Goal: Task Accomplishment & Management: Manage account settings

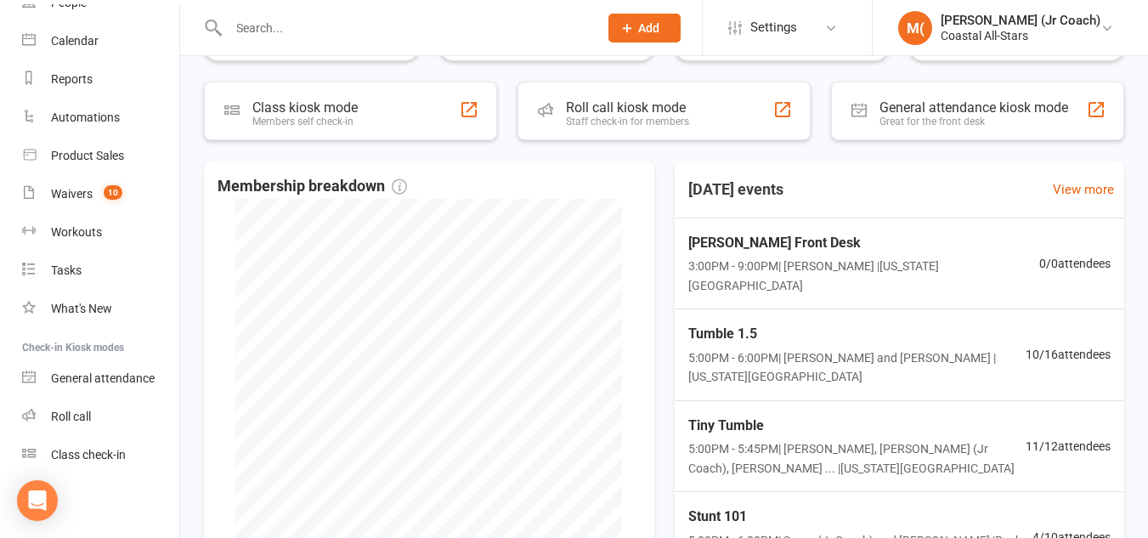
scroll to position [292, 0]
click at [99, 437] on link "Class check-in" at bounding box center [100, 455] width 157 height 38
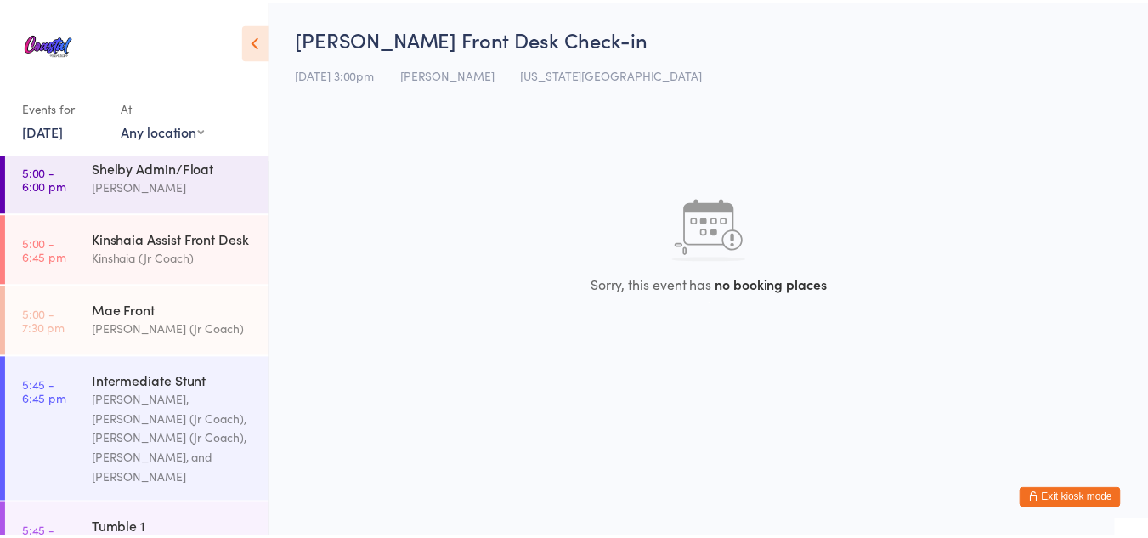
scroll to position [626, 0]
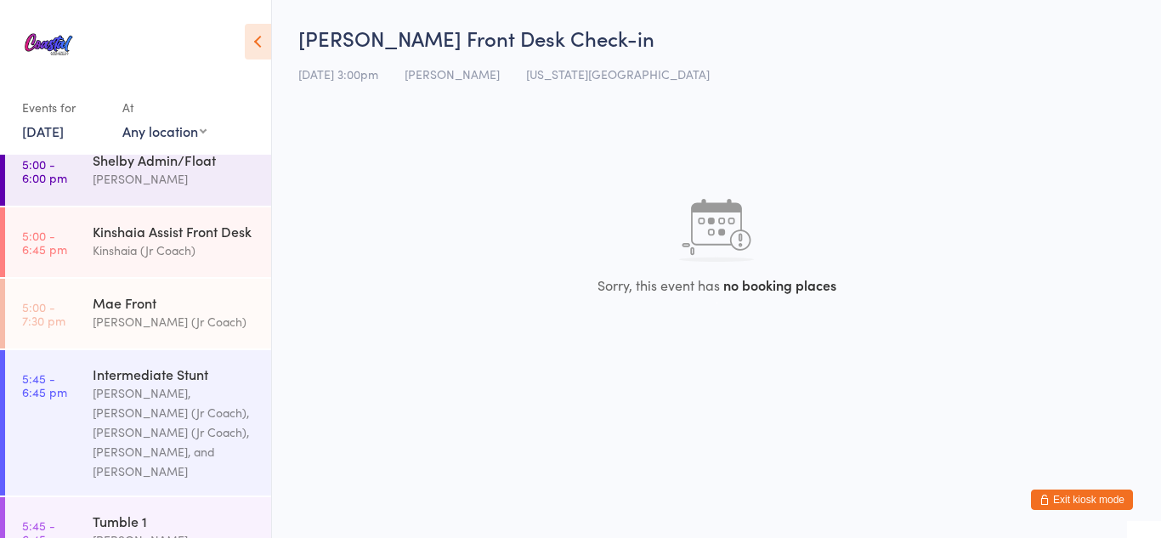
click at [219, 384] on div "Kyle Fisher, Liliana (Jr Coach), Sassy (Jr Coach), Harper Webster, and Lili Cade" at bounding box center [175, 432] width 164 height 98
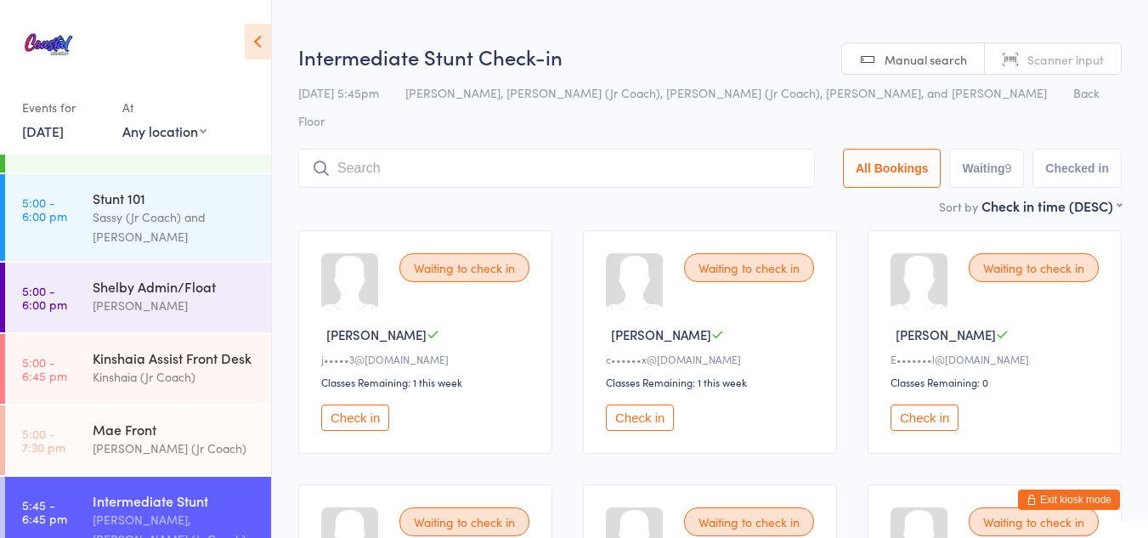
scroll to position [476, 0]
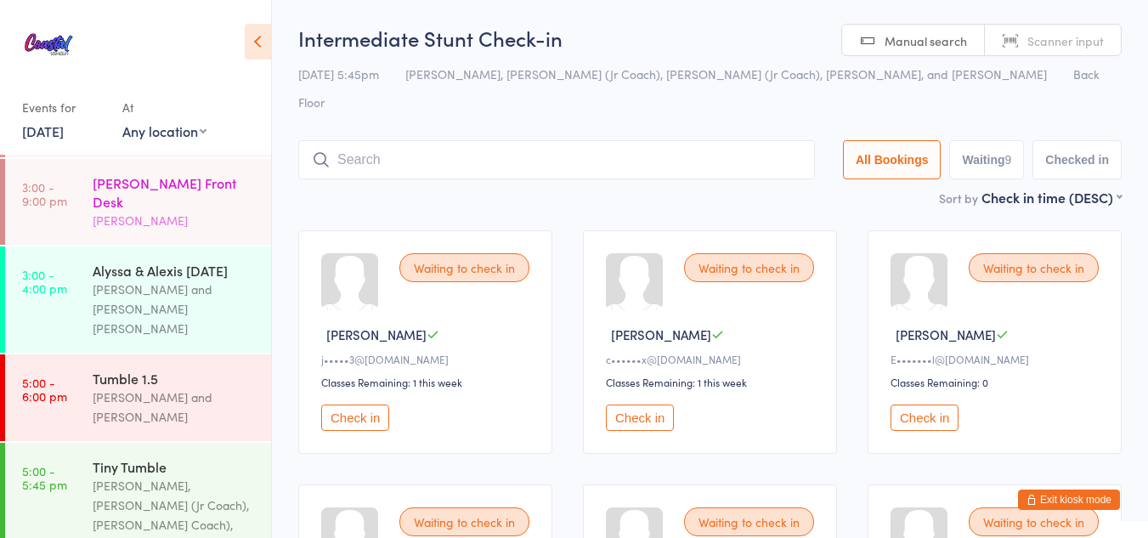
scroll to position [82, 0]
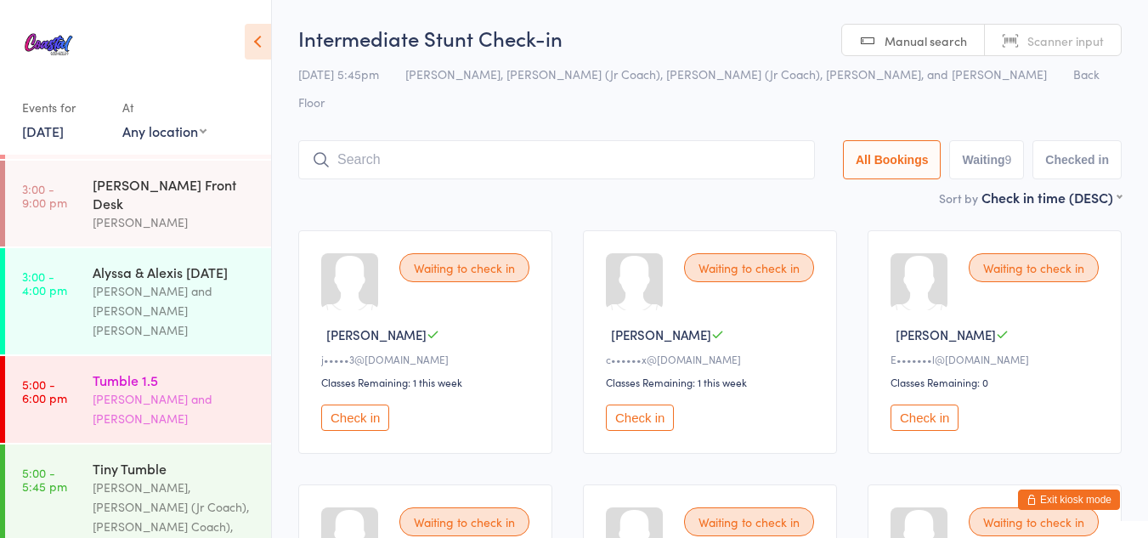
drag, startPoint x: 121, startPoint y: 351, endPoint x: 91, endPoint y: 363, distance: 32.0
click at [91, 363] on link "5:00 - 6:00 pm Tumble 1.5 Corin Conway and Kyle Fisher" at bounding box center [138, 399] width 266 height 87
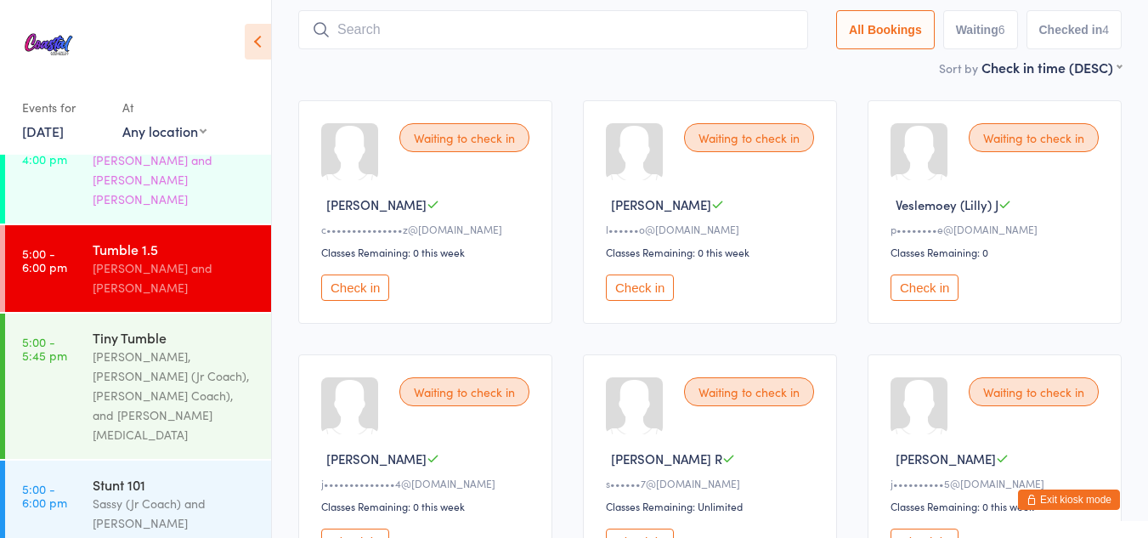
scroll to position [315, 0]
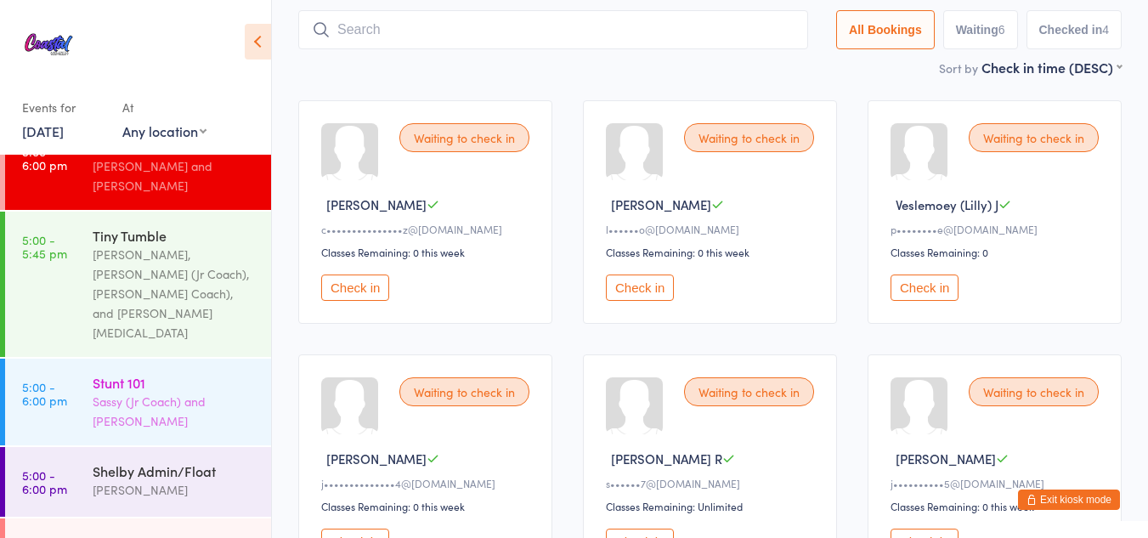
click at [203, 373] on div "Stunt 101" at bounding box center [175, 382] width 164 height 19
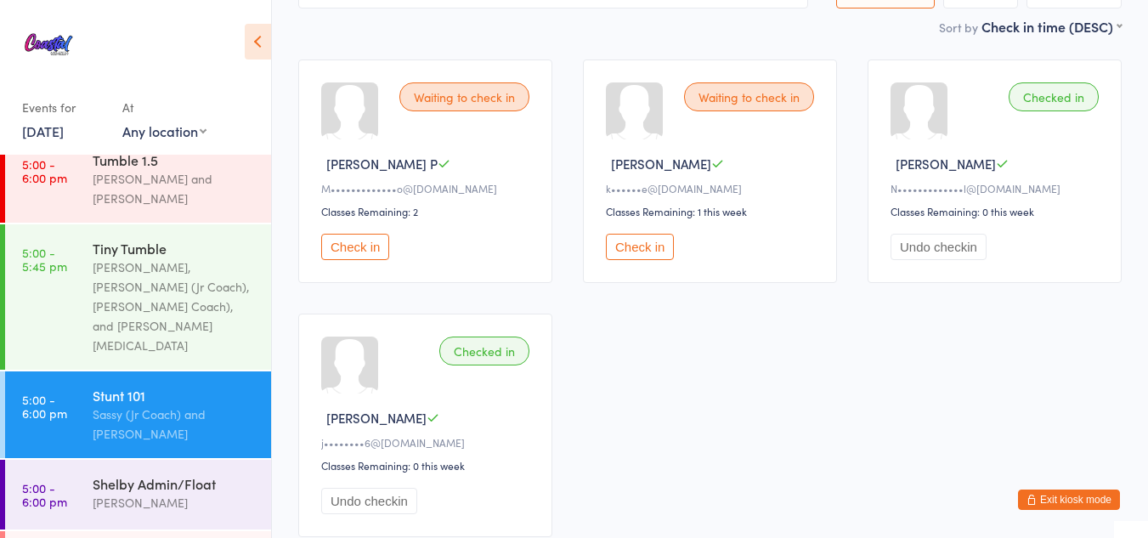
scroll to position [299, 0]
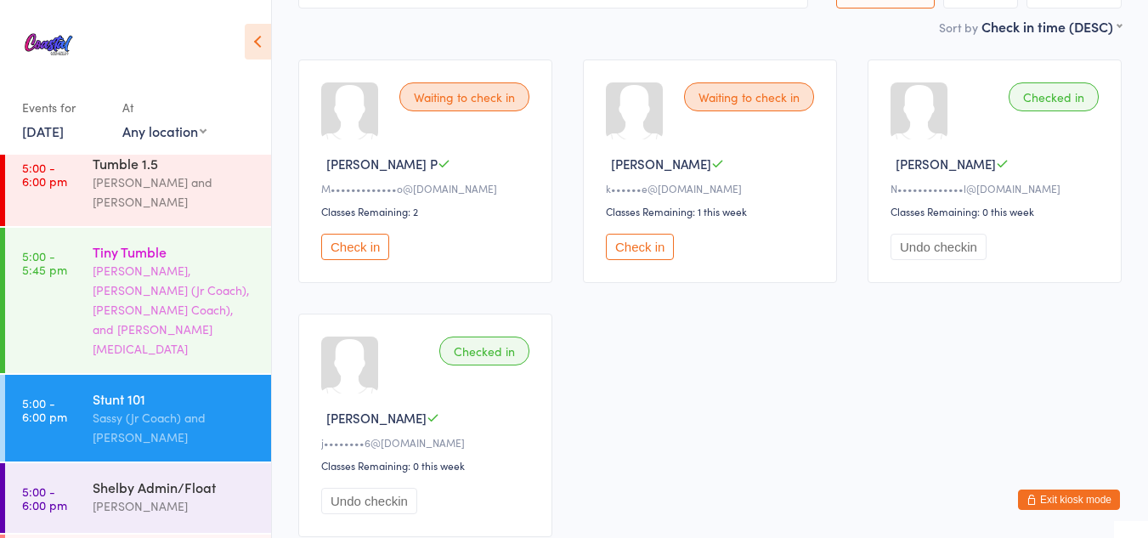
click at [197, 261] on div "Kylie Smith, Liliana (Jr Coach), Olivia (Jr Coach), and Hannah Nix" at bounding box center [175, 310] width 164 height 98
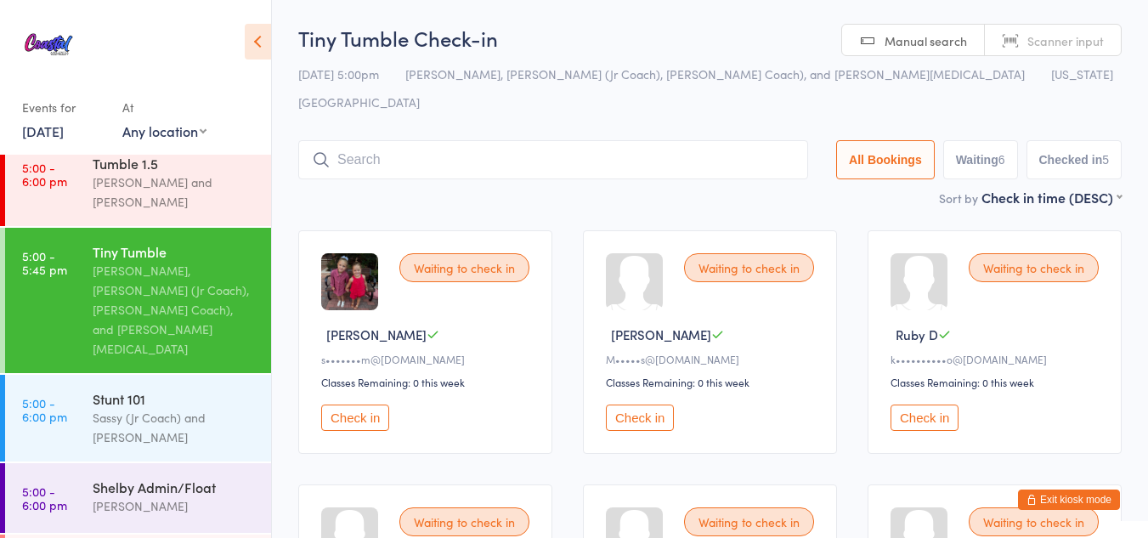
click at [1073, 504] on button "Exit kiosk mode" at bounding box center [1069, 500] width 102 height 20
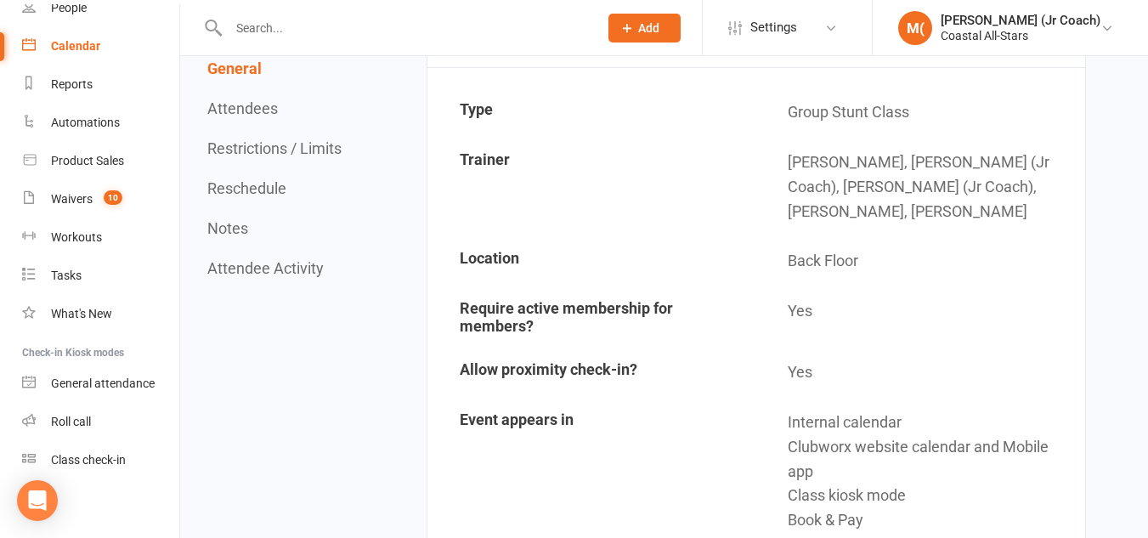
scroll to position [127, 0]
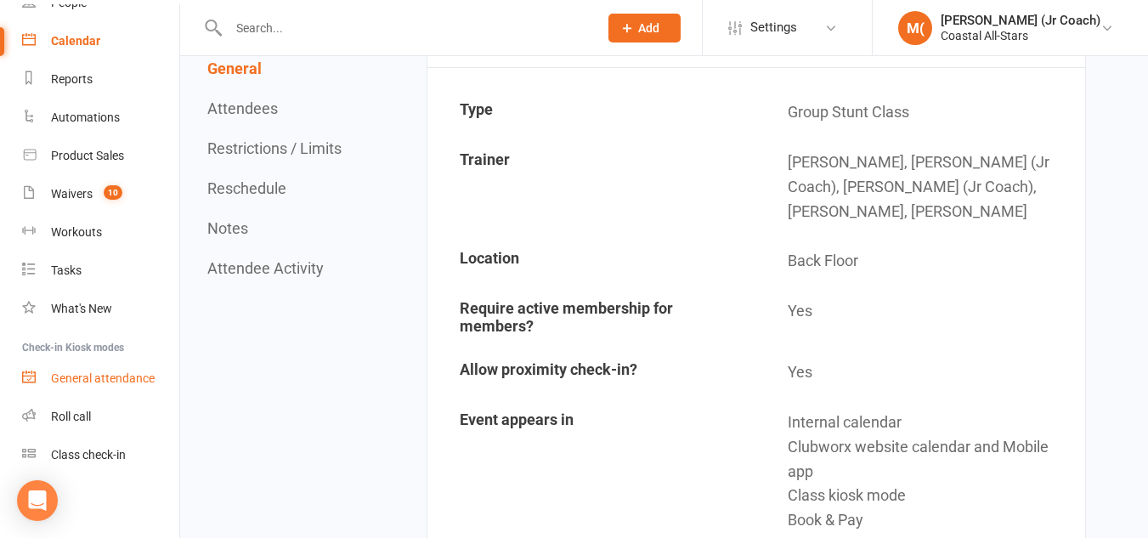
click at [79, 373] on div "General attendance" at bounding box center [103, 378] width 104 height 14
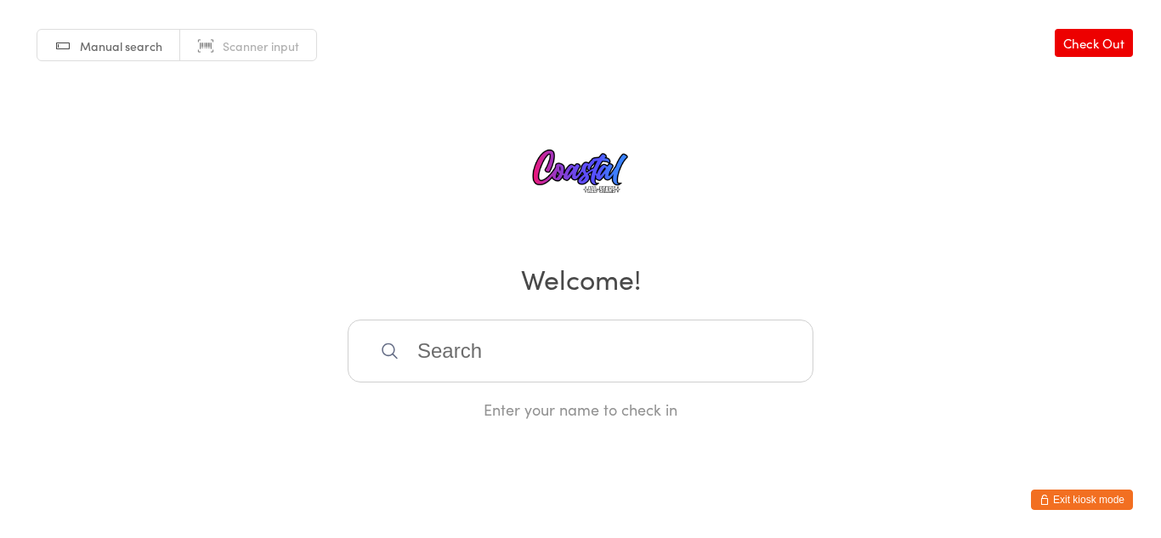
click at [1063, 494] on button "Exit kiosk mode" at bounding box center [1082, 500] width 102 height 20
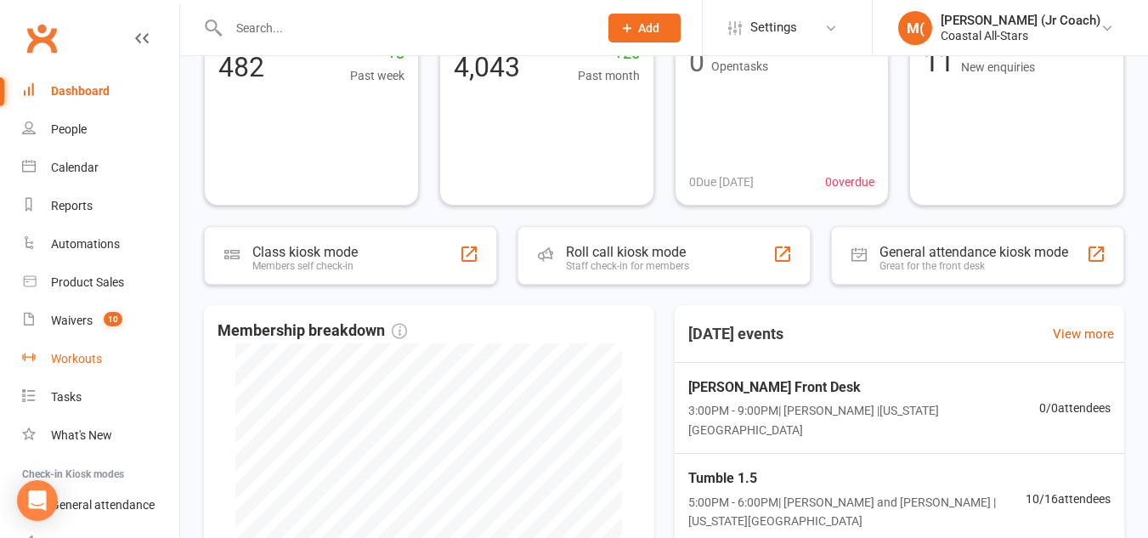
scroll to position [127, 0]
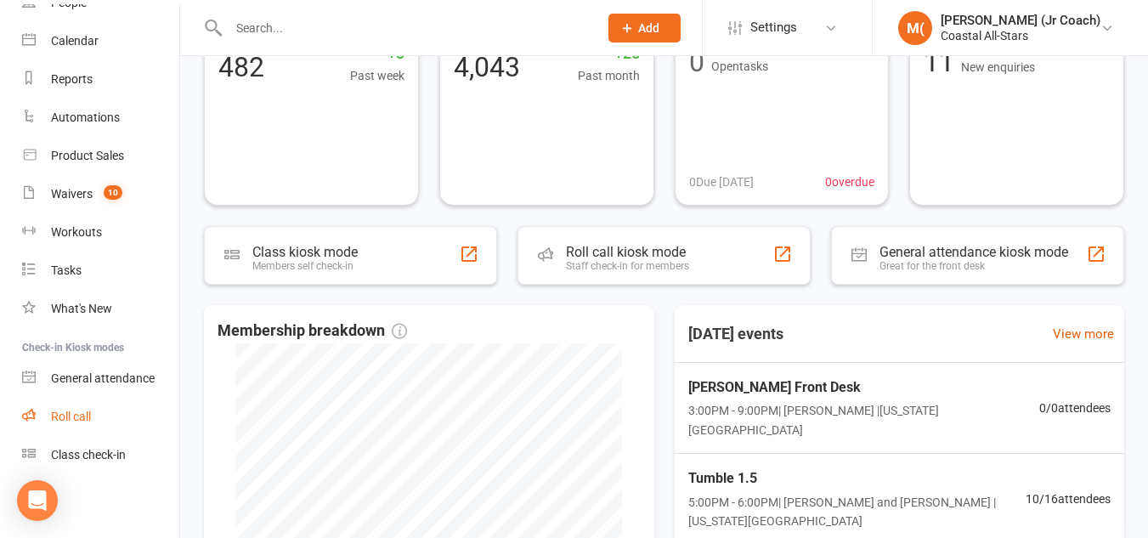
click at [88, 422] on div "Roll call" at bounding box center [71, 417] width 40 height 14
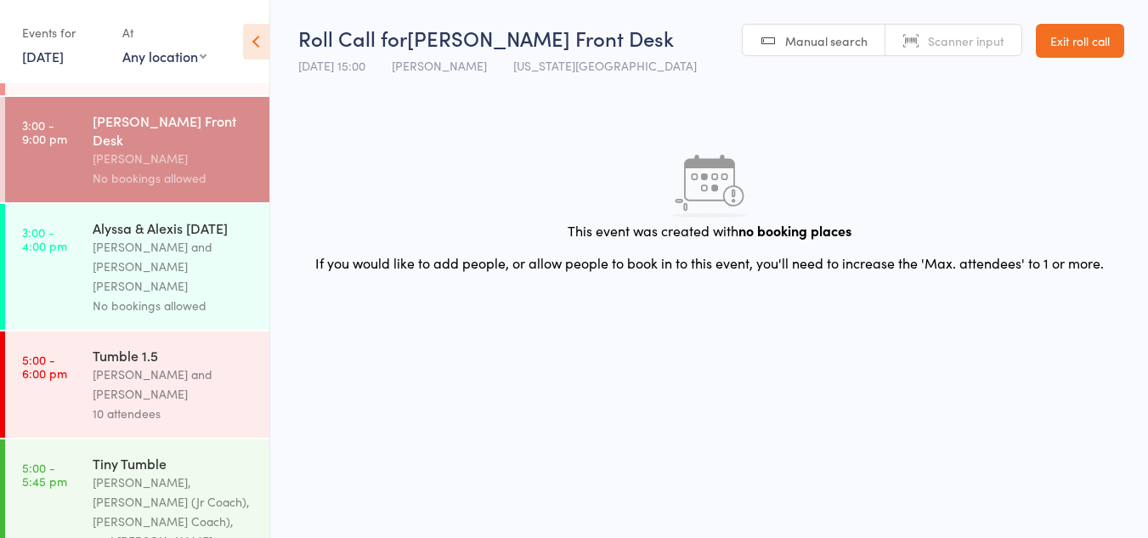
scroll to position [100, 0]
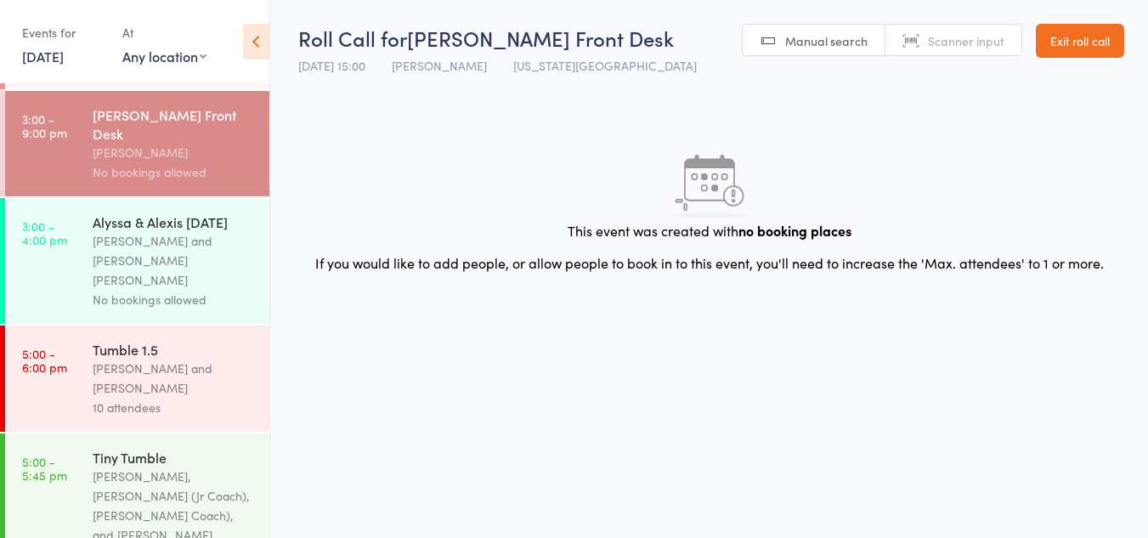
click at [172, 359] on div "[PERSON_NAME] and [PERSON_NAME]" at bounding box center [174, 378] width 162 height 39
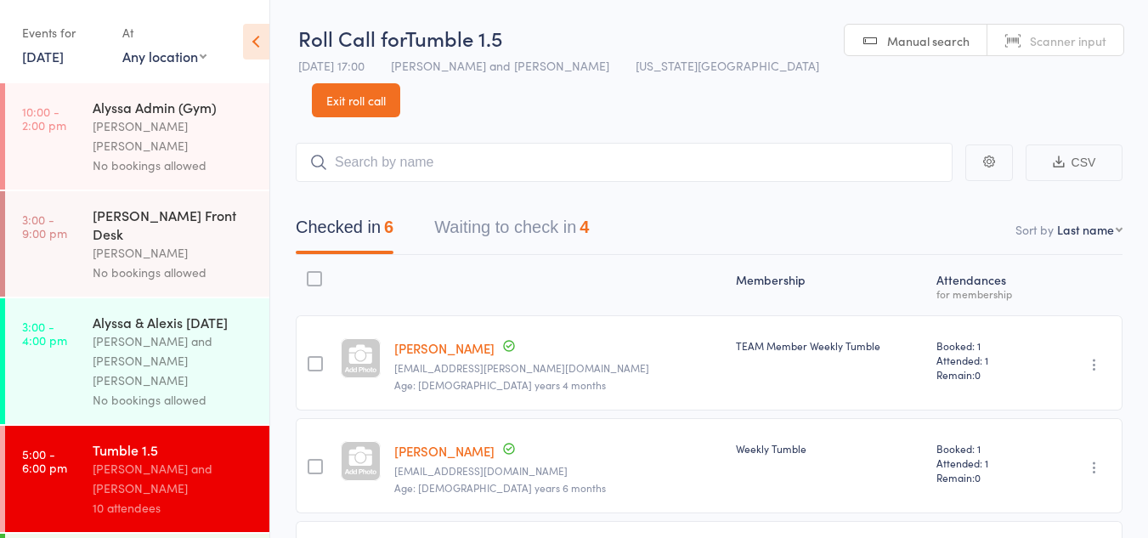
click at [527, 209] on button "Waiting to check in 4" at bounding box center [511, 231] width 155 height 45
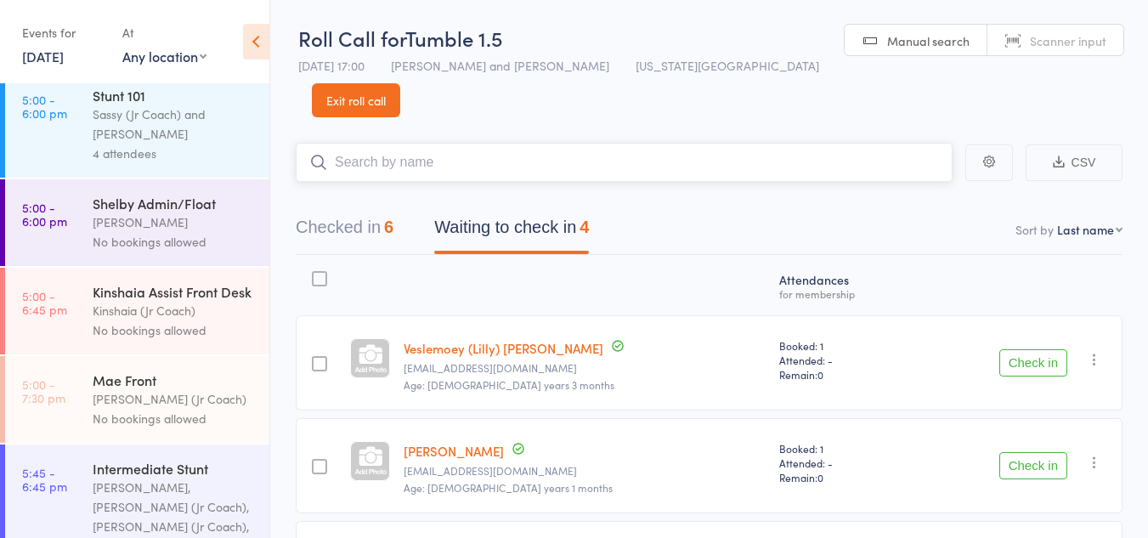
scroll to position [643, 0]
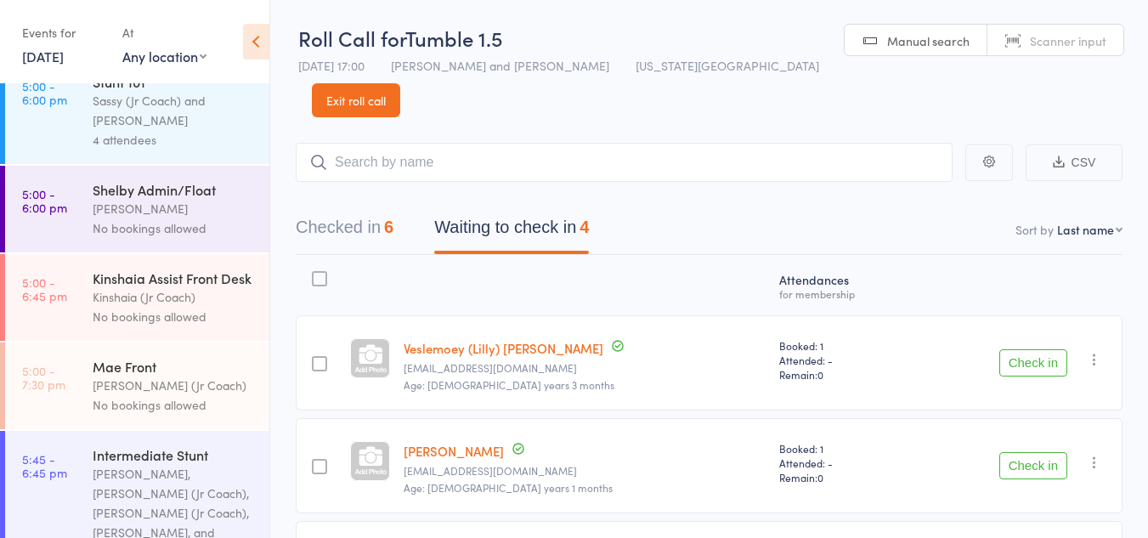
click at [150, 464] on div "Kyle Fisher, Liliana (Jr Coach), Sassy (Jr Coach), Harper Webster, and Lili Cade" at bounding box center [174, 513] width 162 height 98
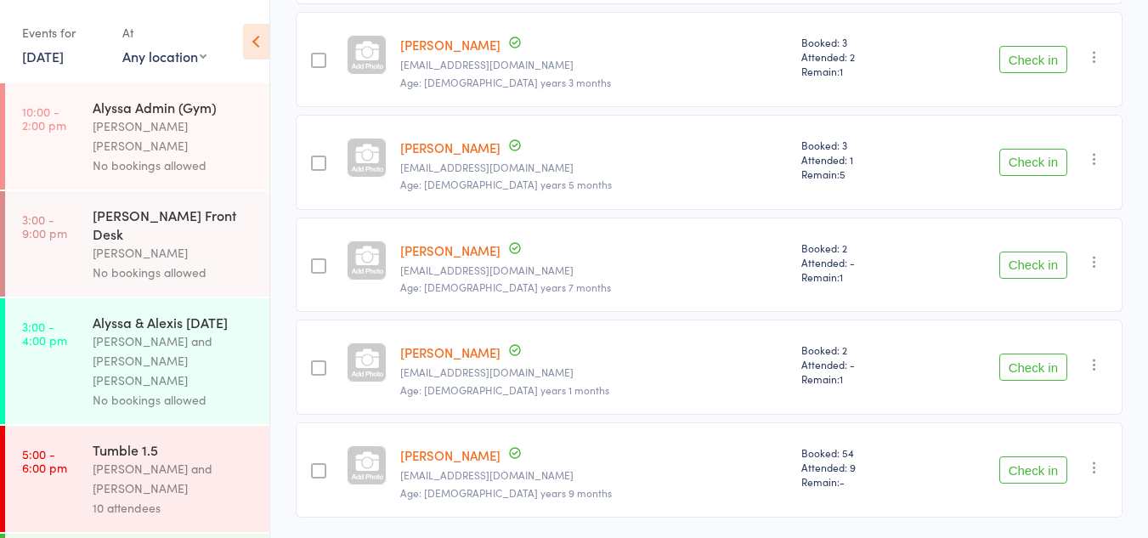
scroll to position [769, 0]
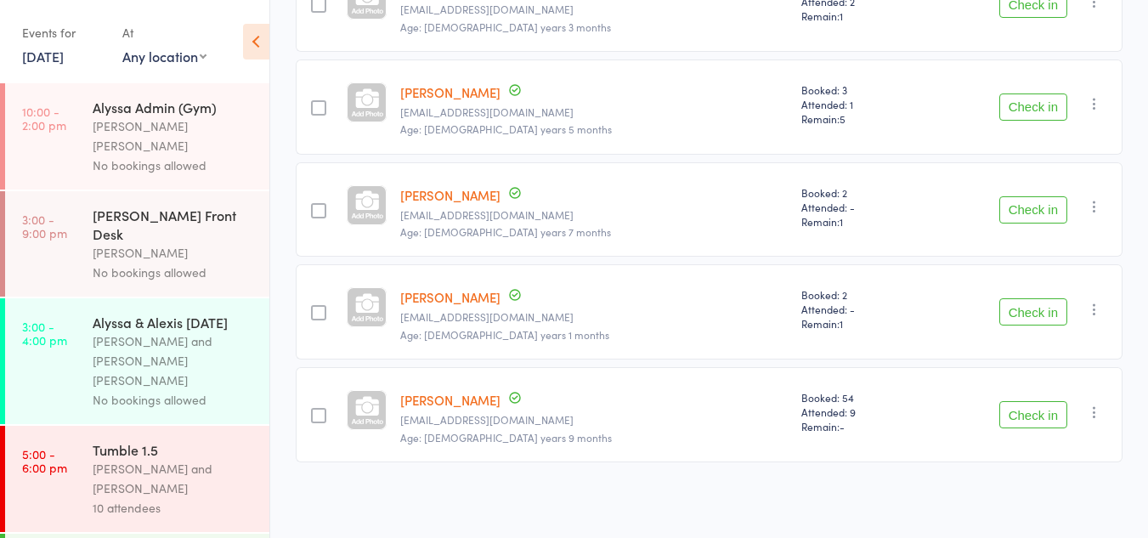
click at [1037, 421] on button "Check in" at bounding box center [1034, 414] width 68 height 27
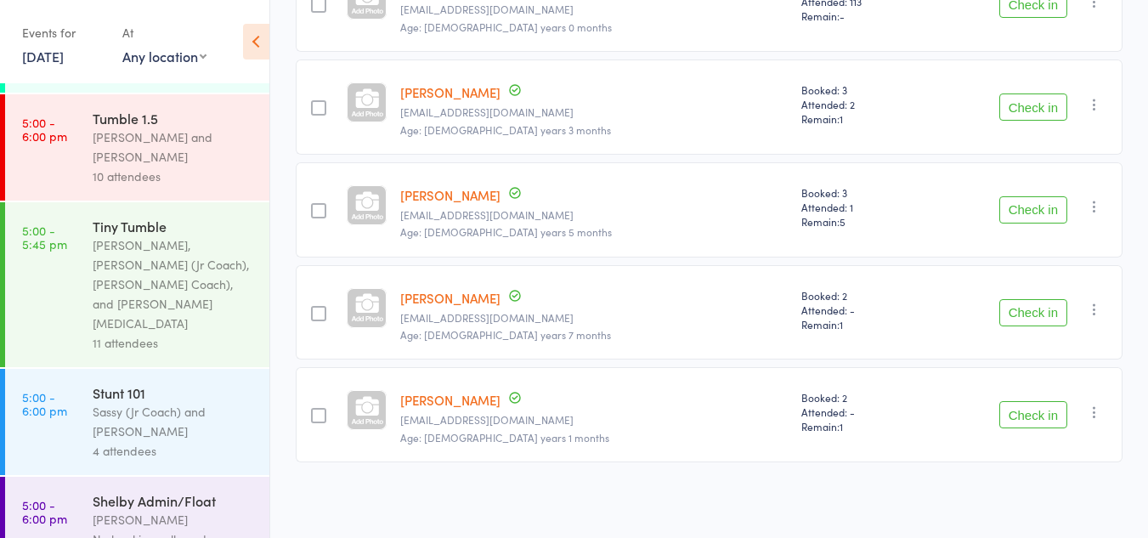
scroll to position [332, 0]
click at [175, 401] on div "Sassy (Jr Coach) and Lili Cade" at bounding box center [174, 420] width 162 height 39
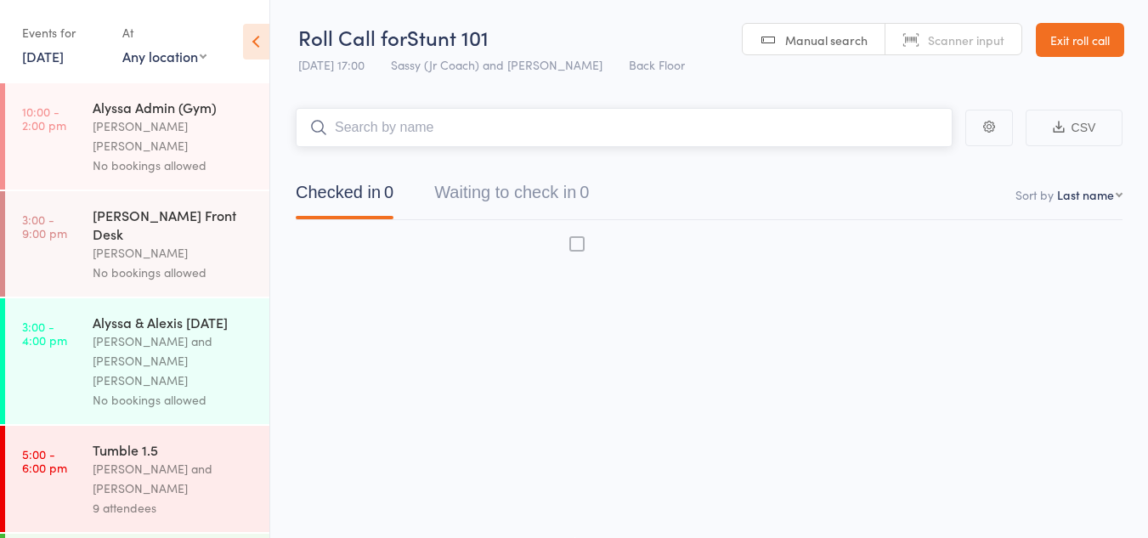
scroll to position [1, 0]
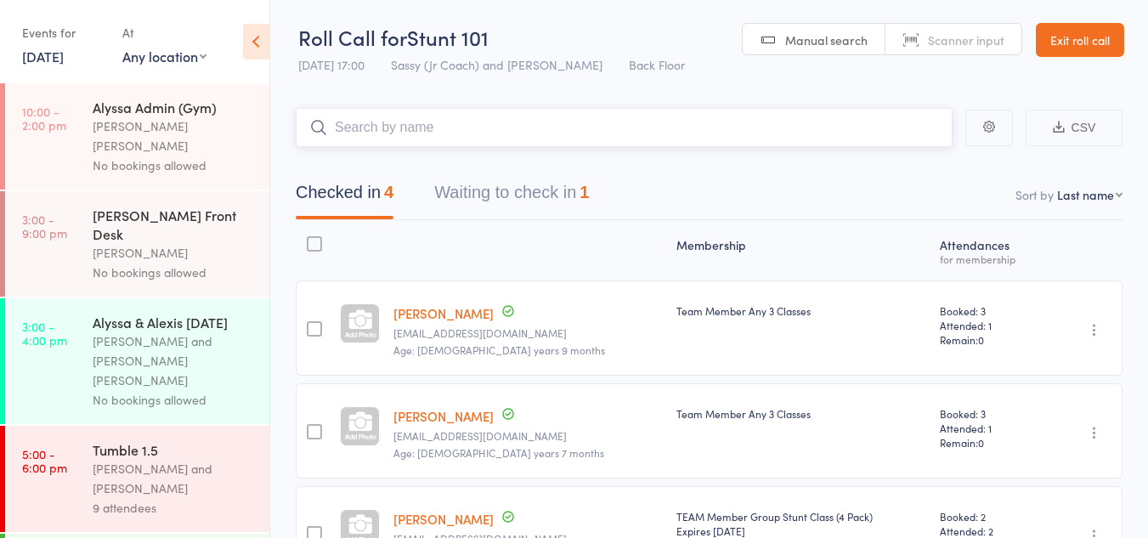
click at [489, 197] on button "Waiting to check in 1" at bounding box center [511, 196] width 155 height 45
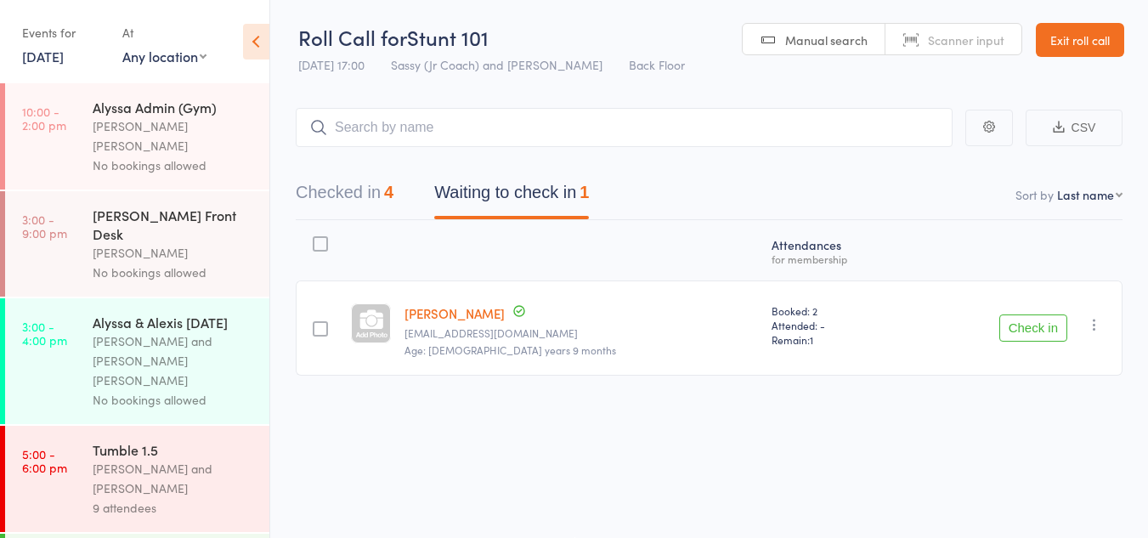
click at [1022, 332] on button "Check in" at bounding box center [1034, 327] width 68 height 27
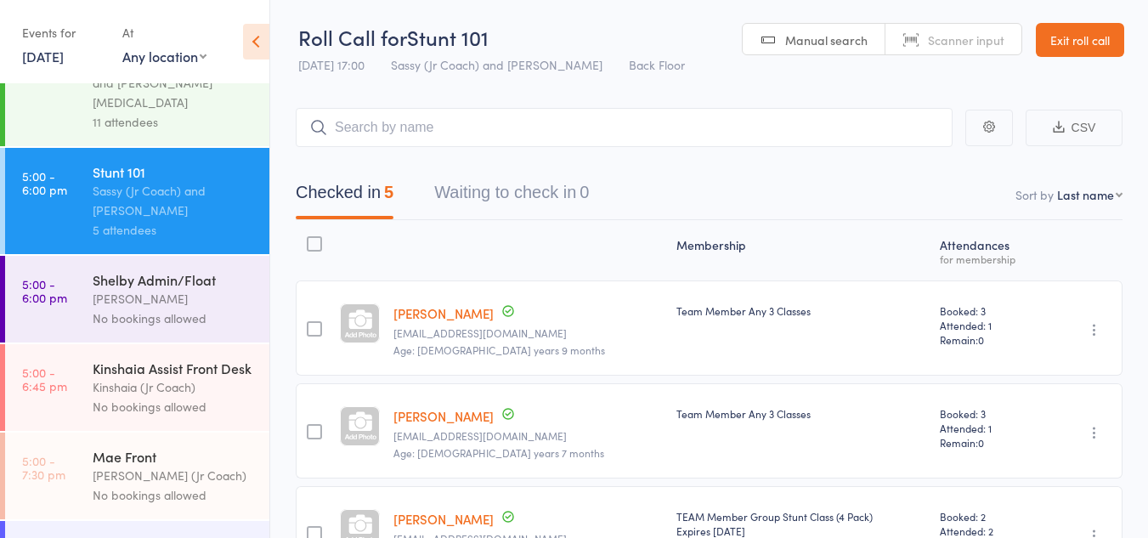
scroll to position [554, 0]
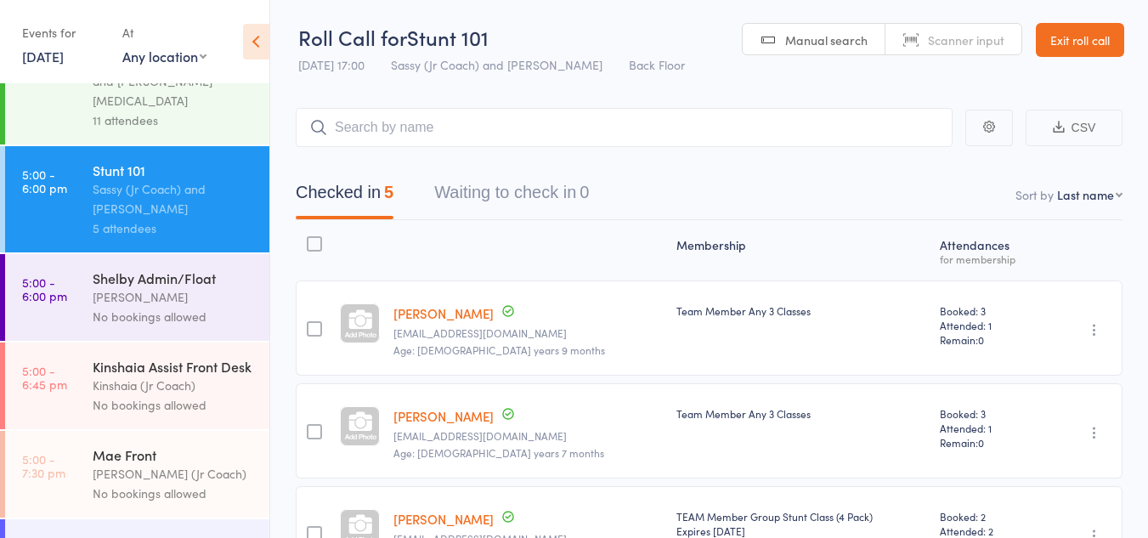
click at [174, 395] on div "No bookings allowed" at bounding box center [174, 405] width 162 height 20
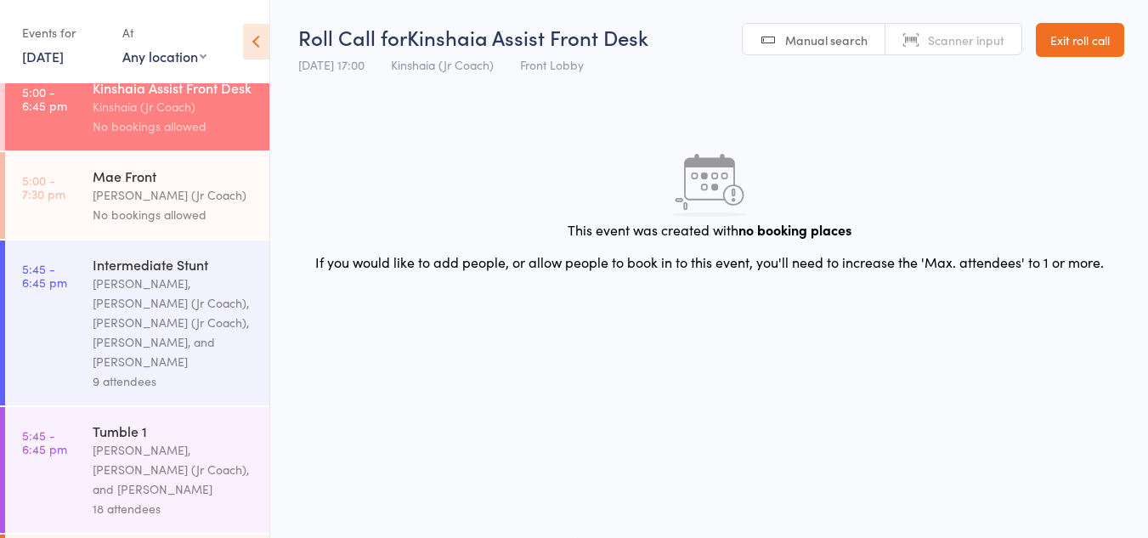
scroll to position [816, 0]
drag, startPoint x: 174, startPoint y: 338, endPoint x: 105, endPoint y: 352, distance: 70.2
click at [105, 419] on div "Tumble 1" at bounding box center [174, 428] width 162 height 19
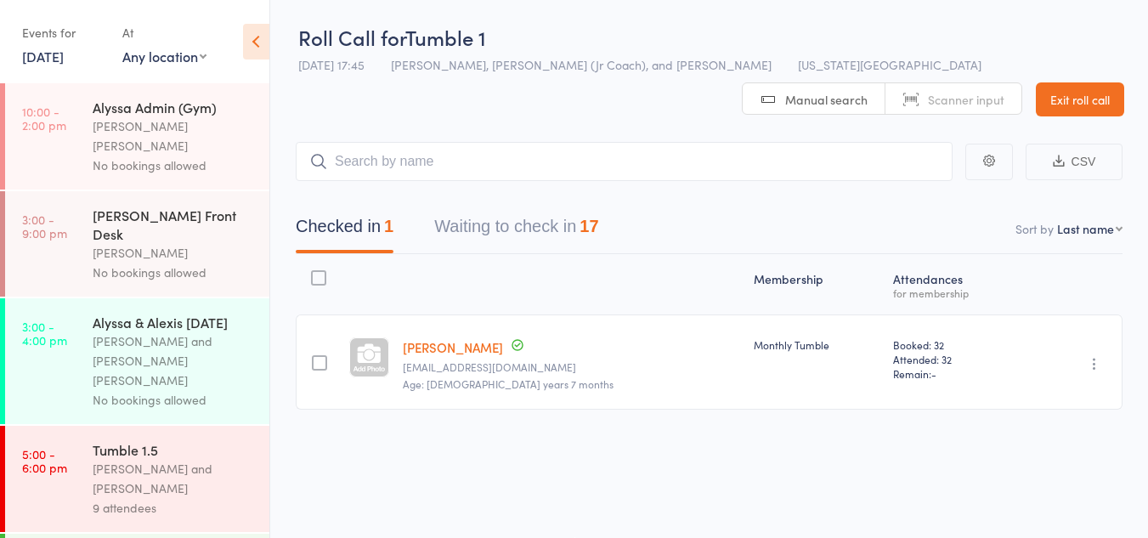
click at [508, 240] on button "Waiting to check in 17" at bounding box center [516, 230] width 164 height 45
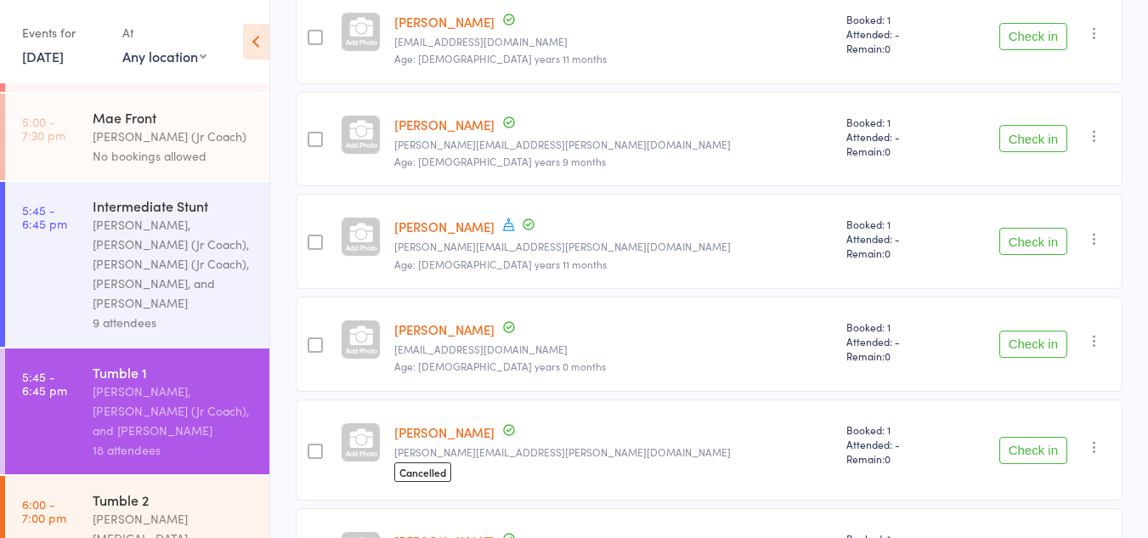
scroll to position [767, 0]
click at [1007, 141] on button "Check in" at bounding box center [1034, 139] width 68 height 27
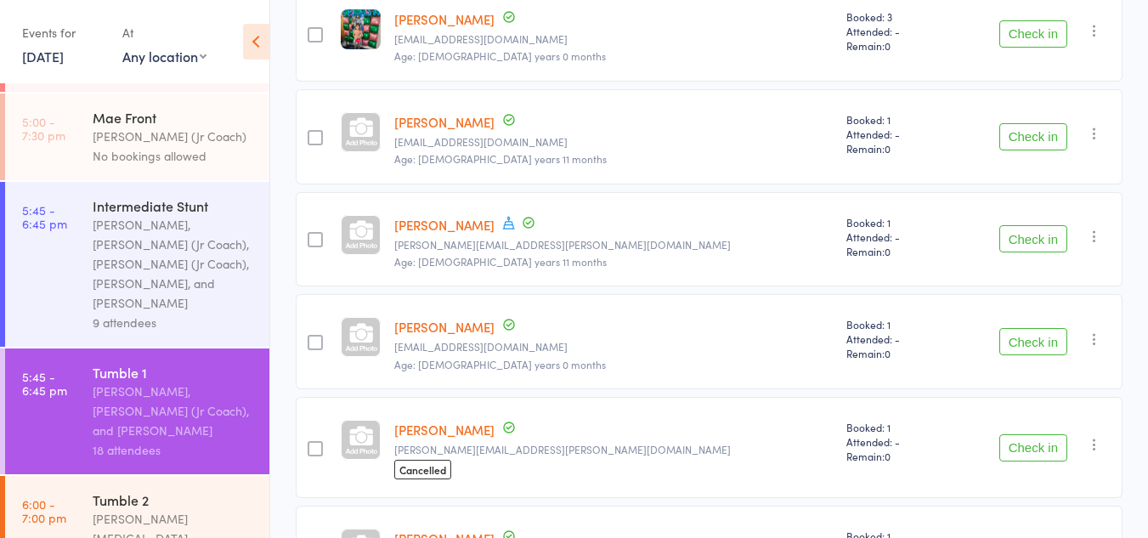
click at [1017, 348] on button "Check in" at bounding box center [1034, 341] width 68 height 27
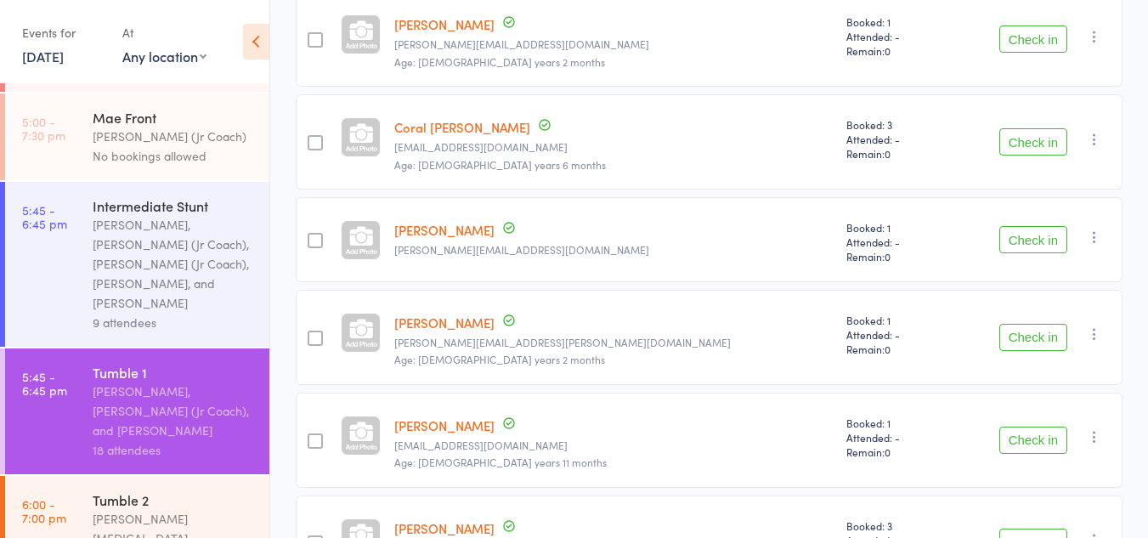
scroll to position [1206, 0]
click at [1045, 243] on button "Check in" at bounding box center [1034, 238] width 68 height 27
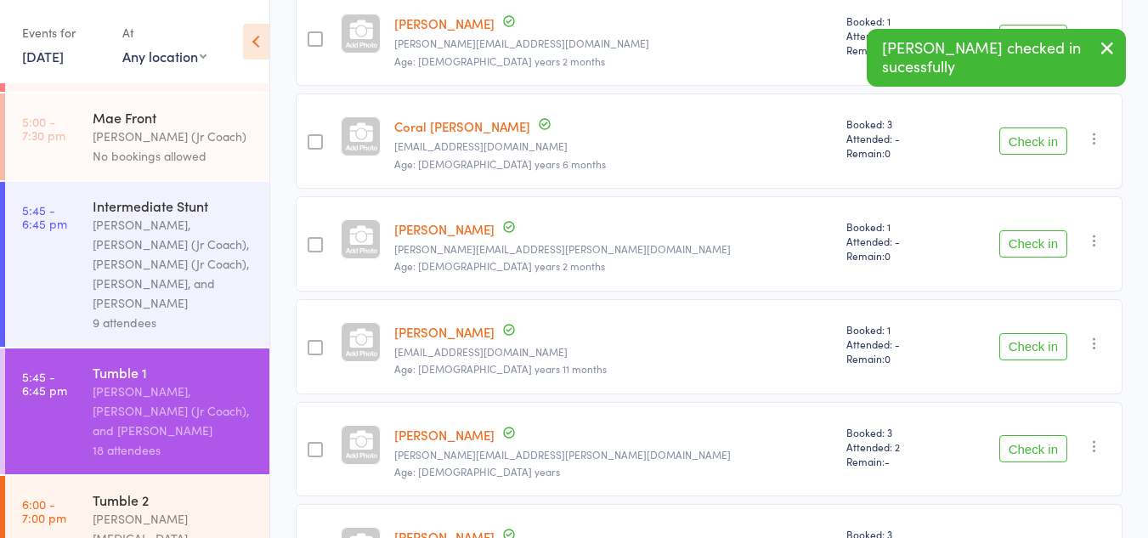
click at [1030, 242] on button "Check in" at bounding box center [1034, 243] width 68 height 27
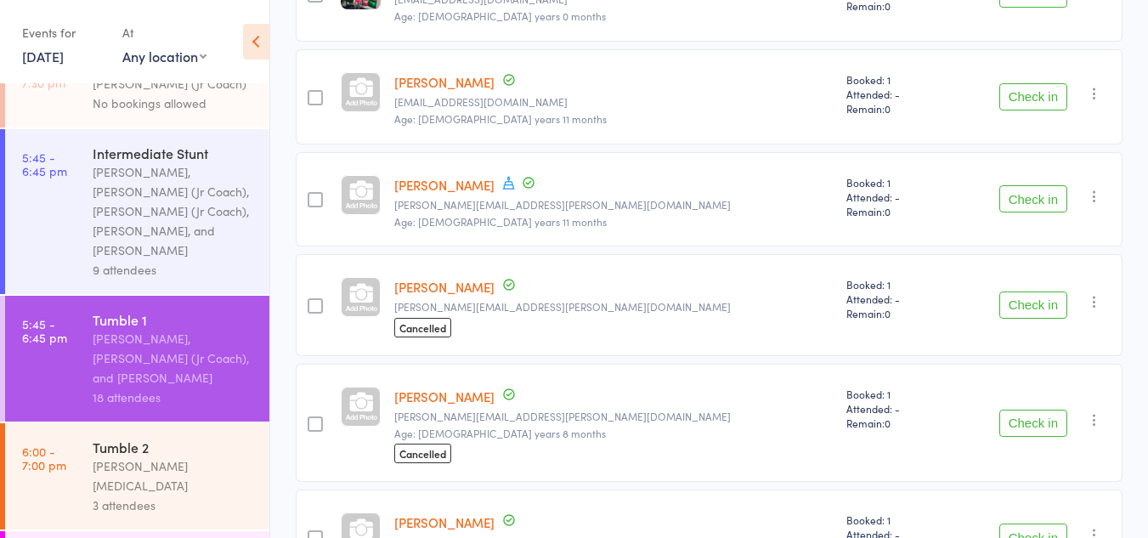
scroll to position [719, 0]
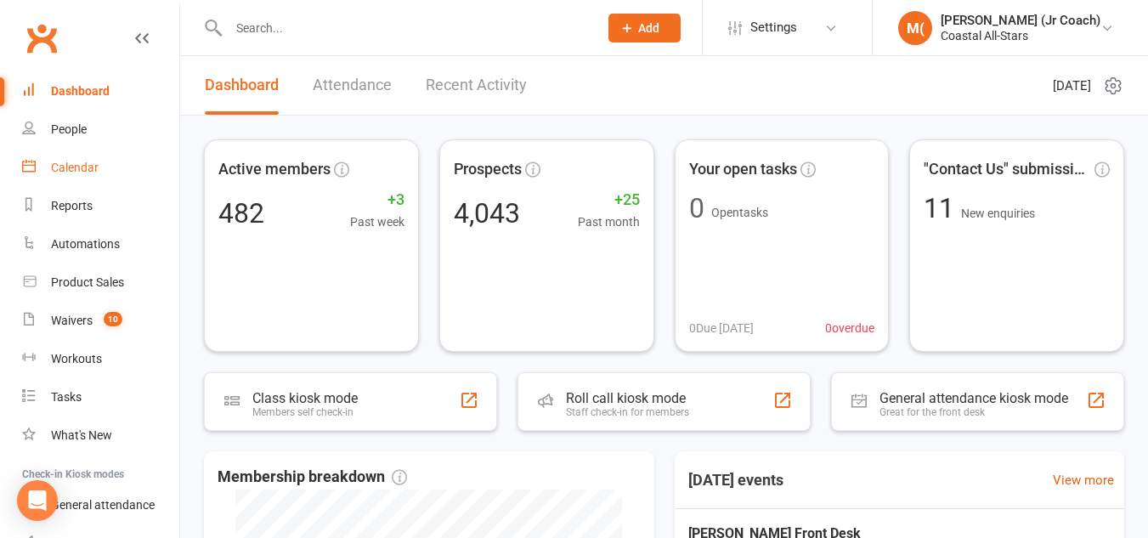
click at [77, 176] on link "Calendar" at bounding box center [100, 168] width 157 height 38
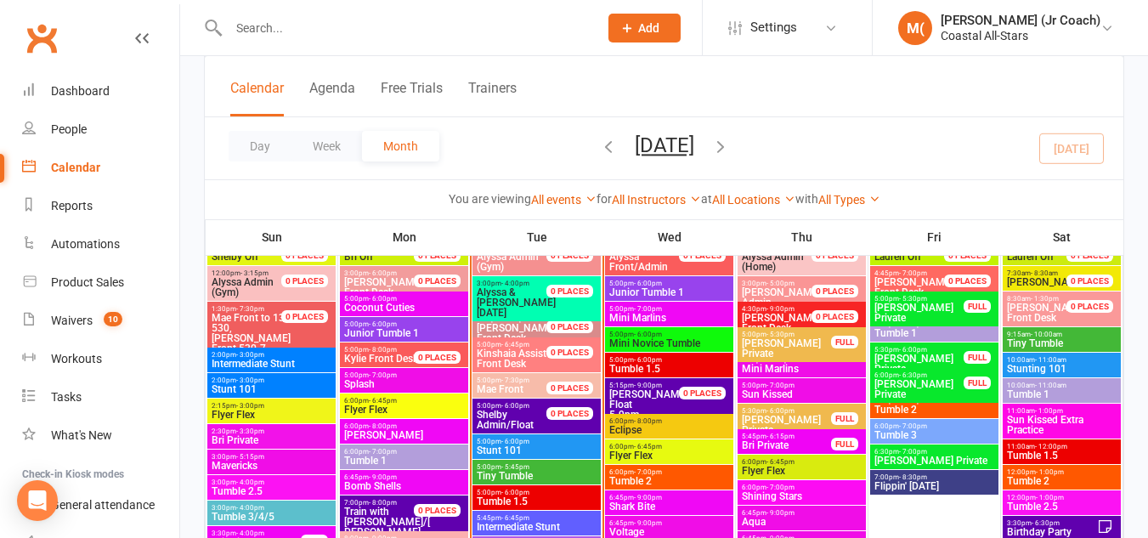
scroll to position [1434, 0]
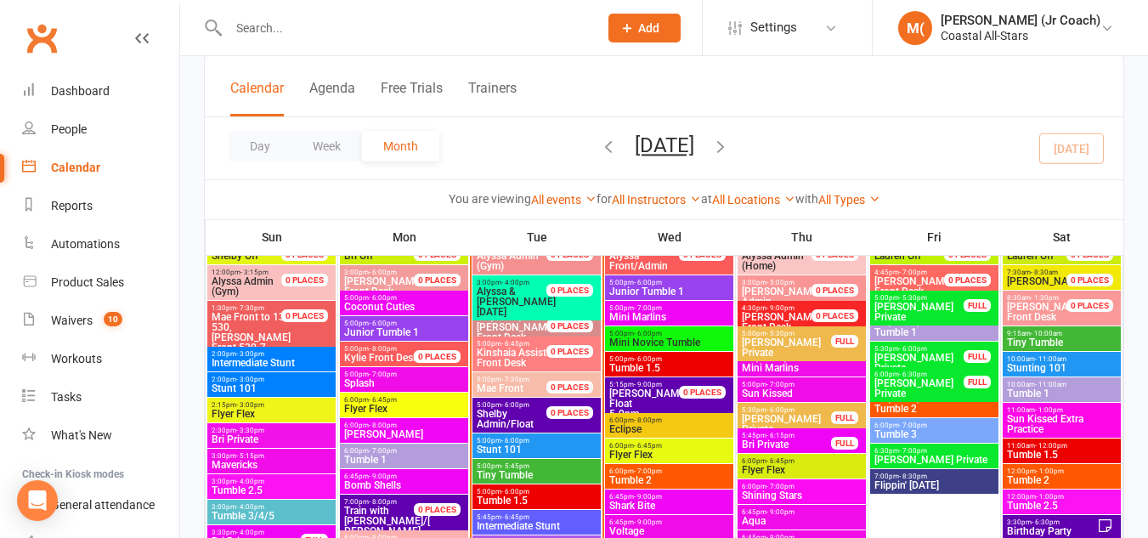
click at [963, 455] on span "[PERSON_NAME] Private" at bounding box center [935, 460] width 122 height 10
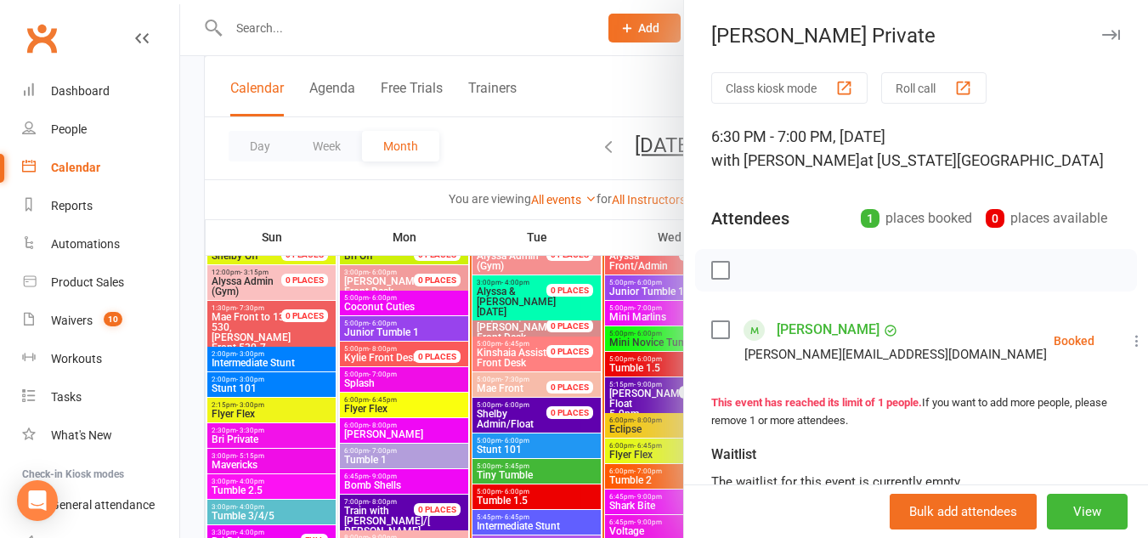
click at [597, 68] on div at bounding box center [664, 269] width 968 height 538
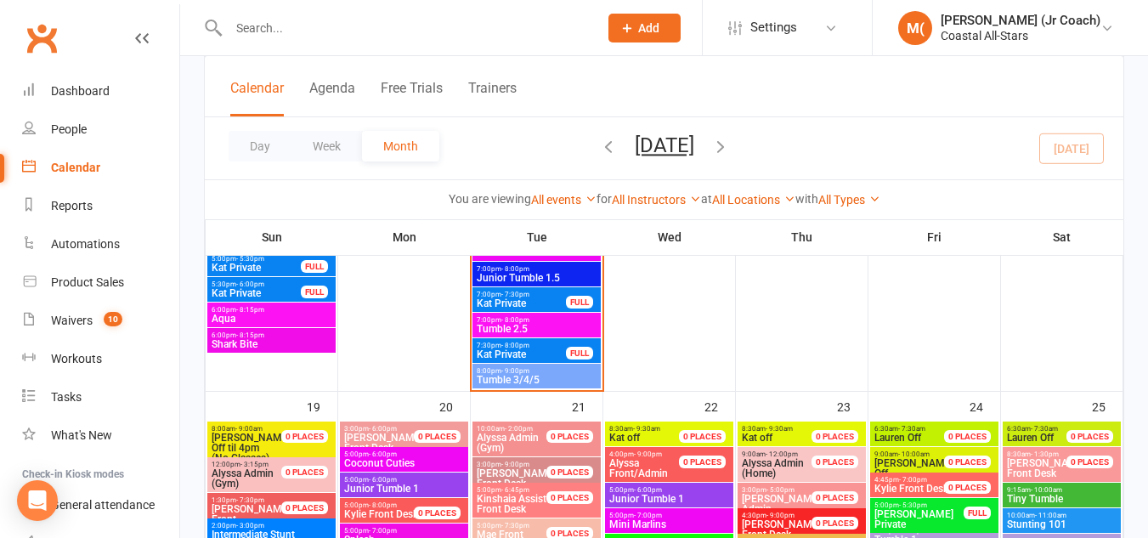
scroll to position [1861, 0]
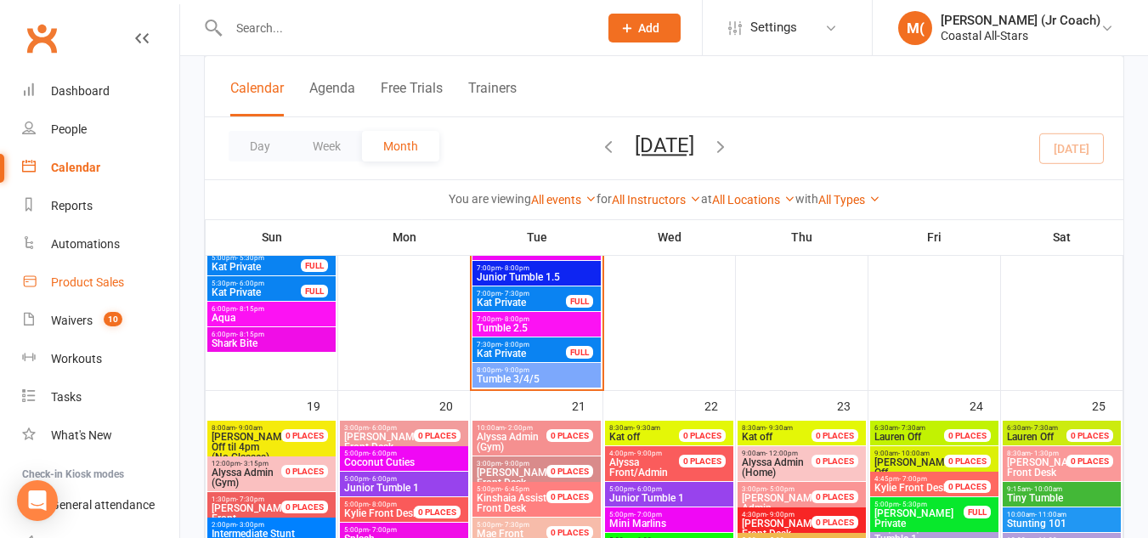
click at [71, 270] on link "Product Sales" at bounding box center [100, 282] width 157 height 38
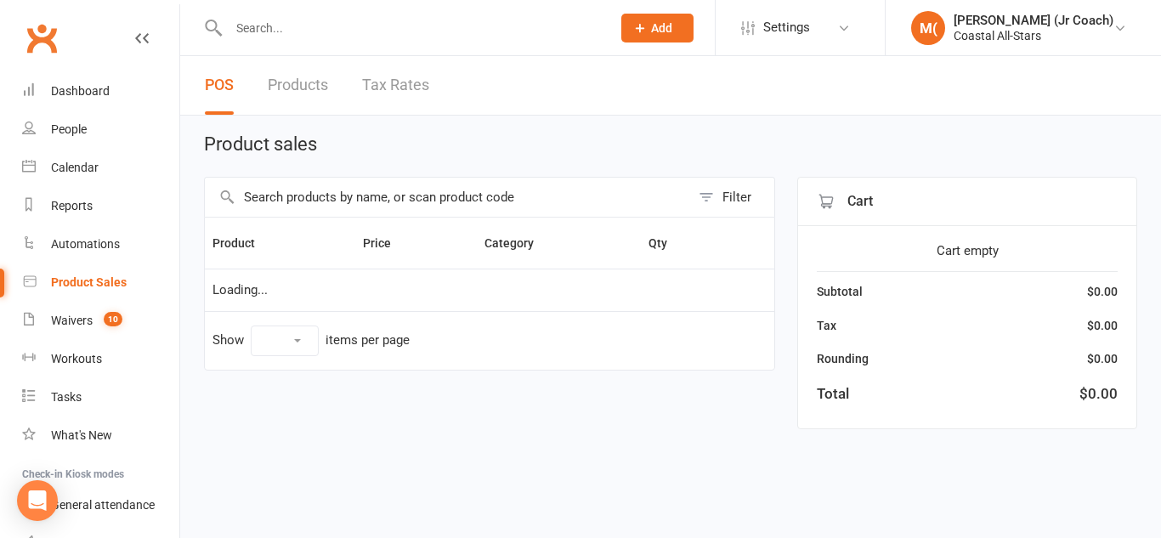
select select "10"
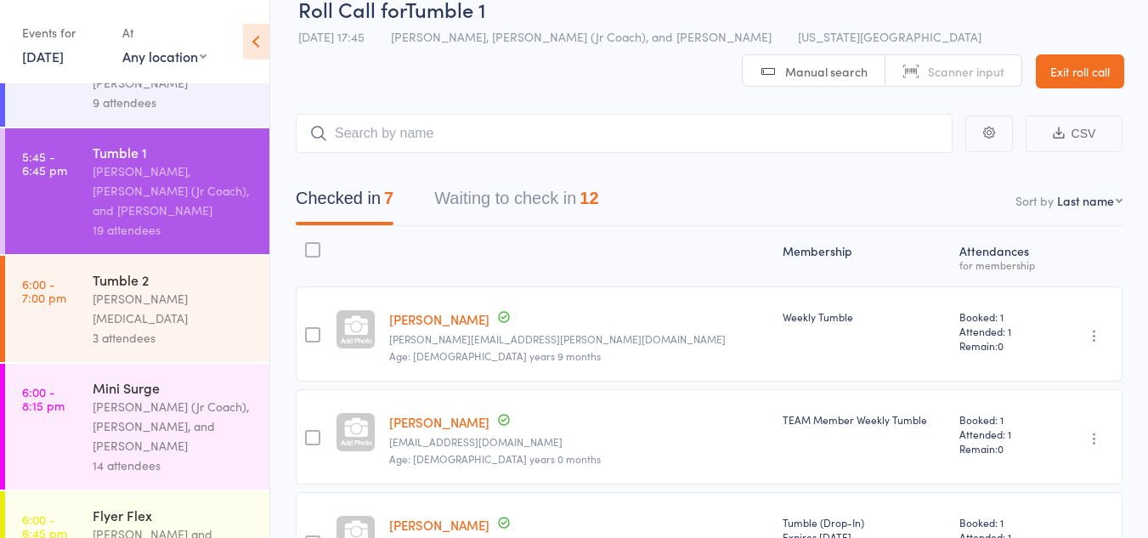
scroll to position [30, 0]
click at [474, 205] on button "Waiting to check in 12" at bounding box center [516, 201] width 164 height 45
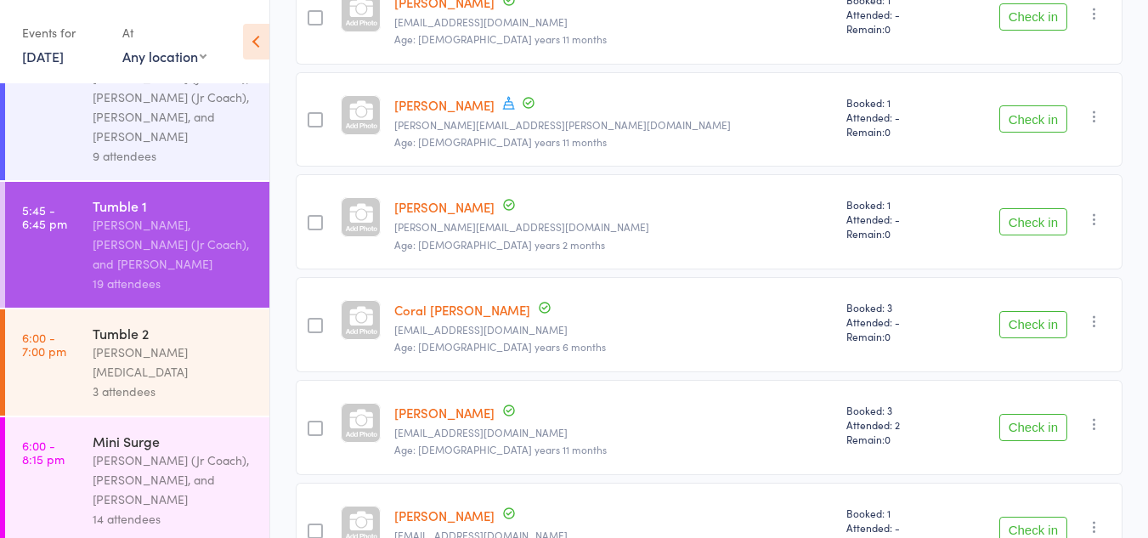
scroll to position [1025, 0]
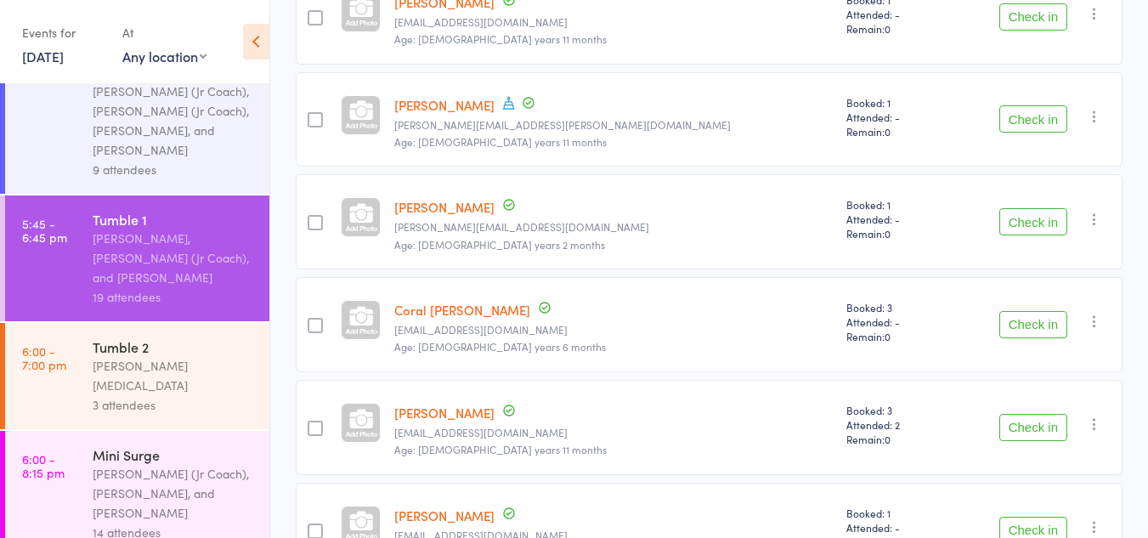
drag, startPoint x: 1039, startPoint y: 318, endPoint x: 1052, endPoint y: 320, distance: 12.9
click at [1052, 320] on button "Check in" at bounding box center [1034, 324] width 68 height 27
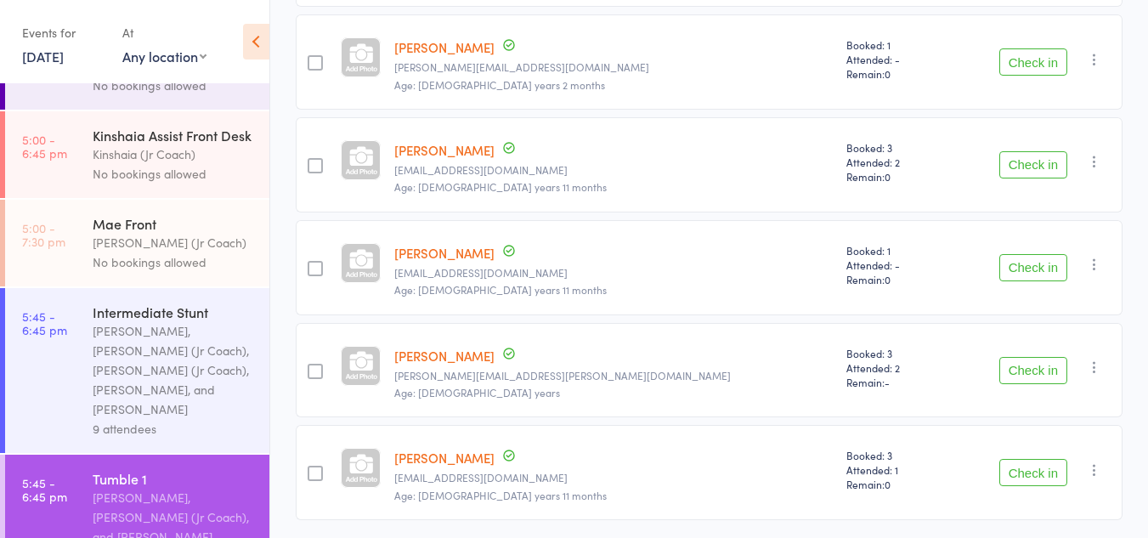
scroll to position [763, 0]
click at [209, 324] on div "Kyle Fisher, Liliana (Jr Coach), Sassy (Jr Coach), Harper Webster, and Lili Cade" at bounding box center [174, 373] width 162 height 98
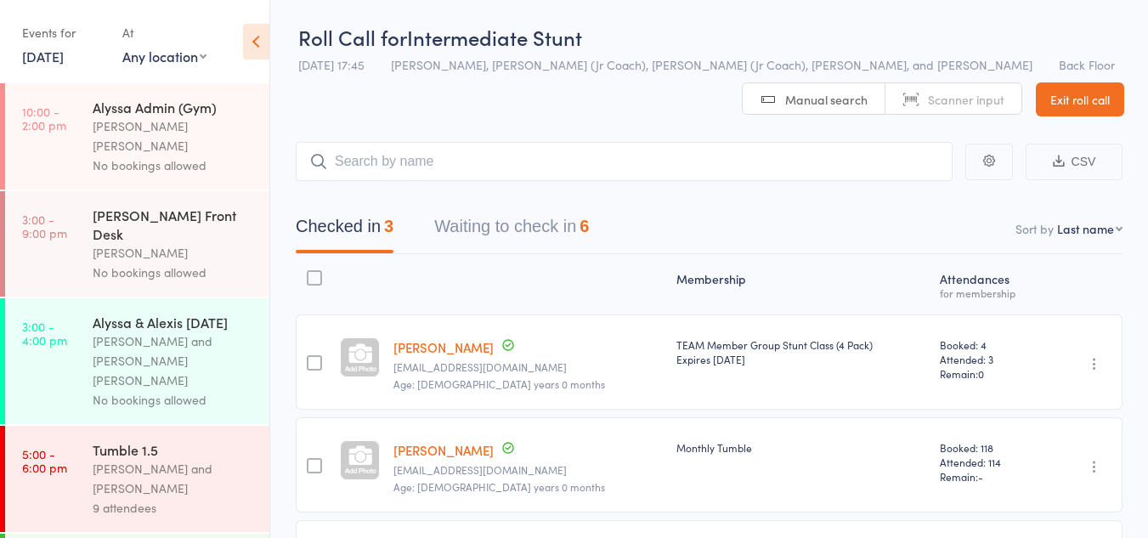
click at [519, 226] on button "Waiting to check in 6" at bounding box center [511, 230] width 155 height 45
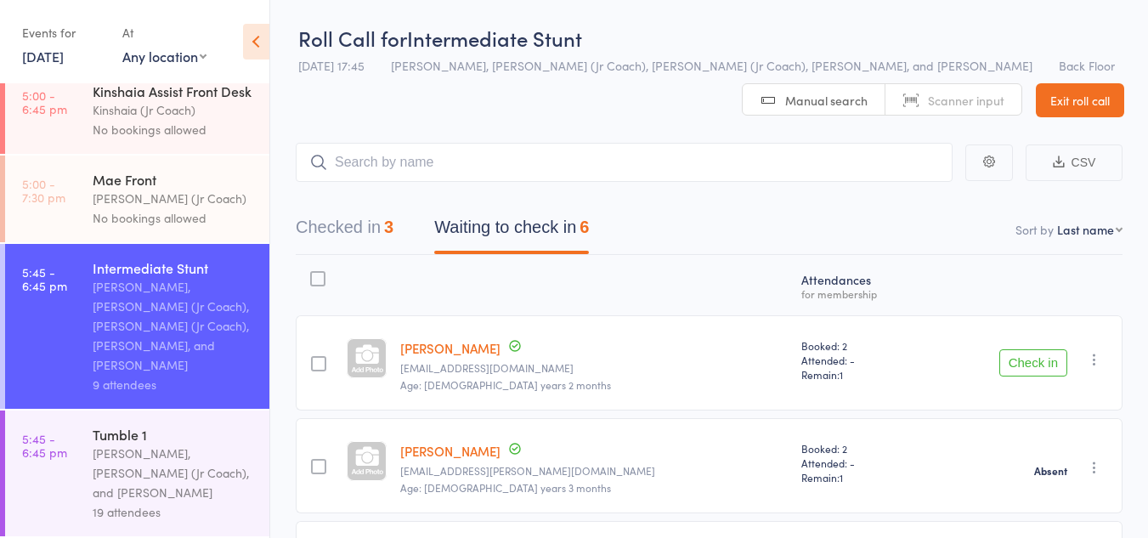
scroll to position [813, 0]
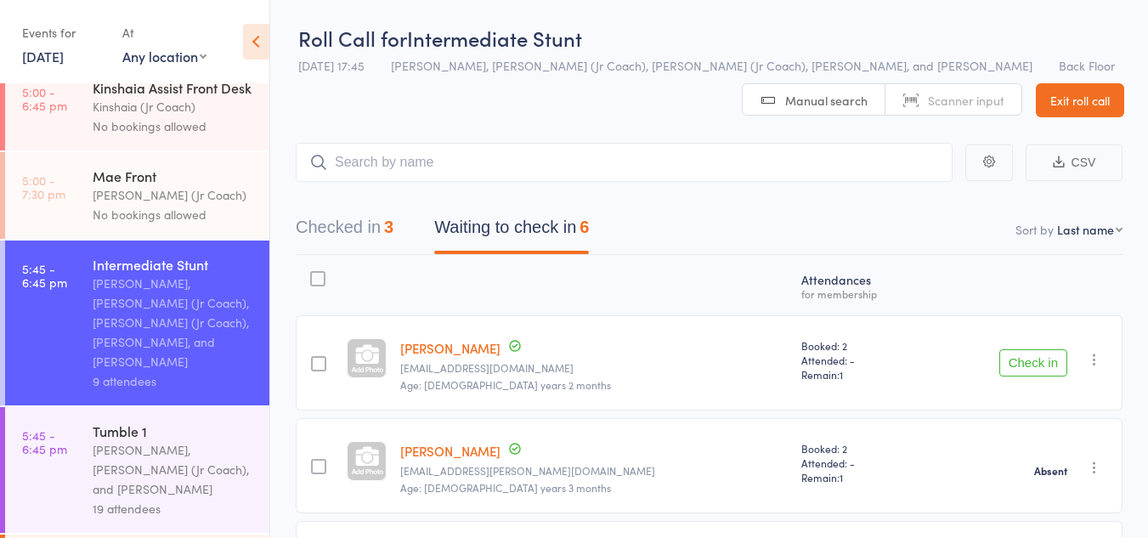
drag, startPoint x: 182, startPoint y: 368, endPoint x: 132, endPoint y: 370, distance: 50.2
click at [132, 440] on div "Kylie Smith, Olivia (Jr Coach), and Kat Timothy" at bounding box center [174, 469] width 162 height 59
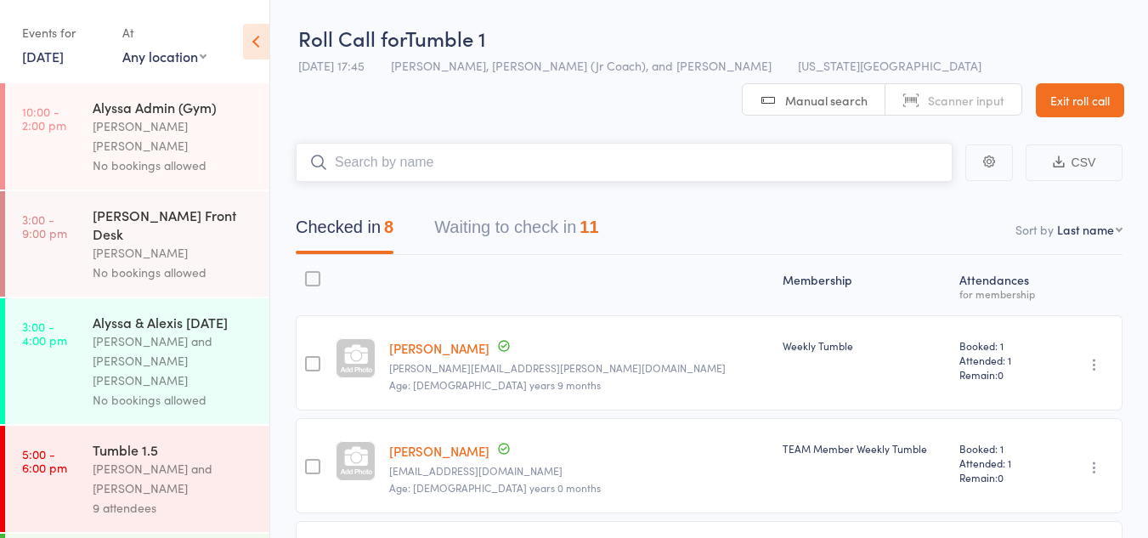
click at [515, 227] on button "Waiting to check in 11" at bounding box center [516, 231] width 164 height 45
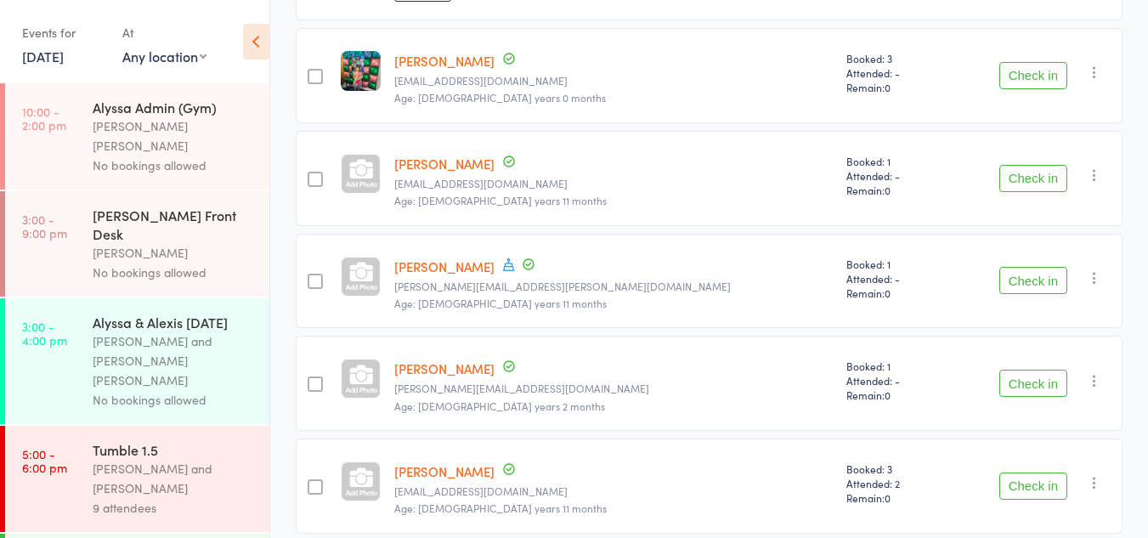
scroll to position [1005, 0]
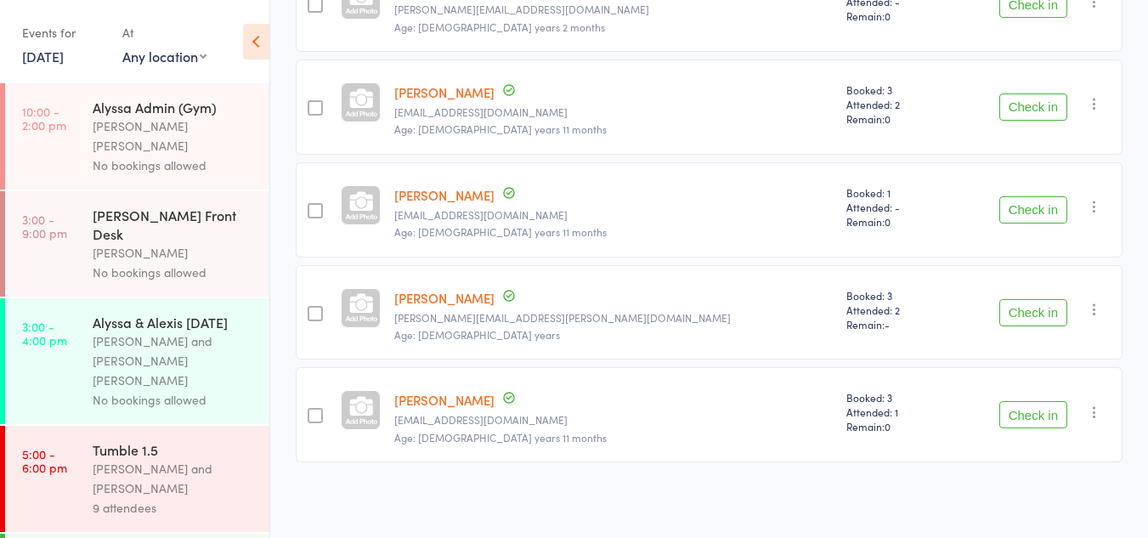
drag, startPoint x: 1007, startPoint y: 409, endPoint x: 1028, endPoint y: 419, distance: 22.8
click at [1028, 419] on button "Check in" at bounding box center [1034, 414] width 68 height 27
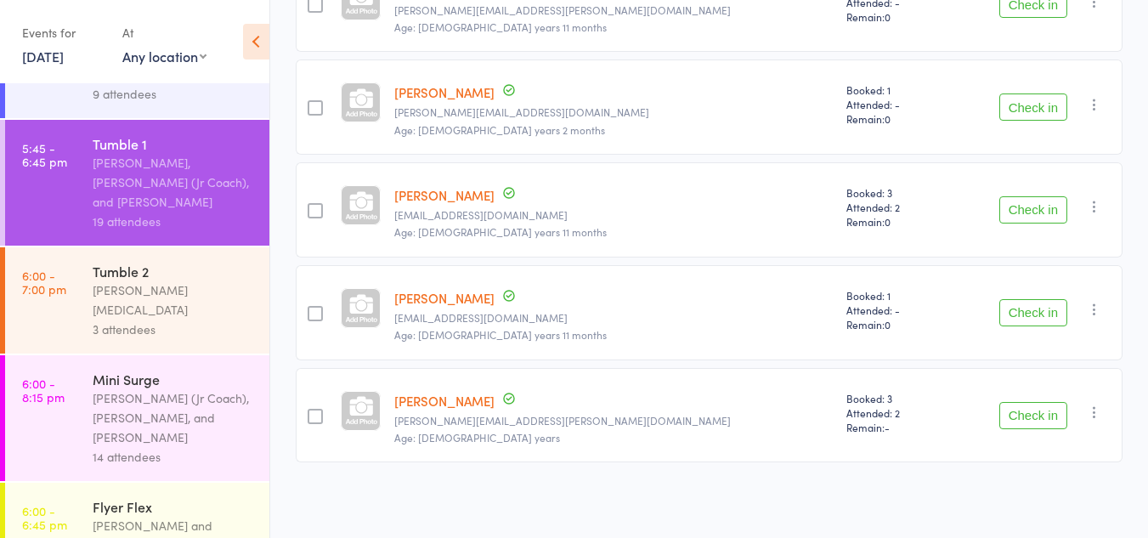
scroll to position [1106, 0]
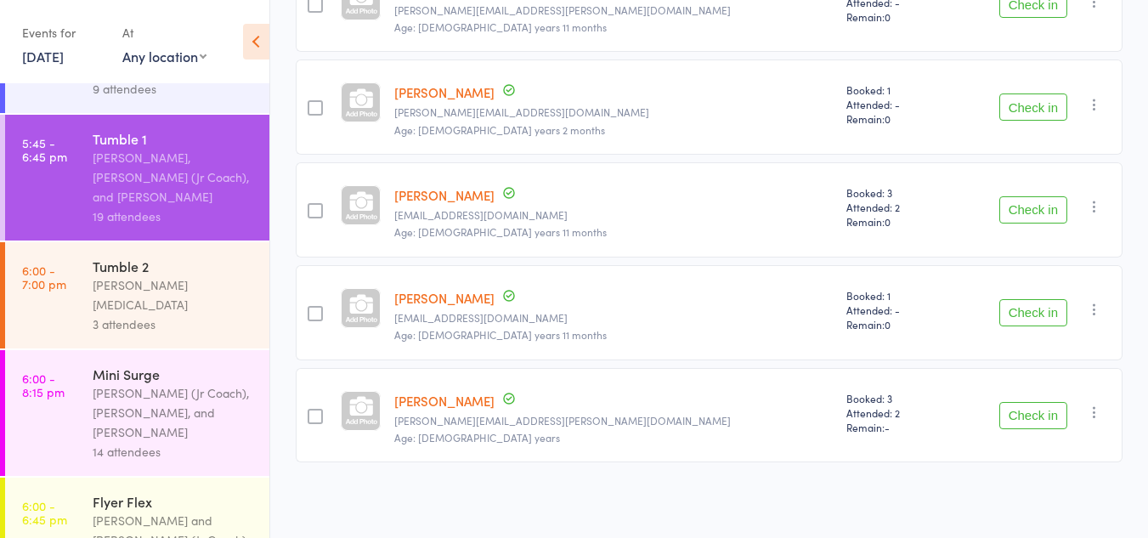
click at [176, 511] on div "[PERSON_NAME] and [PERSON_NAME] (Jr Coach)" at bounding box center [174, 530] width 162 height 39
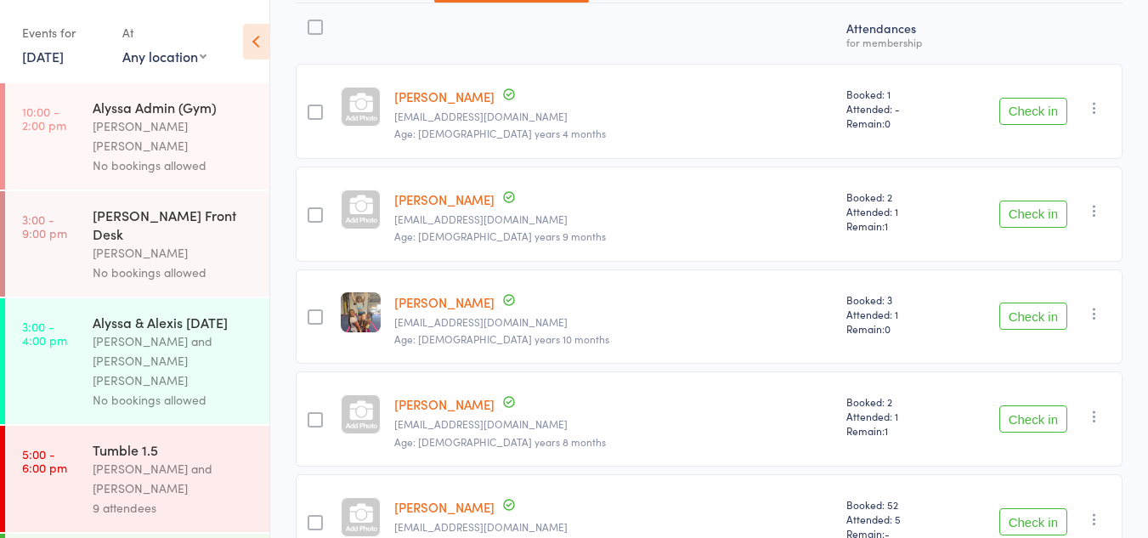
scroll to position [428, 0]
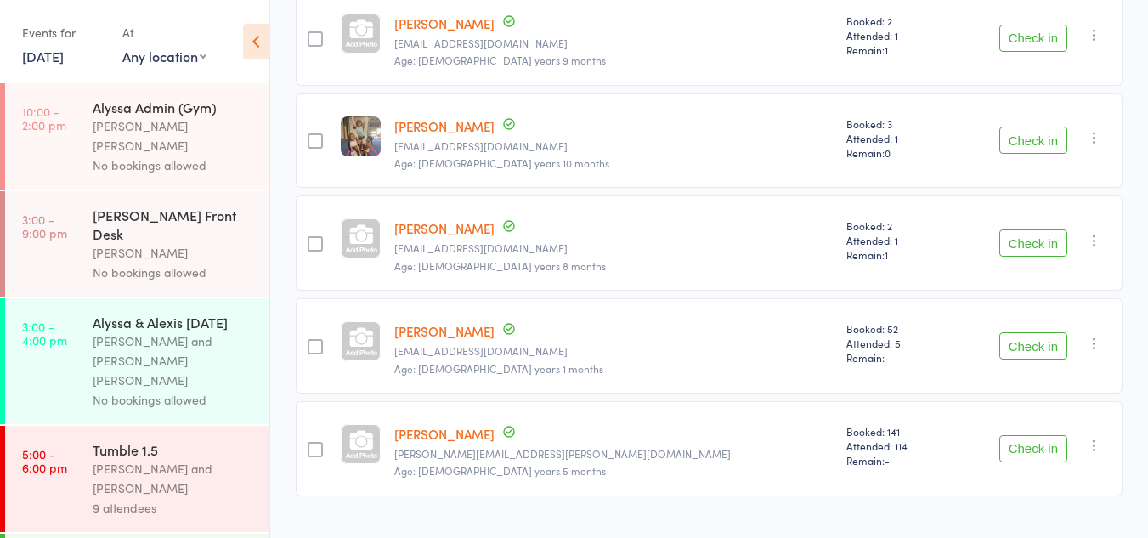
click at [301, 411] on div at bounding box center [315, 448] width 38 height 95
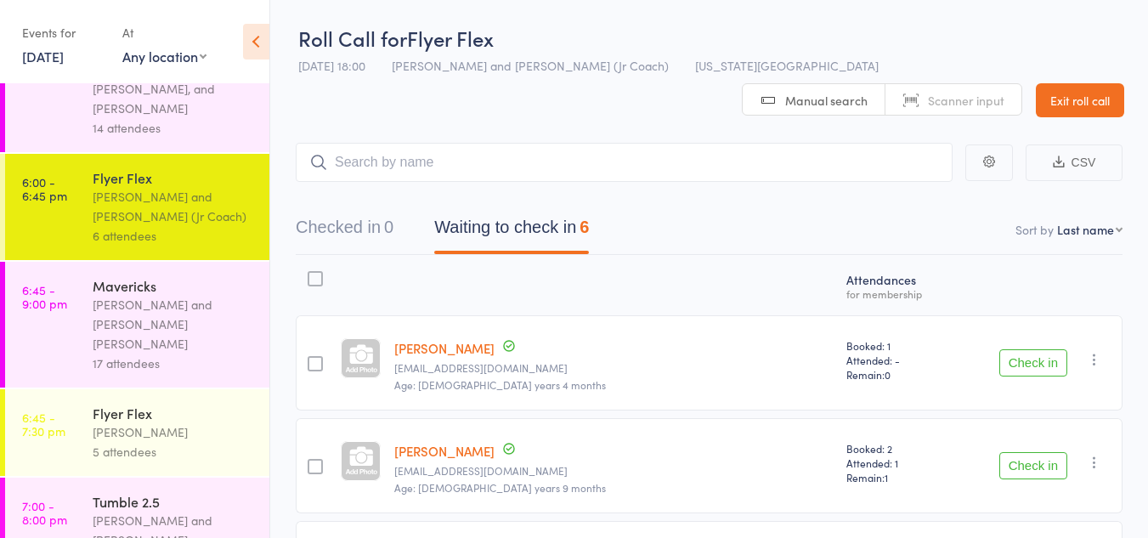
scroll to position [1444, 0]
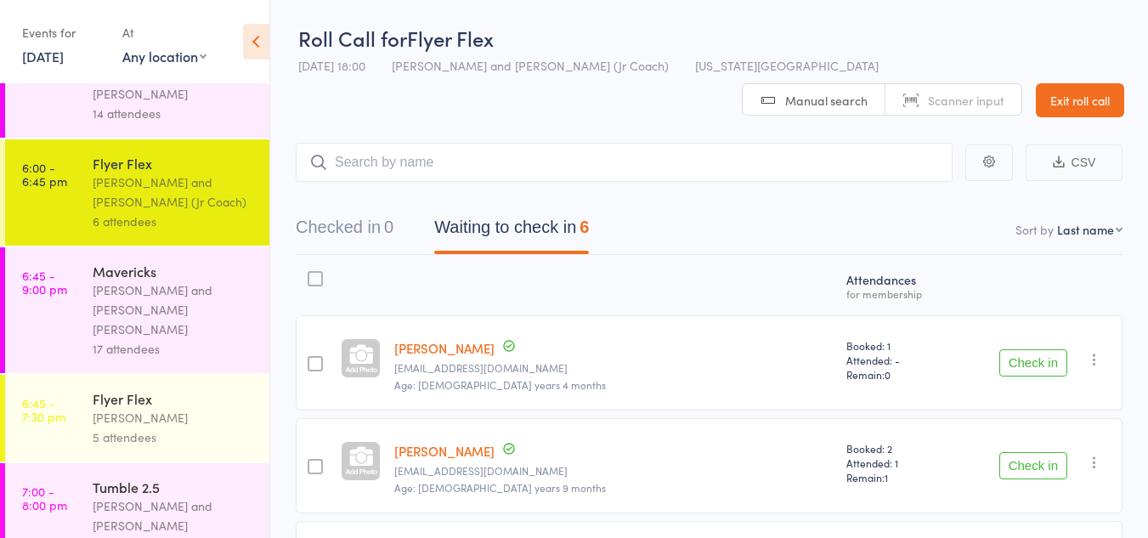
click at [134, 408] on div "[PERSON_NAME]" at bounding box center [174, 418] width 162 height 20
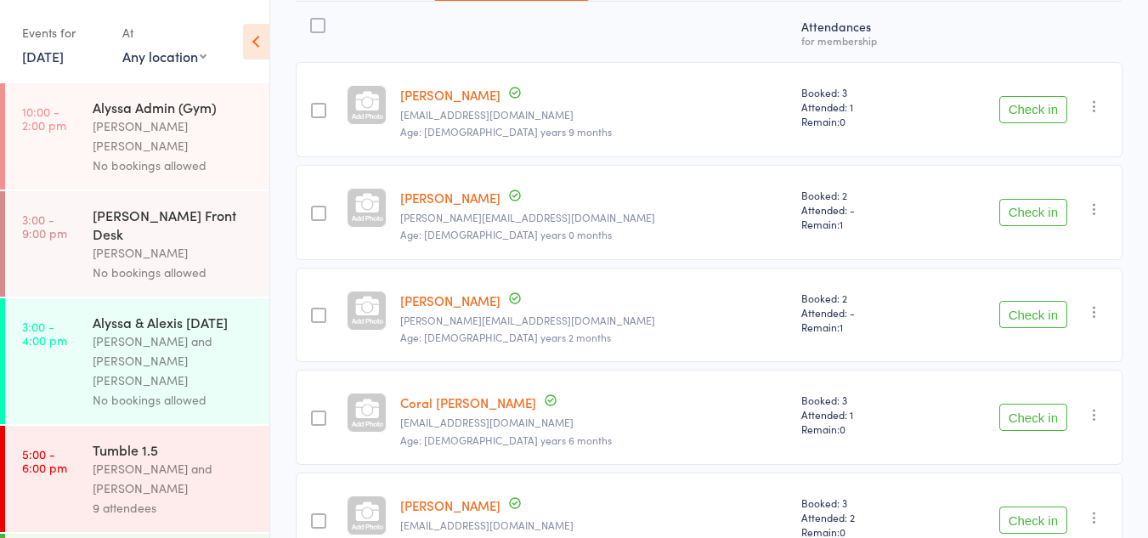
scroll to position [325, 0]
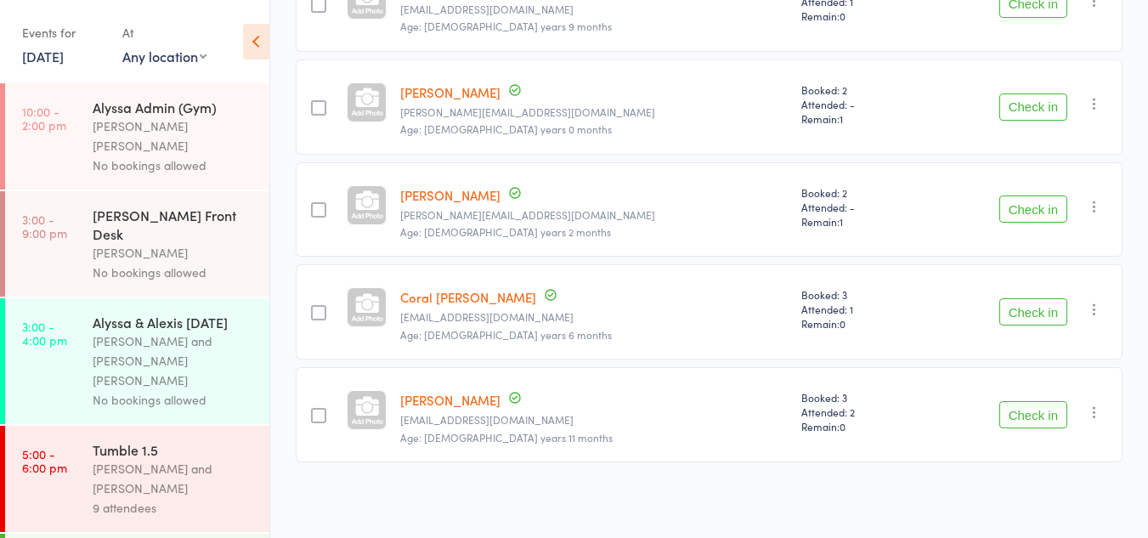
click at [1010, 407] on button "Check in" at bounding box center [1034, 414] width 68 height 27
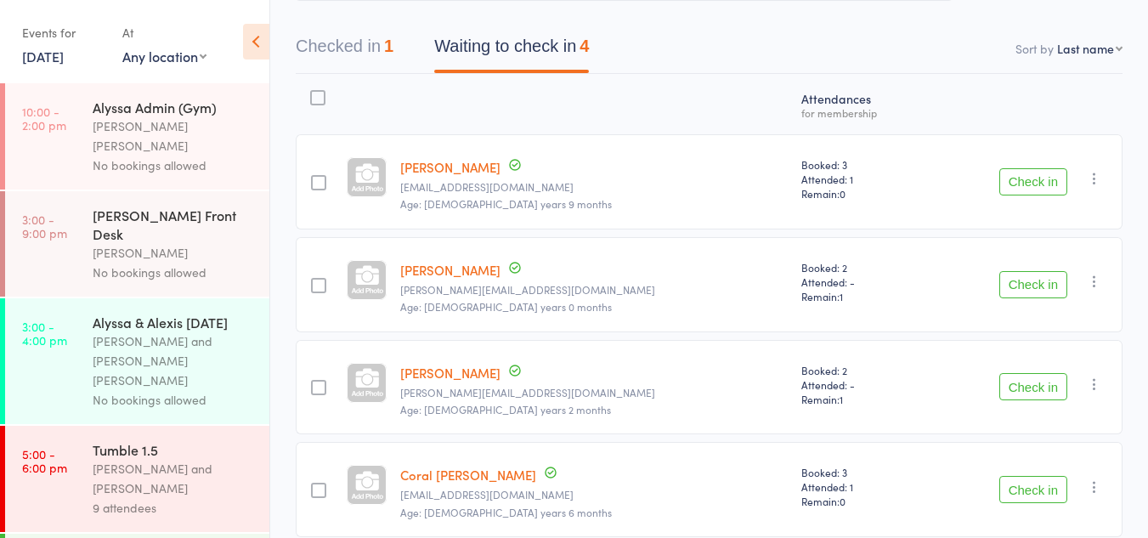
scroll to position [148, 0]
click at [1054, 277] on button "Check in" at bounding box center [1034, 283] width 68 height 27
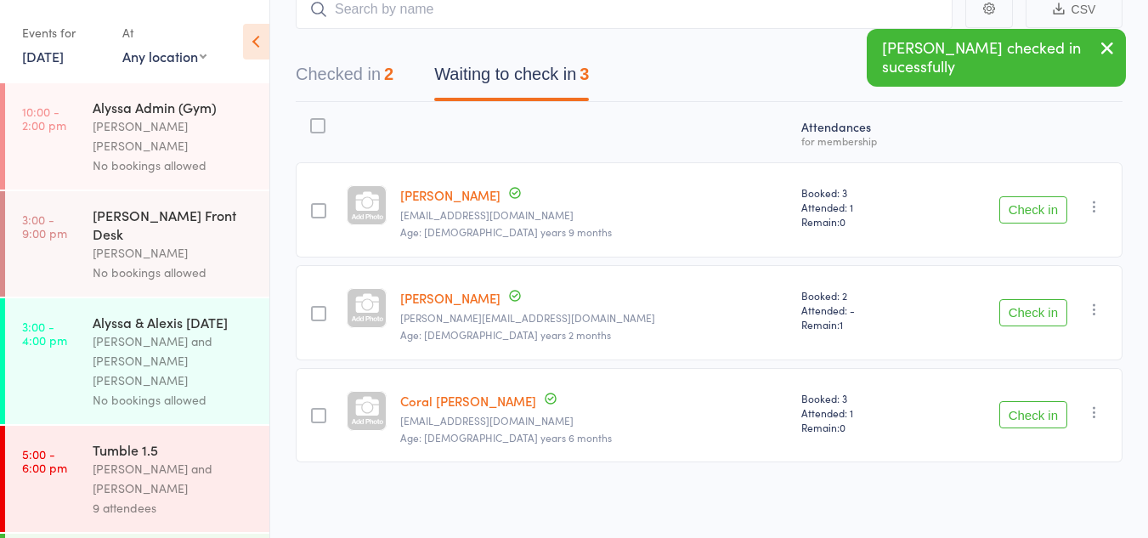
click at [1015, 410] on button "Check in" at bounding box center [1034, 414] width 68 height 27
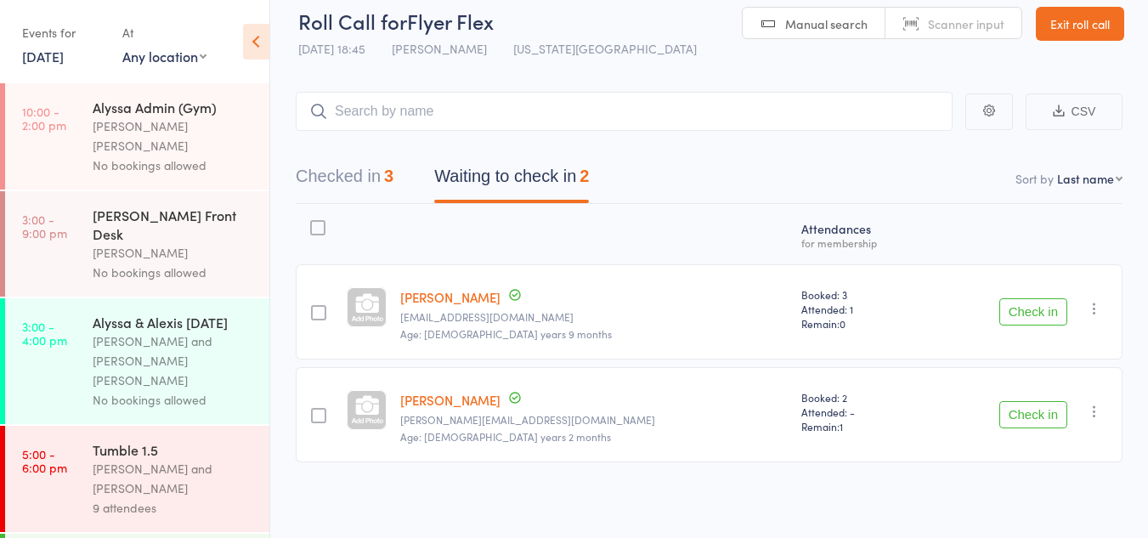
click at [1020, 409] on button "Check in" at bounding box center [1034, 414] width 68 height 27
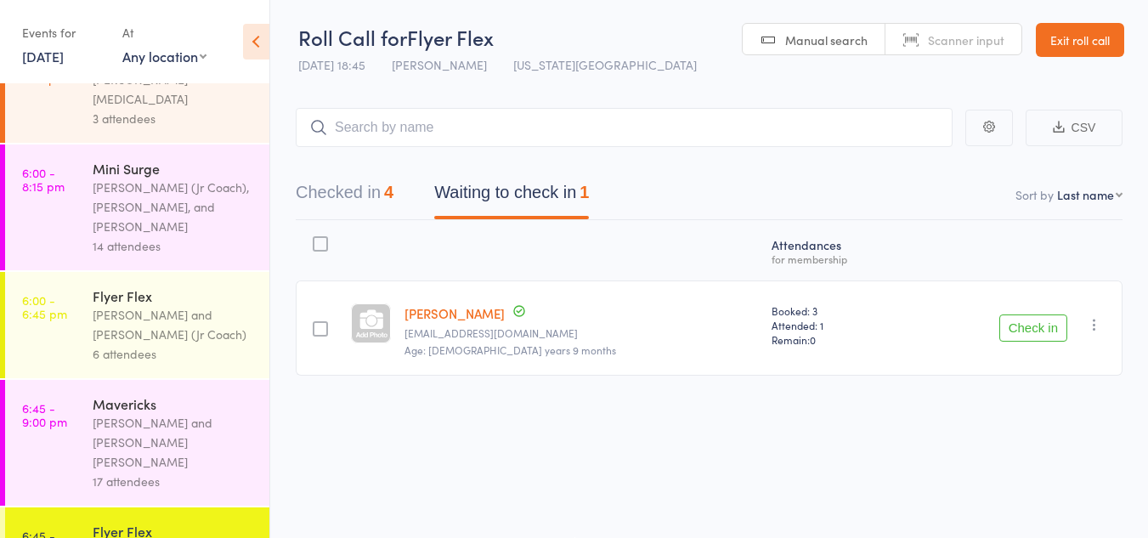
scroll to position [1317, 0]
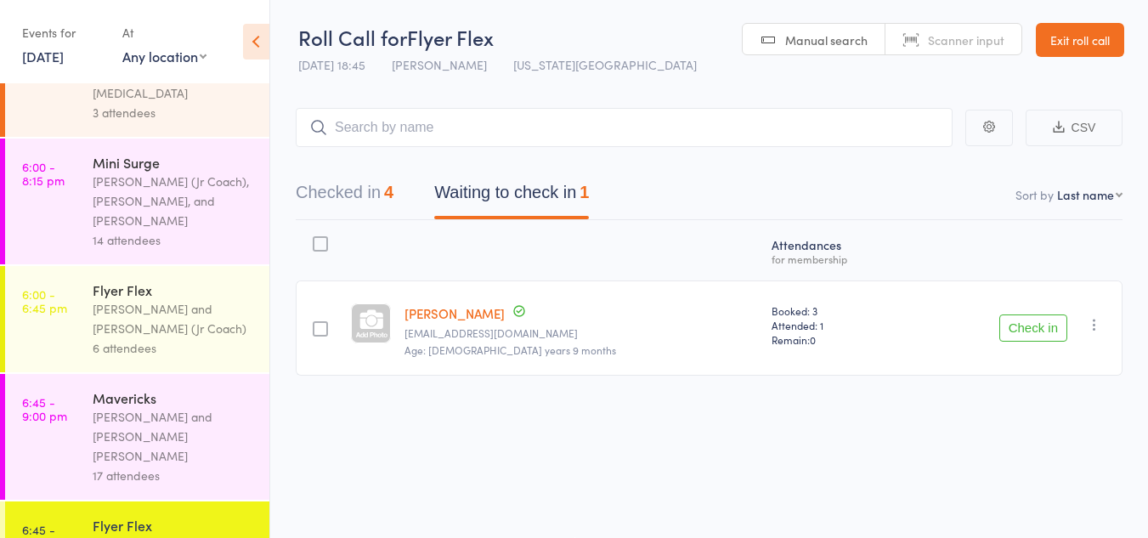
click at [169, 299] on div "Mallory Powers and Annabelle (Jr Coach)" at bounding box center [174, 318] width 162 height 39
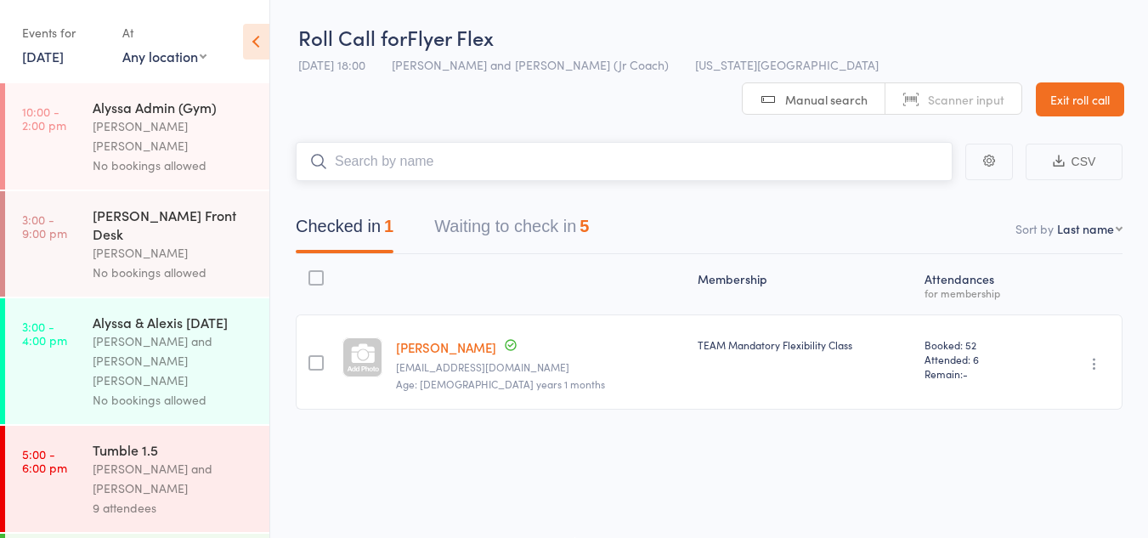
click at [529, 208] on button "Waiting to check in 5" at bounding box center [511, 230] width 155 height 45
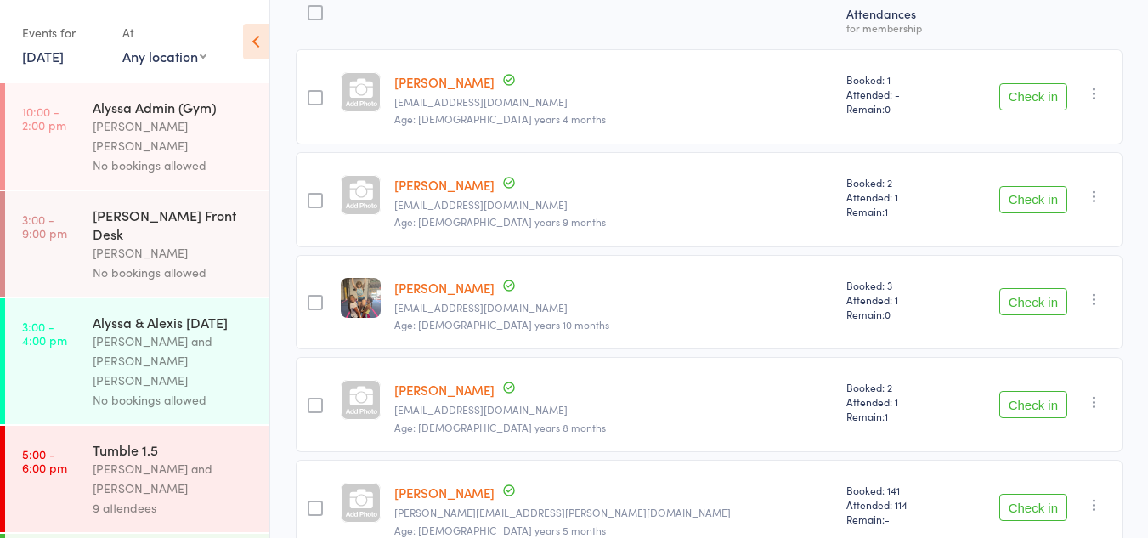
scroll to position [325, 0]
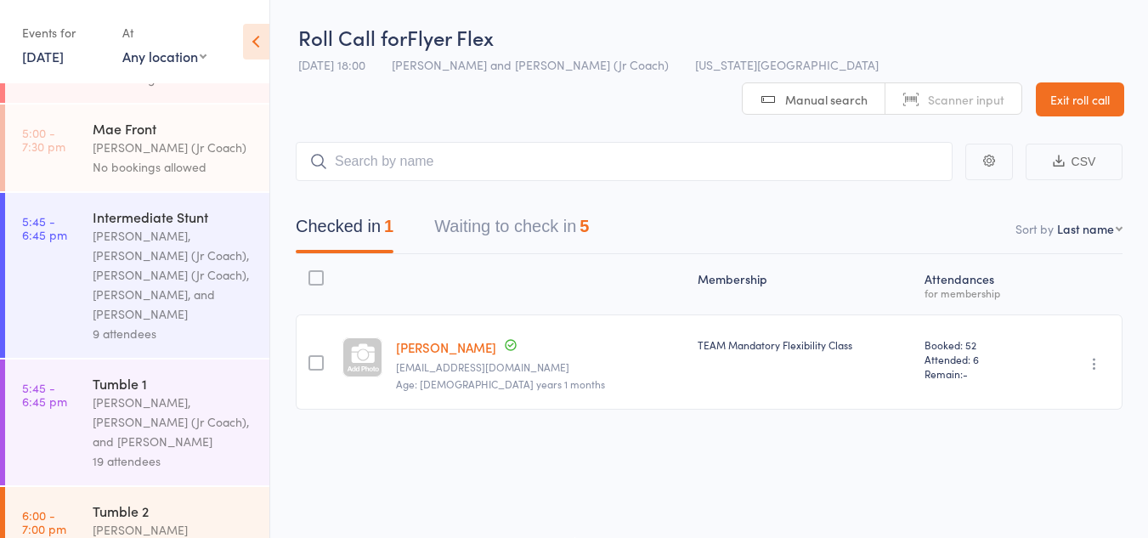
scroll to position [863, 0]
click at [171, 391] on div "[PERSON_NAME], [PERSON_NAME] (Jr Coach), and [PERSON_NAME]" at bounding box center [174, 420] width 162 height 59
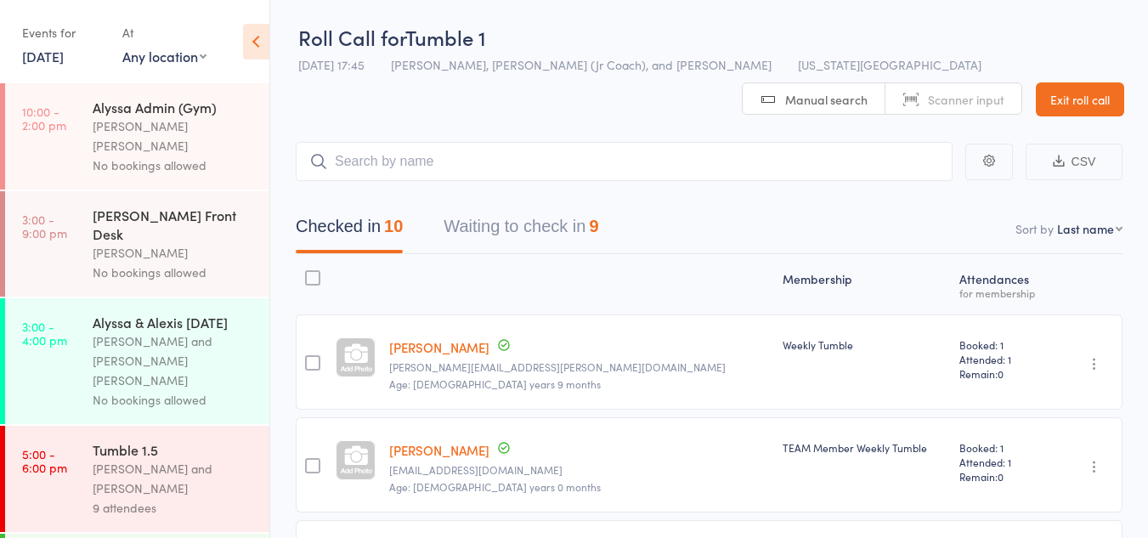
click at [527, 216] on button "Waiting to check in 9" at bounding box center [521, 230] width 155 height 45
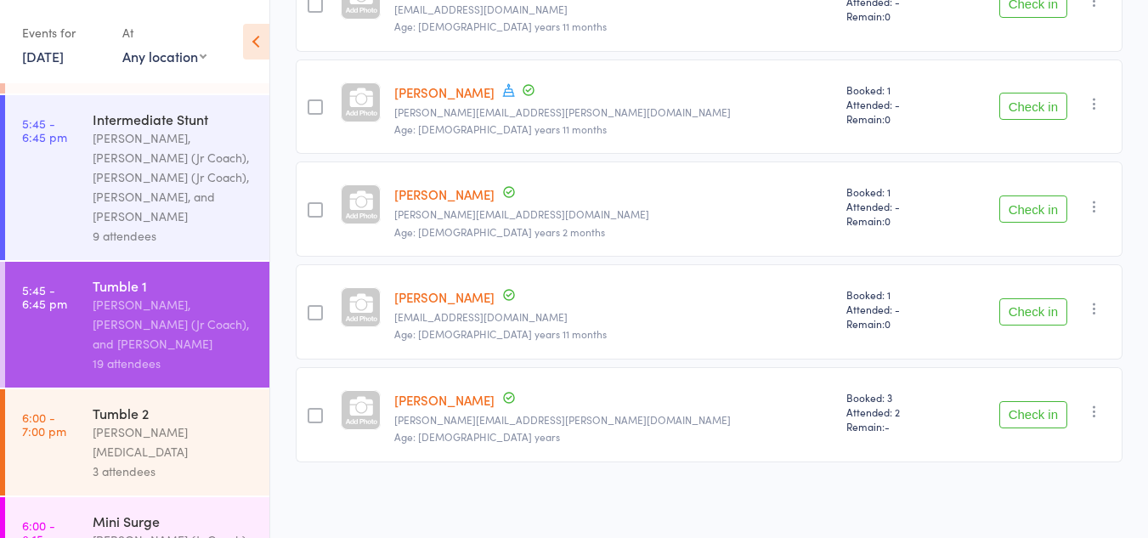
scroll to position [964, 0]
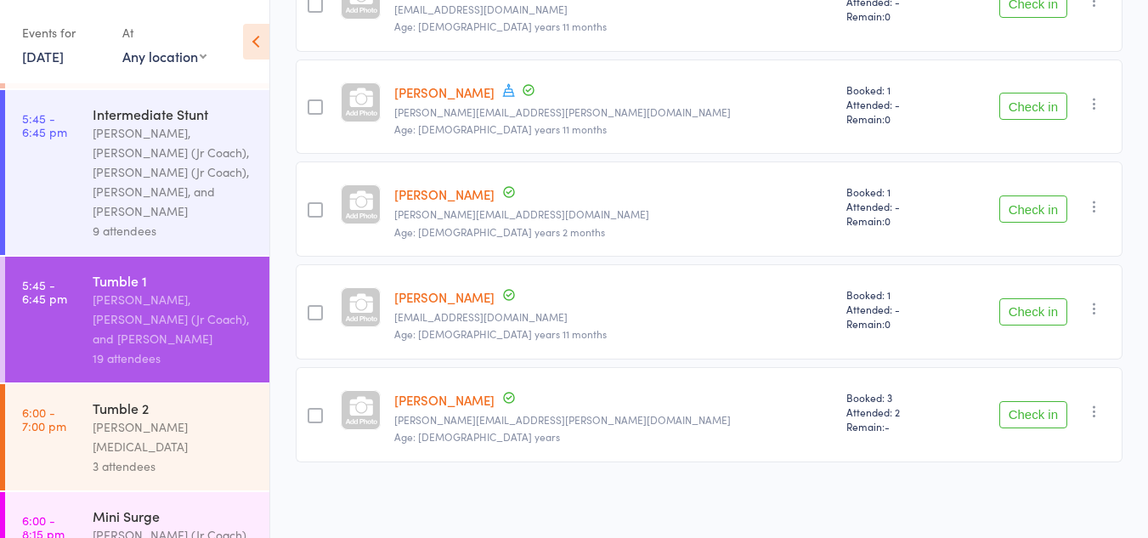
drag, startPoint x: 1034, startPoint y: 321, endPoint x: 1039, endPoint y: 303, distance: 19.2
click at [1039, 303] on button "Check in" at bounding box center [1034, 311] width 68 height 27
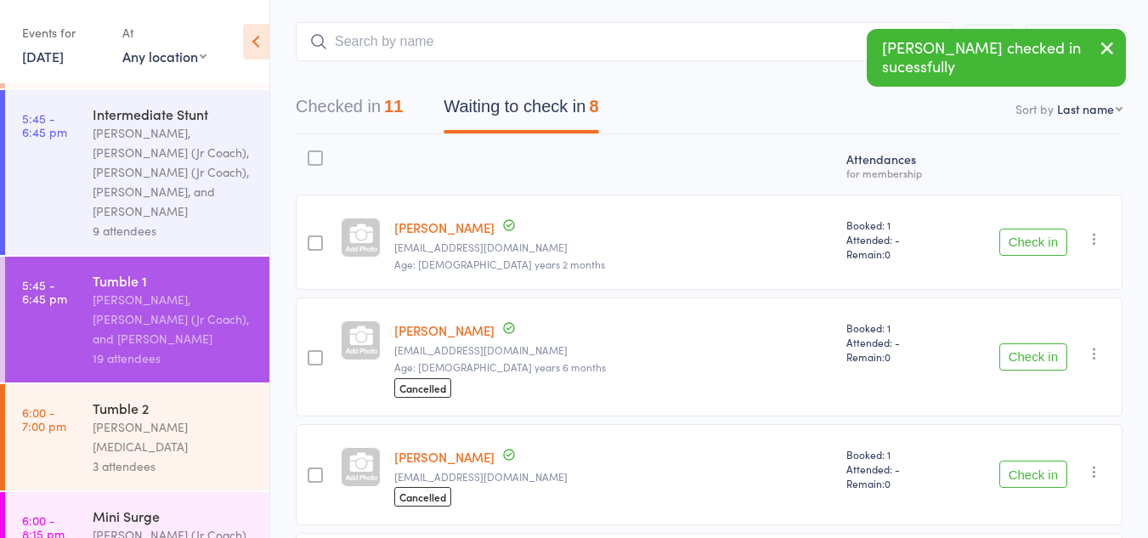
scroll to position [120, 0]
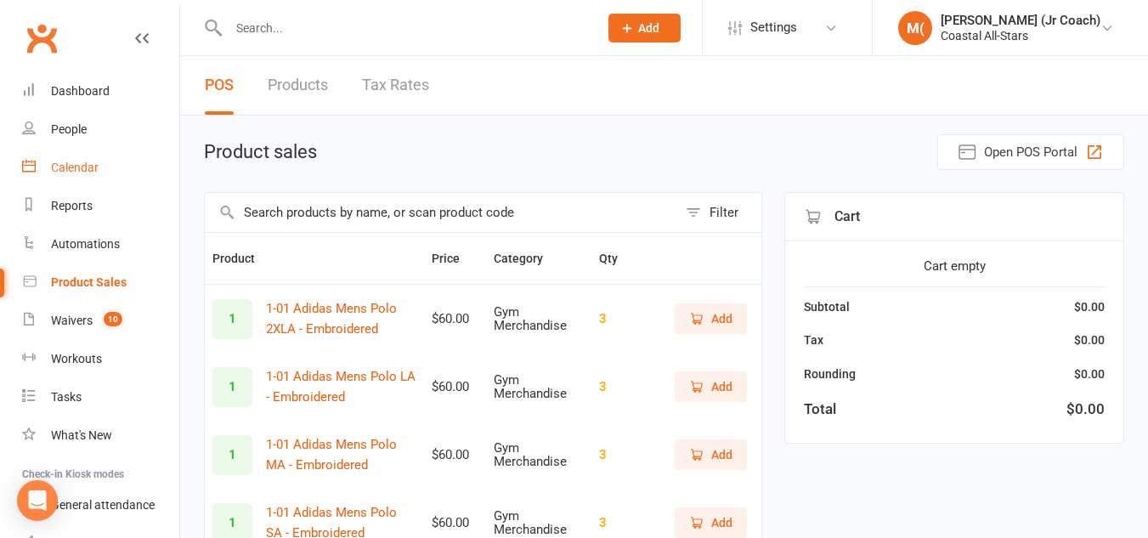
click at [74, 165] on div "Calendar" at bounding box center [75, 168] width 48 height 14
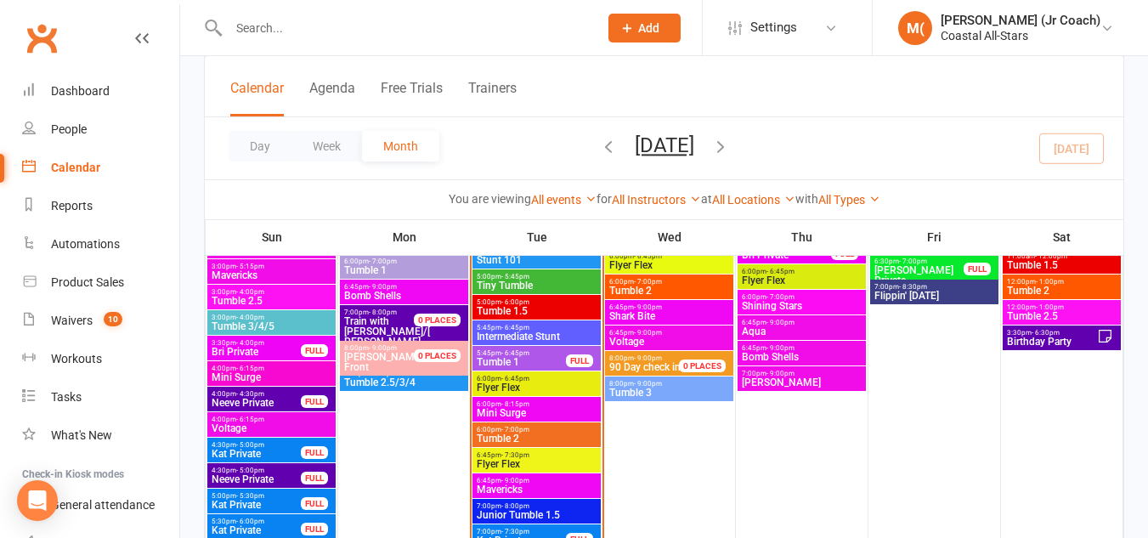
scroll to position [1624, 0]
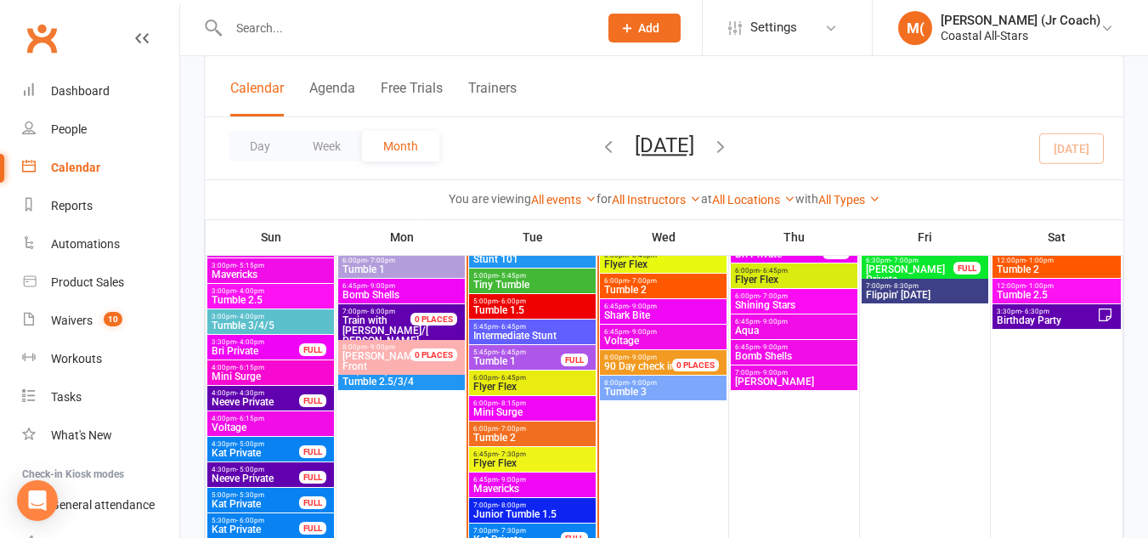
click at [385, 37] on input "text" at bounding box center [405, 28] width 363 height 24
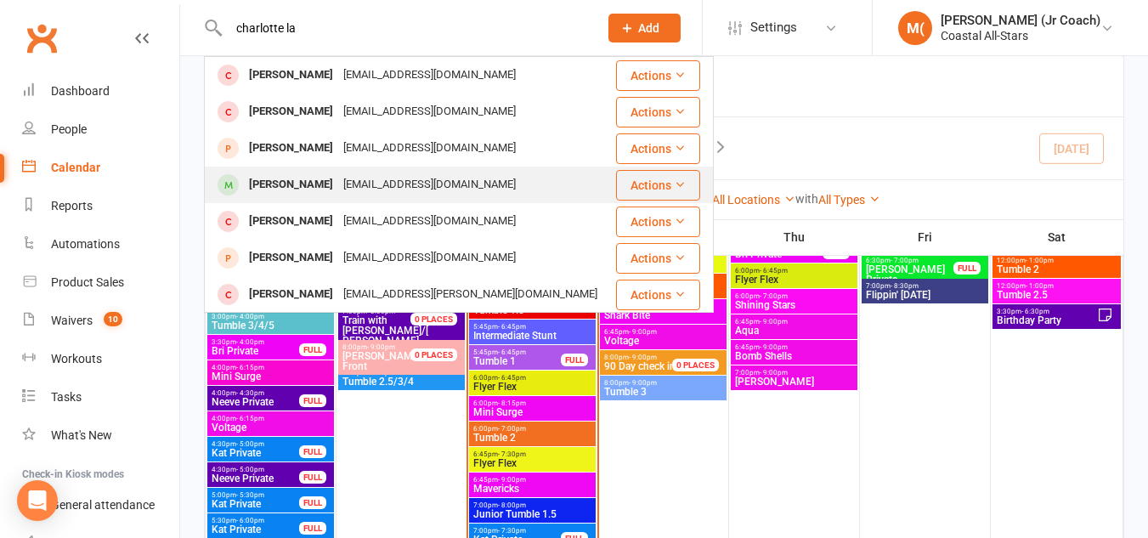
type input "charlotte la"
click at [338, 182] on div "[EMAIL_ADDRESS][DOMAIN_NAME]" at bounding box center [429, 185] width 183 height 25
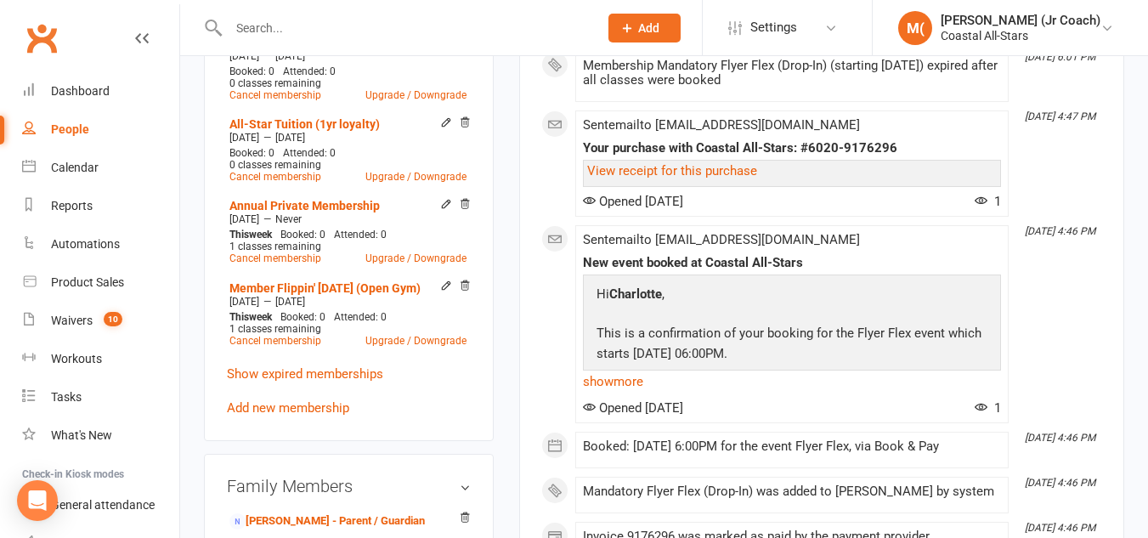
scroll to position [855, 0]
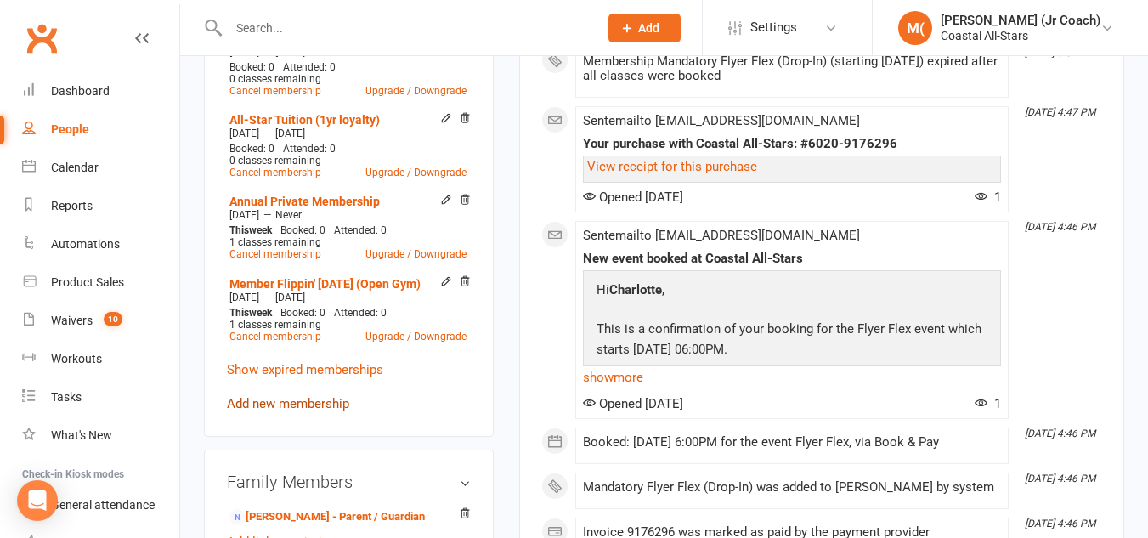
click at [312, 411] on link "Add new membership" at bounding box center [288, 403] width 122 height 15
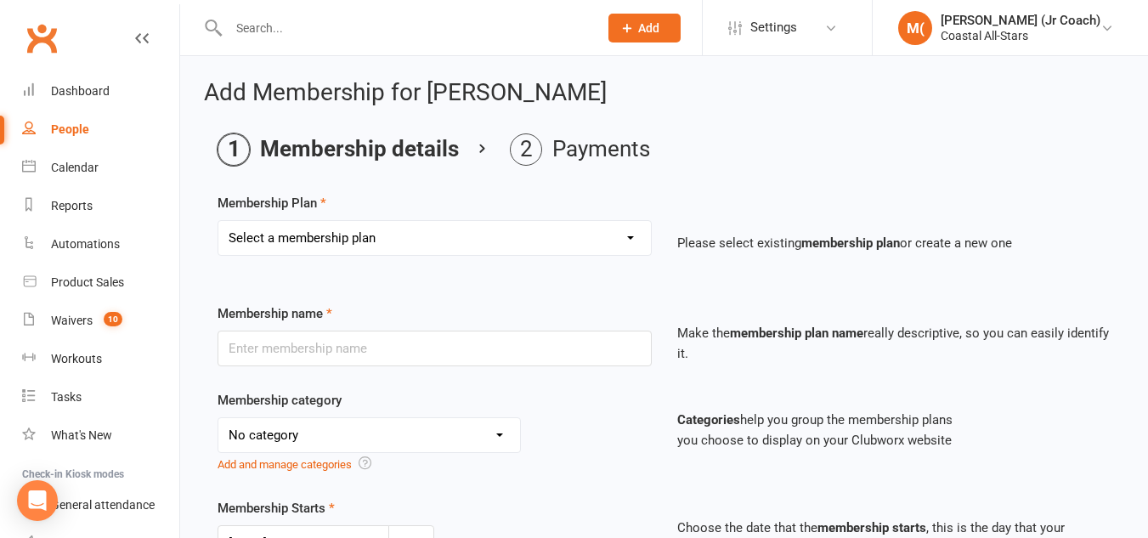
click at [485, 229] on select "Select a membership plan Trial Class Coastal Membership Fee Annual Registration…" at bounding box center [434, 238] width 433 height 34
select select "10"
click at [218, 221] on select "Select a membership plan Trial Class Coastal Membership Fee Annual Registration…" at bounding box center [434, 238] width 433 height 34
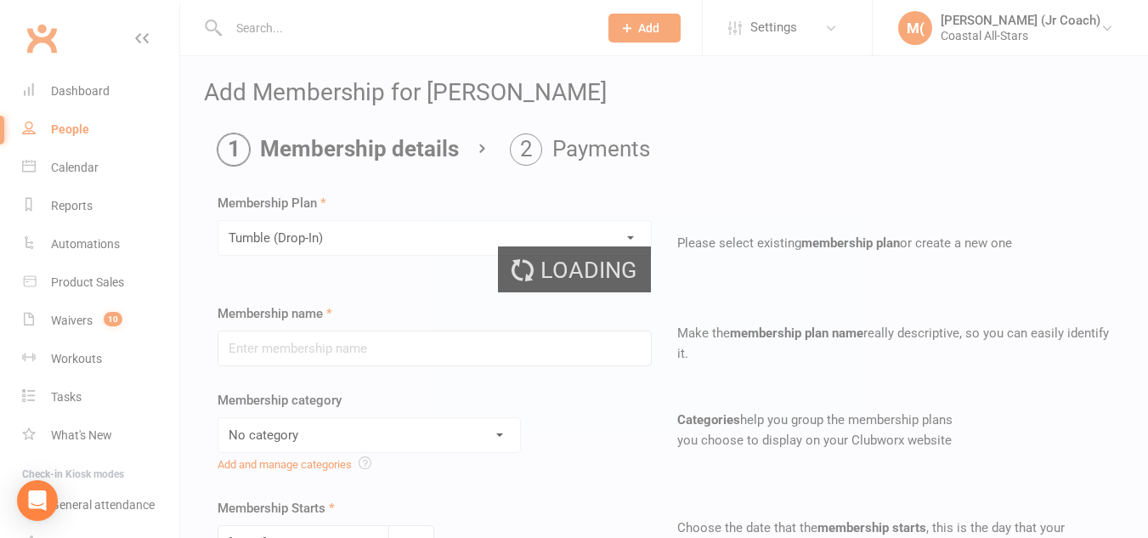
type input "Tumble (Drop-In)"
select select "3"
type input "1"
select select "2"
type input "1"
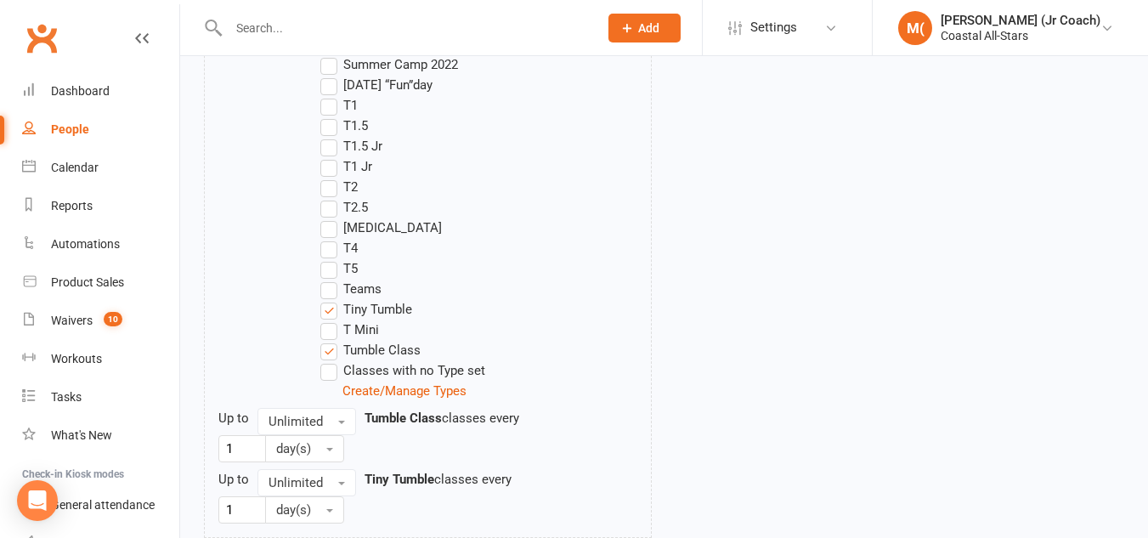
scroll to position [1985, 0]
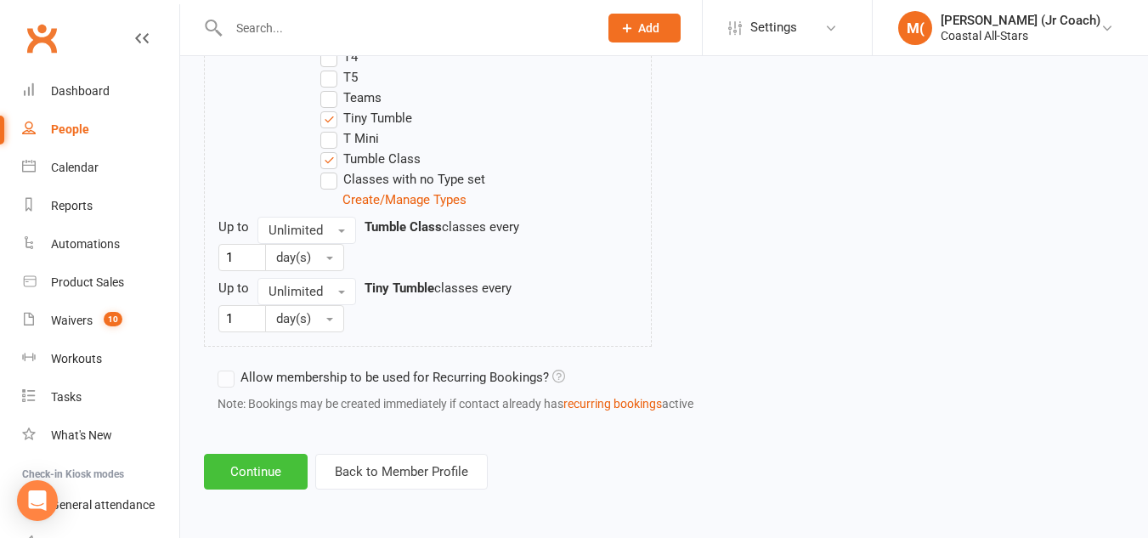
click at [252, 472] on button "Continue" at bounding box center [256, 472] width 104 height 36
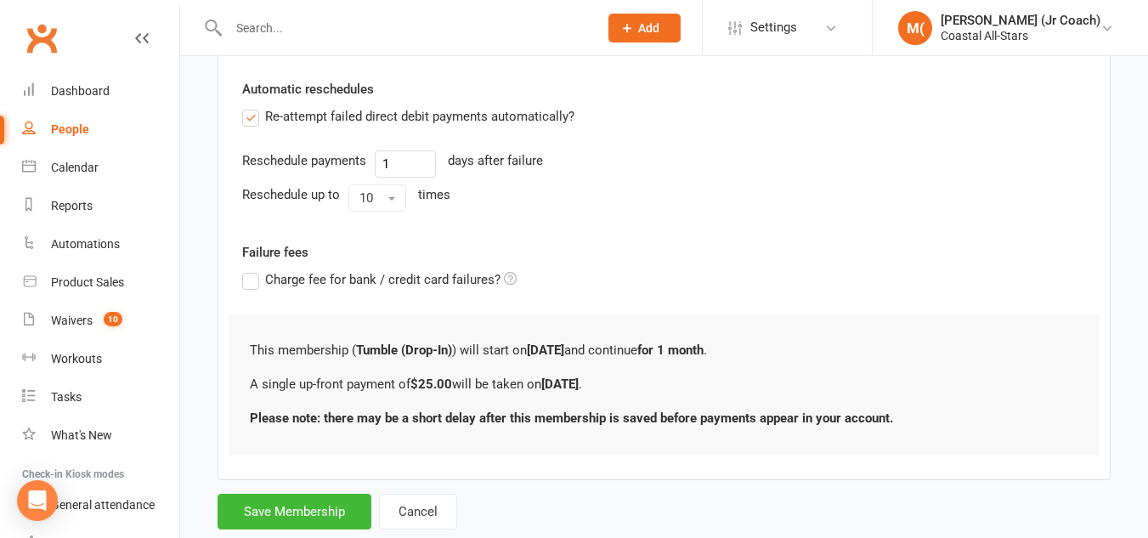
scroll to position [524, 0]
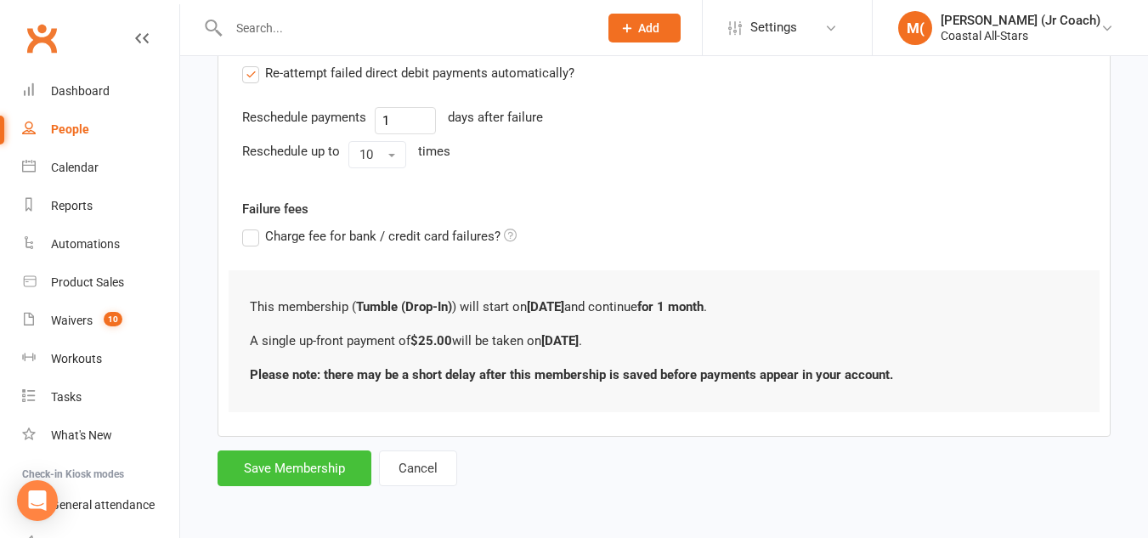
click at [295, 478] on button "Save Membership" at bounding box center [295, 468] width 154 height 36
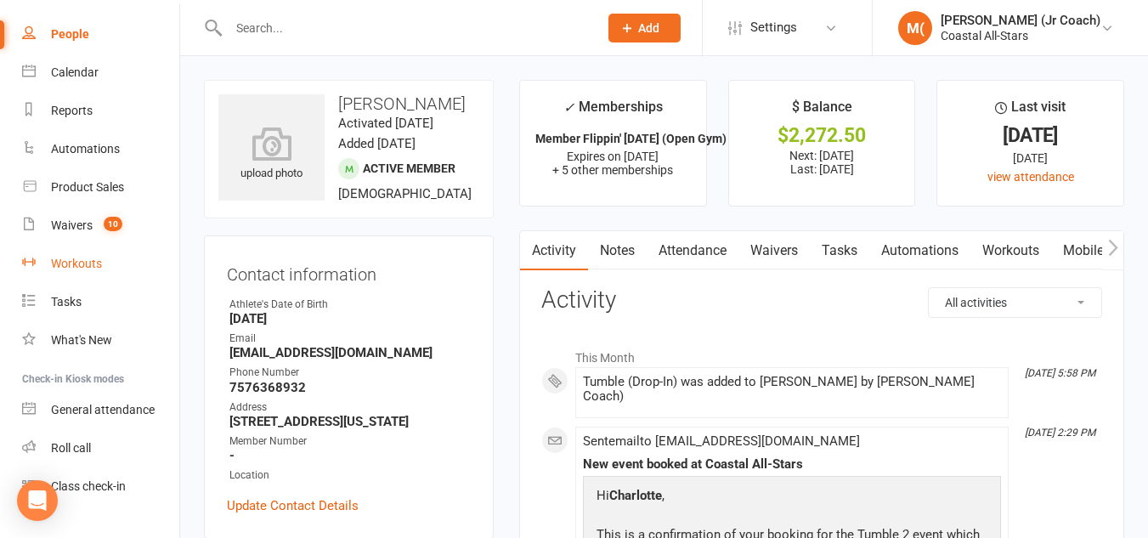
scroll to position [99, 0]
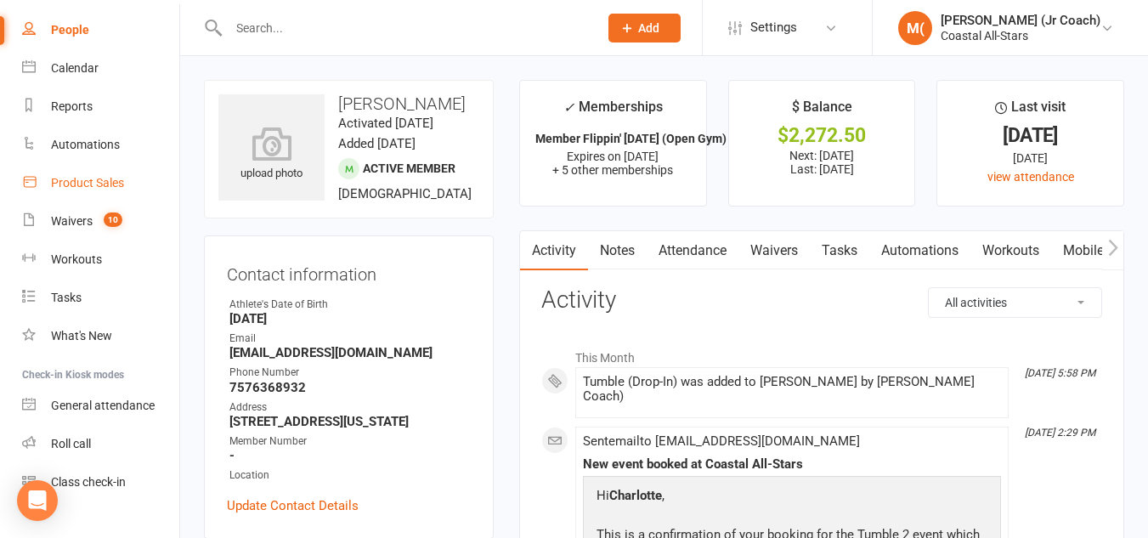
click at [93, 181] on div "Product Sales" at bounding box center [87, 183] width 73 height 14
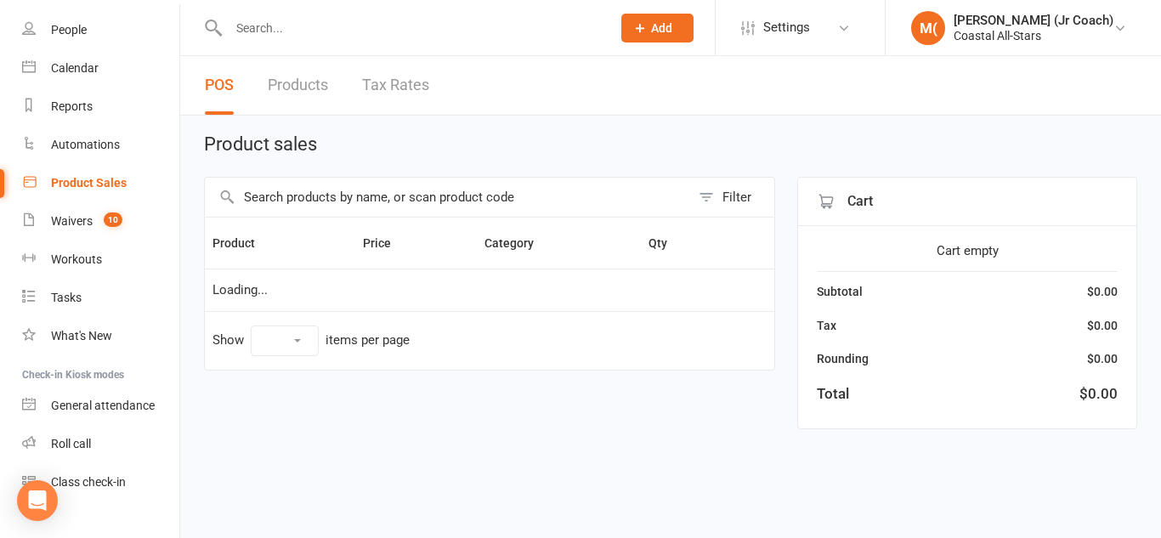
select select "10"
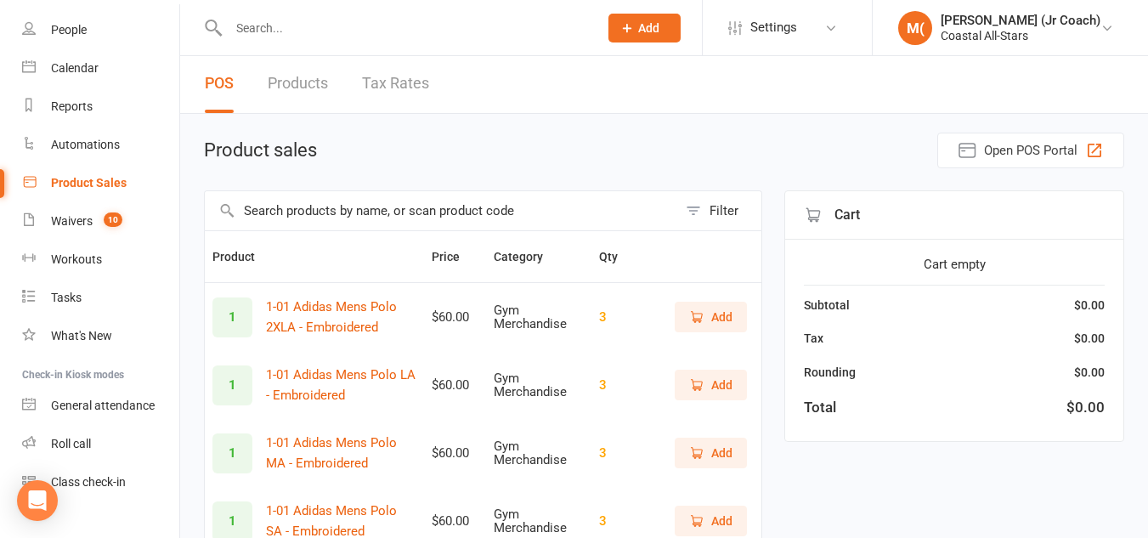
scroll to position [1, 0]
click at [88, 72] on div "Calendar" at bounding box center [75, 68] width 48 height 14
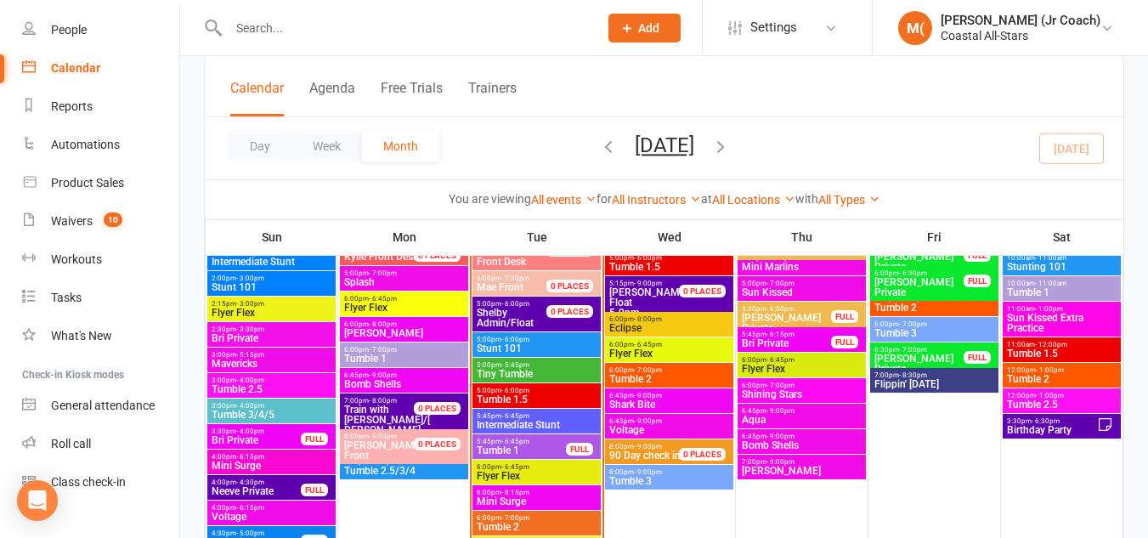
scroll to position [1536, 0]
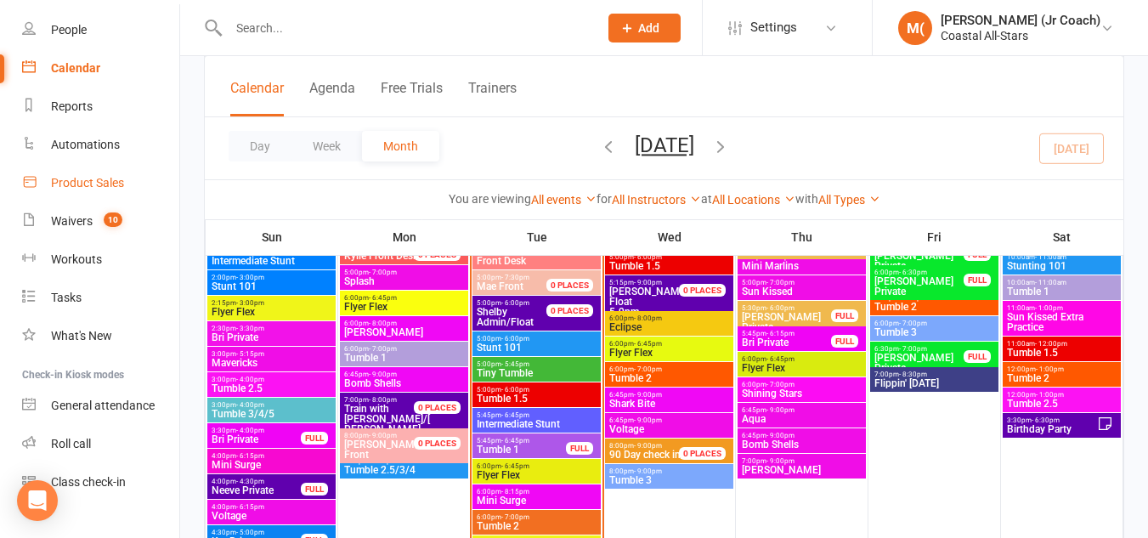
click at [120, 182] on div "Product Sales" at bounding box center [87, 183] width 73 height 14
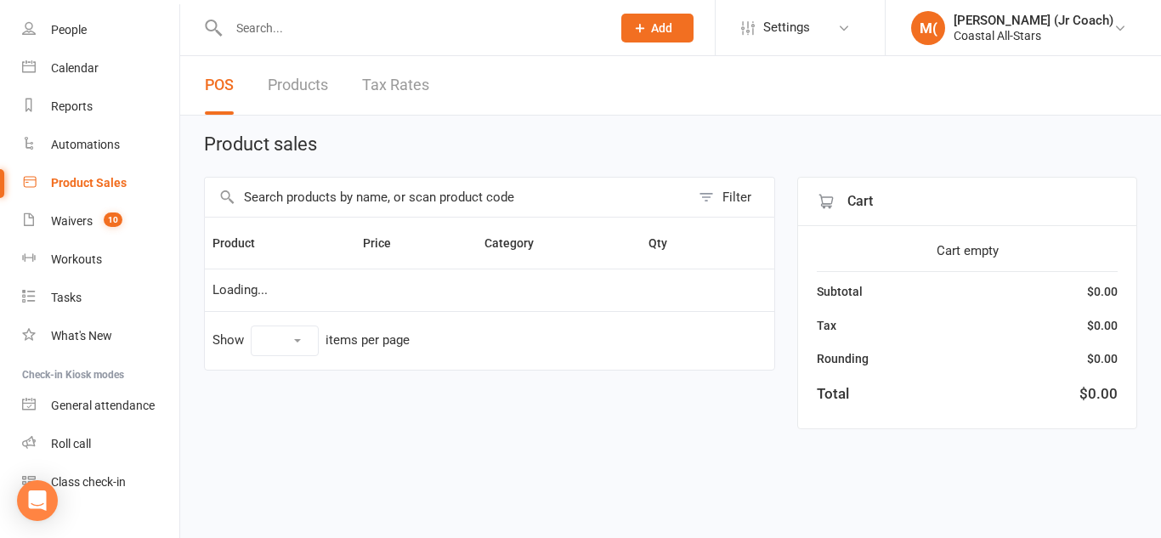
select select "10"
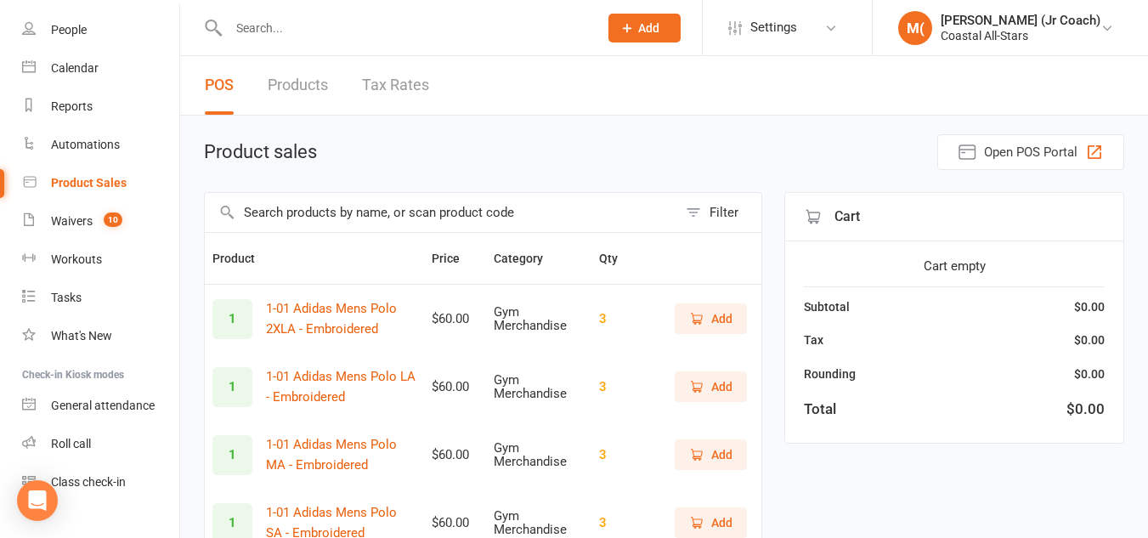
click at [356, 205] on input "text" at bounding box center [441, 212] width 473 height 39
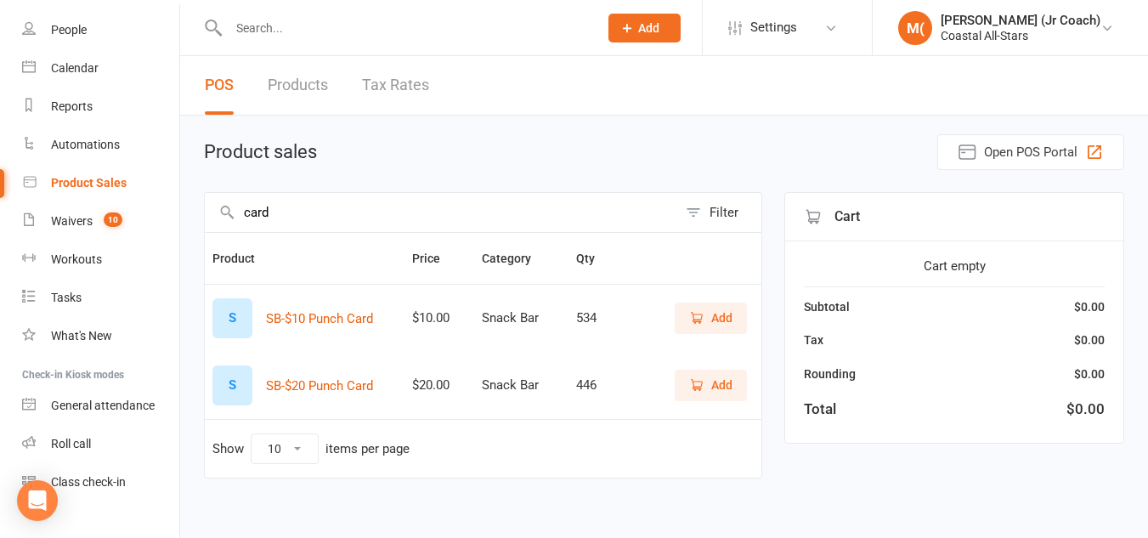
type input "card"
click at [708, 313] on span "Add" at bounding box center [710, 318] width 43 height 19
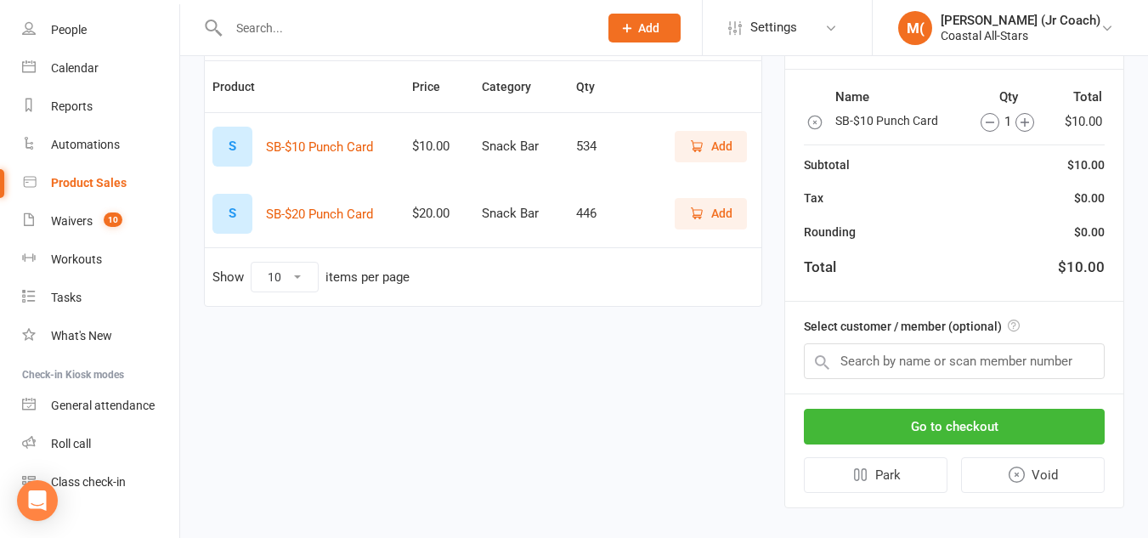
scroll to position [177, 0]
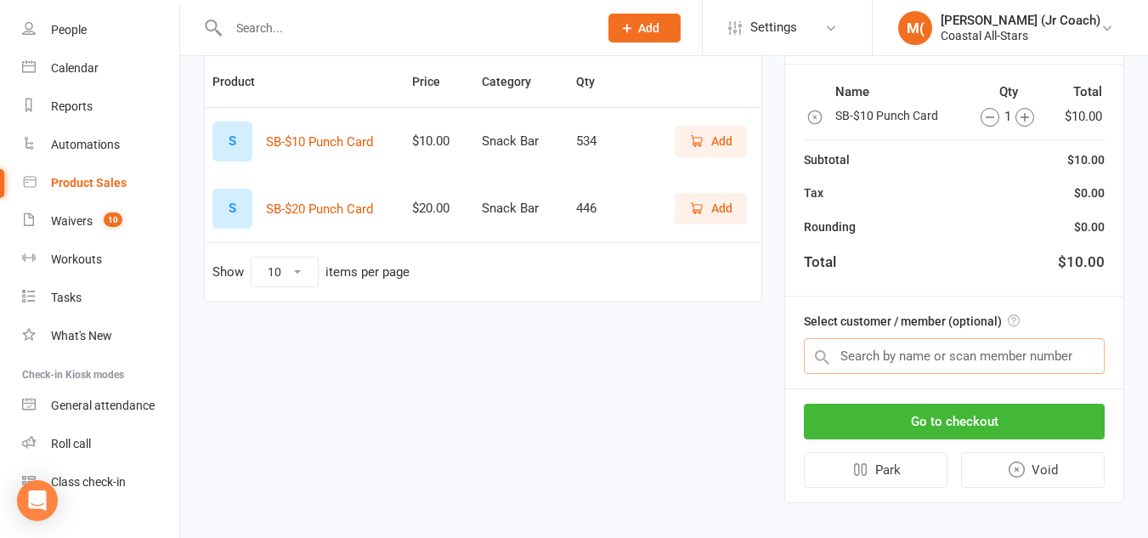
click at [838, 368] on input "text" at bounding box center [954, 356] width 301 height 36
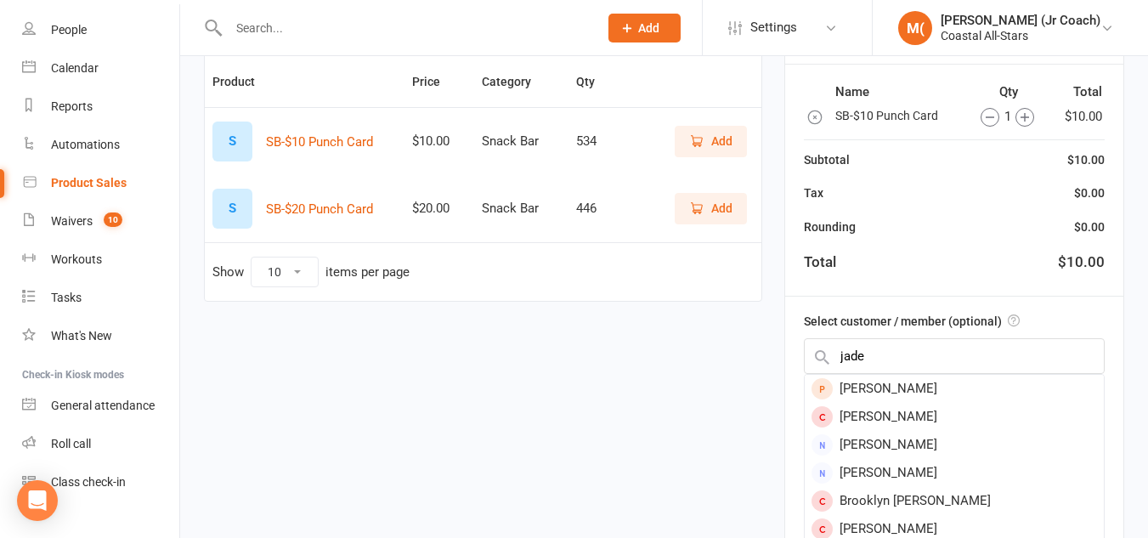
scroll to position [193, 0]
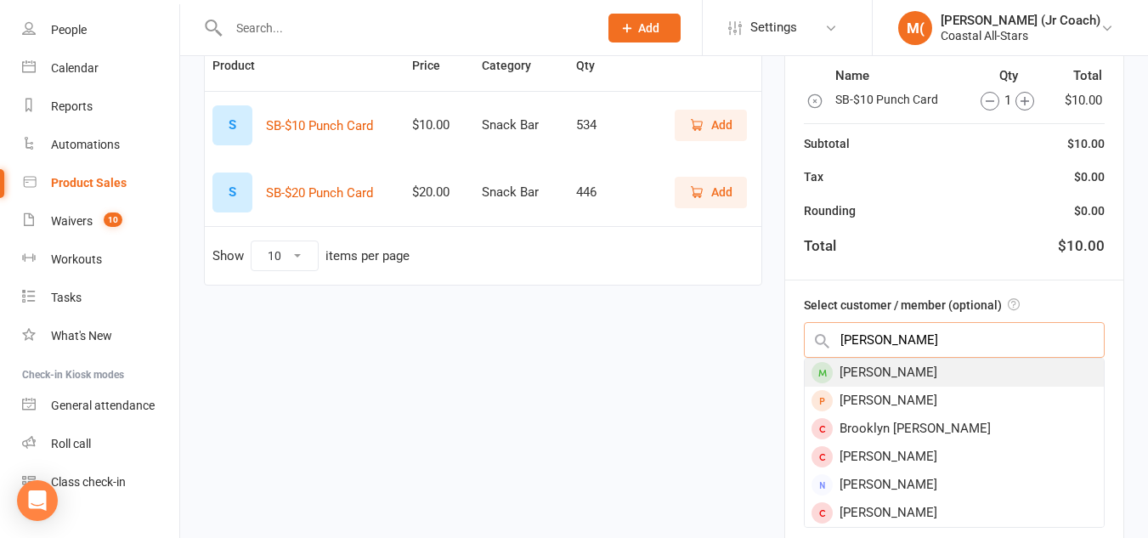
type input "jade bec"
click at [909, 371] on div "[PERSON_NAME]" at bounding box center [954, 373] width 299 height 28
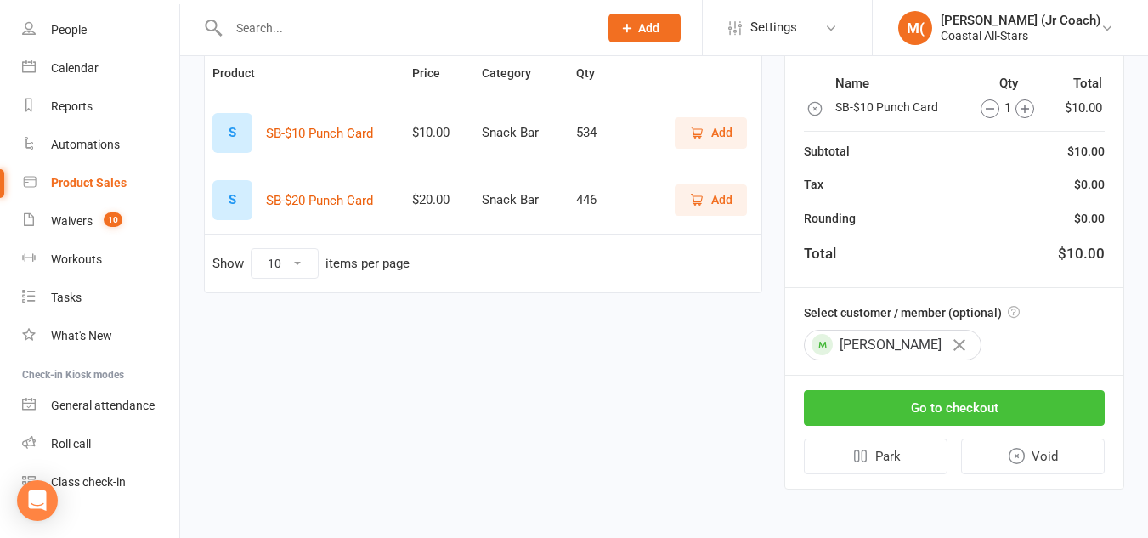
click at [933, 402] on button "Go to checkout" at bounding box center [954, 408] width 301 height 36
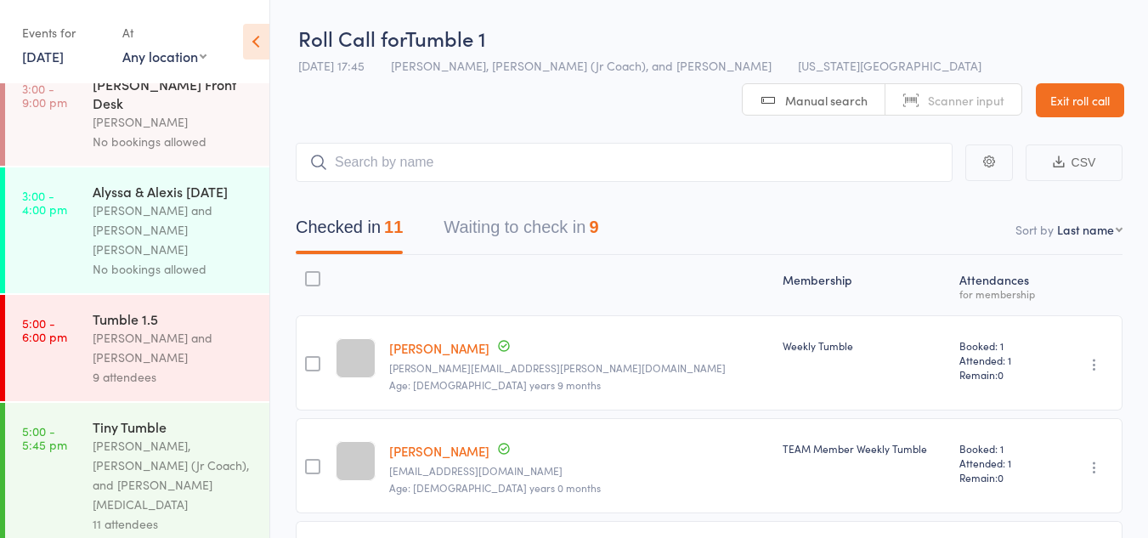
scroll to position [140, 0]
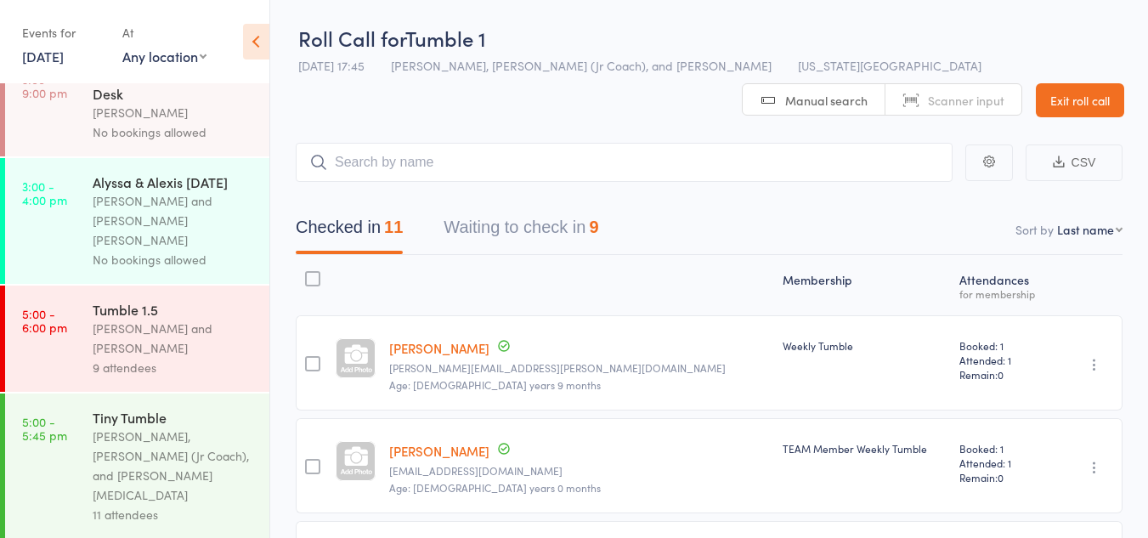
click at [456, 222] on button "Waiting to check in 9" at bounding box center [521, 231] width 155 height 45
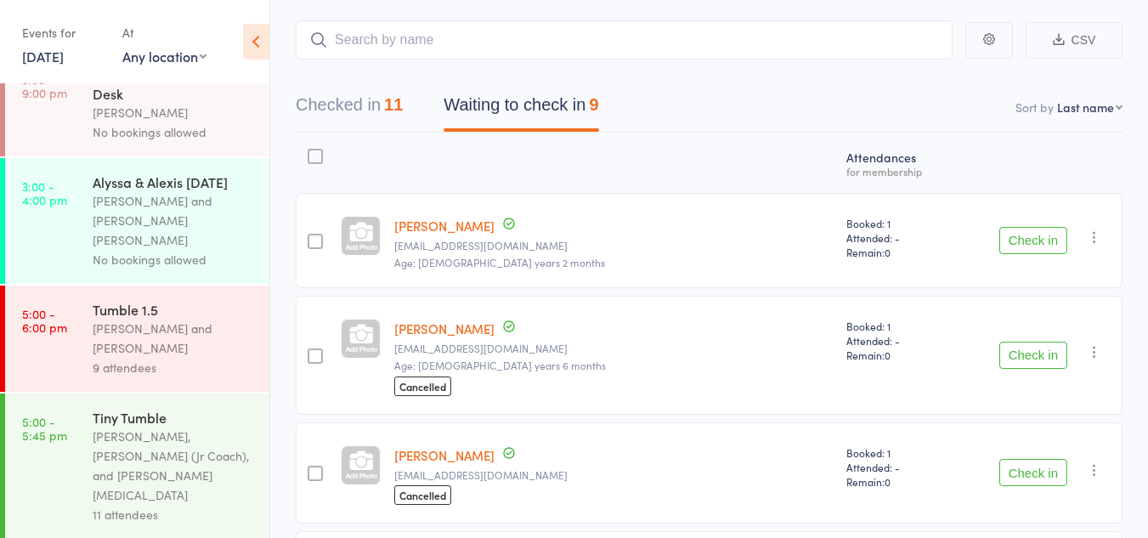
scroll to position [124, 0]
click at [450, 326] on link "[PERSON_NAME]" at bounding box center [444, 327] width 100 height 18
click at [1100, 237] on icon "button" at bounding box center [1094, 235] width 17 height 17
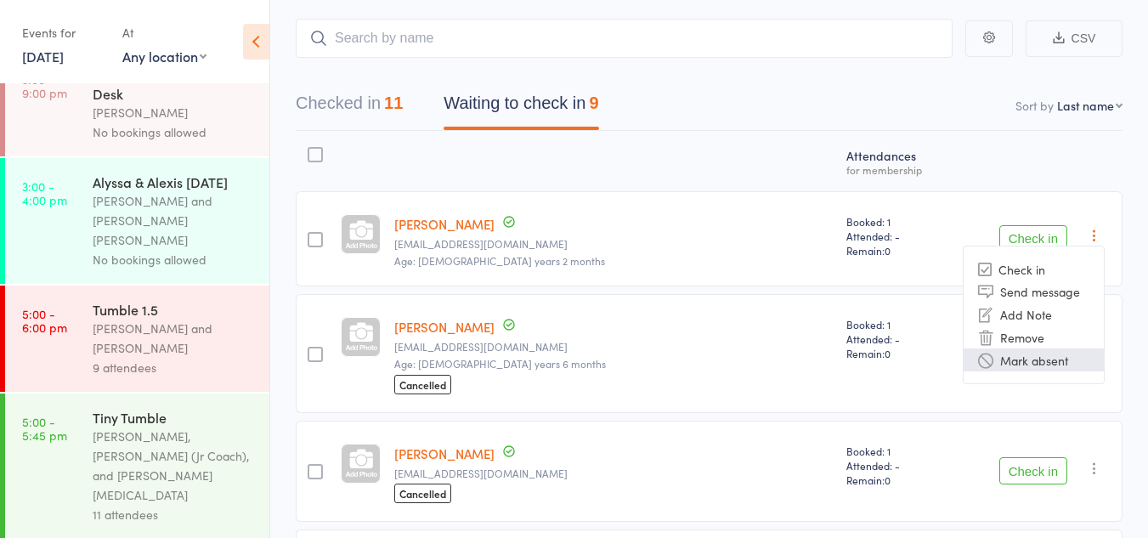
click at [1058, 365] on li "Mark absent" at bounding box center [1034, 359] width 140 height 23
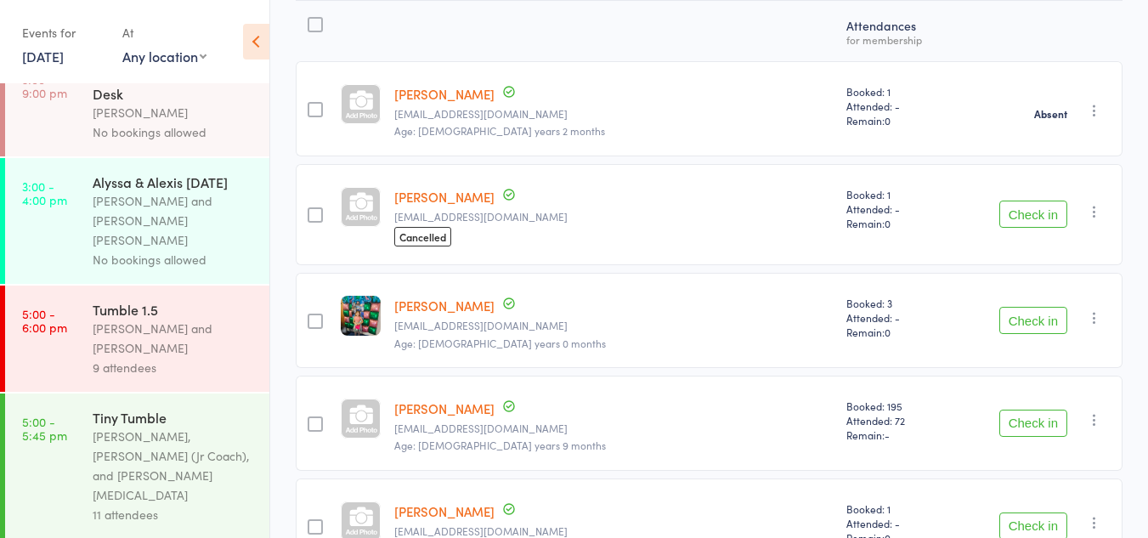
scroll to position [255, 0]
click at [1088, 320] on icon "button" at bounding box center [1094, 317] width 17 height 17
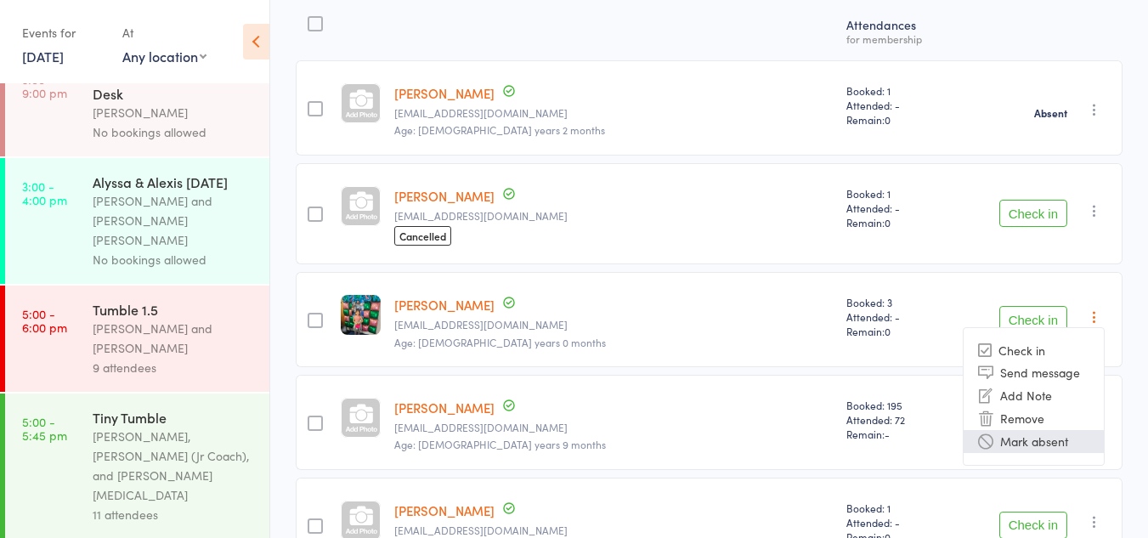
click at [1021, 439] on li "Mark absent" at bounding box center [1034, 441] width 140 height 23
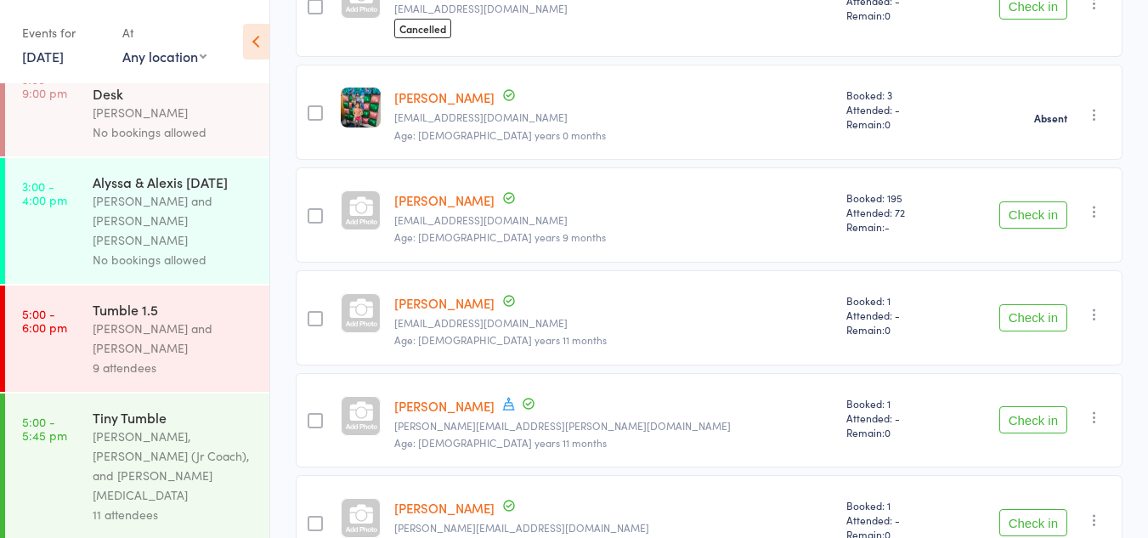
scroll to position [463, 0]
click at [1045, 421] on button "Check in" at bounding box center [1034, 418] width 68 height 27
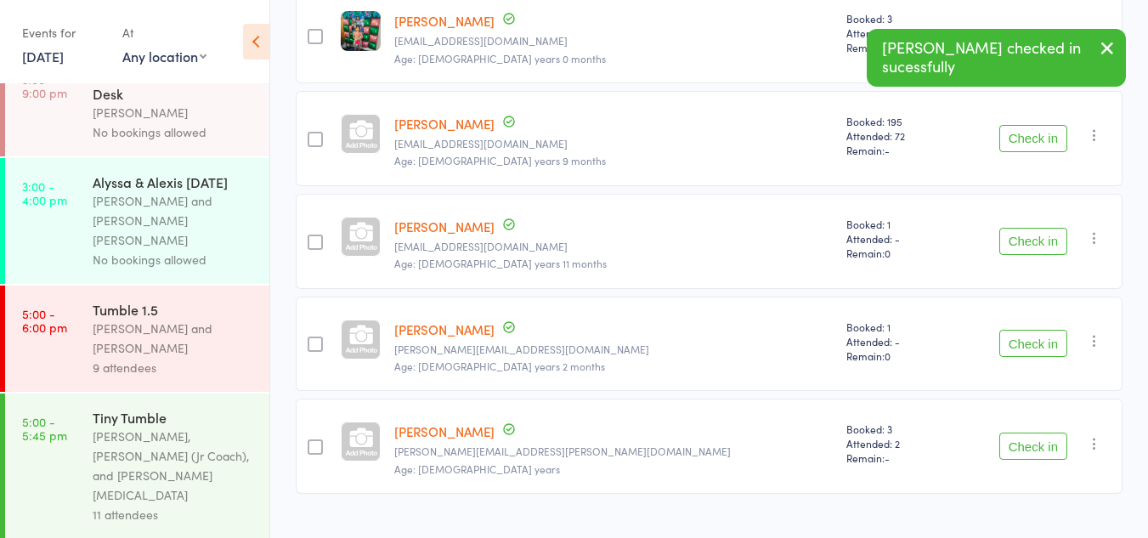
scroll to position [540, 0]
click at [1036, 336] on button "Check in" at bounding box center [1034, 342] width 68 height 27
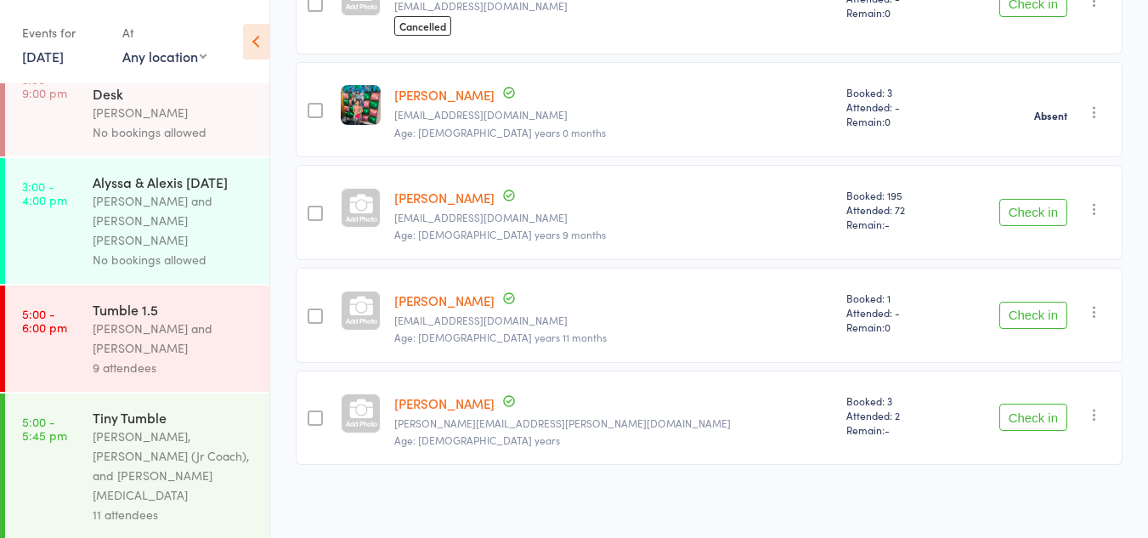
scroll to position [464, 0]
click at [1034, 408] on button "Check in" at bounding box center [1034, 418] width 68 height 27
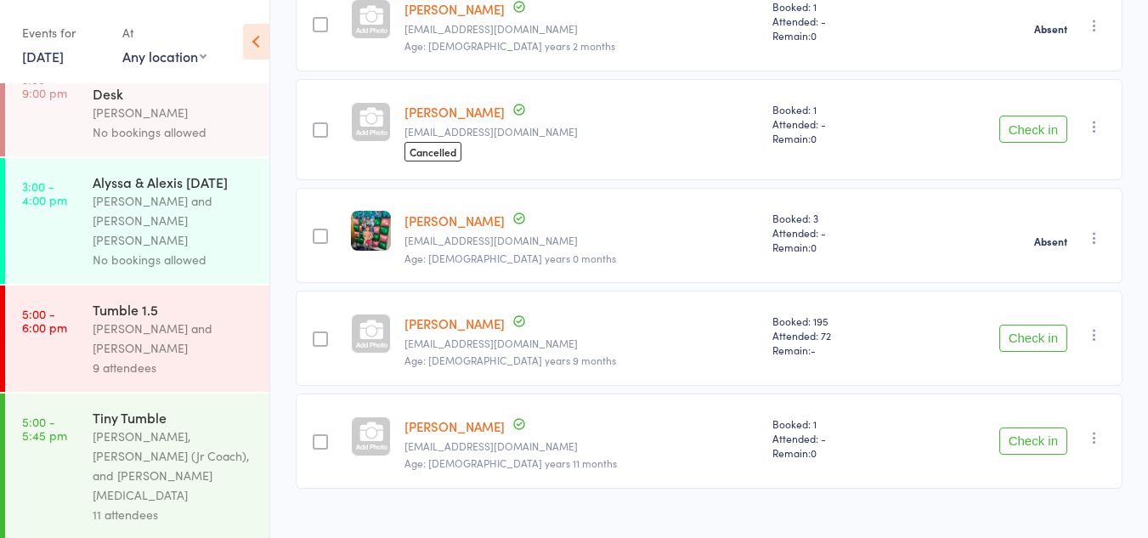
scroll to position [337, 0]
click at [1084, 444] on button "button" at bounding box center [1094, 439] width 20 height 20
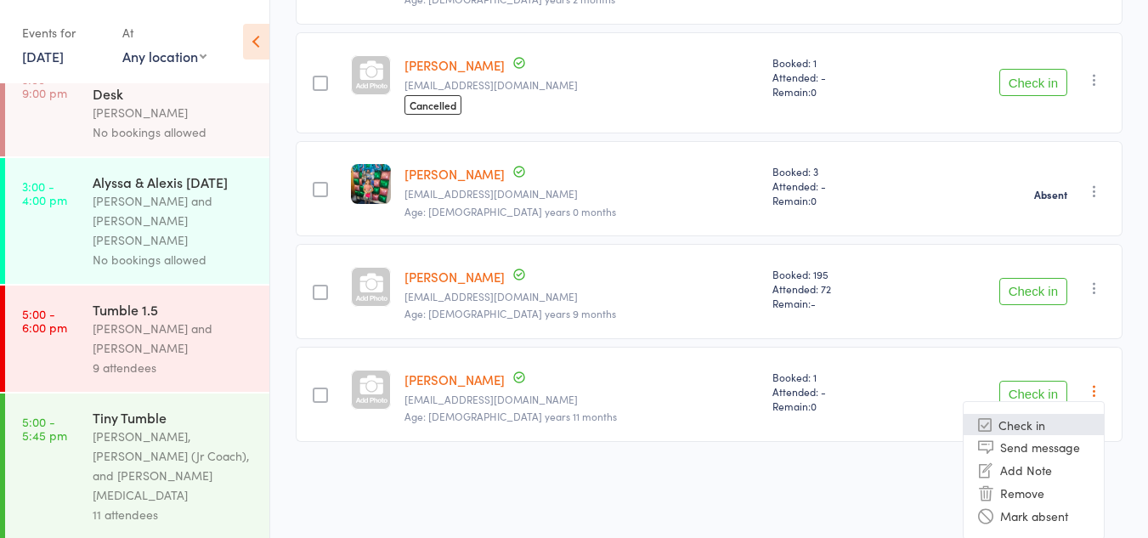
scroll to position [388, 0]
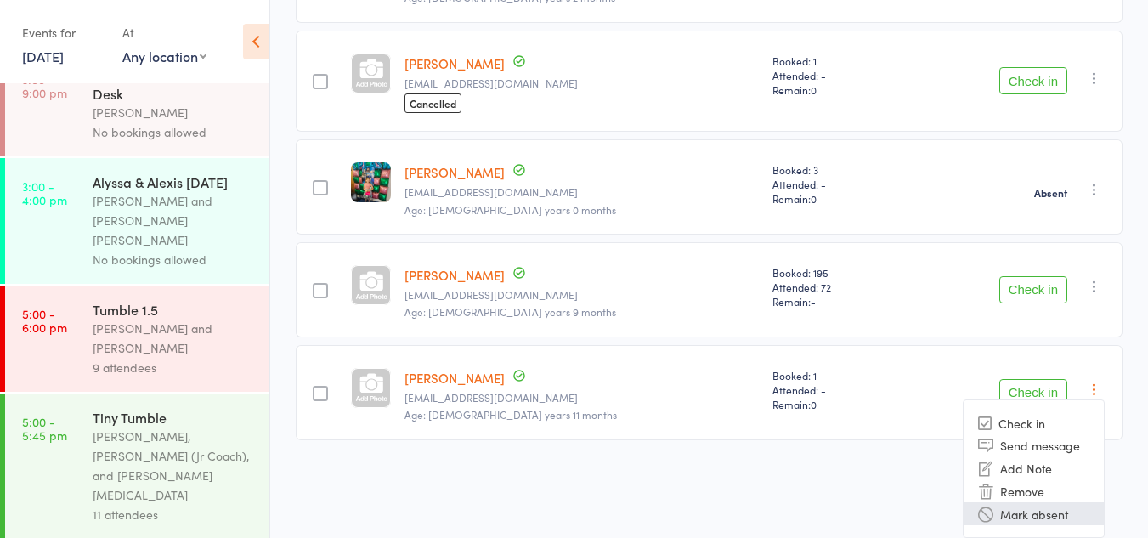
click at [1036, 509] on li "Mark absent" at bounding box center [1034, 513] width 140 height 23
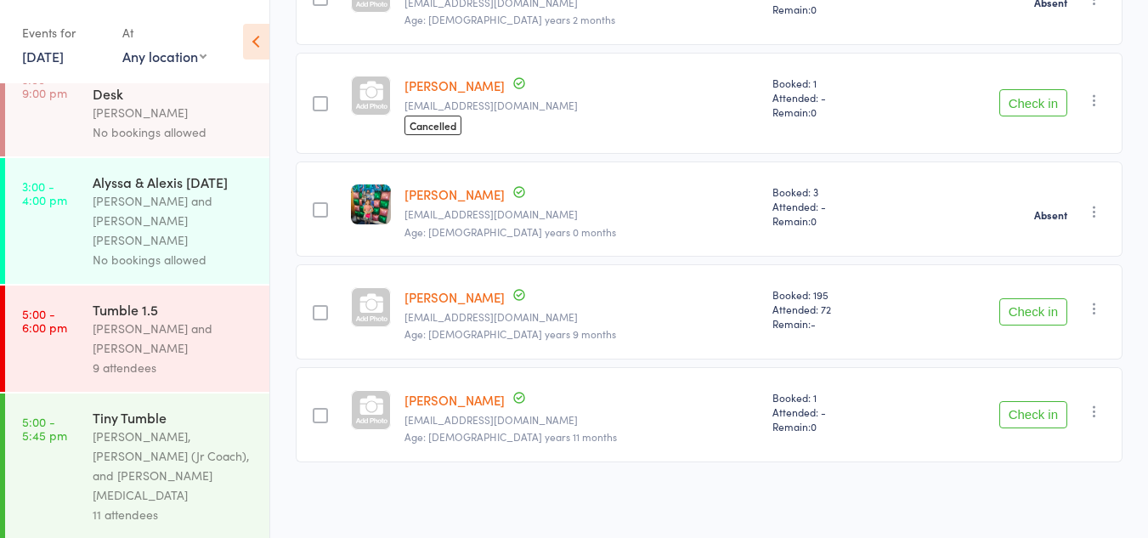
scroll to position [365, 0]
drag, startPoint x: 1024, startPoint y: 306, endPoint x: 1045, endPoint y: 314, distance: 22.6
click at [1045, 314] on button "Check in" at bounding box center [1034, 311] width 68 height 27
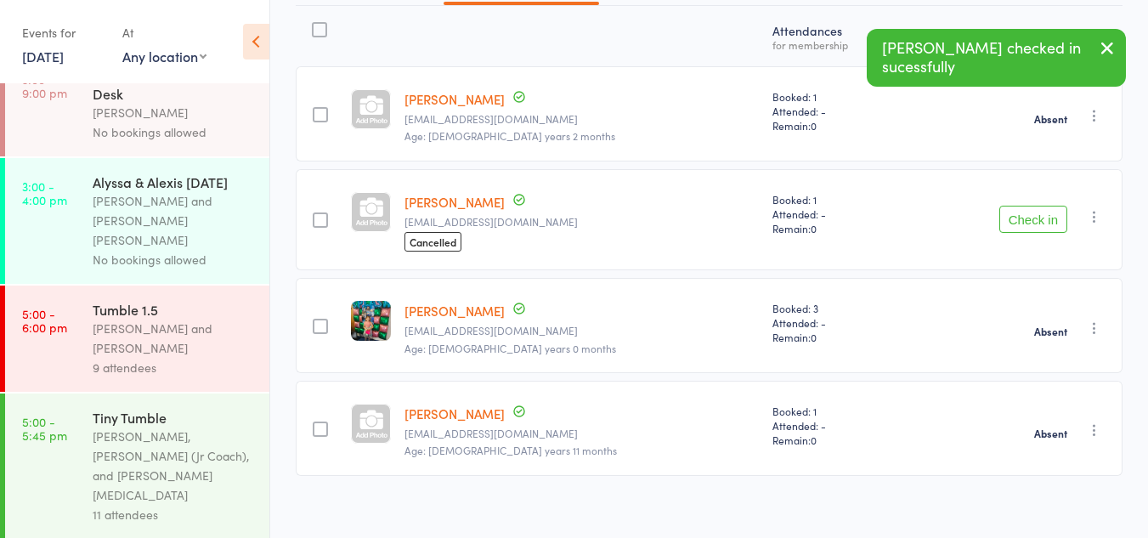
scroll to position [247, 0]
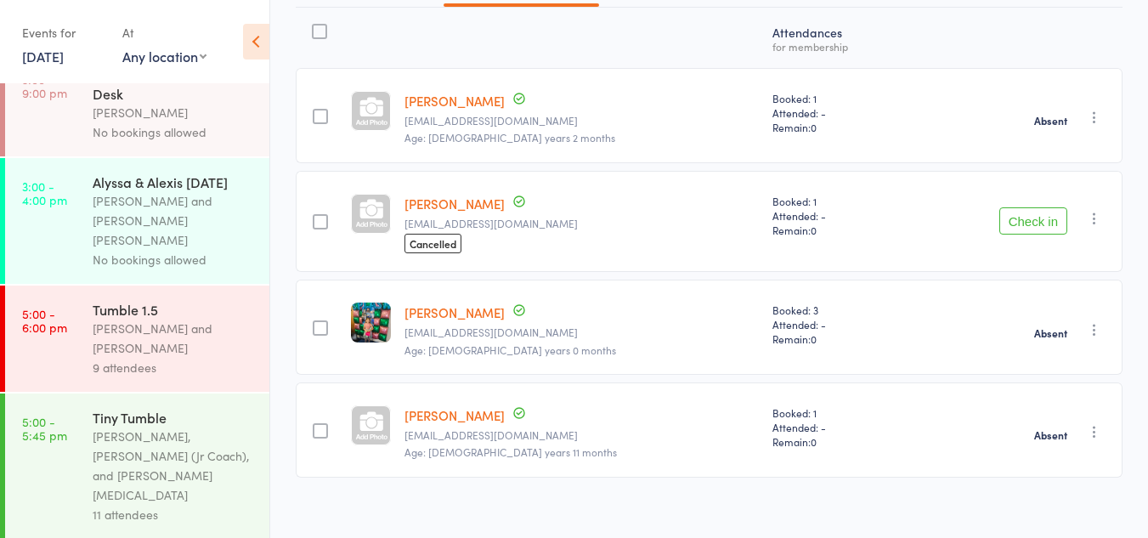
click at [1019, 218] on button "Check in" at bounding box center [1034, 220] width 68 height 27
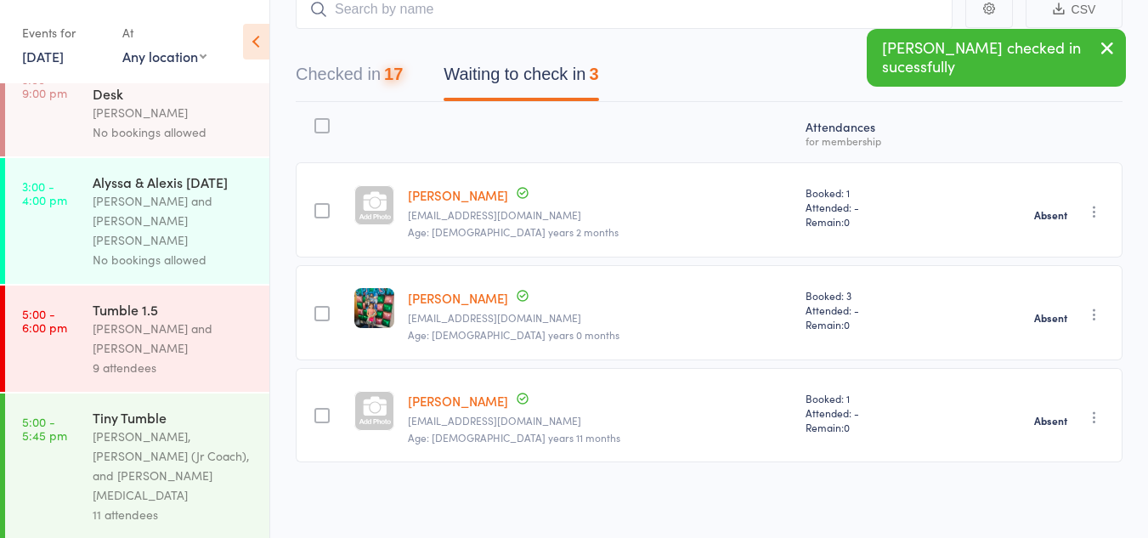
scroll to position [153, 0]
click at [382, 72] on button "Checked in 17" at bounding box center [349, 78] width 107 height 45
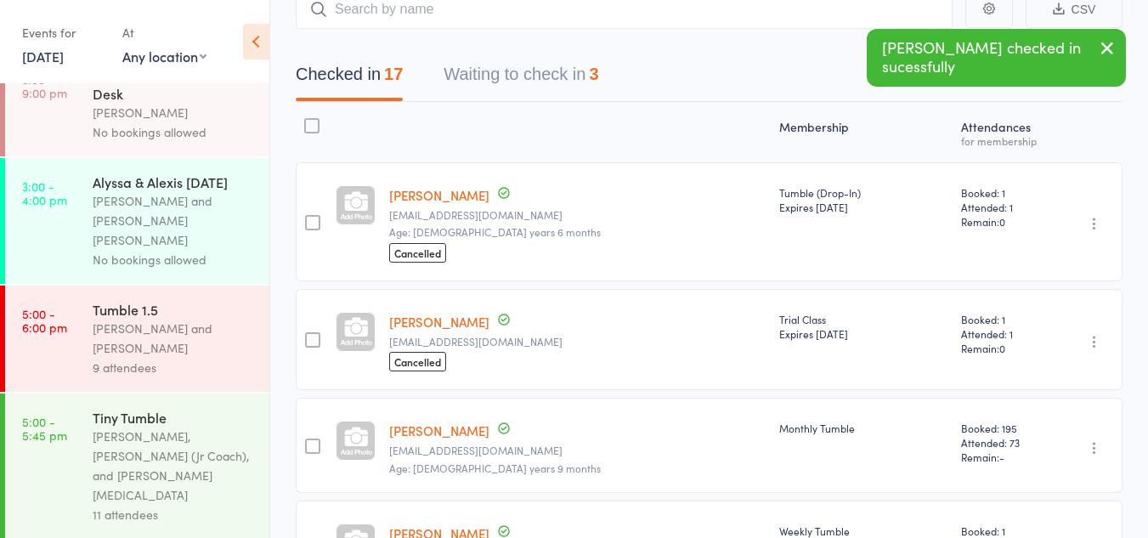
scroll to position [247, 0]
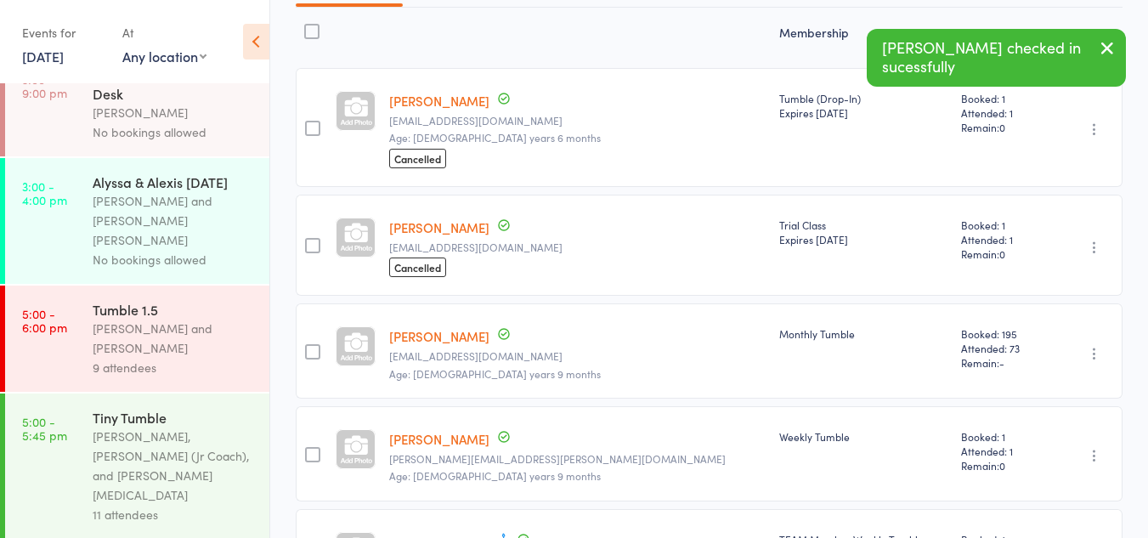
click at [1101, 256] on button "button" at bounding box center [1094, 247] width 20 height 20
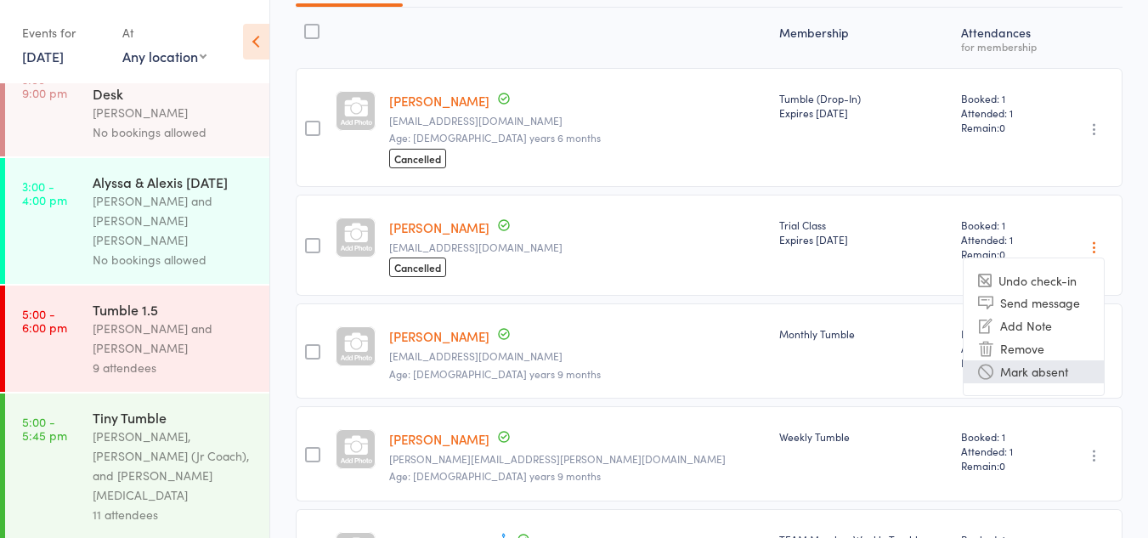
click at [1039, 370] on li "Mark absent" at bounding box center [1034, 371] width 140 height 23
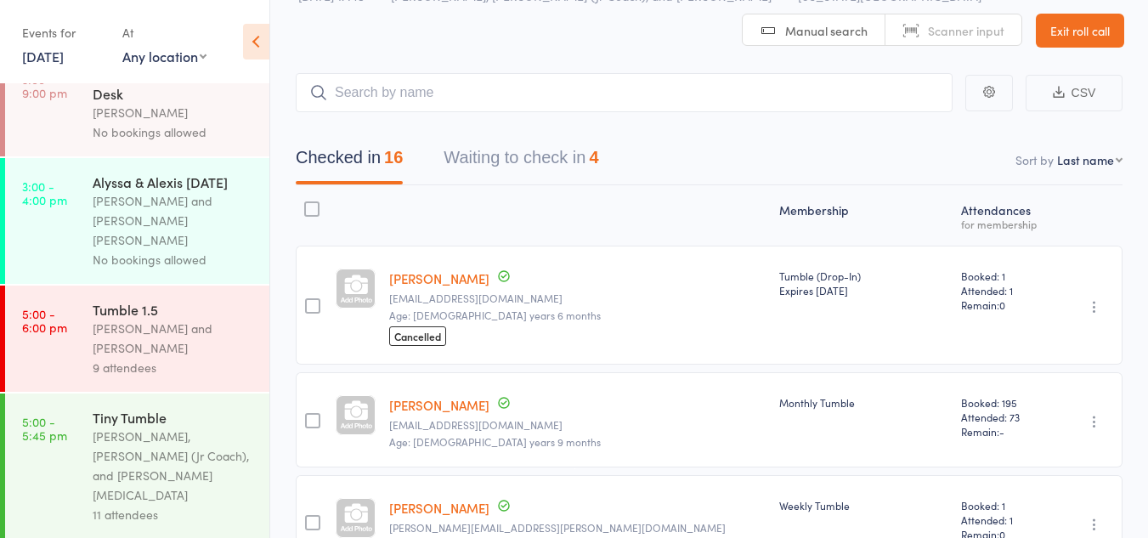
scroll to position [69, 0]
click at [566, 162] on button "Waiting to check in 4" at bounding box center [521, 162] width 155 height 45
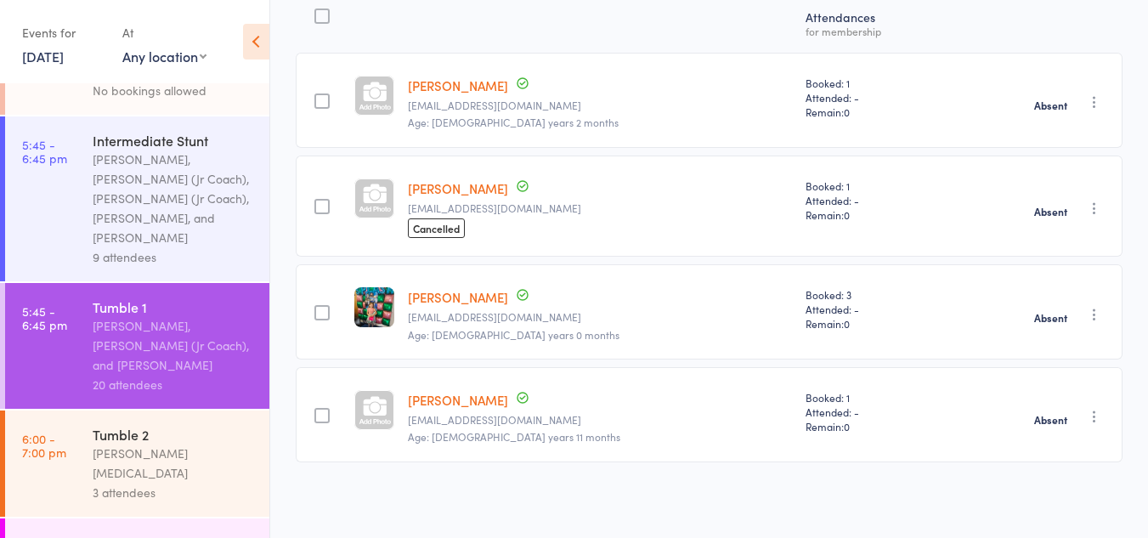
scroll to position [987, 0]
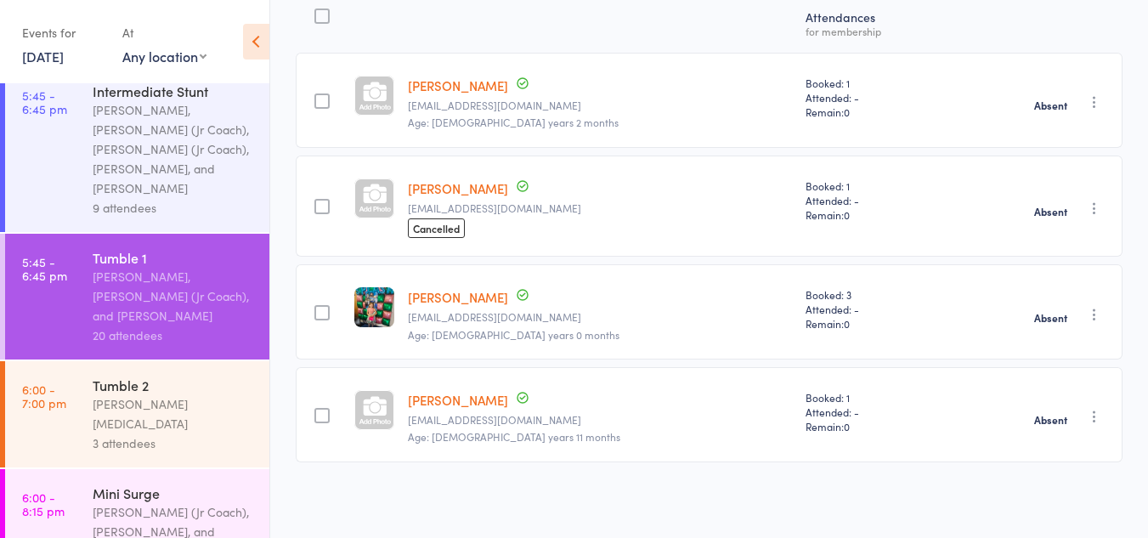
click at [171, 361] on div "Tumble 2 Hannah Nix 3 attendees" at bounding box center [181, 414] width 177 height 106
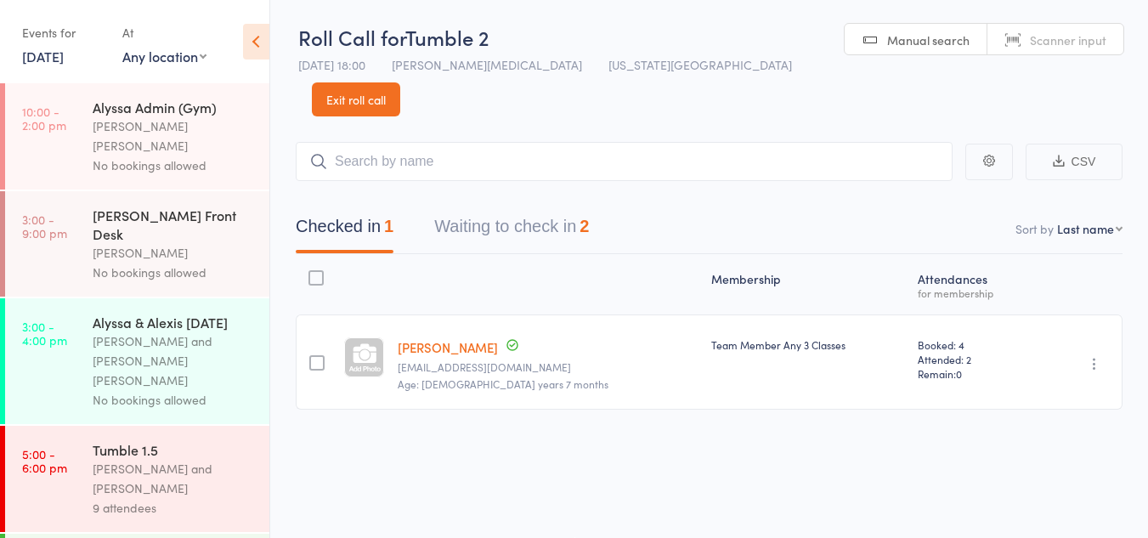
click at [476, 208] on button "Waiting to check in 2" at bounding box center [511, 230] width 155 height 45
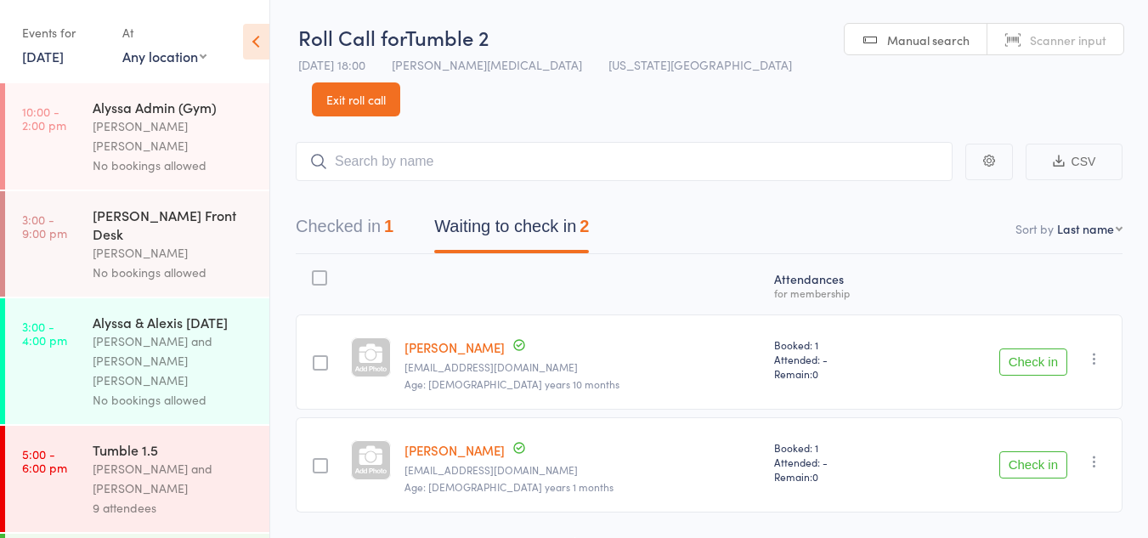
click at [1028, 451] on button "Check in" at bounding box center [1034, 464] width 68 height 27
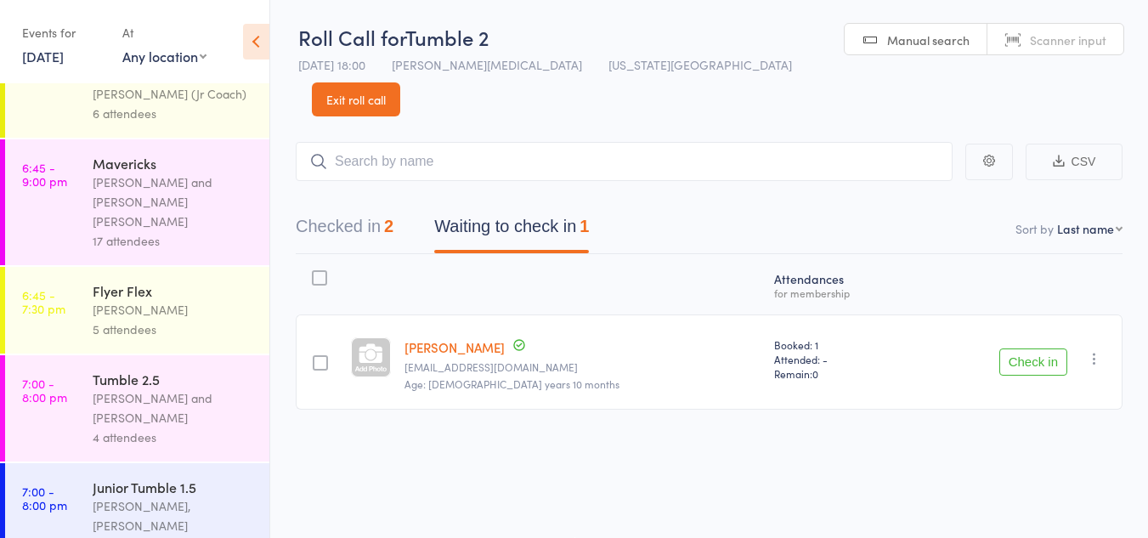
scroll to position [1554, 0]
click at [159, 387] on div "[PERSON_NAME] and [PERSON_NAME]" at bounding box center [174, 406] width 162 height 39
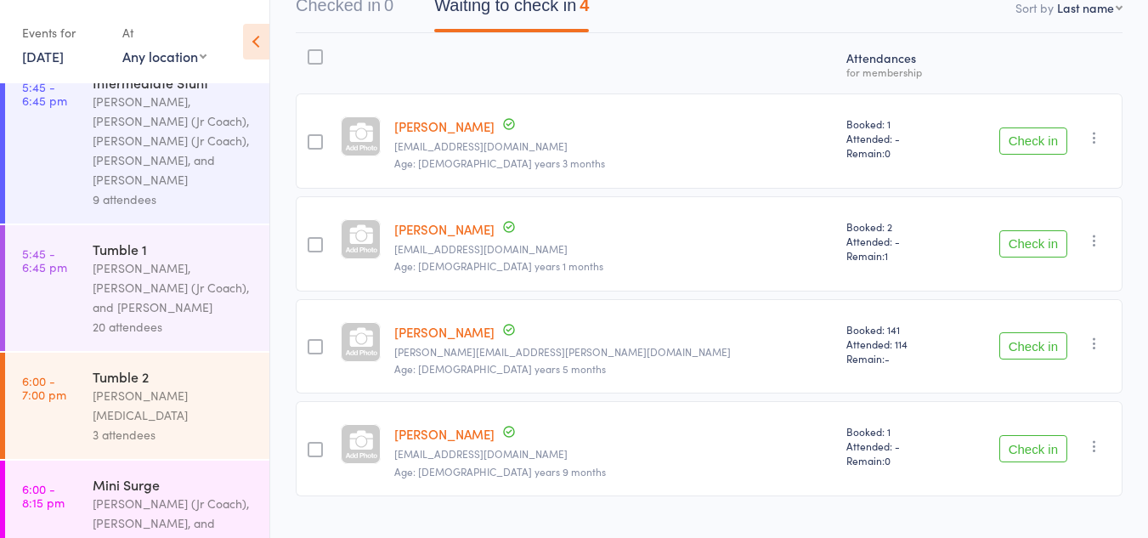
scroll to position [994, 0]
click at [178, 388] on div "[PERSON_NAME][MEDICAL_DATA]" at bounding box center [174, 407] width 162 height 39
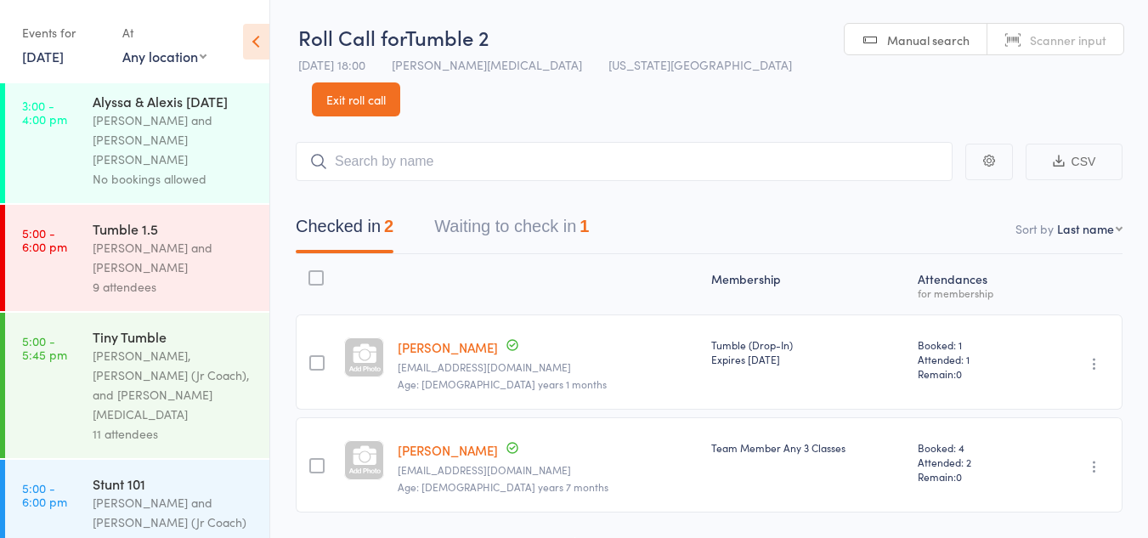
scroll to position [249, 0]
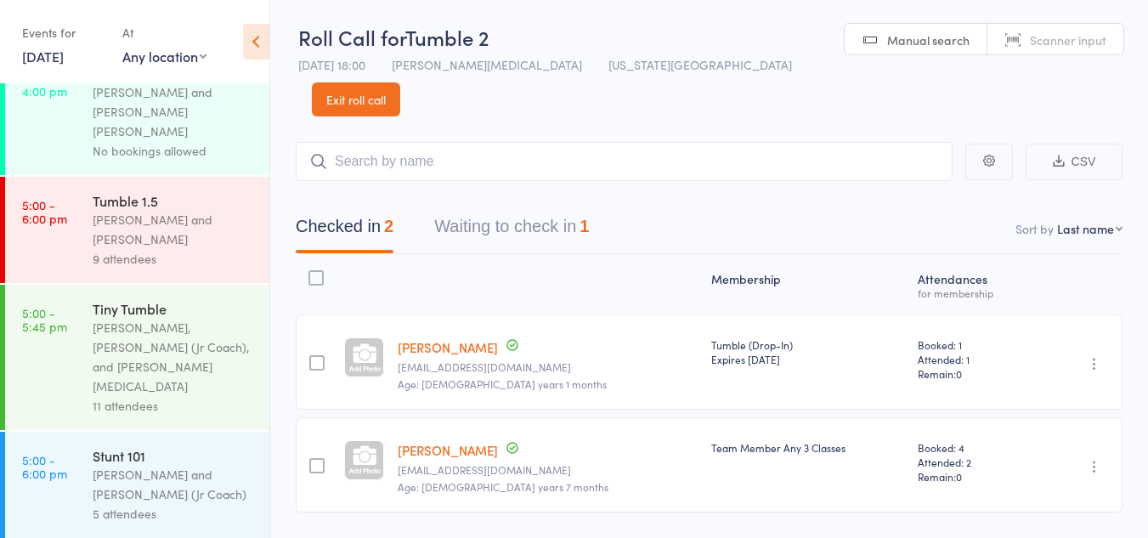
click at [473, 208] on button "Waiting to check in 1" at bounding box center [511, 230] width 155 height 45
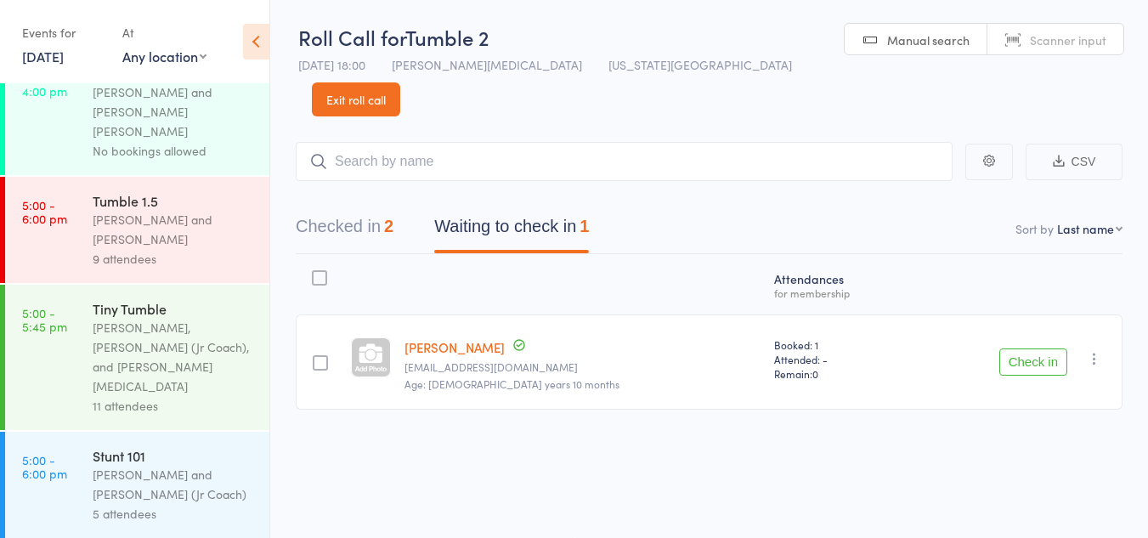
click at [1022, 348] on button "Check in" at bounding box center [1034, 361] width 68 height 27
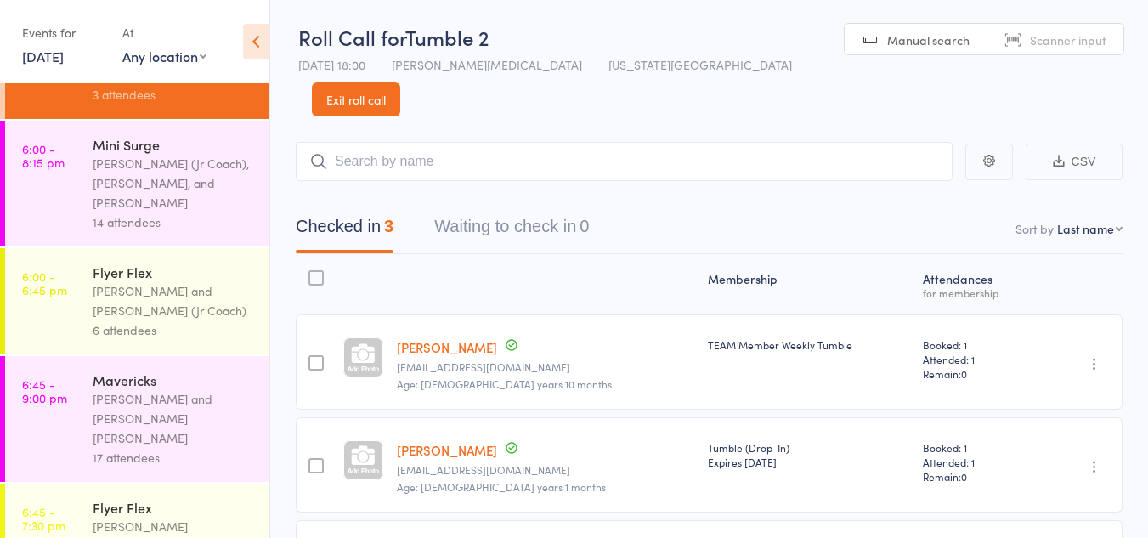
scroll to position [1320, 0]
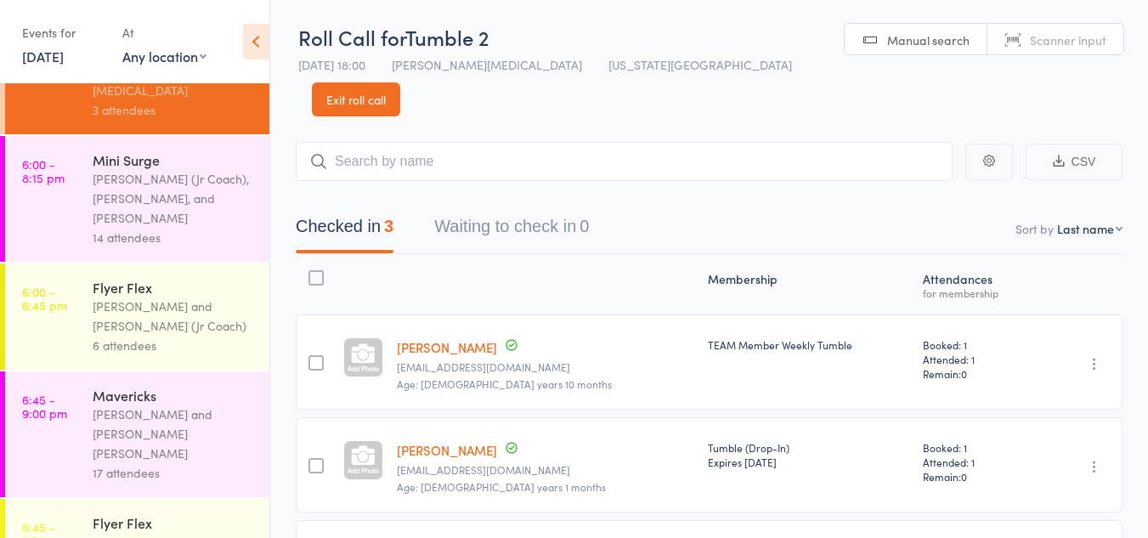
click at [168, 297] on div "[PERSON_NAME] and [PERSON_NAME] (Jr Coach)" at bounding box center [174, 316] width 162 height 39
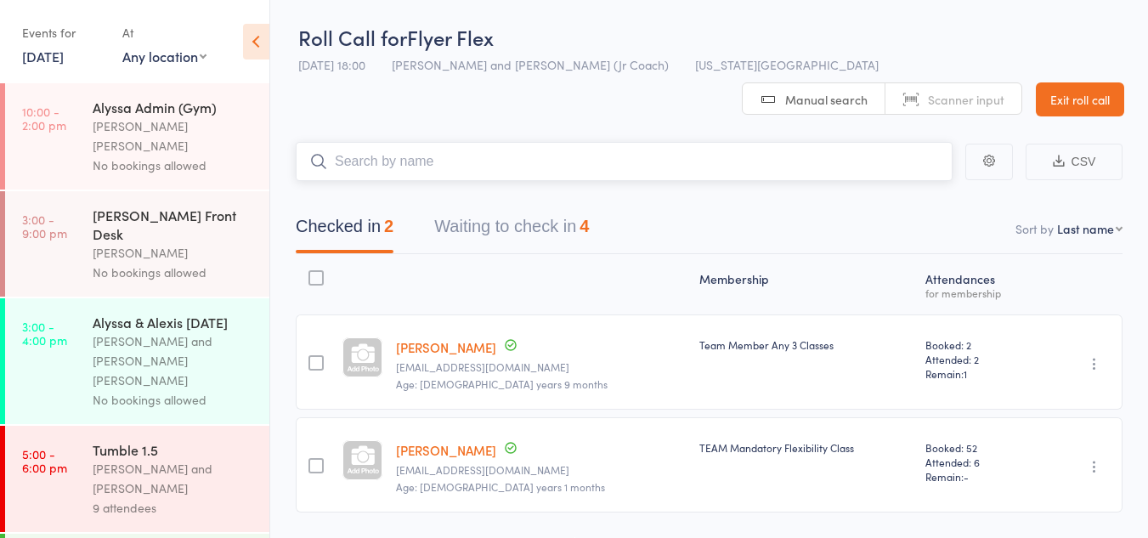
click at [554, 208] on button "Waiting to check in 4" at bounding box center [511, 230] width 155 height 45
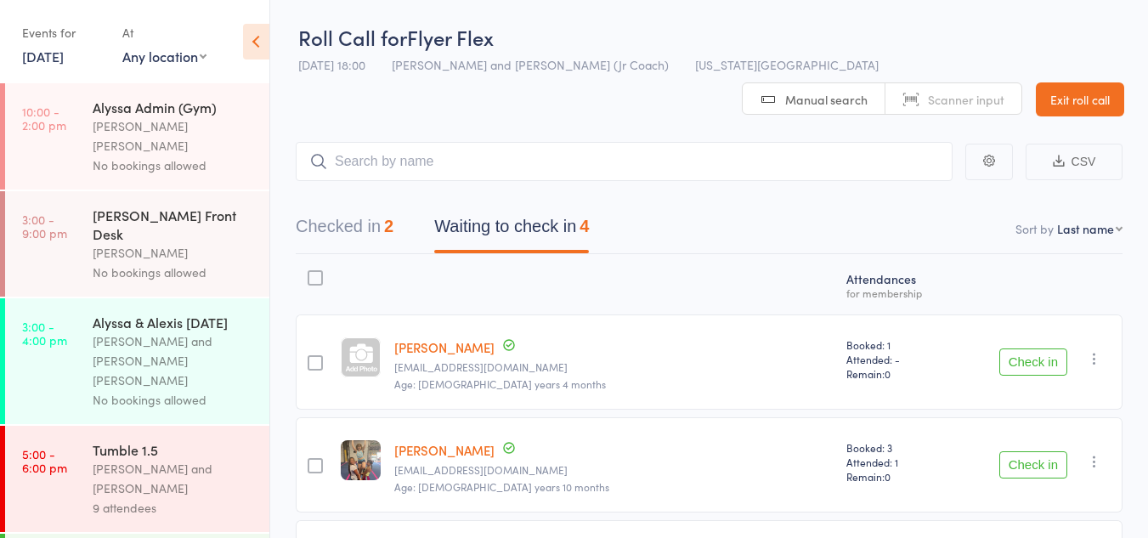
click at [1036, 348] on button "Check in" at bounding box center [1034, 361] width 68 height 27
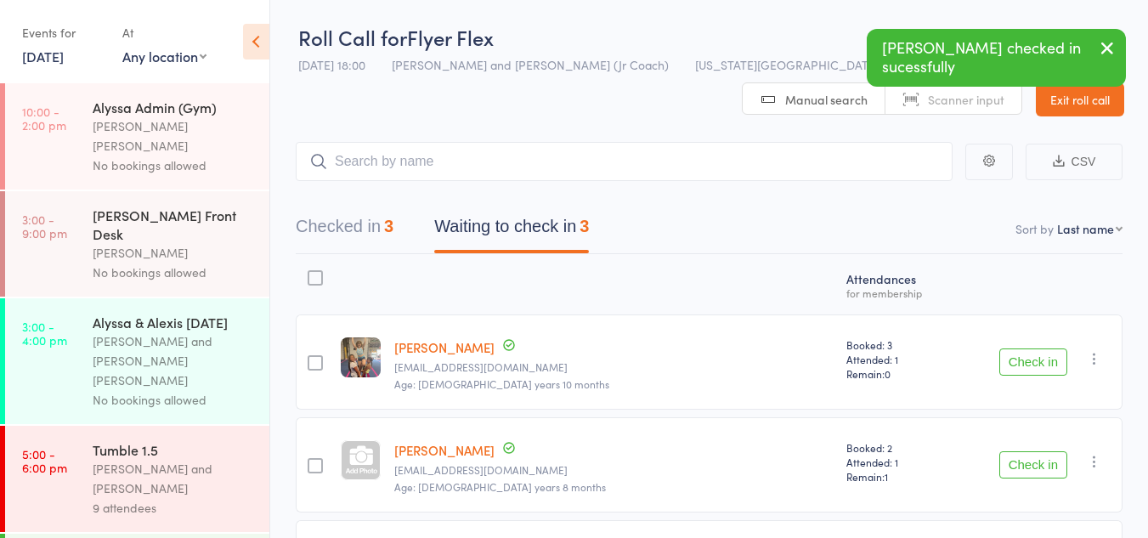
click at [1041, 348] on button "Check in" at bounding box center [1034, 361] width 68 height 27
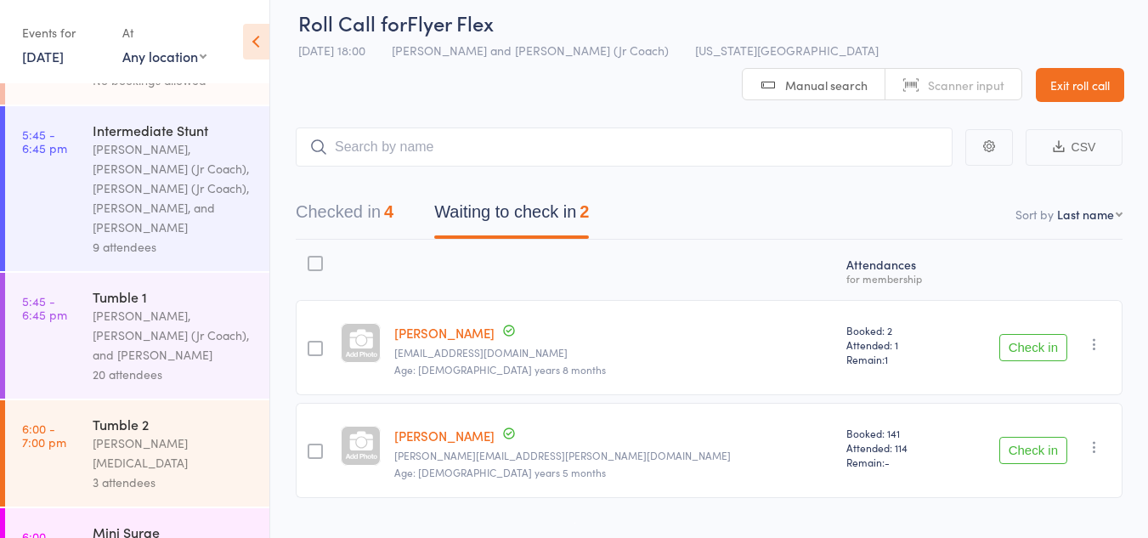
scroll to position [1004, 0]
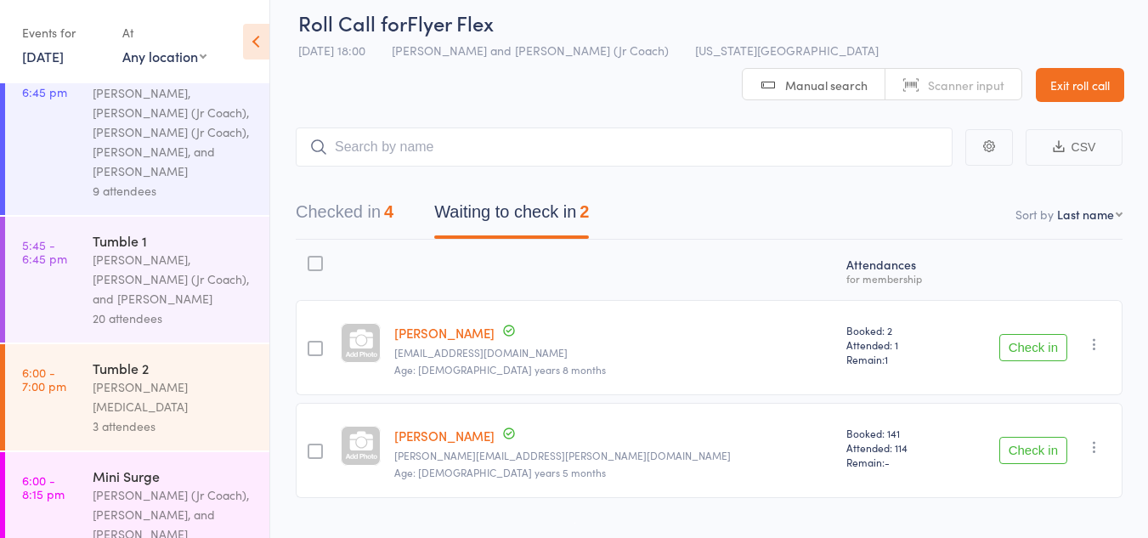
click at [161, 416] on div "3 attendees" at bounding box center [174, 426] width 162 height 20
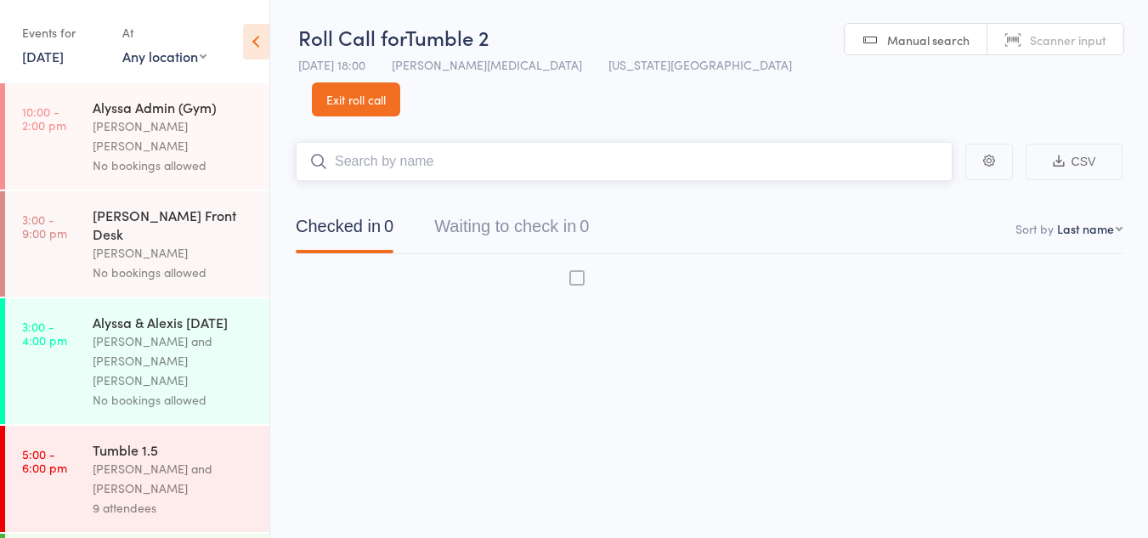
scroll to position [1, 0]
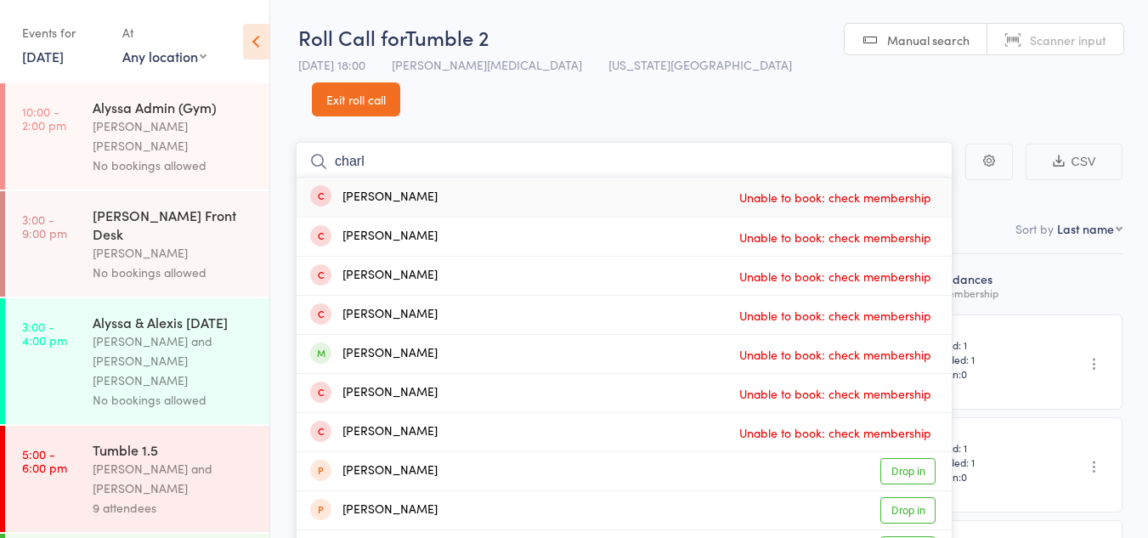
type input "charl"
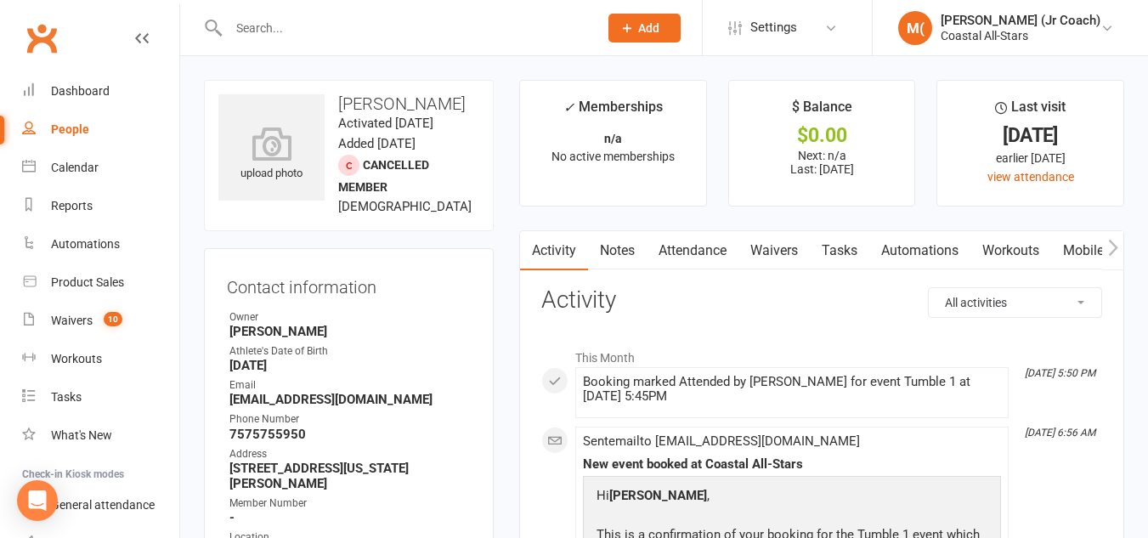
click at [450, 326] on div "Contact information Owner [PERSON_NAME]'s Date of Birth [DEMOGRAPHIC_DATA] Emai…" at bounding box center [349, 424] width 290 height 353
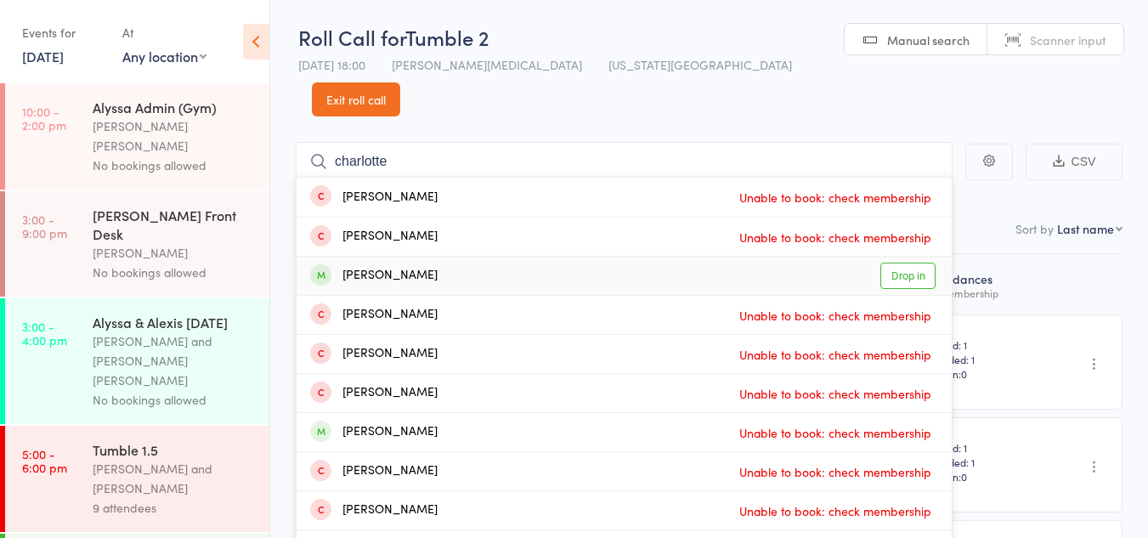
type input "charlotte"
click at [892, 263] on link "Drop in" at bounding box center [908, 276] width 55 height 26
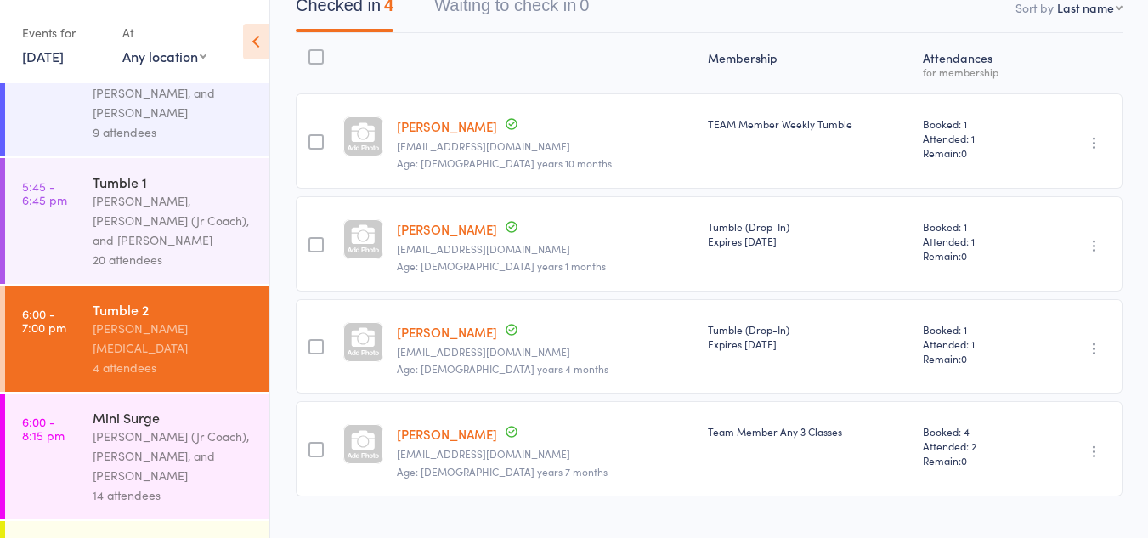
scroll to position [1063, 0]
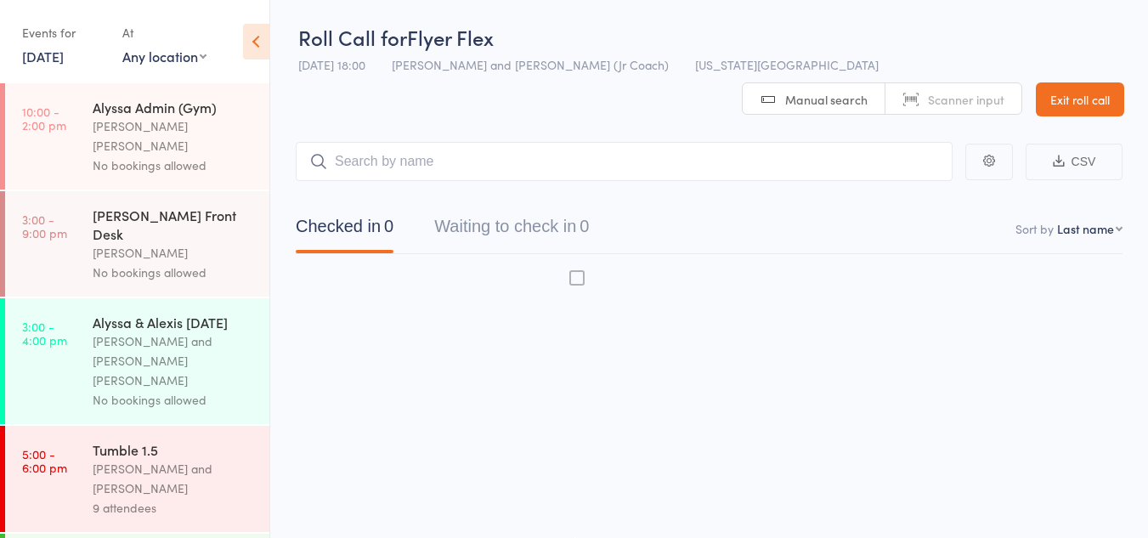
scroll to position [1, 0]
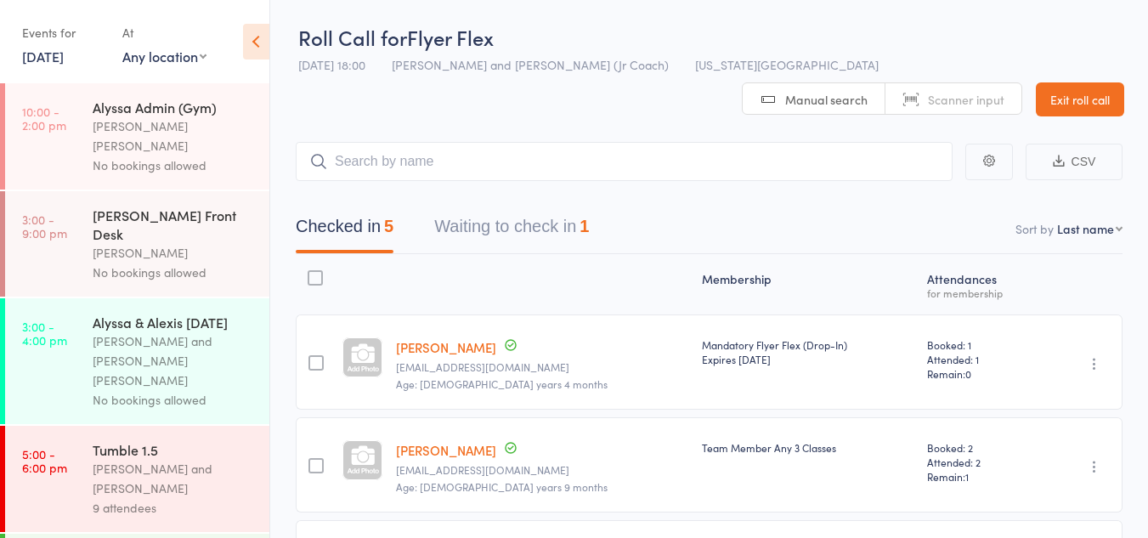
click at [500, 208] on button "Waiting to check in 1" at bounding box center [511, 230] width 155 height 45
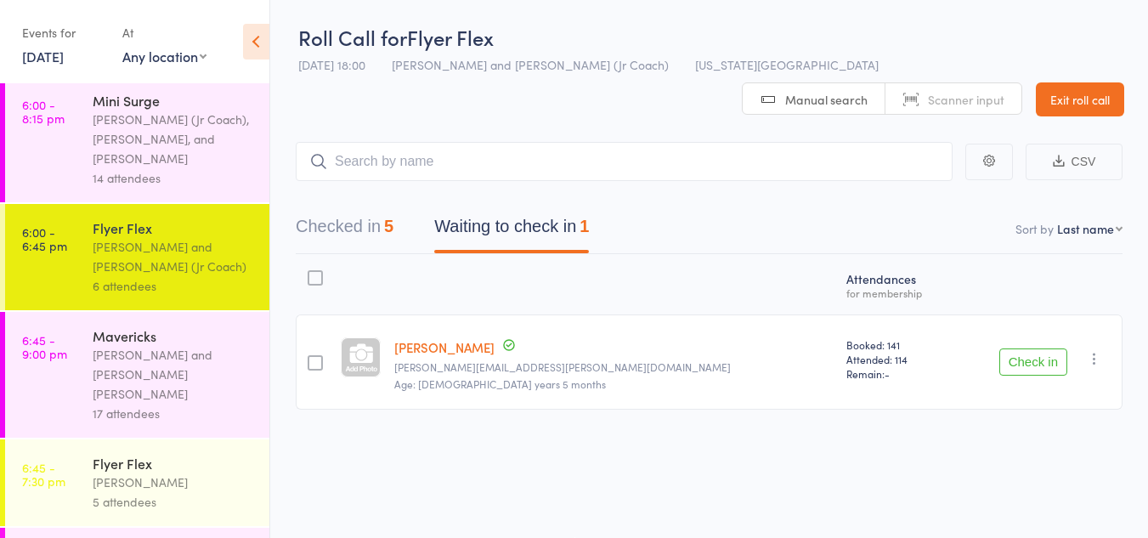
scroll to position [1393, 0]
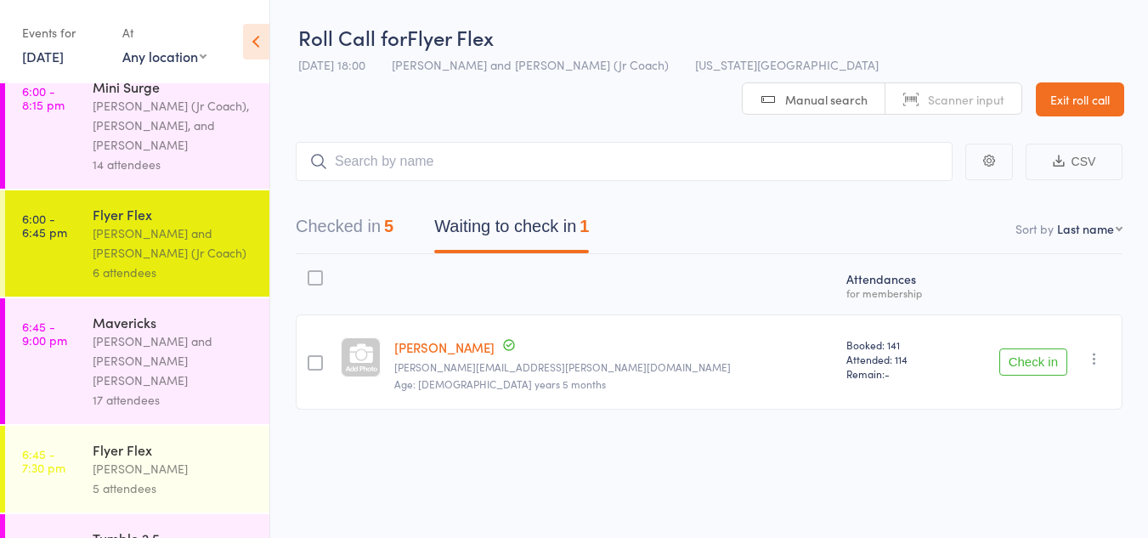
click at [195, 459] on div "[PERSON_NAME]" at bounding box center [174, 469] width 162 height 20
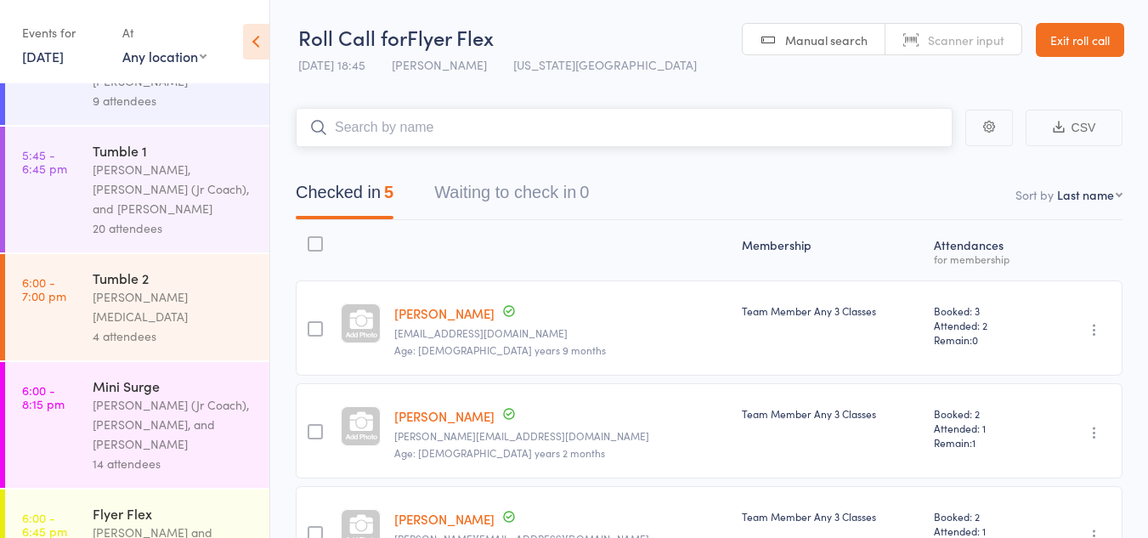
scroll to position [1091, 0]
click at [169, 525] on div "[PERSON_NAME] and [PERSON_NAME] (Jr Coach)" at bounding box center [174, 544] width 162 height 39
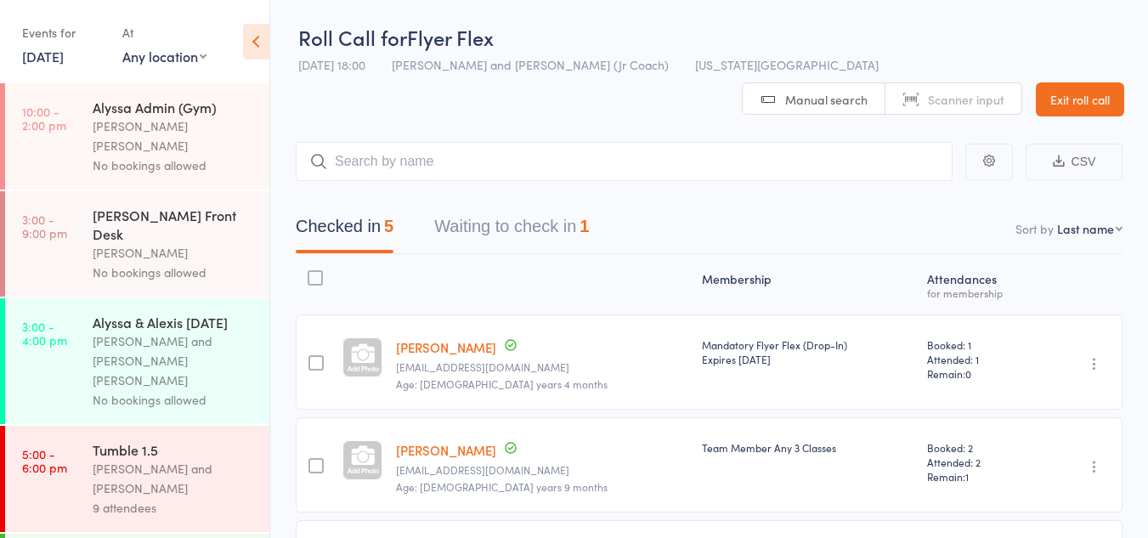
click at [508, 208] on button "Waiting to check in 1" at bounding box center [511, 230] width 155 height 45
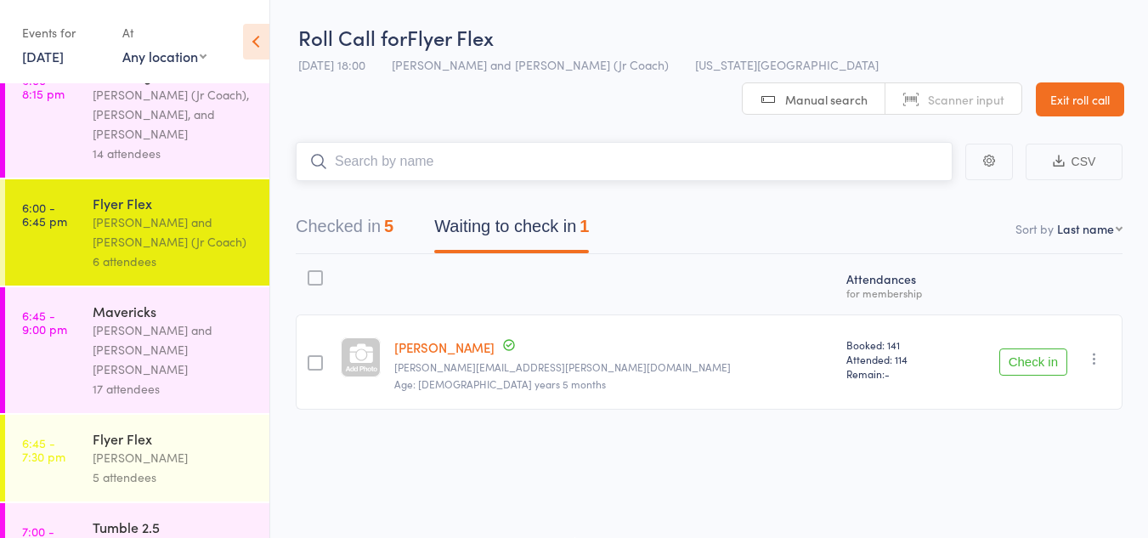
scroll to position [1398, 0]
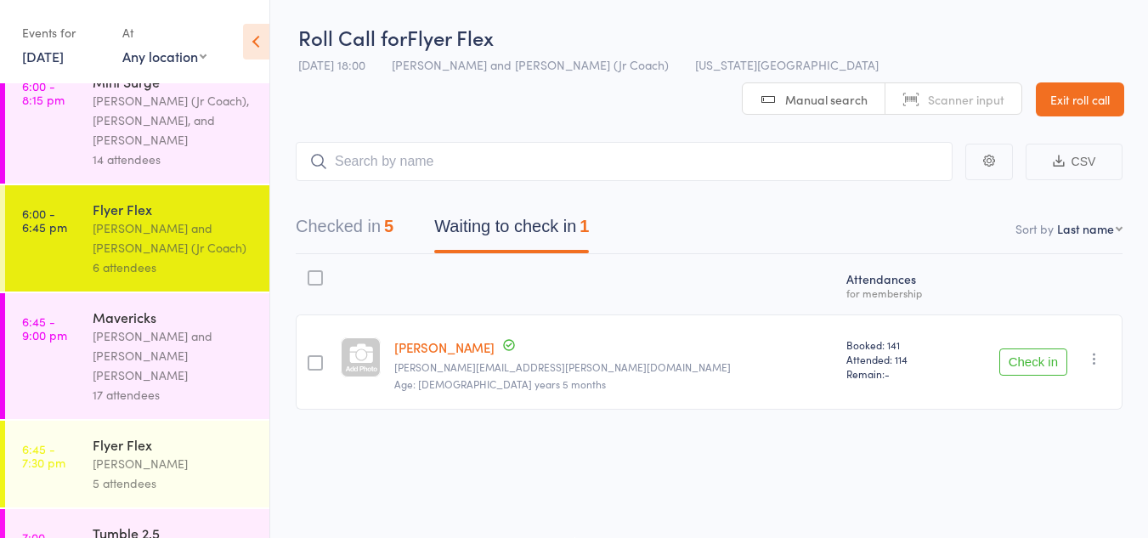
click at [160, 454] on div "[PERSON_NAME]" at bounding box center [174, 464] width 162 height 20
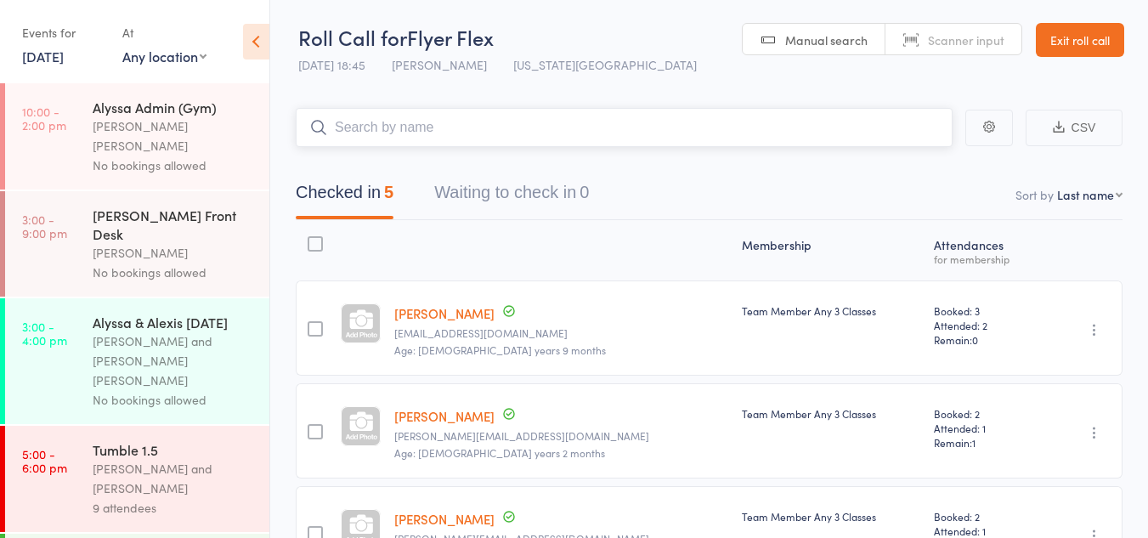
click at [529, 188] on button "Waiting to check in 0" at bounding box center [511, 196] width 155 height 45
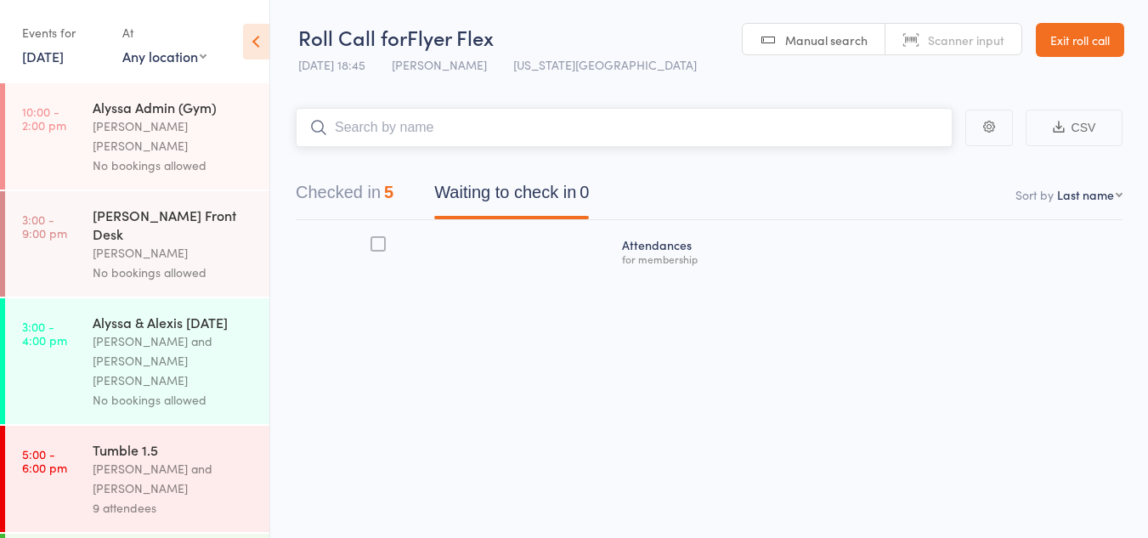
click at [356, 187] on button "Checked in 5" at bounding box center [345, 196] width 98 height 45
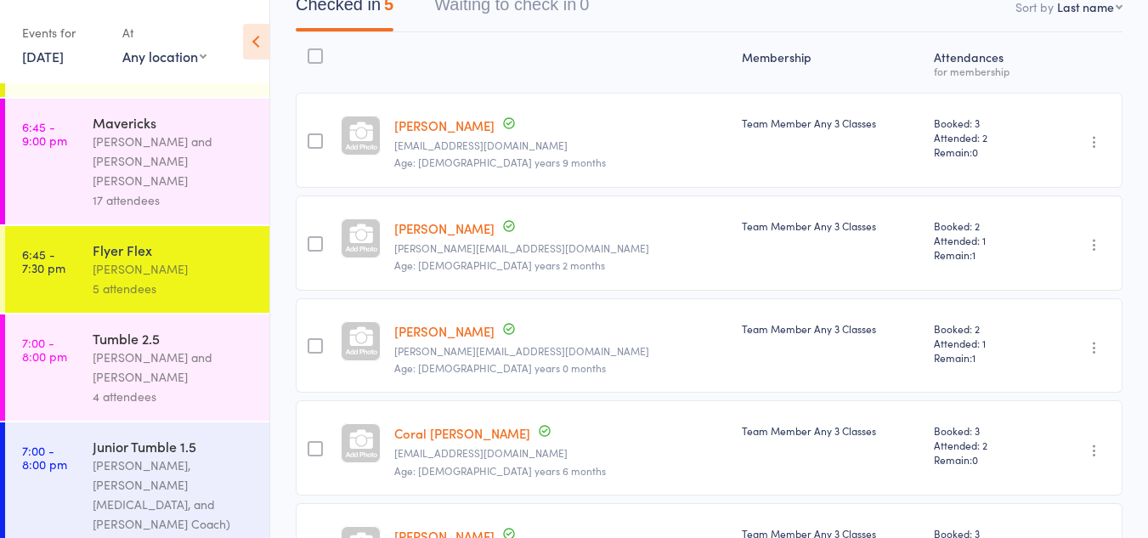
scroll to position [192, 0]
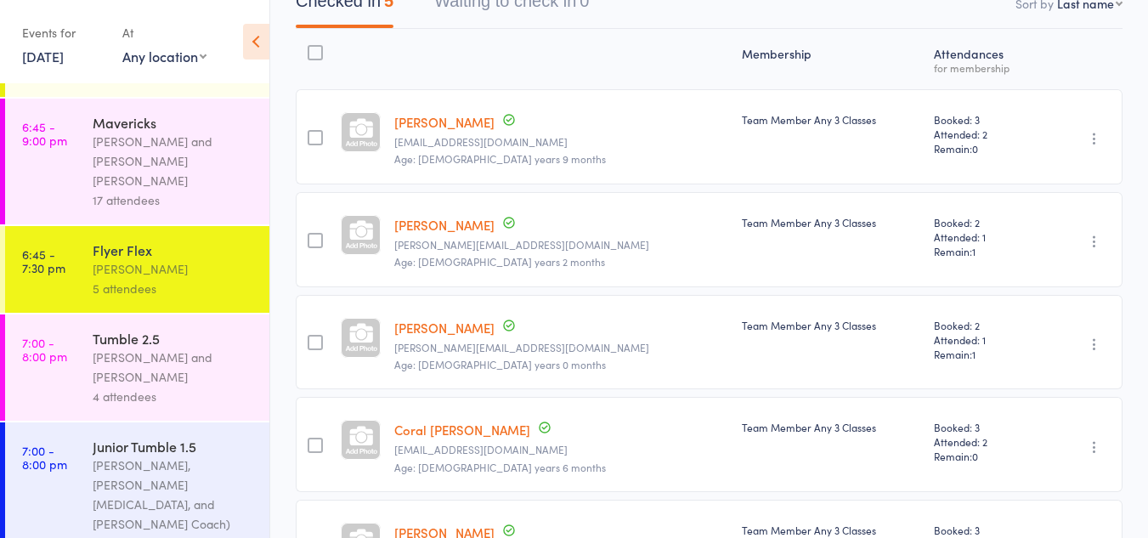
click at [218, 348] on div "[PERSON_NAME] and [PERSON_NAME]" at bounding box center [174, 367] width 162 height 39
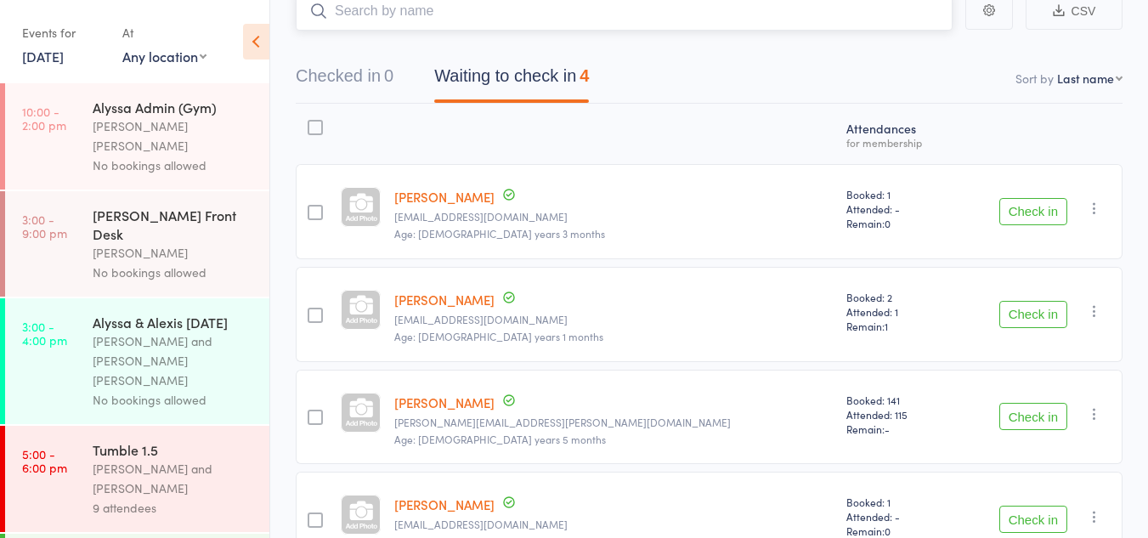
scroll to position [154, 0]
click at [1023, 298] on button "Check in" at bounding box center [1034, 311] width 68 height 27
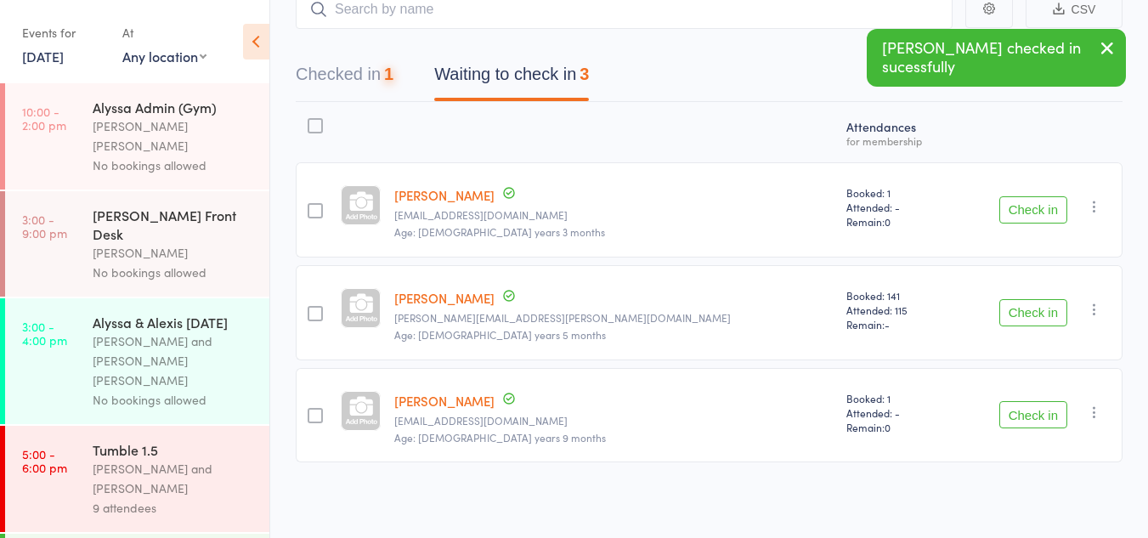
scroll to position [119, 0]
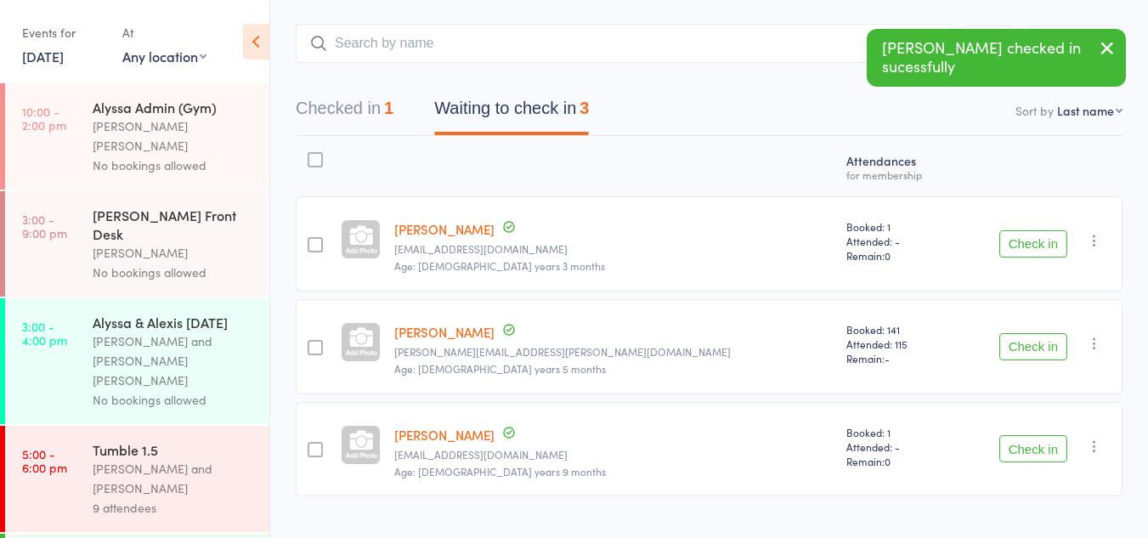
click at [1051, 435] on button "Check in" at bounding box center [1034, 448] width 68 height 27
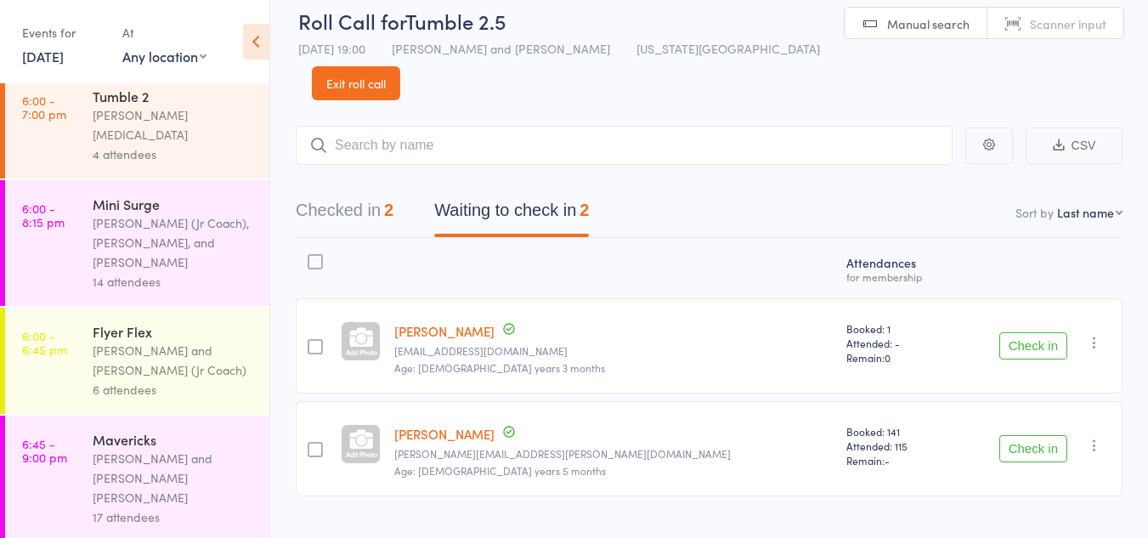
scroll to position [1279, 0]
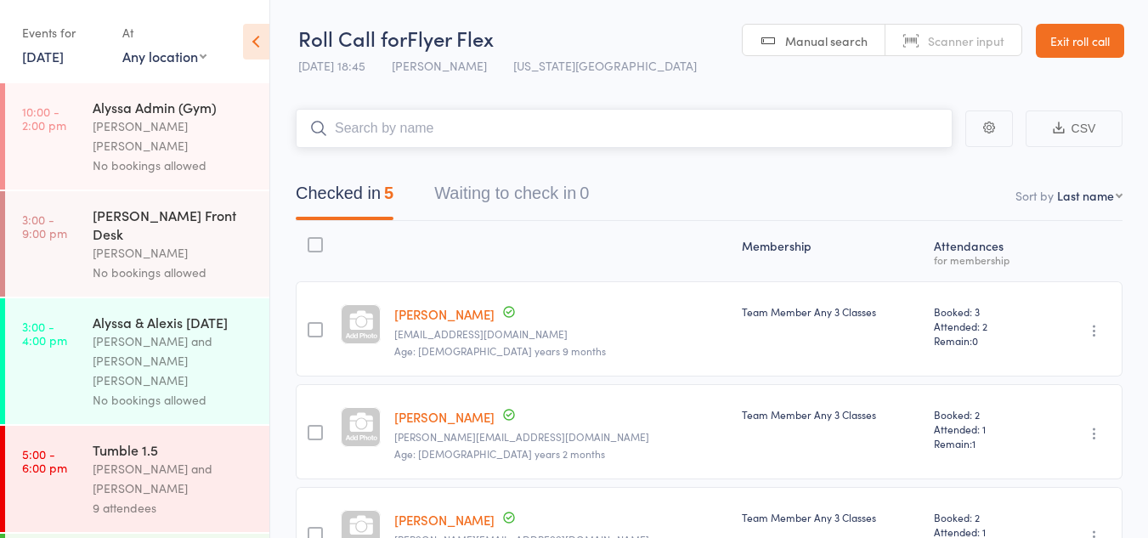
click at [478, 119] on input "search" at bounding box center [624, 128] width 657 height 39
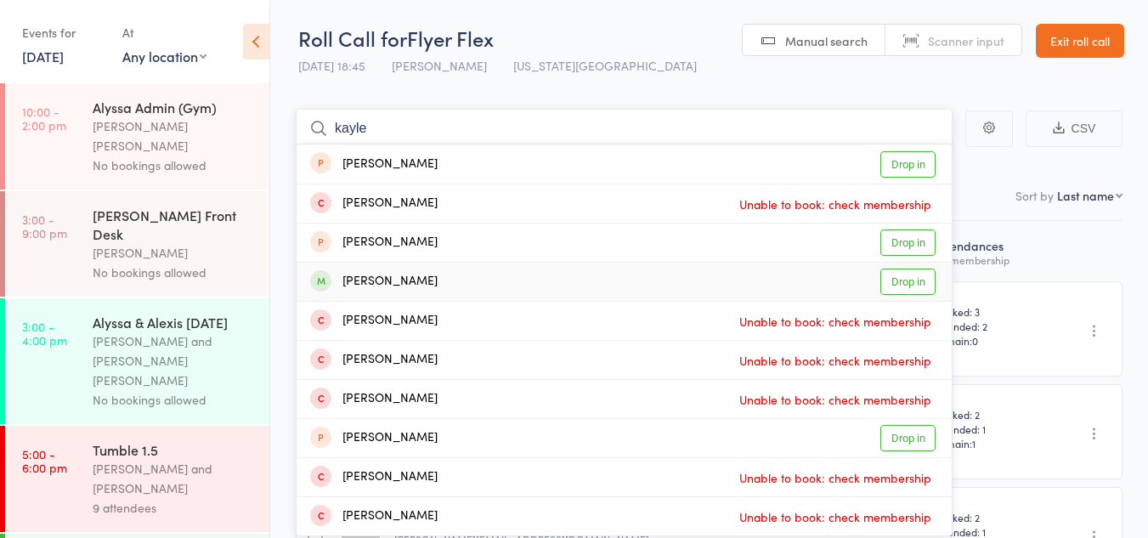
type input "kayle"
click at [905, 271] on link "Drop in" at bounding box center [908, 282] width 55 height 26
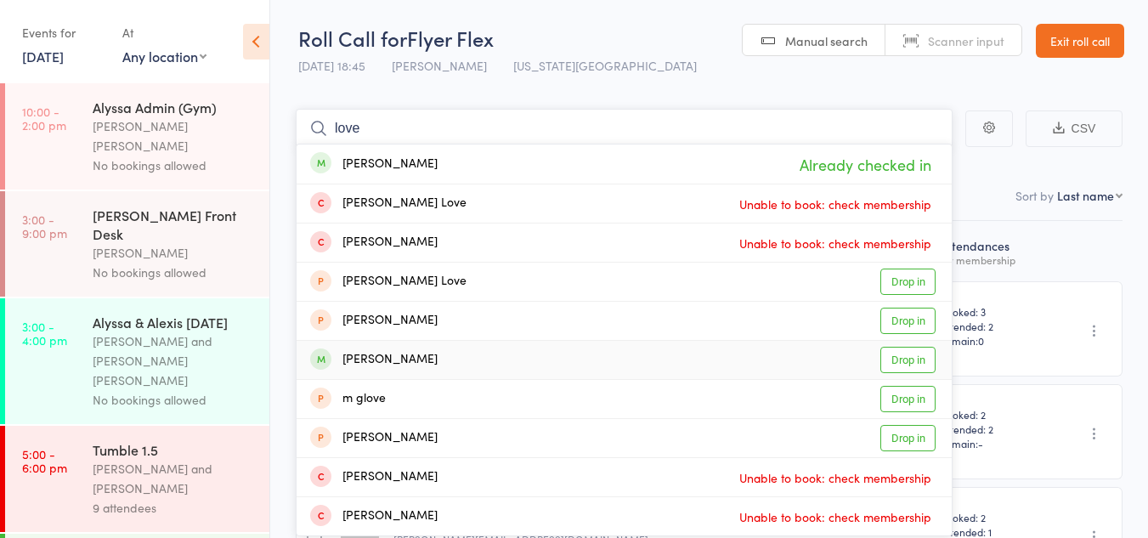
type input "love"
click at [904, 362] on link "Drop in" at bounding box center [908, 360] width 55 height 26
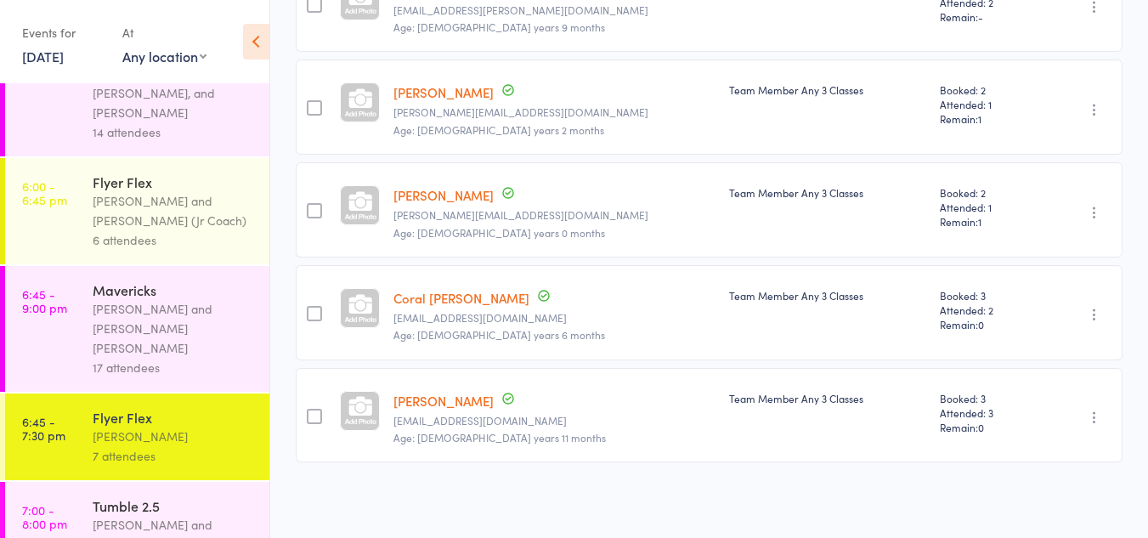
scroll to position [1424, 0]
click at [150, 300] on div "[PERSON_NAME] and [PERSON_NAME] [PERSON_NAME]" at bounding box center [174, 329] width 162 height 59
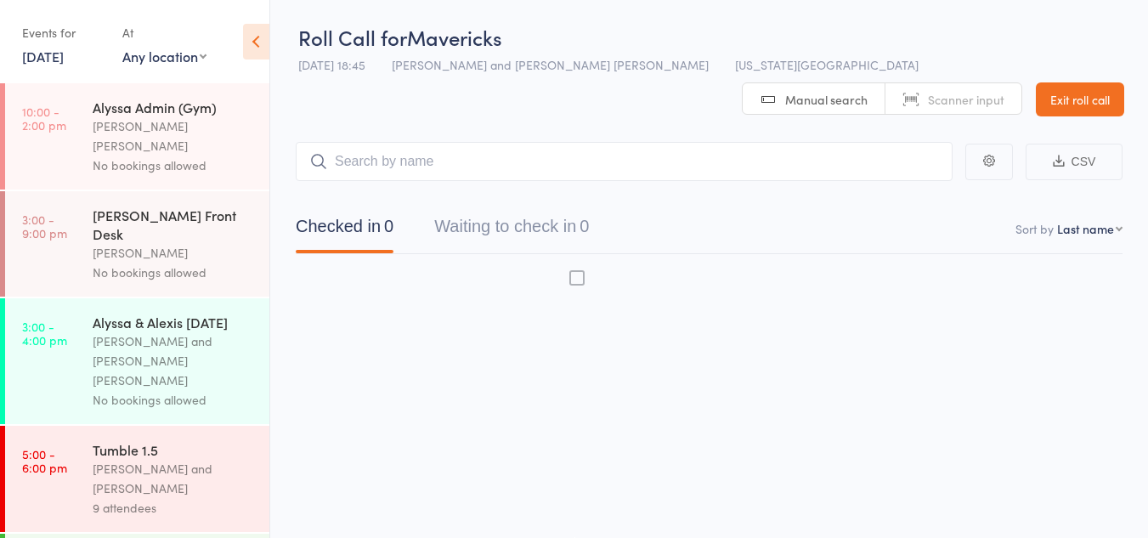
scroll to position [1, 0]
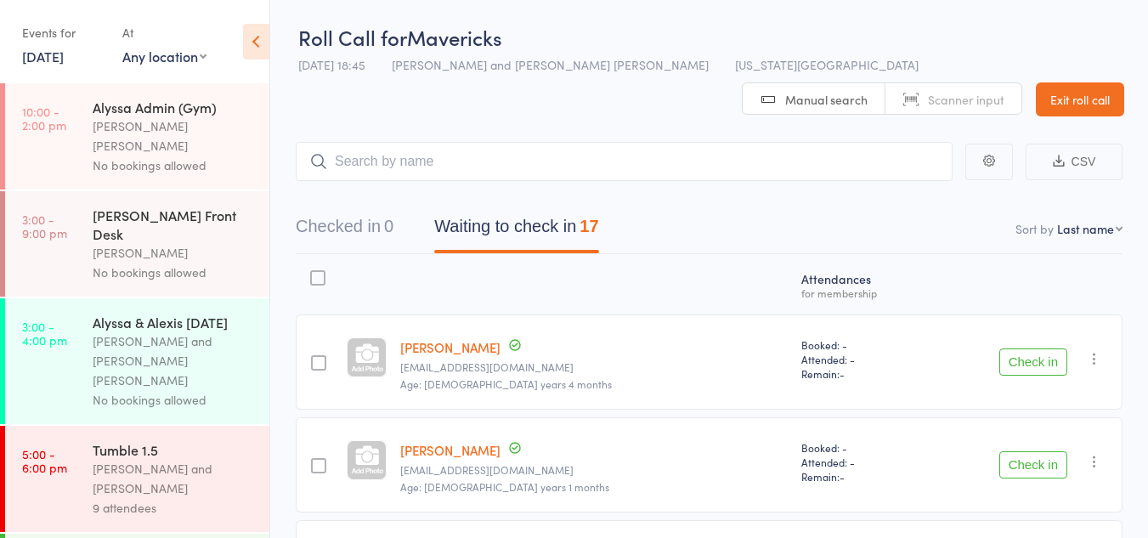
click at [499, 208] on button "Waiting to check in 17" at bounding box center [516, 230] width 164 height 45
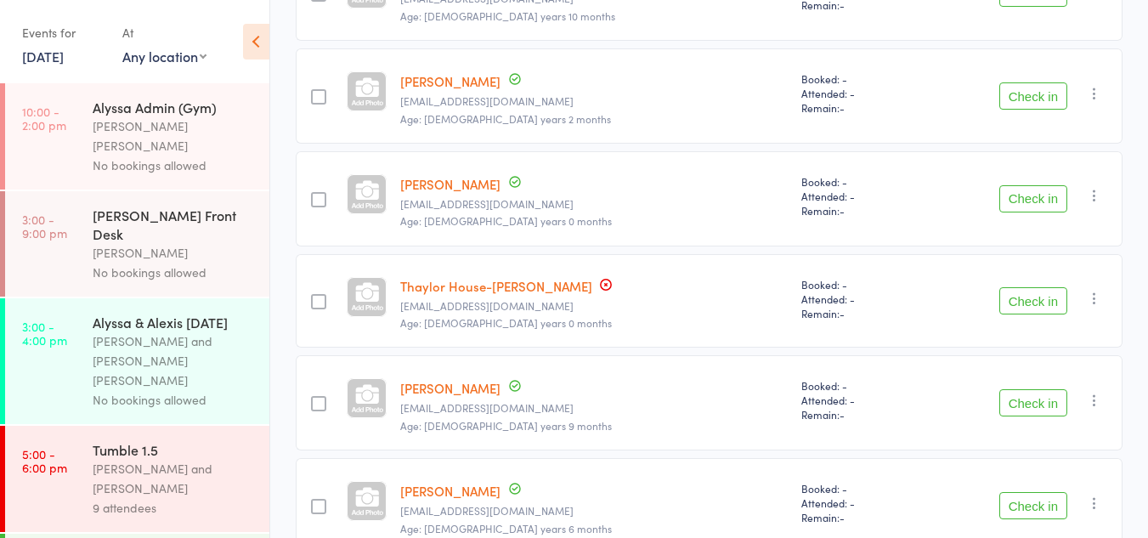
scroll to position [694, 0]
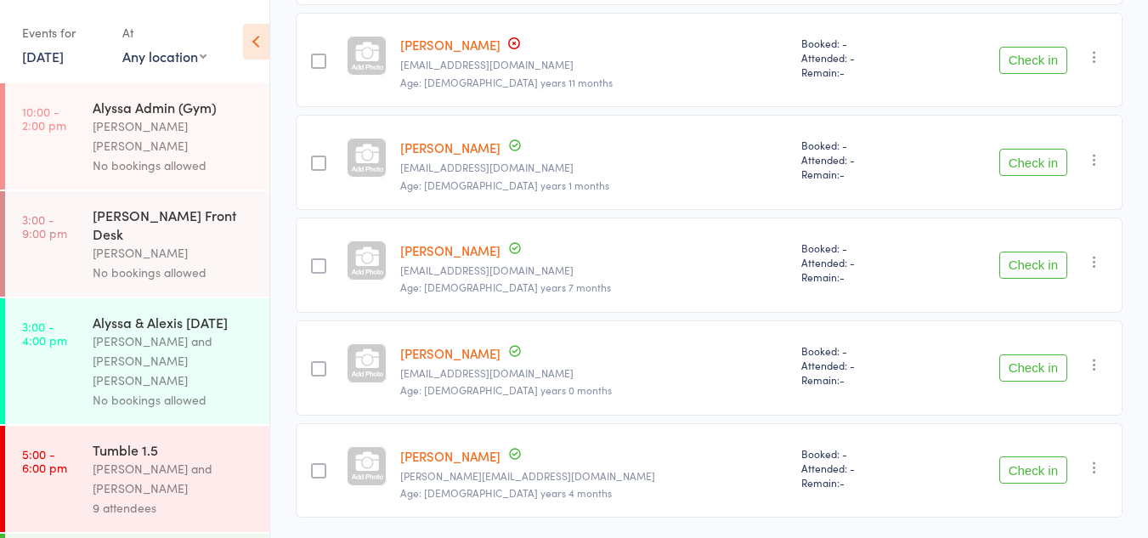
scroll to position [1555, 0]
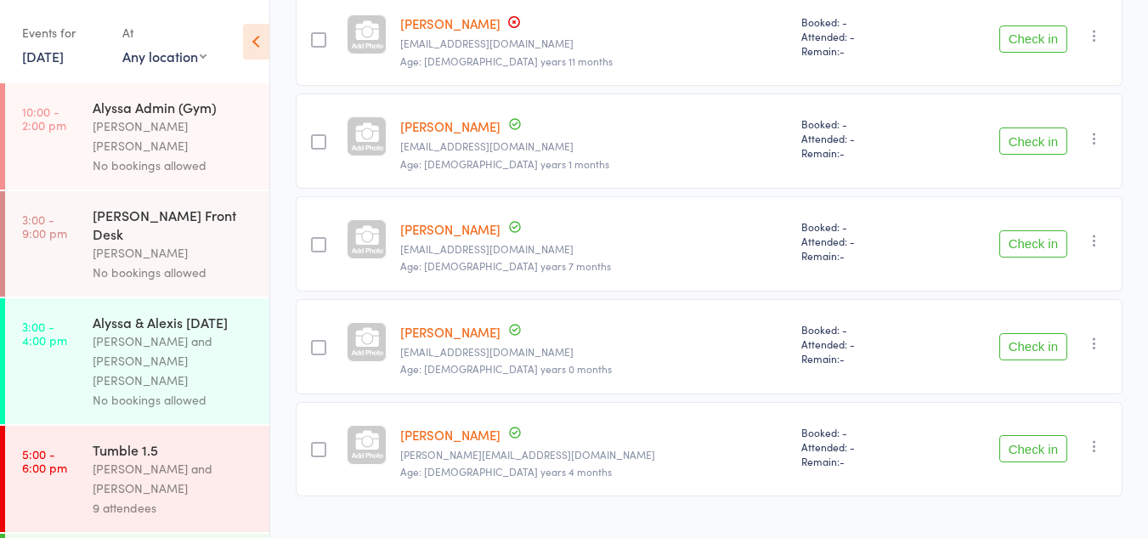
click at [1006, 435] on button "Check in" at bounding box center [1034, 448] width 68 height 27
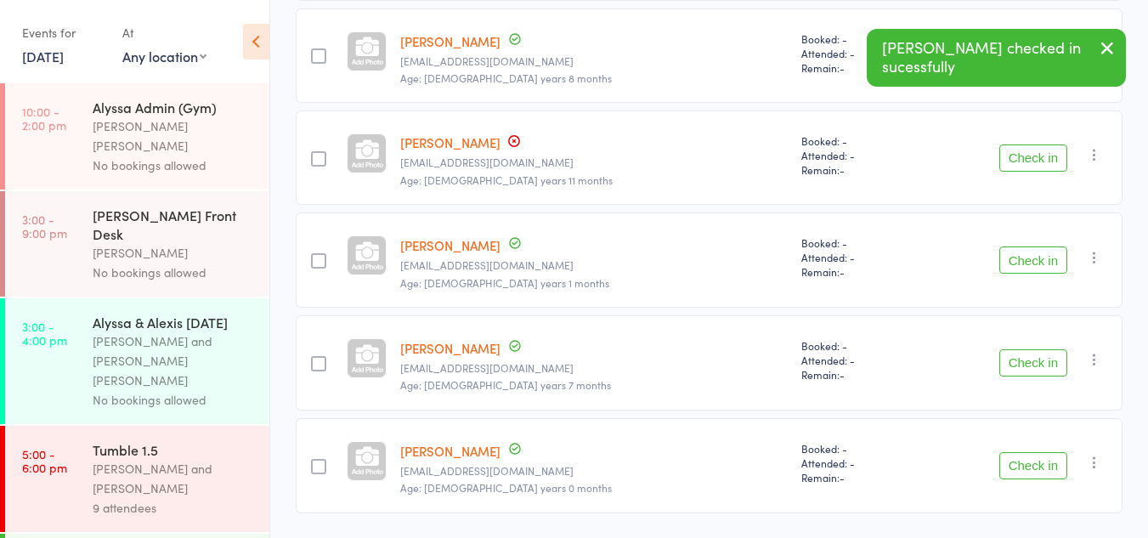
scroll to position [1435, 0]
click at [1019, 350] on button "Check in" at bounding box center [1034, 363] width 68 height 27
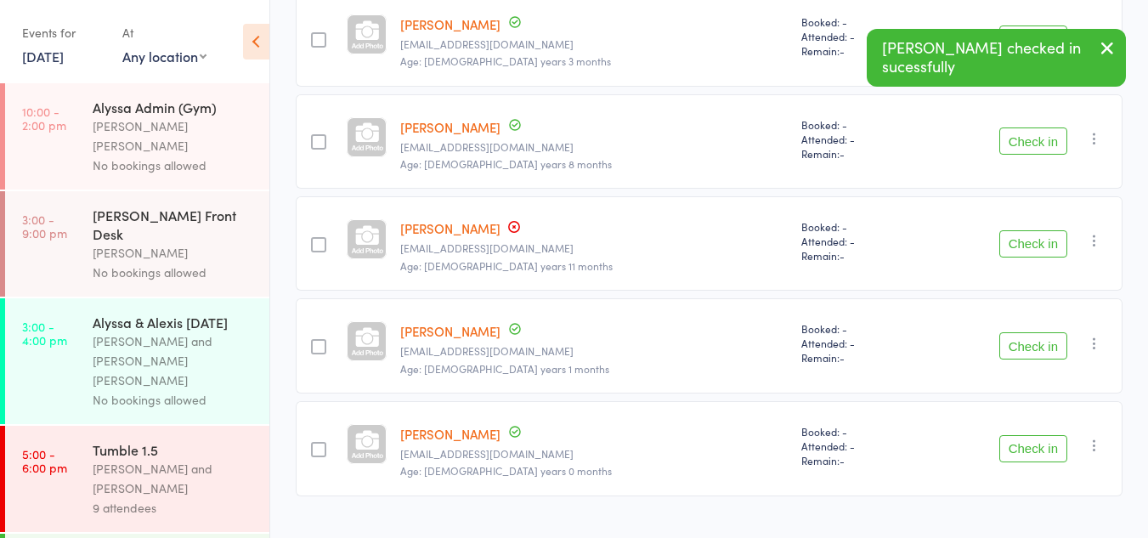
click at [1021, 332] on button "Check in" at bounding box center [1034, 345] width 68 height 27
click at [1021, 333] on button "Check in" at bounding box center [1034, 346] width 68 height 27
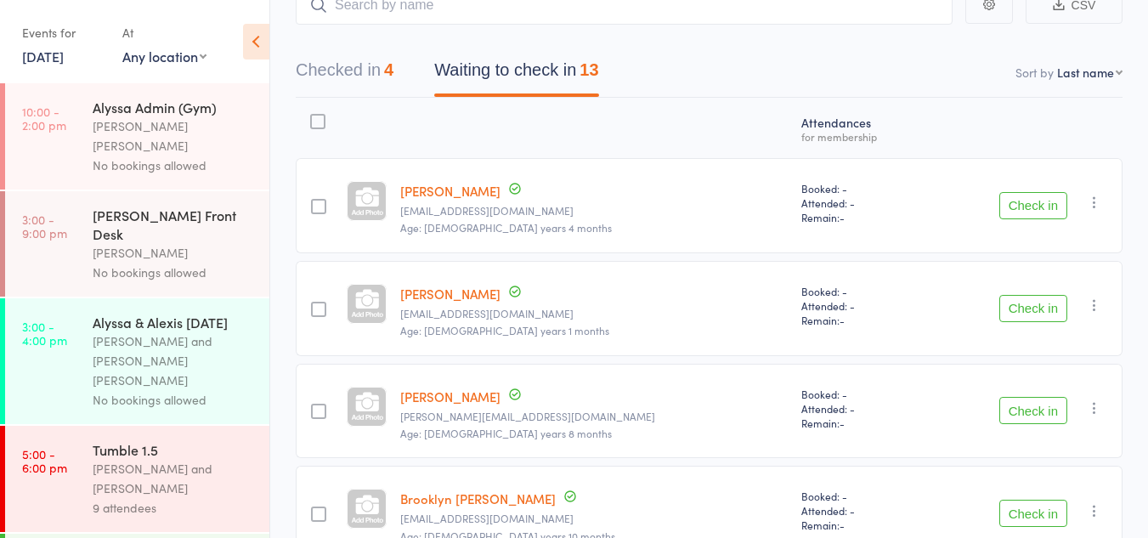
scroll to position [140, 0]
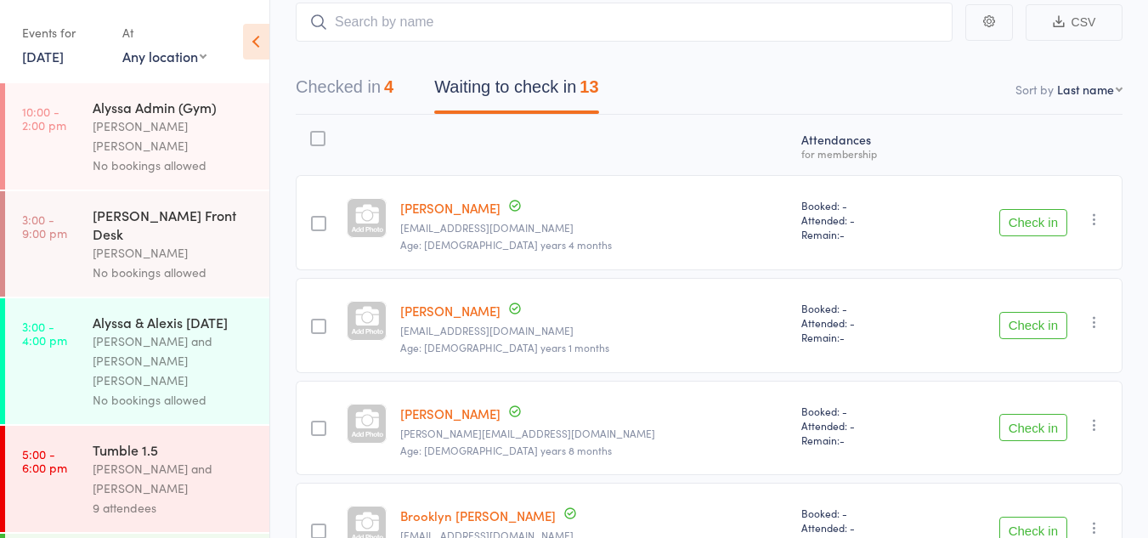
click at [1037, 175] on div "Check in Check in Send message Add Note Remove [PERSON_NAME] absent" at bounding box center [1025, 222] width 195 height 95
click at [1035, 209] on button "Check in" at bounding box center [1034, 222] width 68 height 27
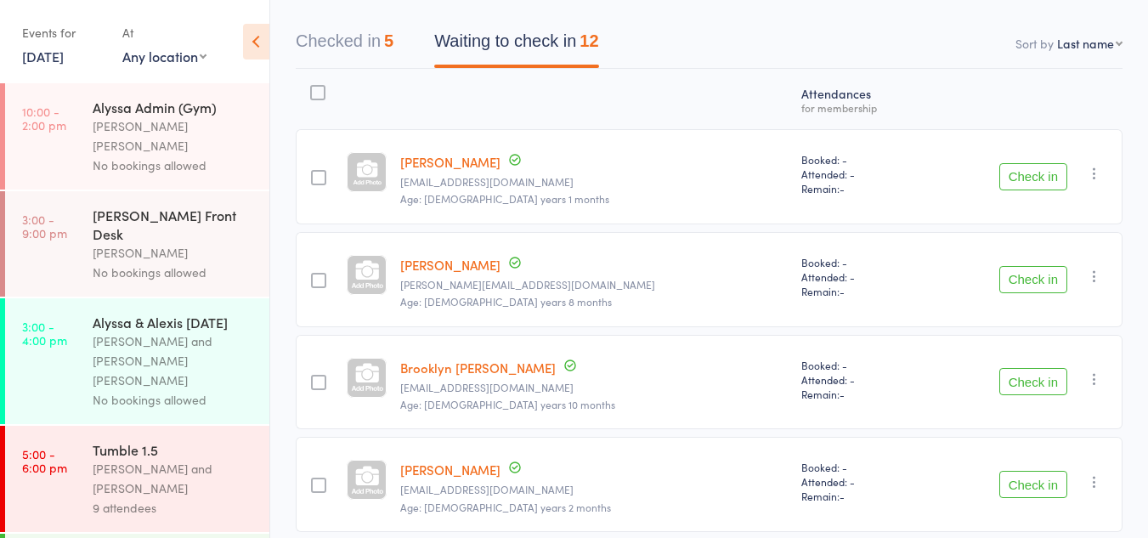
scroll to position [184, 0]
click at [326, 172] on div at bounding box center [318, 179] width 15 height 15
click at [314, 174] on input "checkbox" at bounding box center [314, 174] width 0 height 0
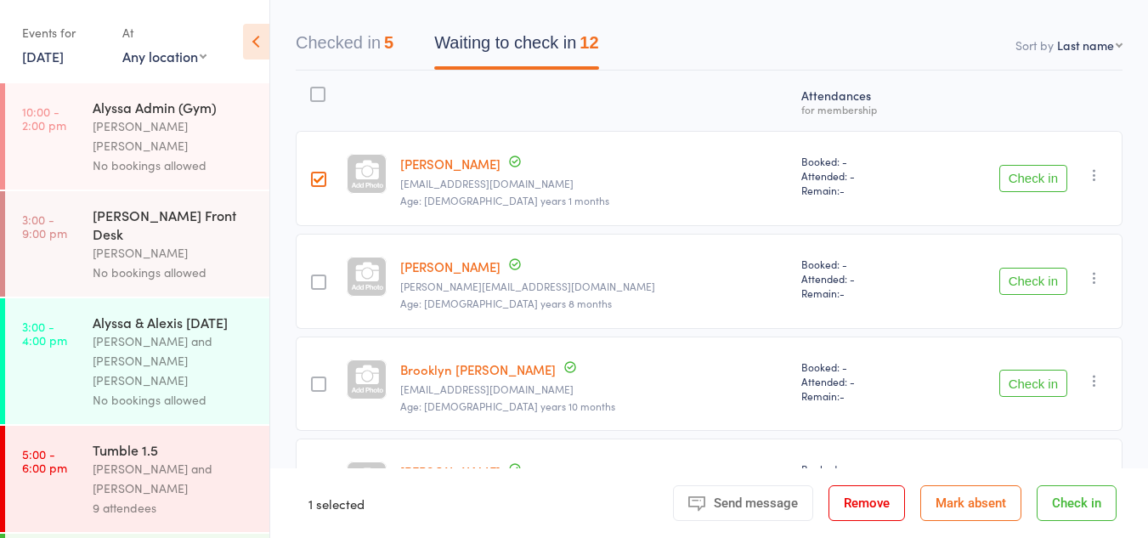
click at [326, 172] on div at bounding box center [318, 179] width 15 height 15
click at [314, 174] on input "checkbox" at bounding box center [314, 174] width 0 height 0
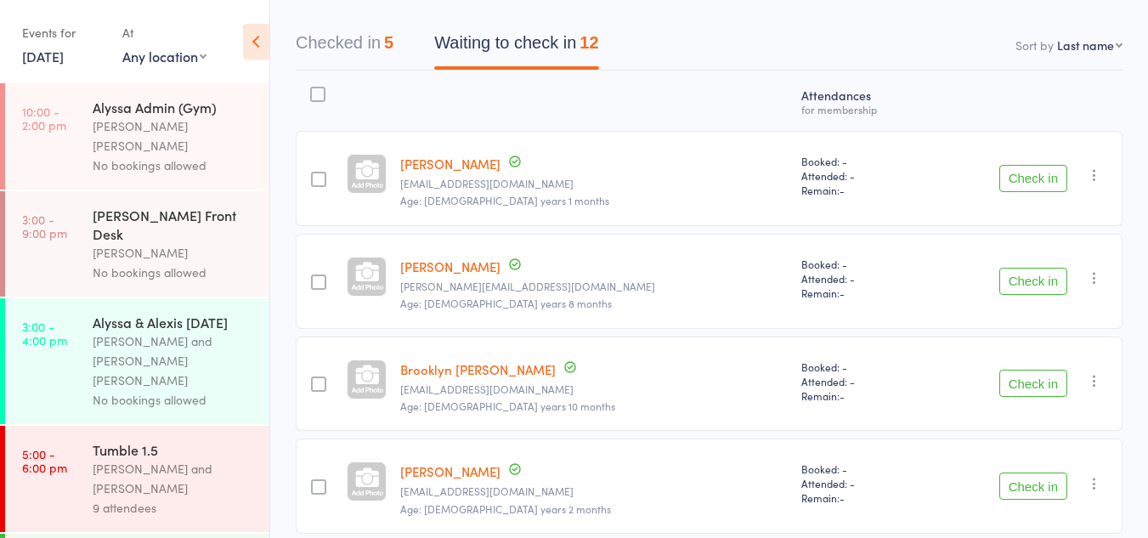
click at [1031, 165] on button "Check in" at bounding box center [1034, 178] width 68 height 27
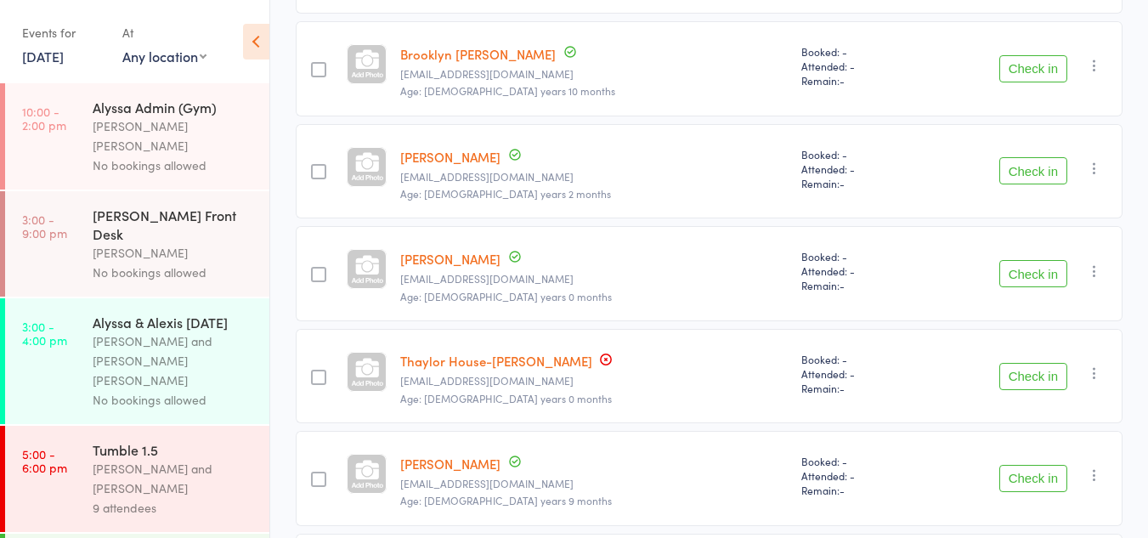
scroll to position [399, 0]
click at [1034, 258] on button "Check in" at bounding box center [1034, 271] width 68 height 27
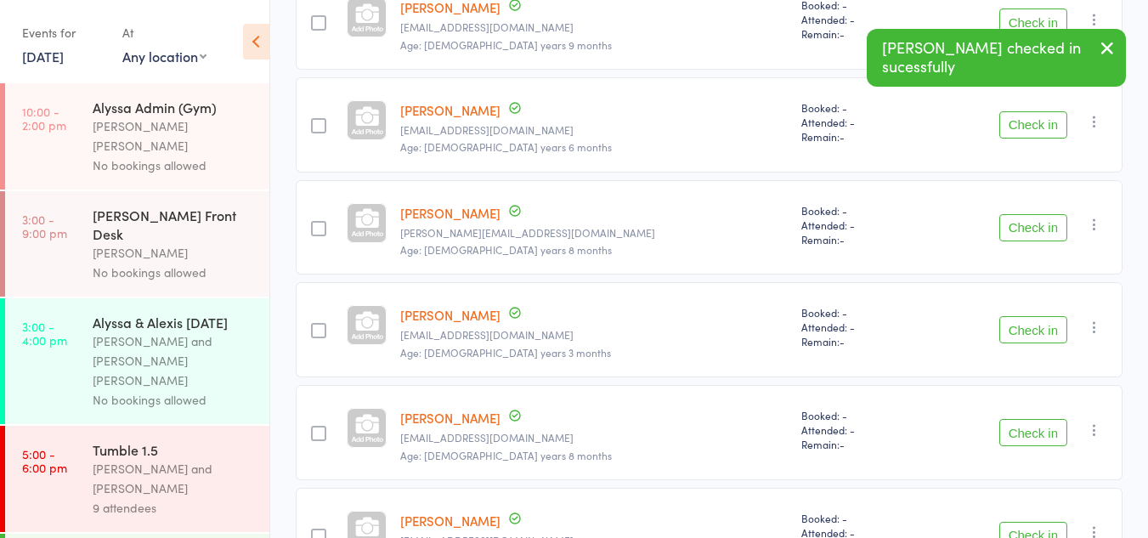
scroll to position [837, 0]
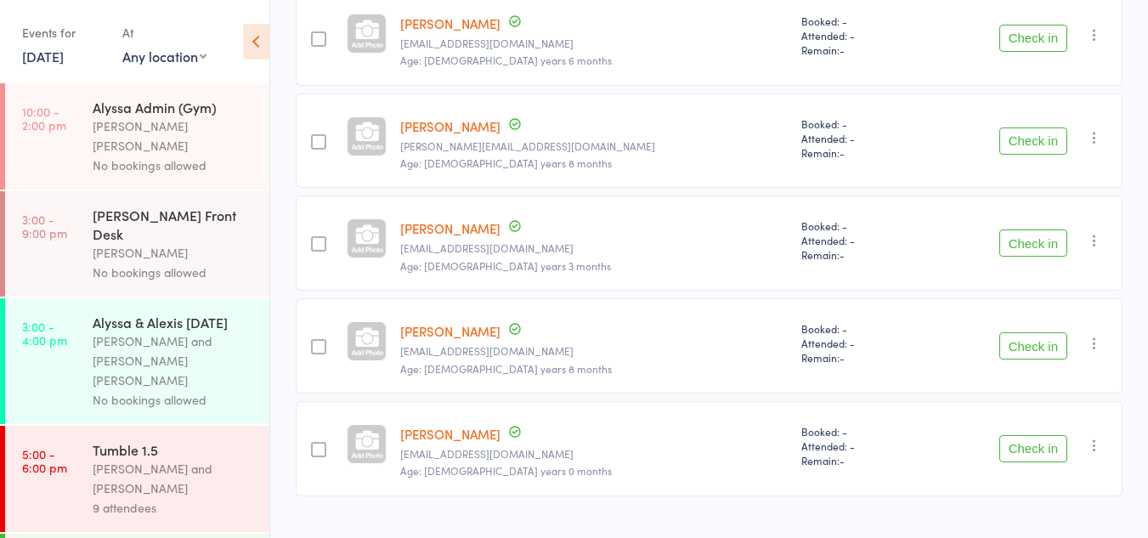
click at [1012, 435] on button "Check in" at bounding box center [1034, 448] width 68 height 27
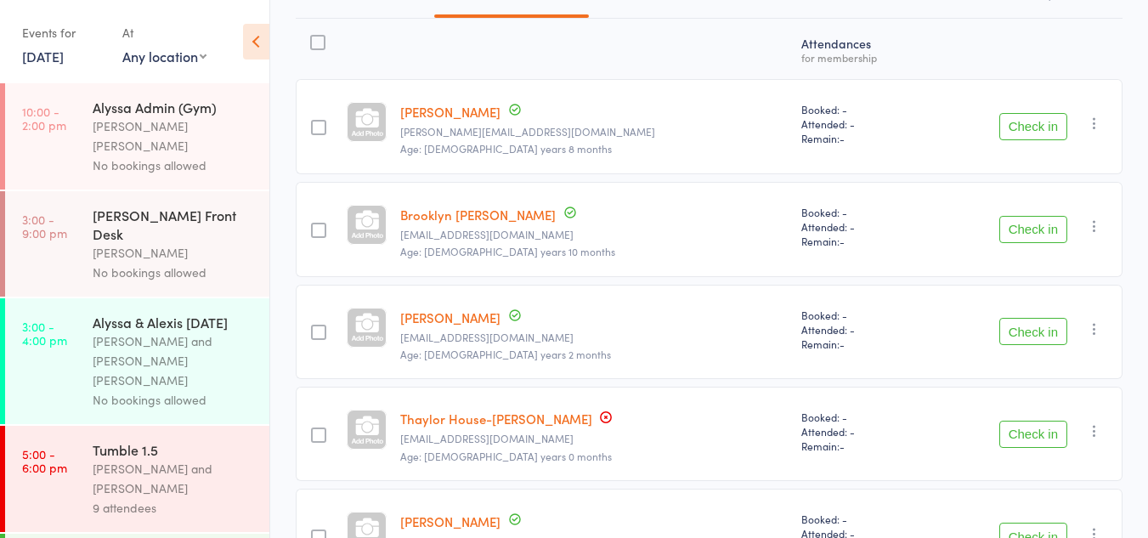
scroll to position [235, 0]
click at [1019, 319] on button "Check in" at bounding box center [1034, 332] width 68 height 27
click at [1029, 114] on button "Check in" at bounding box center [1034, 127] width 68 height 27
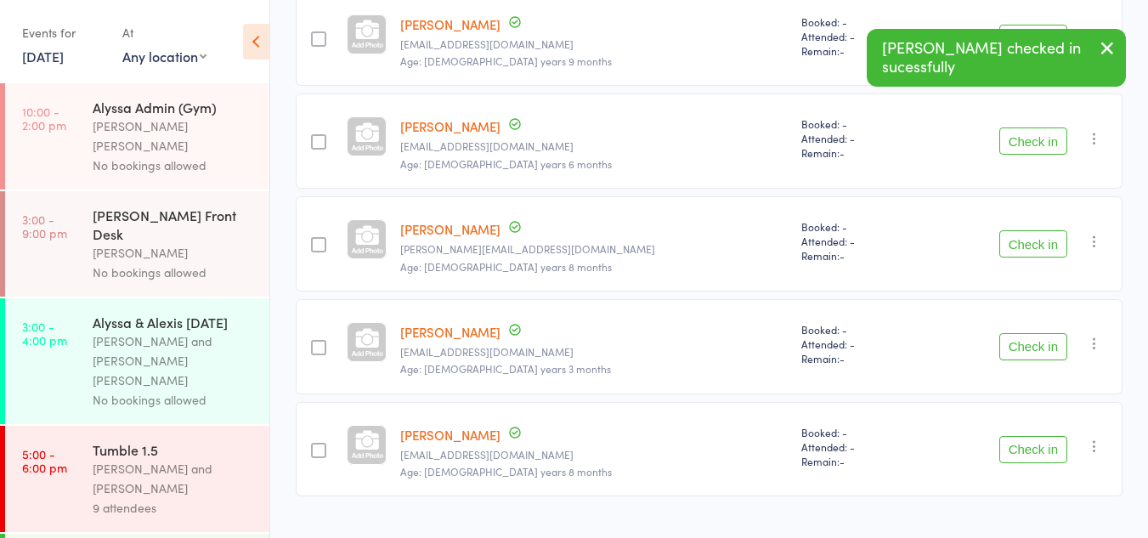
scroll to position [527, 0]
click at [1019, 438] on button "Check in" at bounding box center [1034, 451] width 68 height 27
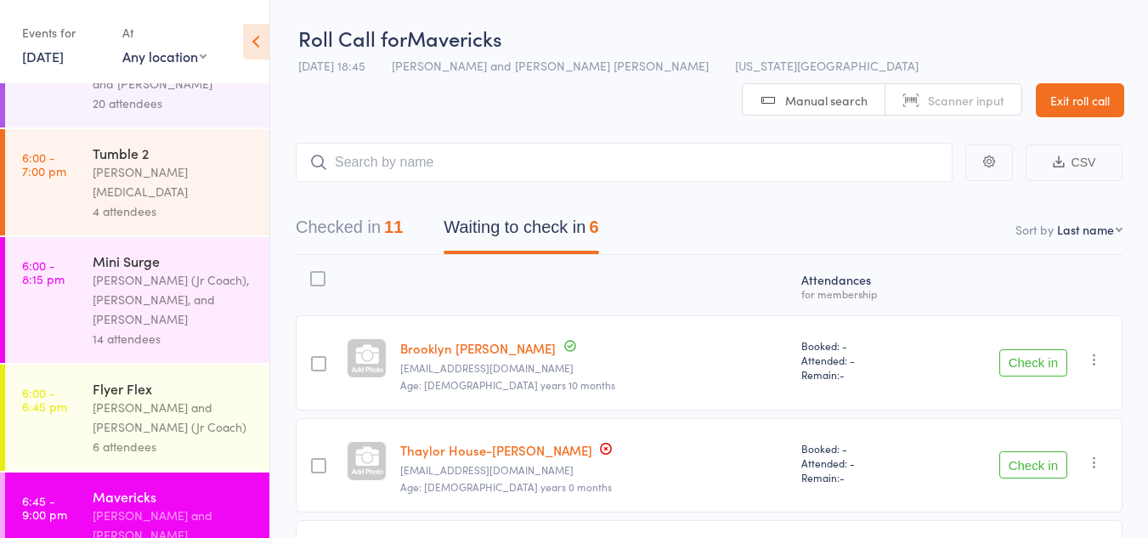
scroll to position [1213, 0]
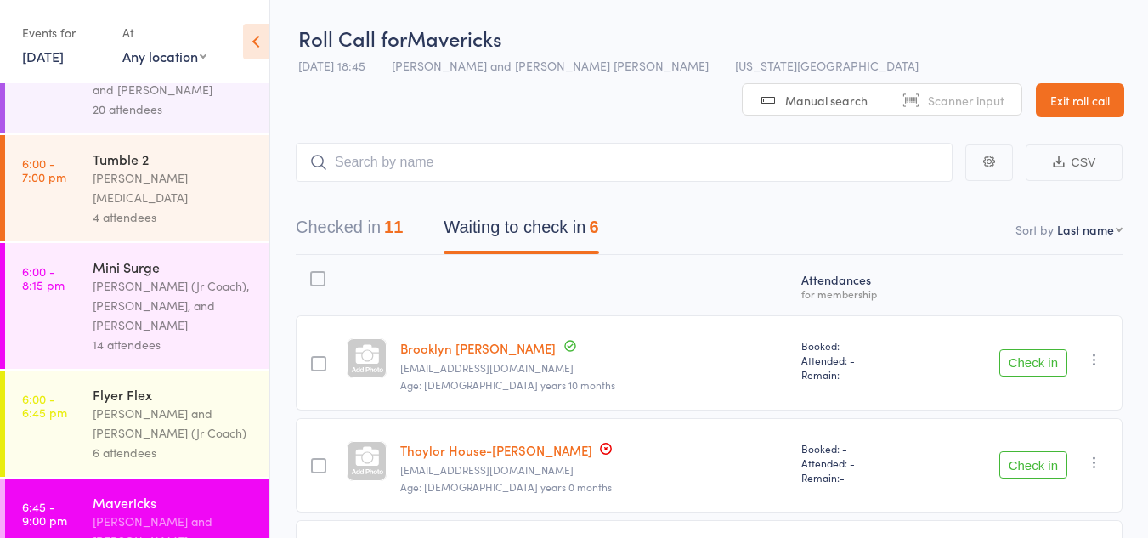
click at [144, 243] on div "Mini Surge Emrey (Jr Coach), Shelby McHugh, and Corin Conway 14 attendees" at bounding box center [181, 306] width 177 height 126
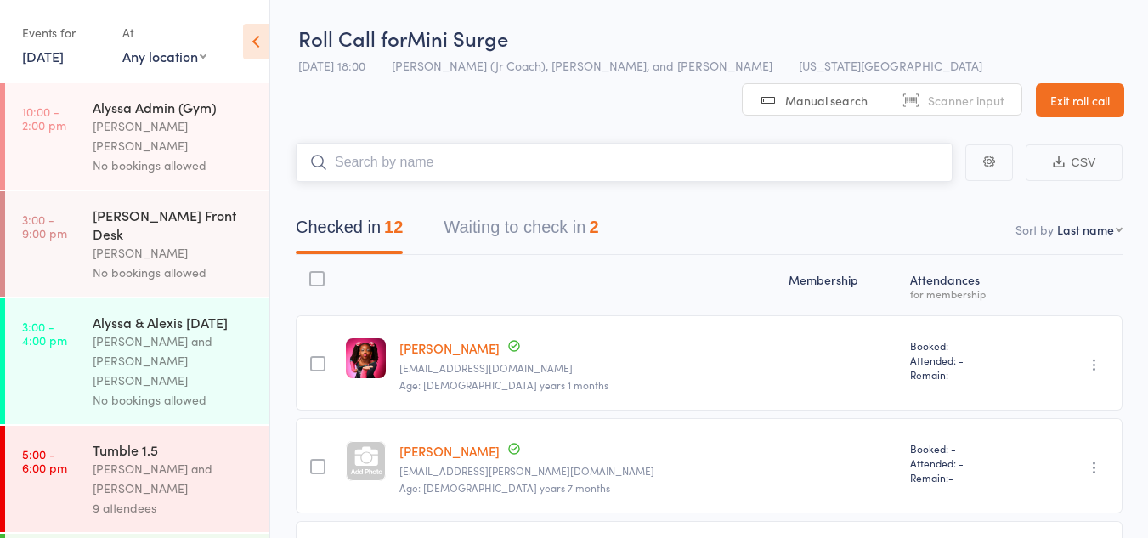
click at [530, 229] on button "Waiting to check in 2" at bounding box center [521, 231] width 155 height 45
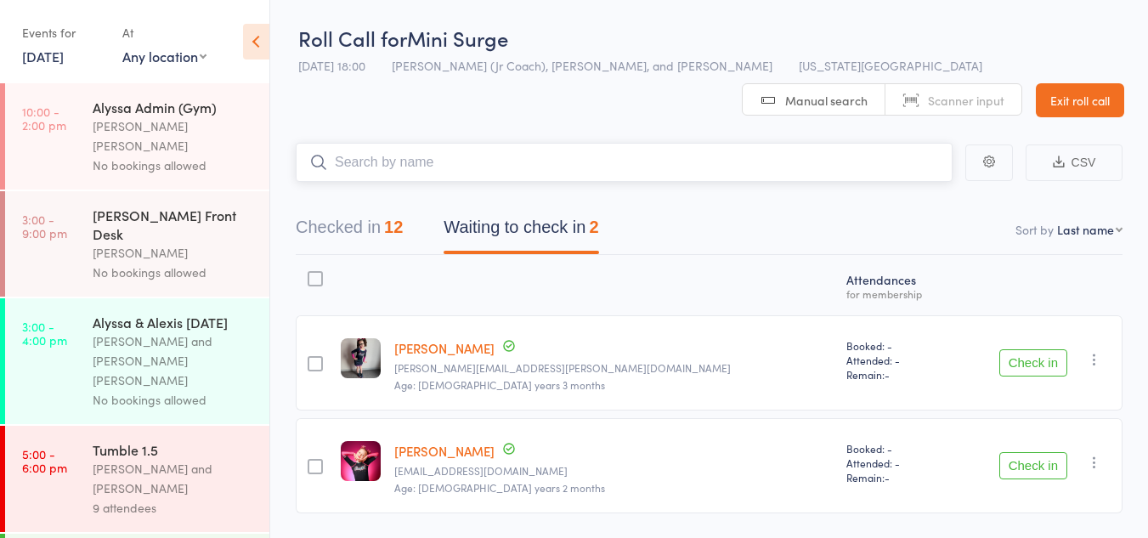
scroll to position [51, 0]
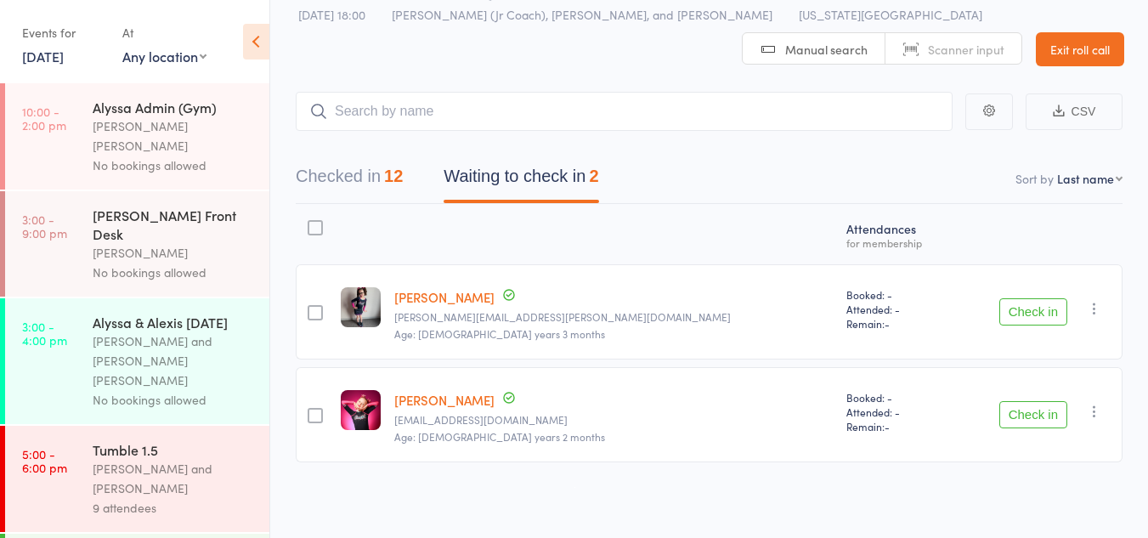
click at [641, 300] on div "Avi Goldie pena.krystal@gmail.com Age: 9 years 3 months" at bounding box center [614, 311] width 452 height 95
click at [1094, 299] on button "button" at bounding box center [1094, 308] width 20 height 20
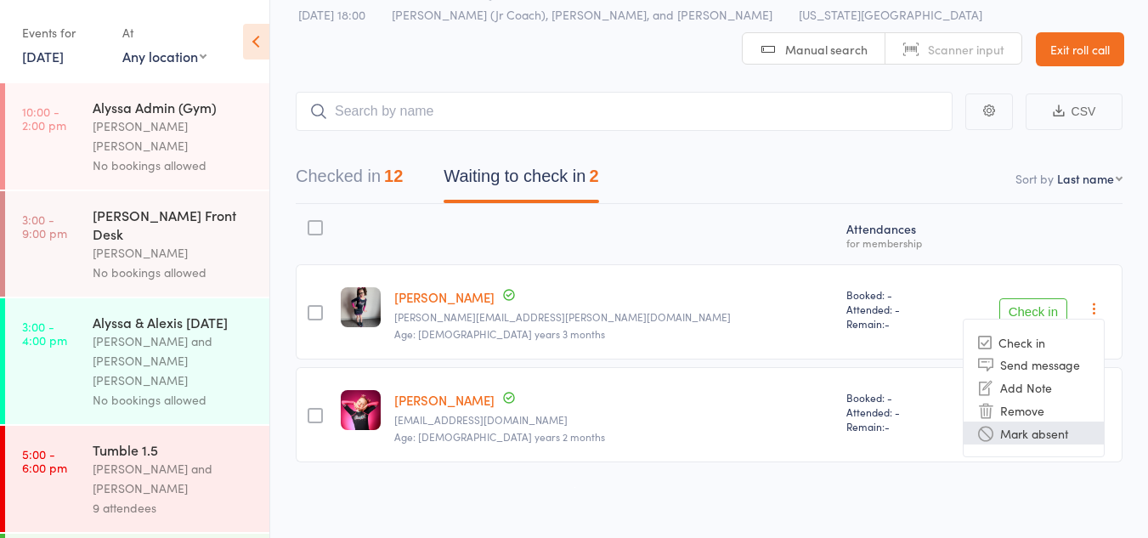
click at [1054, 431] on li "Mark absent" at bounding box center [1034, 433] width 140 height 23
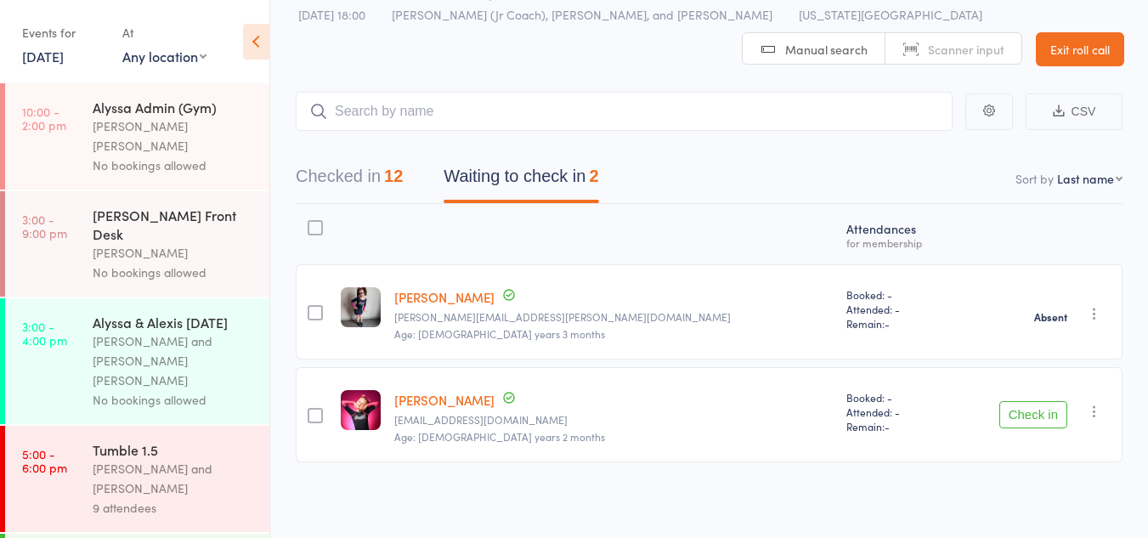
click at [1092, 412] on icon "button" at bounding box center [1094, 411] width 17 height 17
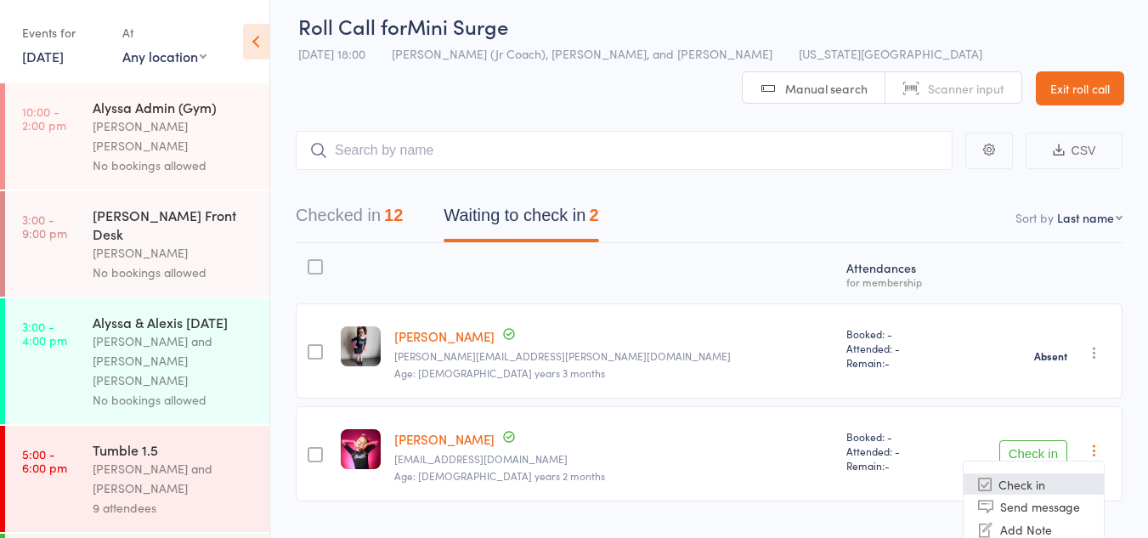
scroll to position [73, 0]
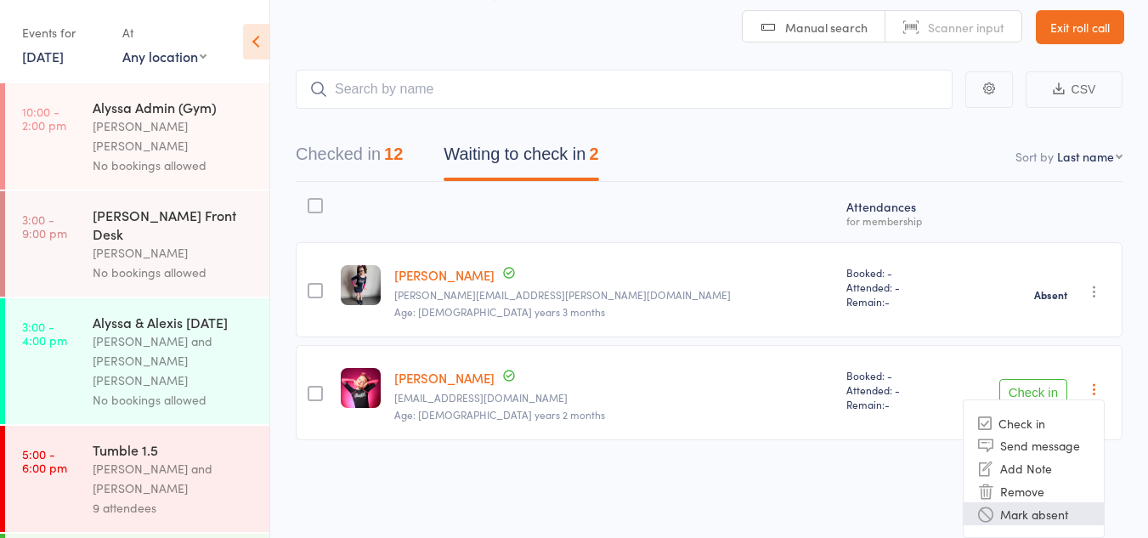
click at [1043, 520] on li "Mark absent" at bounding box center [1034, 513] width 140 height 23
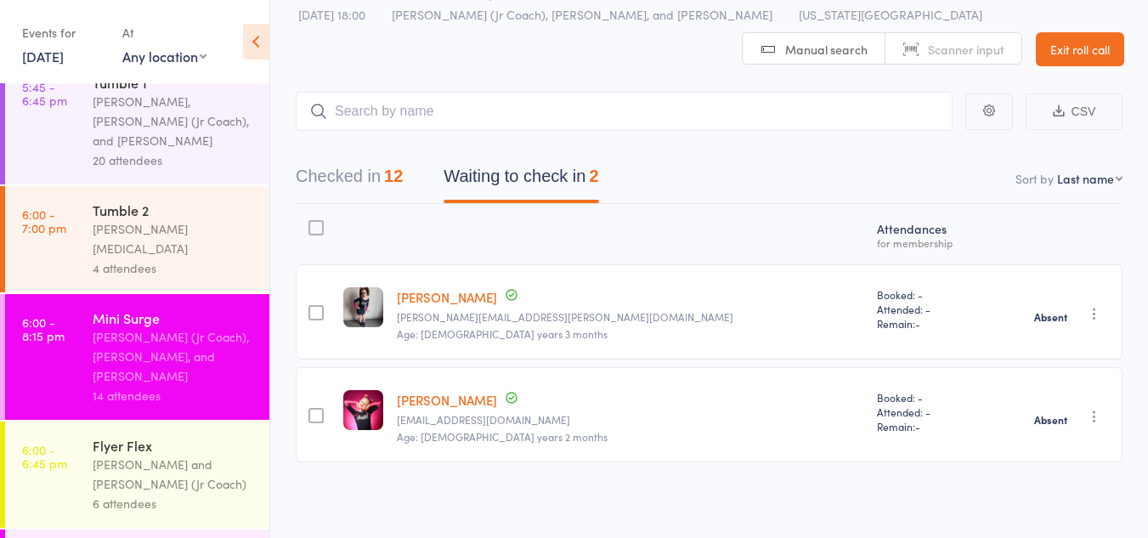
scroll to position [1164, 0]
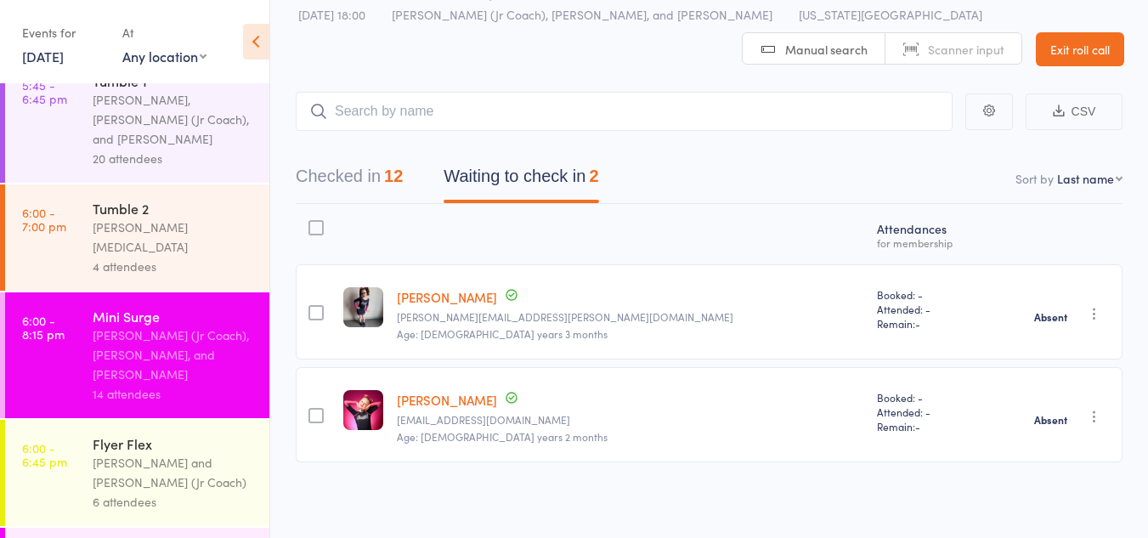
click at [211, 453] on div "Mallory Powers and Annabelle (Jr Coach)" at bounding box center [174, 472] width 162 height 39
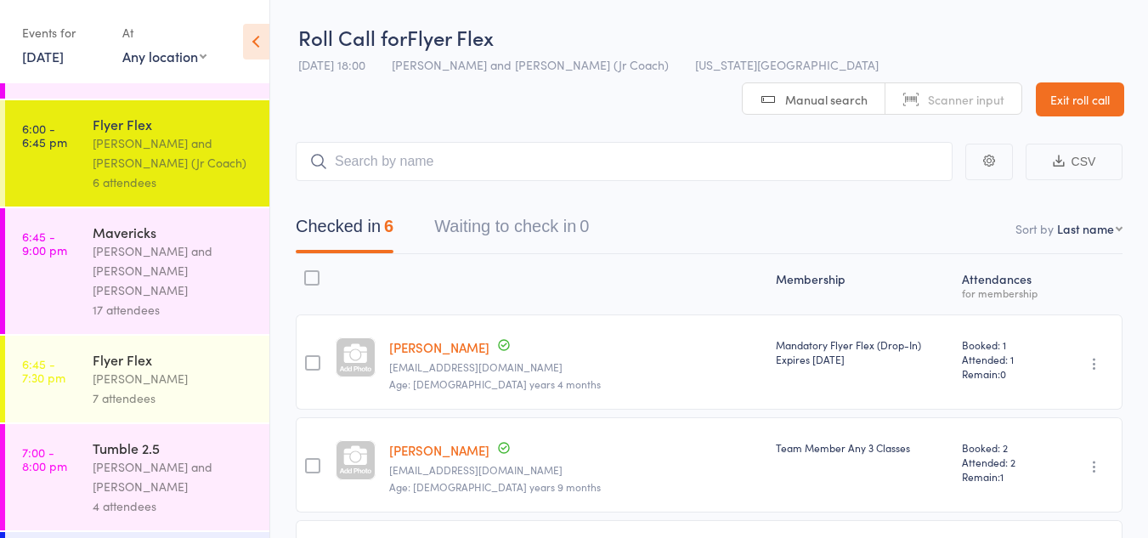
scroll to position [1487, 0]
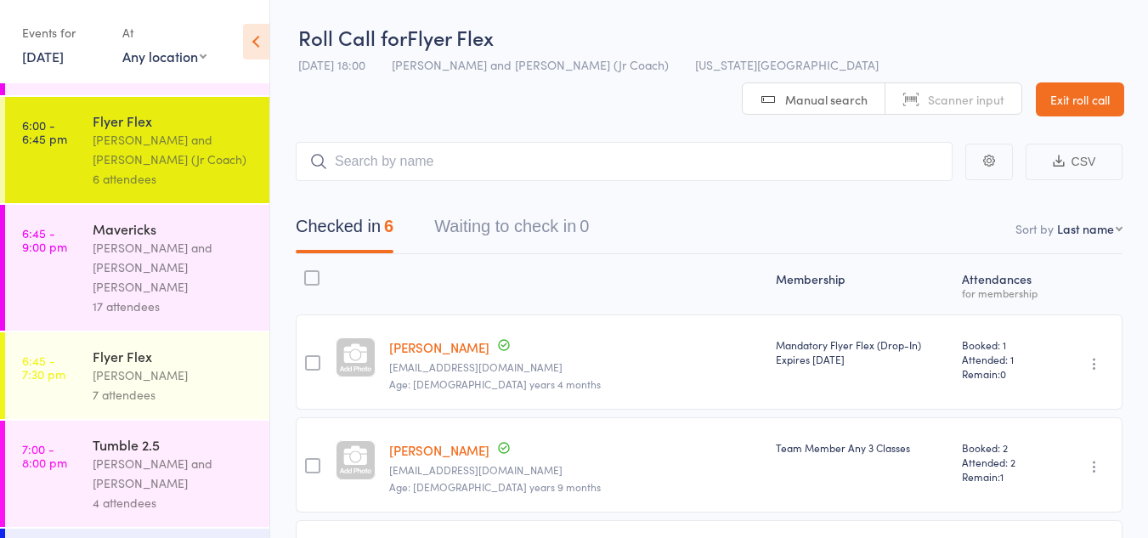
click at [124, 435] on div "Tumble 2.5" at bounding box center [174, 444] width 162 height 19
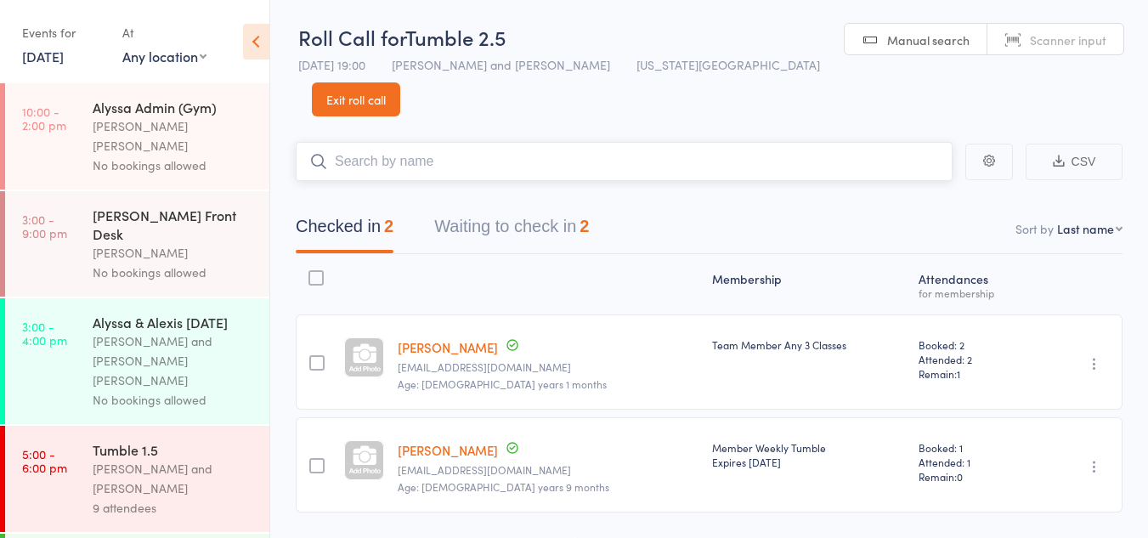
click at [523, 208] on button "Waiting to check in 2" at bounding box center [511, 230] width 155 height 45
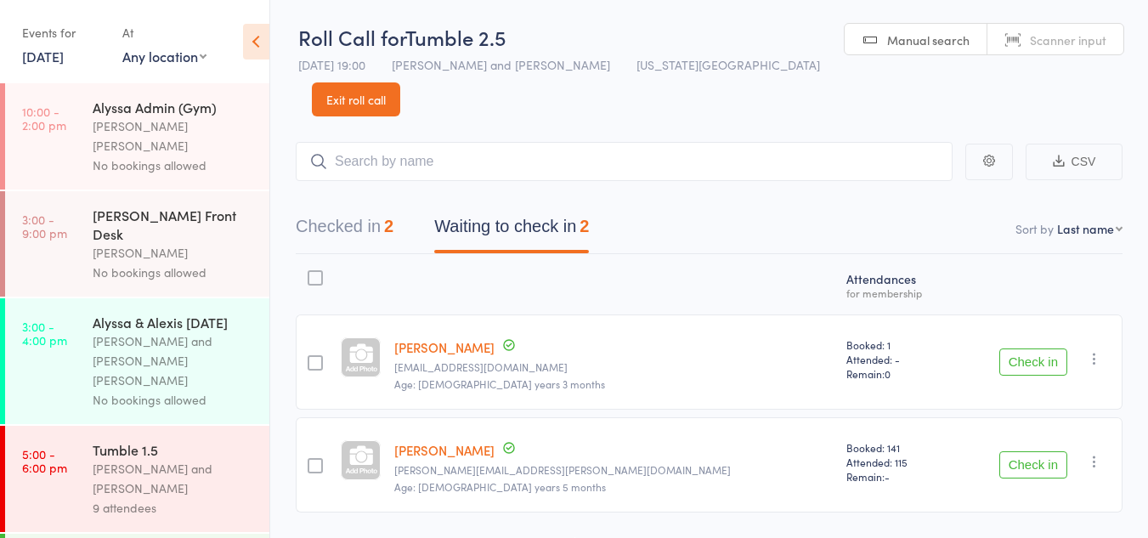
click at [1029, 348] on button "Check in" at bounding box center [1034, 361] width 68 height 27
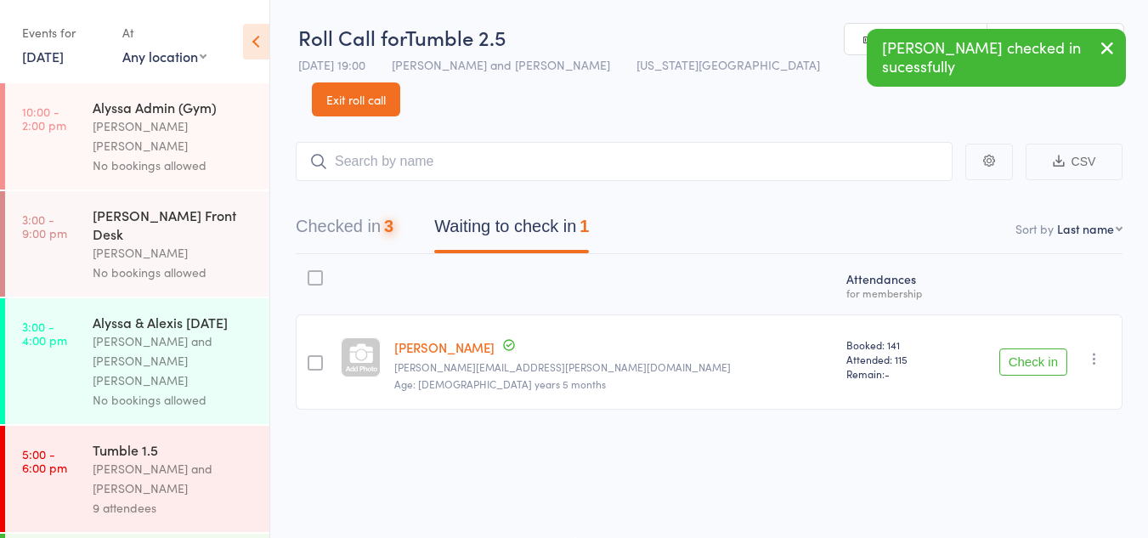
click at [1029, 348] on button "Check in" at bounding box center [1034, 361] width 68 height 27
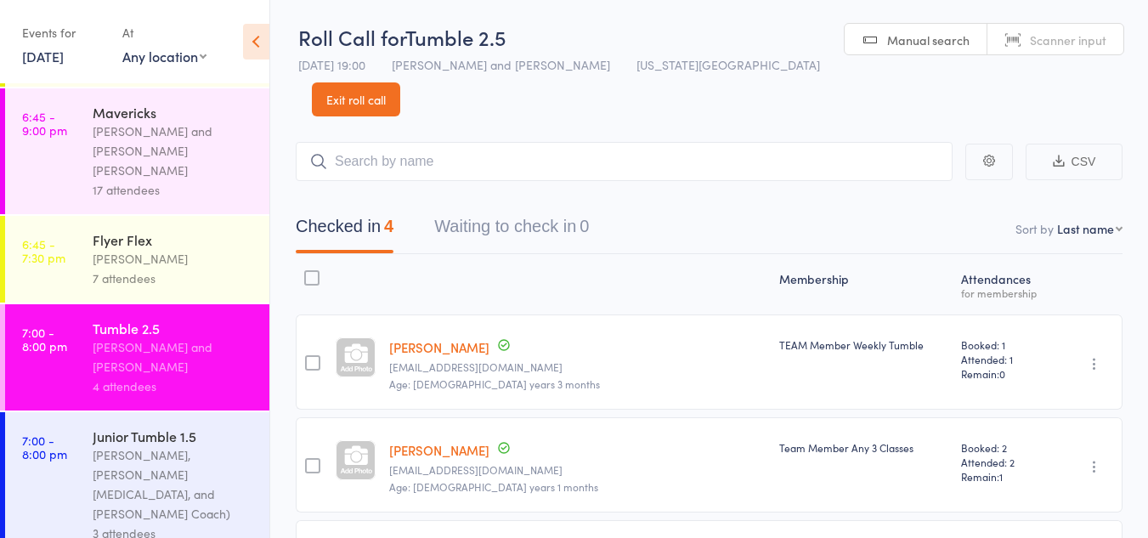
scroll to position [1605, 0]
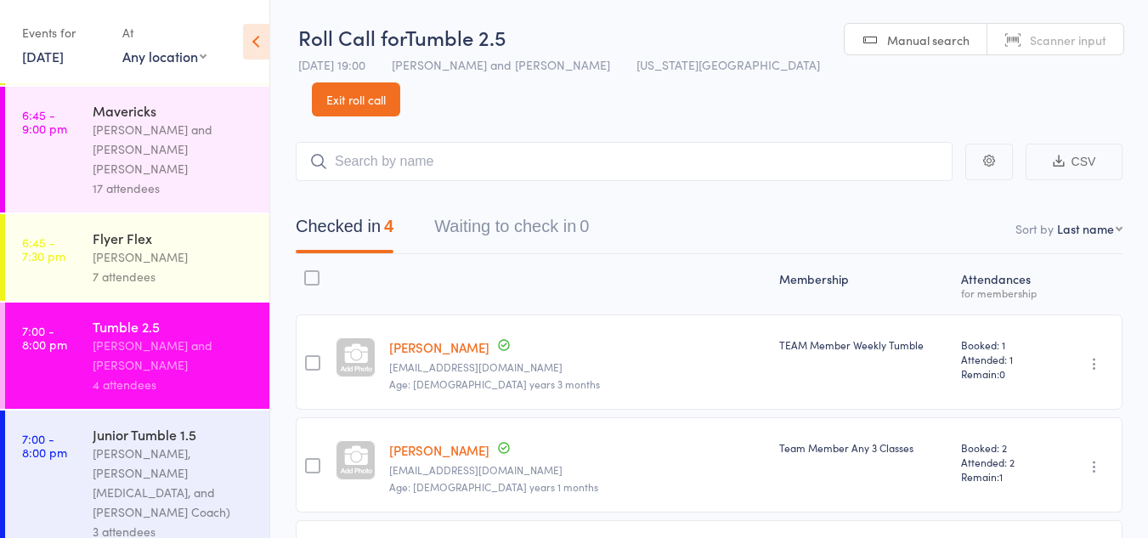
click at [172, 444] on div "Kyle Fisher, Hannah Nix, and Daphne (Jr Coach)" at bounding box center [174, 483] width 162 height 78
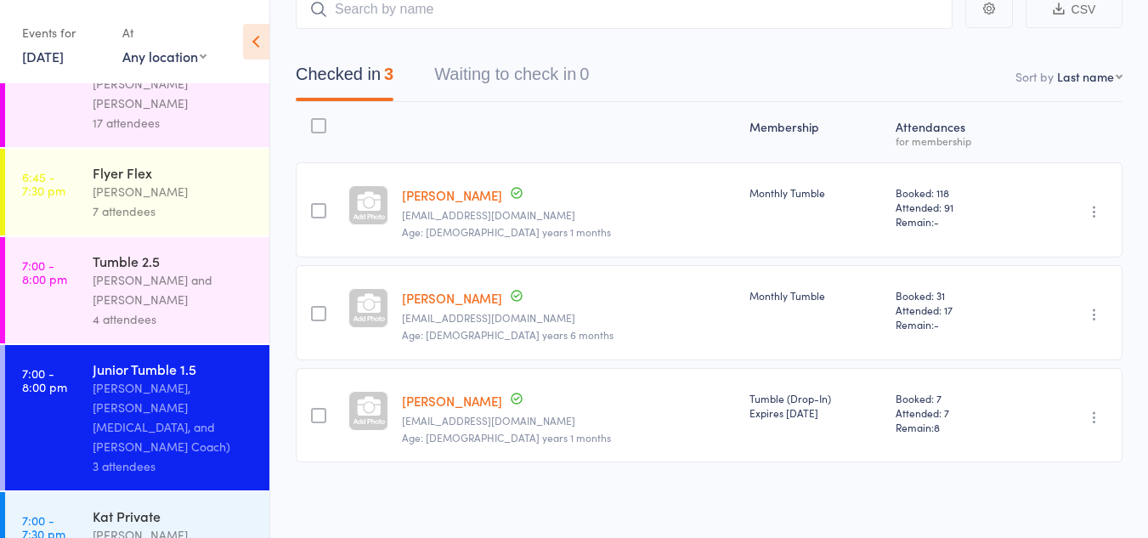
scroll to position [1732, 0]
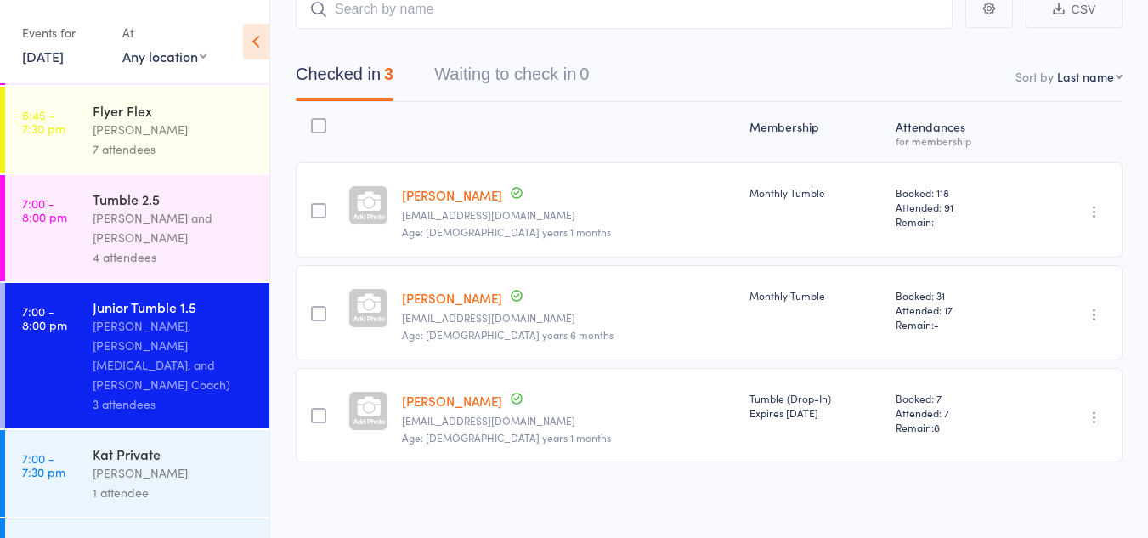
click at [162, 483] on div "1 attendee" at bounding box center [174, 493] width 162 height 20
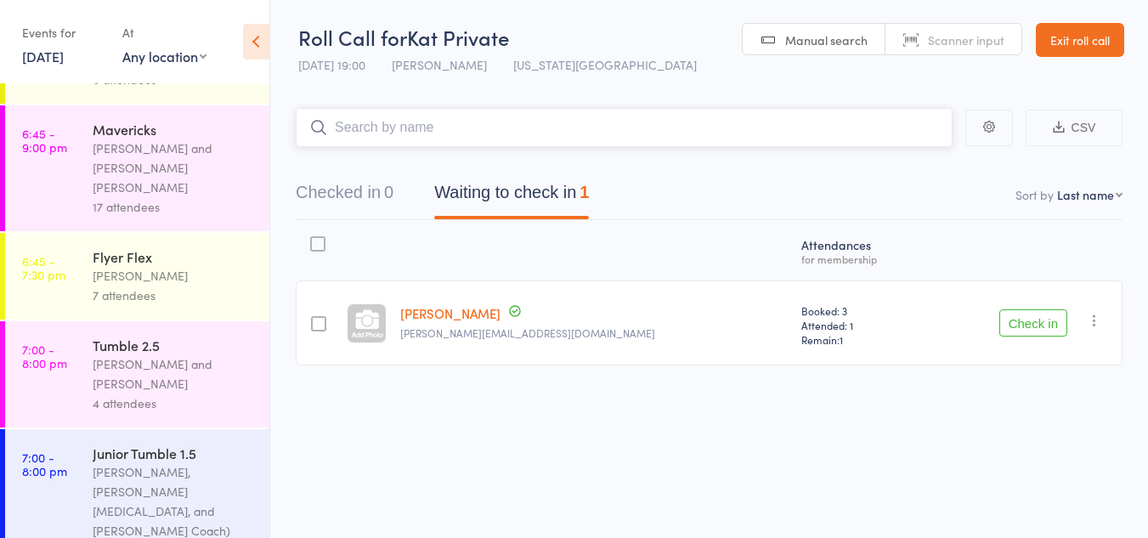
scroll to position [1732, 0]
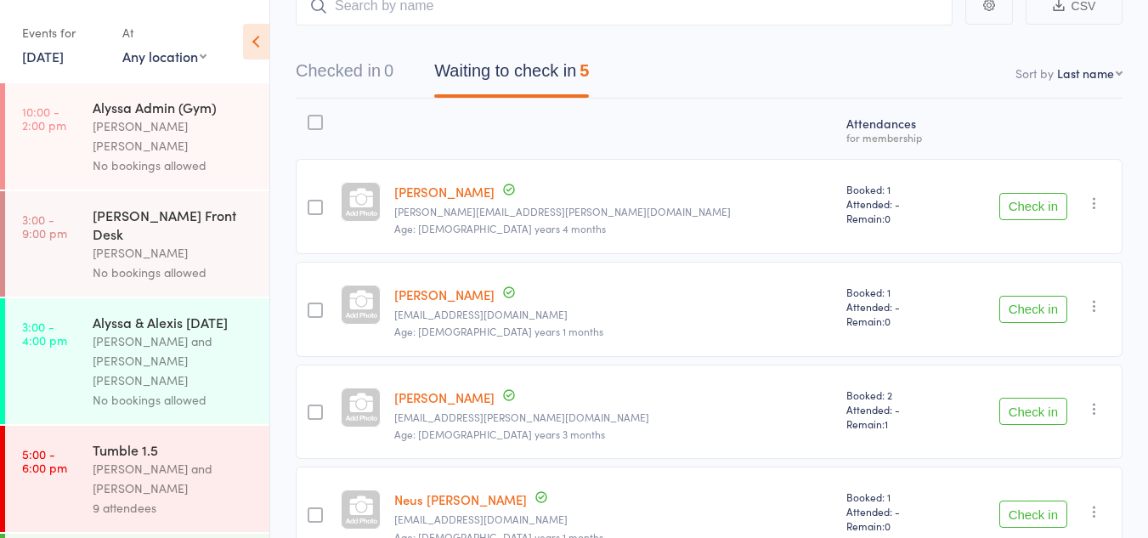
scroll to position [160, 0]
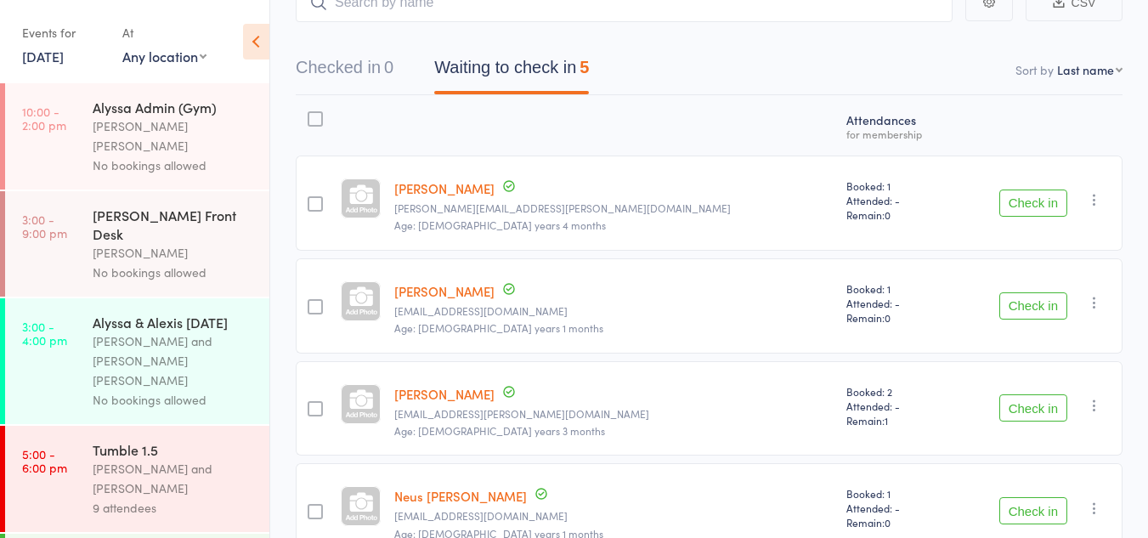
click at [1006, 394] on button "Check in" at bounding box center [1034, 407] width 68 height 27
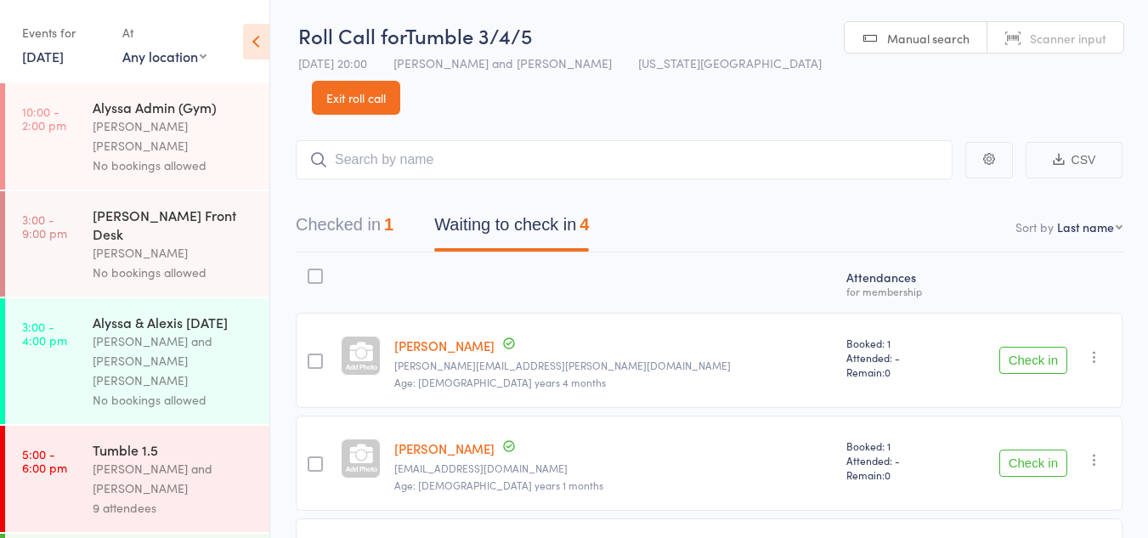
scroll to position [0, 0]
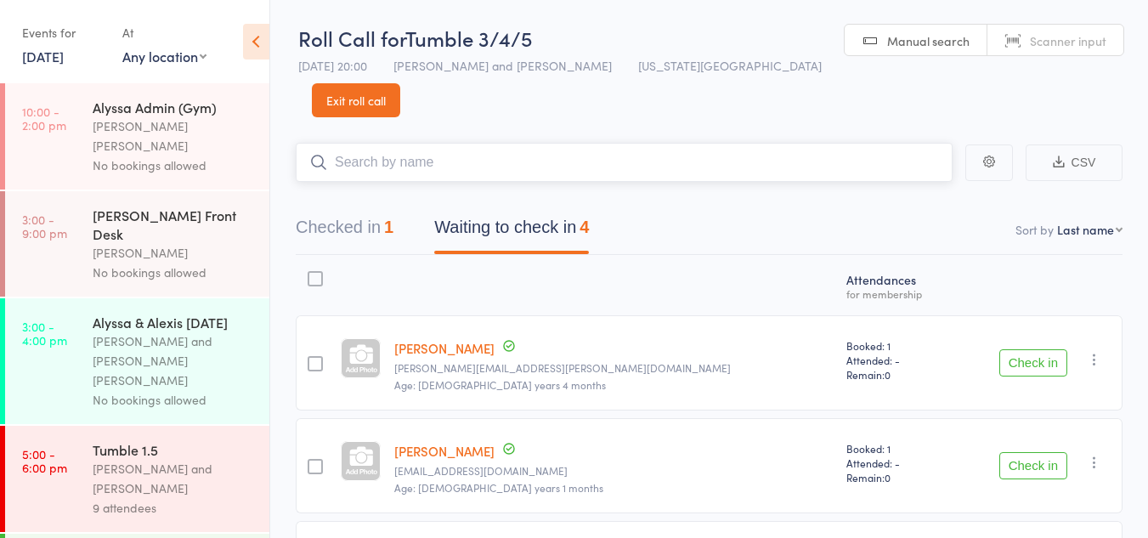
click at [590, 143] on input "search" at bounding box center [624, 162] width 657 height 39
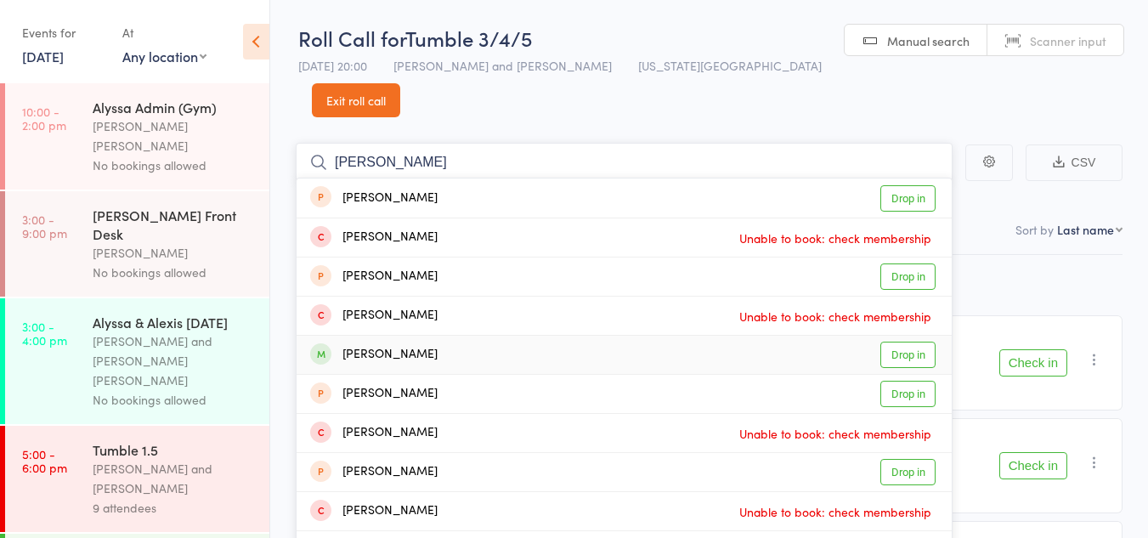
type input "liliana"
click at [908, 342] on link "Drop in" at bounding box center [908, 355] width 55 height 26
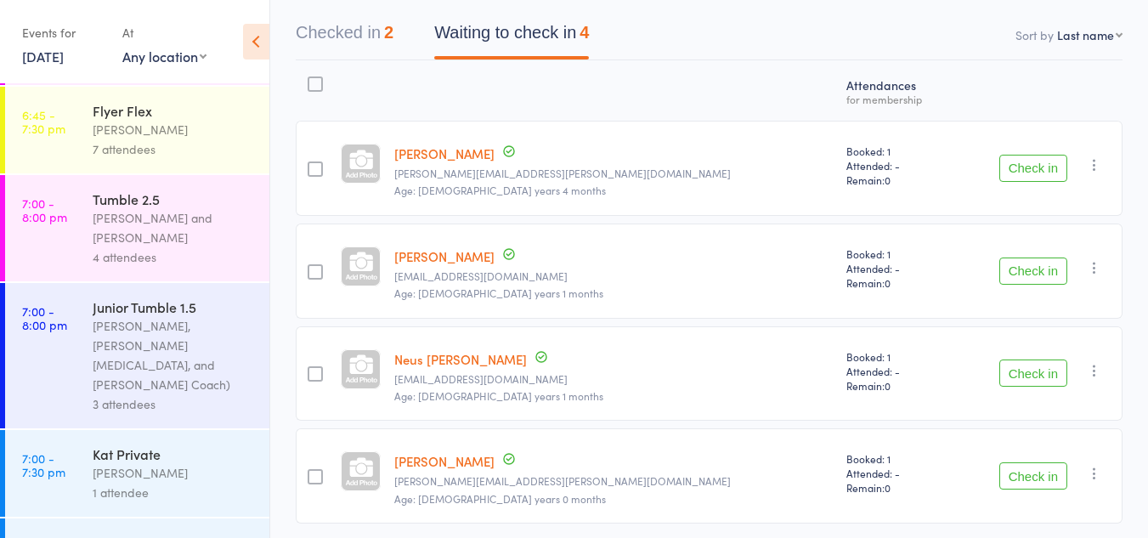
scroll to position [195, 0]
click at [1013, 462] on button "Check in" at bounding box center [1034, 475] width 68 height 27
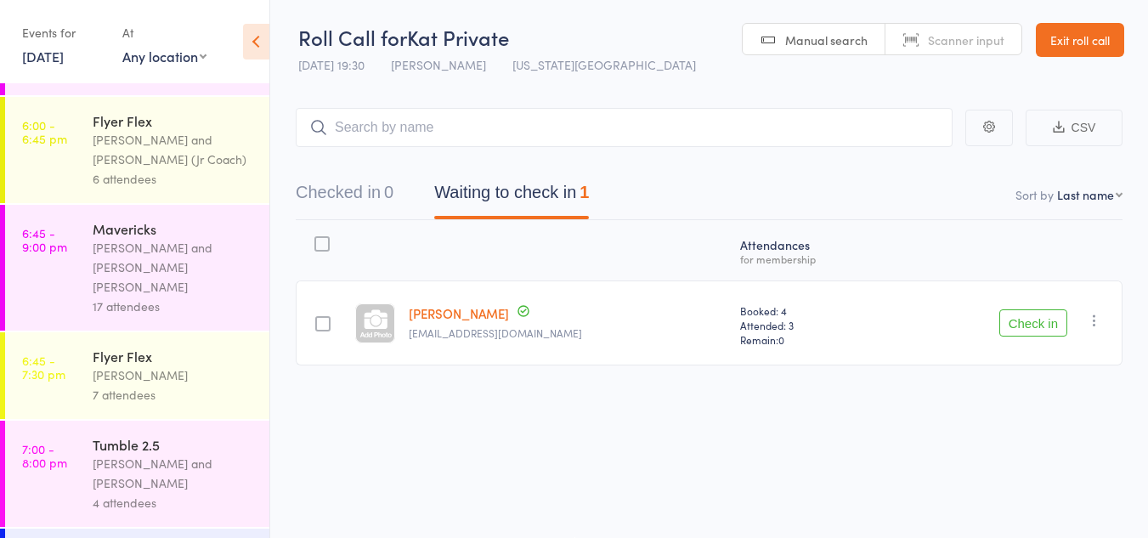
scroll to position [1732, 0]
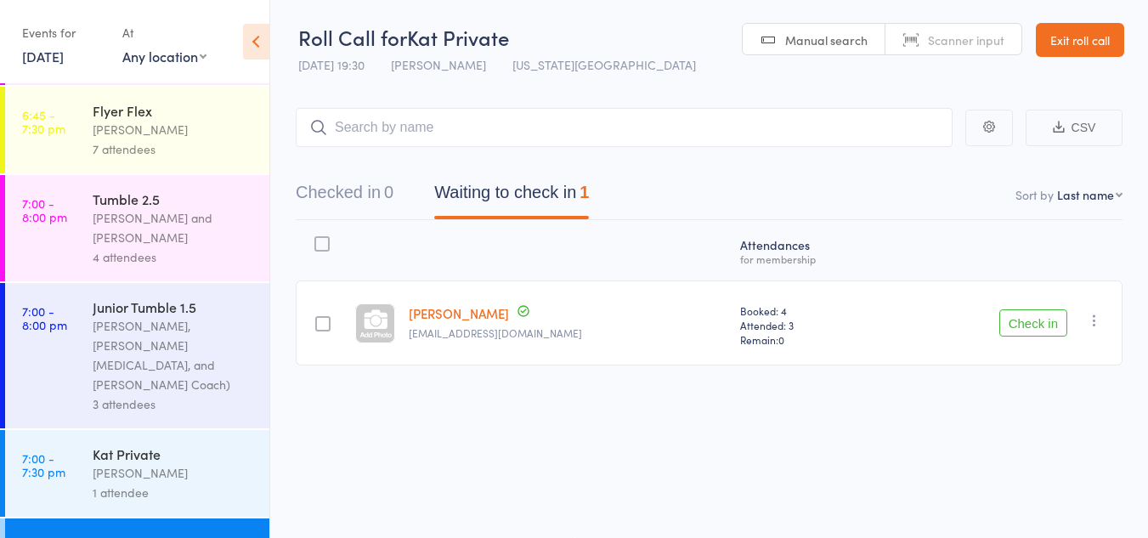
click at [173, 394] on div "3 attendees" at bounding box center [174, 404] width 162 height 20
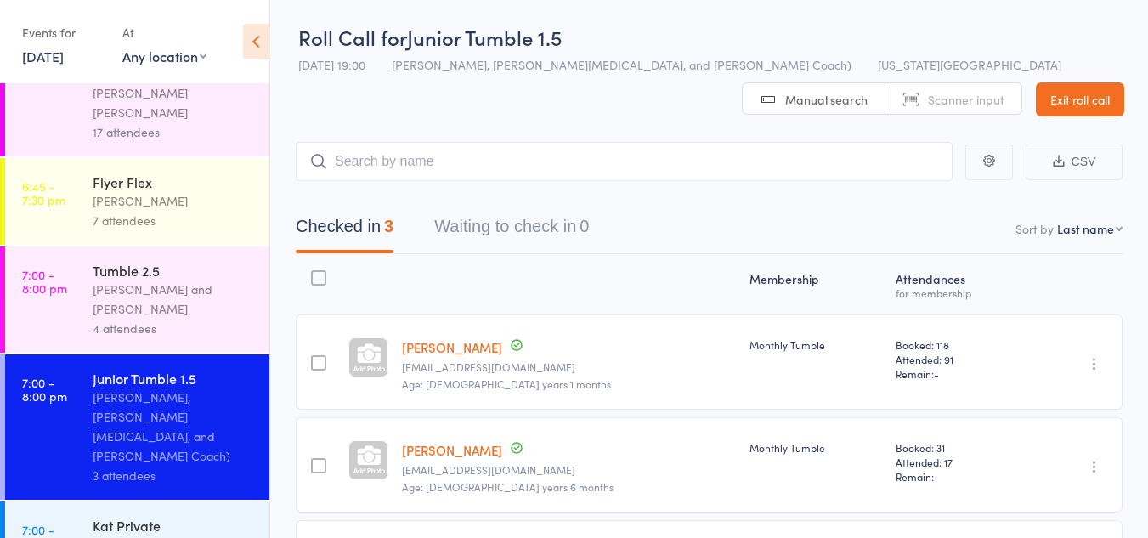
scroll to position [1732, 0]
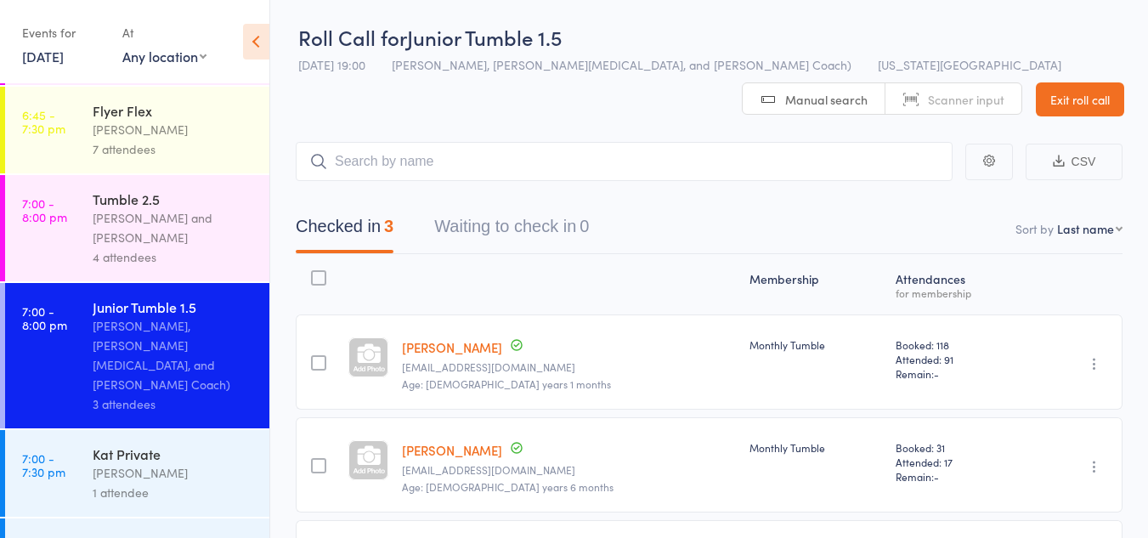
click at [209, 463] on div "[PERSON_NAME]" at bounding box center [174, 473] width 162 height 20
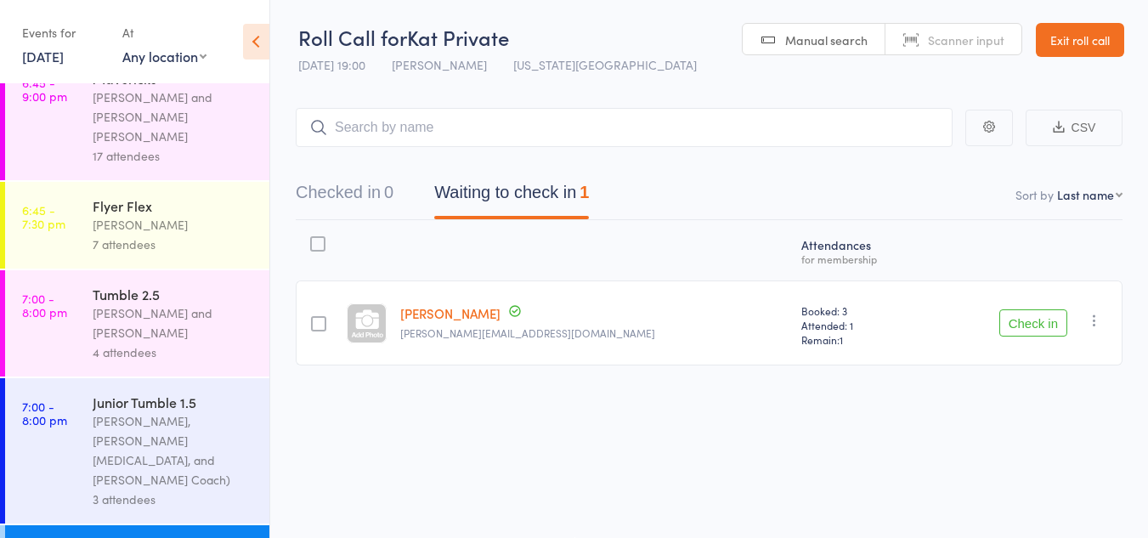
scroll to position [1638, 0]
click at [1022, 323] on button "Check in" at bounding box center [1034, 322] width 68 height 27
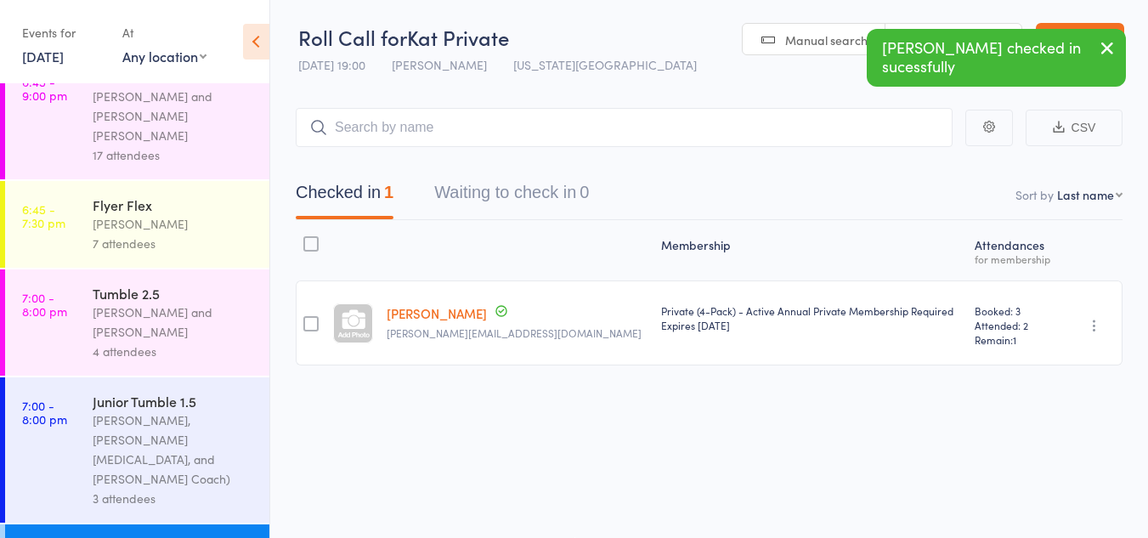
scroll to position [1732, 0]
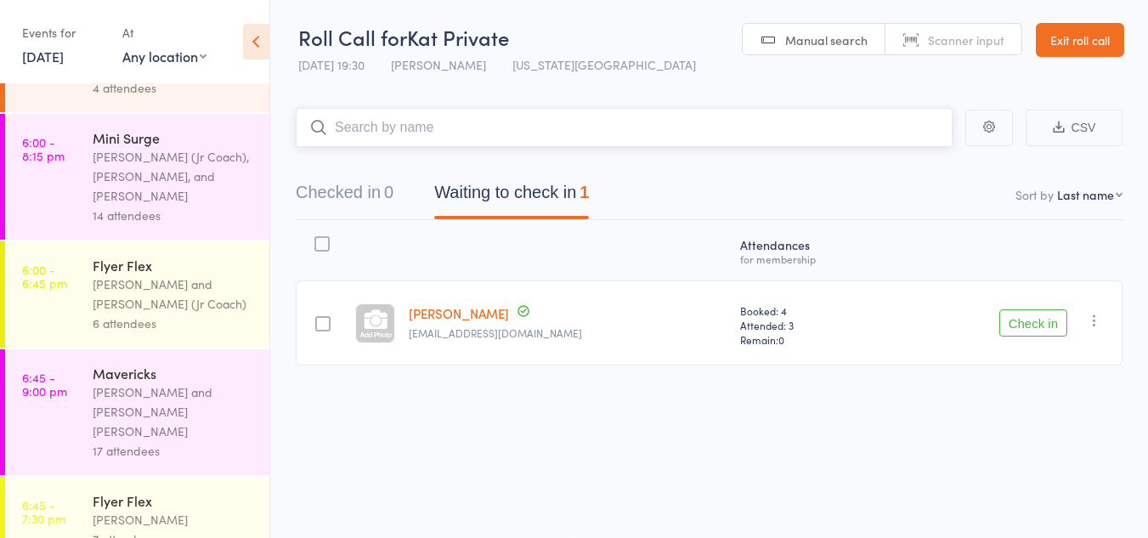
scroll to position [1341, 0]
drag, startPoint x: 133, startPoint y: 281, endPoint x: 105, endPoint y: 278, distance: 28.3
click at [105, 383] on div "Lauren Rayer and Alyssa Felicia" at bounding box center [174, 412] width 162 height 59
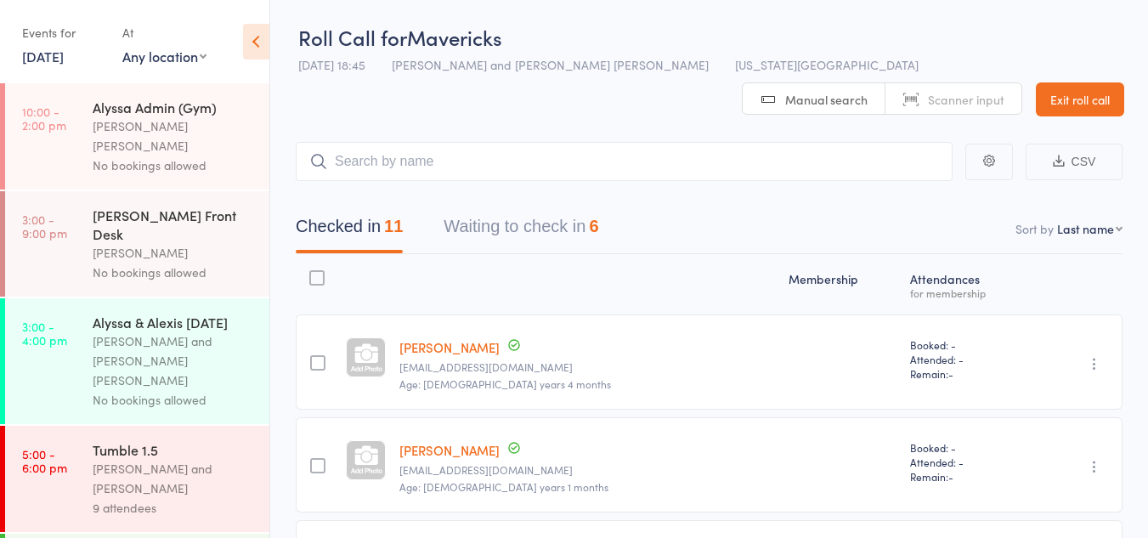
click at [516, 208] on button "Waiting to check in 6" at bounding box center [521, 230] width 155 height 45
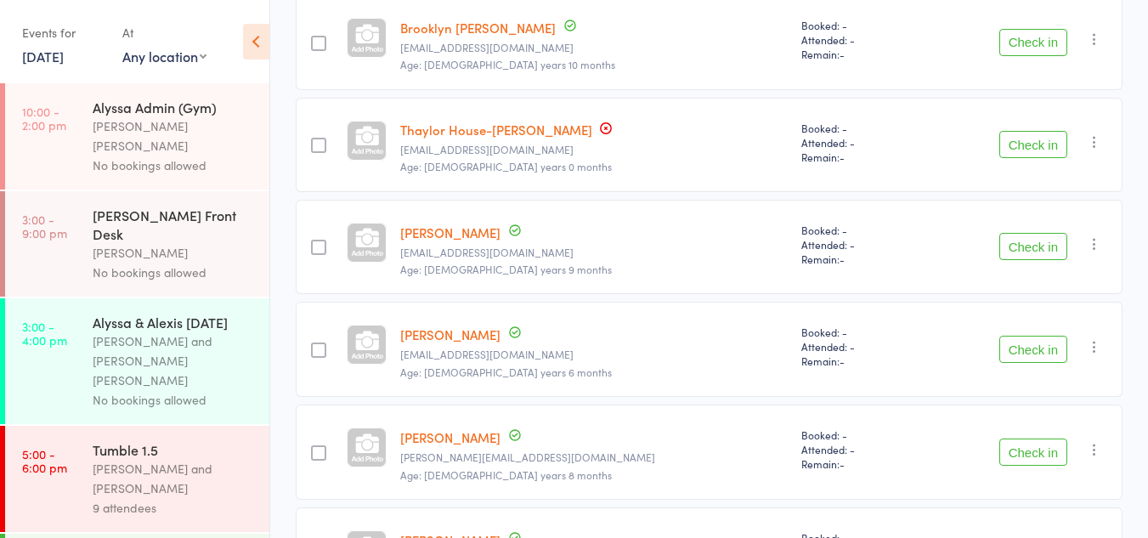
scroll to position [325, 0]
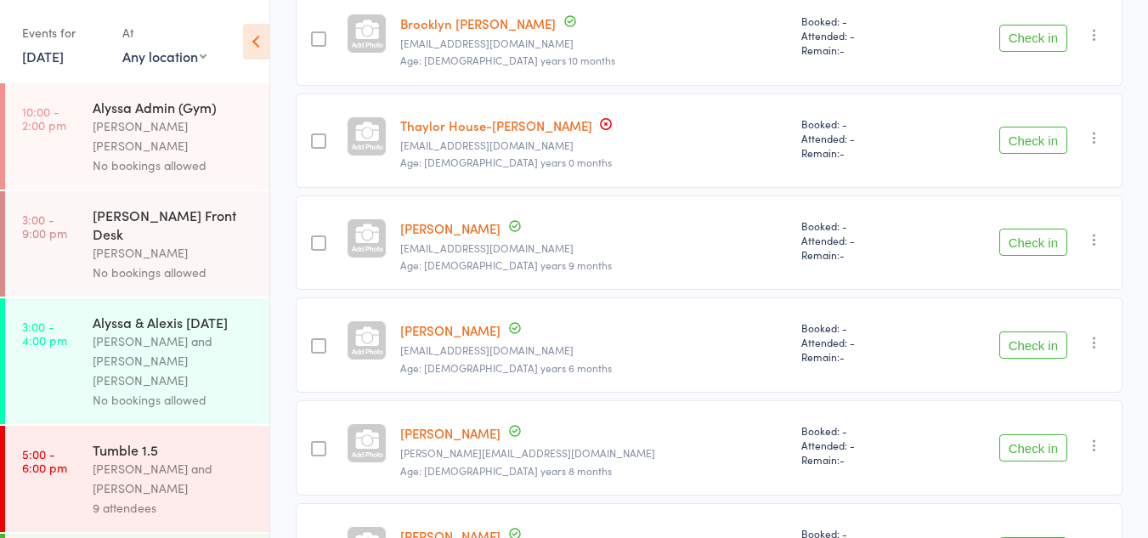
click at [1044, 331] on button "Check in" at bounding box center [1034, 344] width 68 height 27
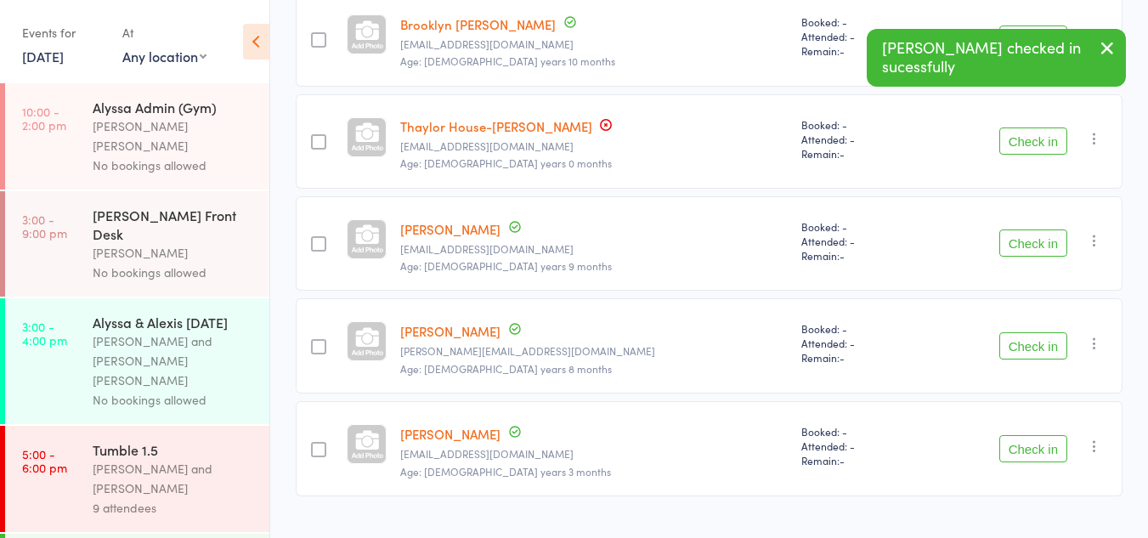
click at [1021, 435] on button "Check in" at bounding box center [1034, 448] width 68 height 27
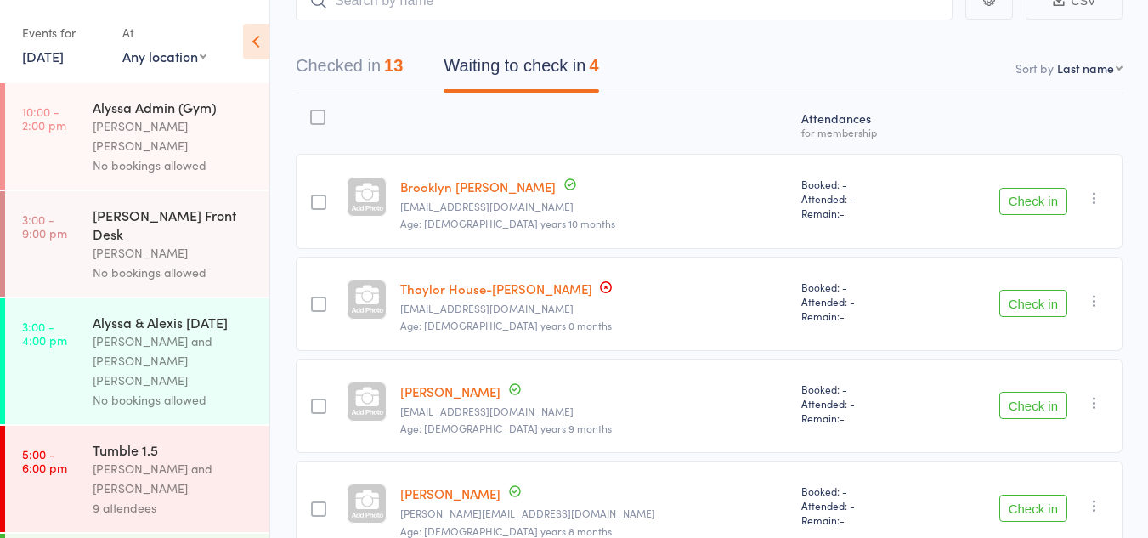
scroll to position [162, 0]
click at [1092, 292] on icon "button" at bounding box center [1094, 300] width 17 height 17
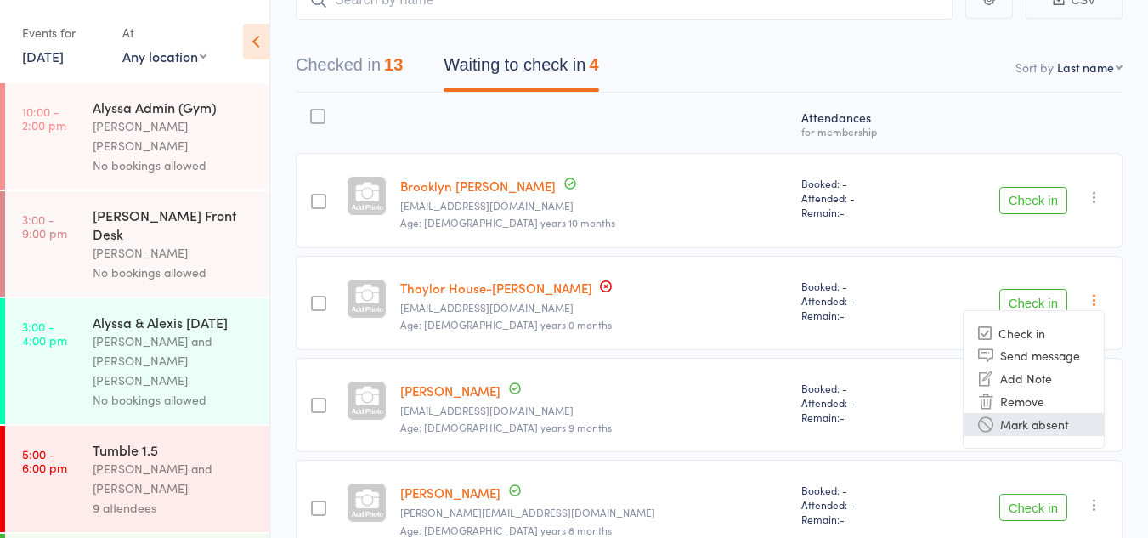
click at [1047, 413] on li "Mark absent" at bounding box center [1034, 424] width 140 height 23
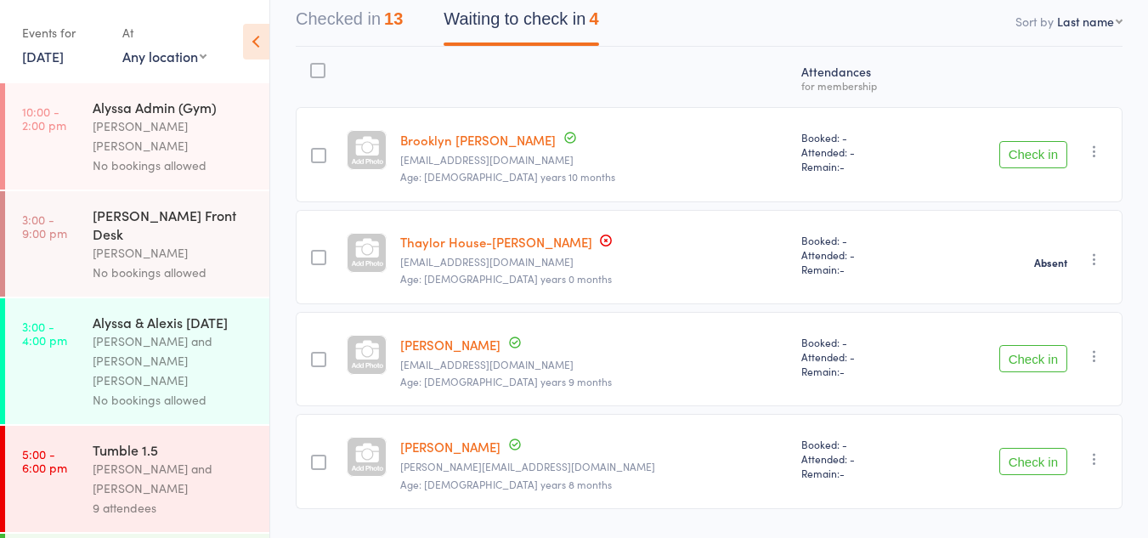
scroll to position [221, 0]
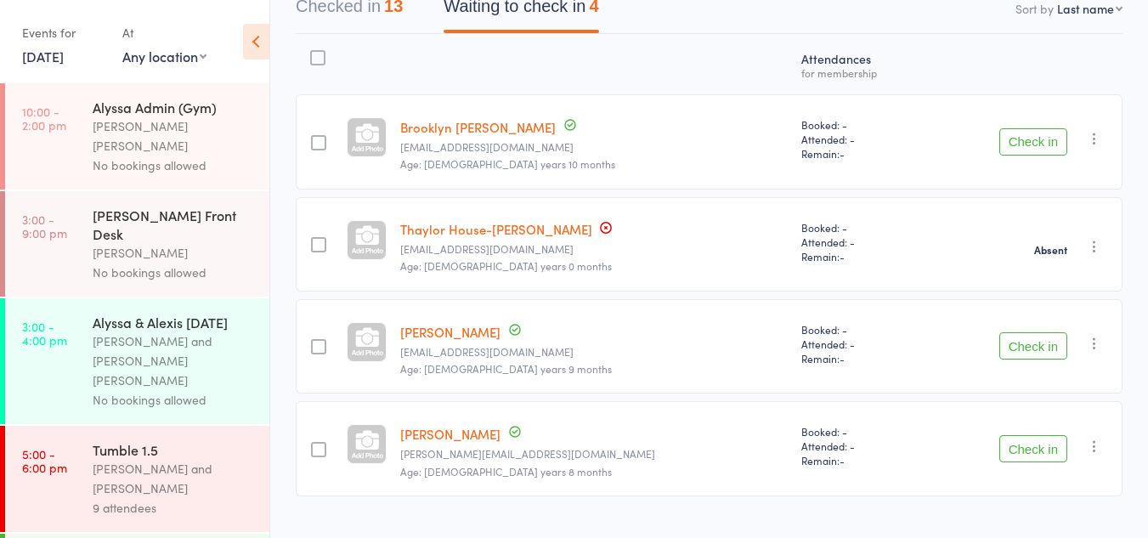
click at [1093, 238] on icon "button" at bounding box center [1094, 246] width 17 height 17
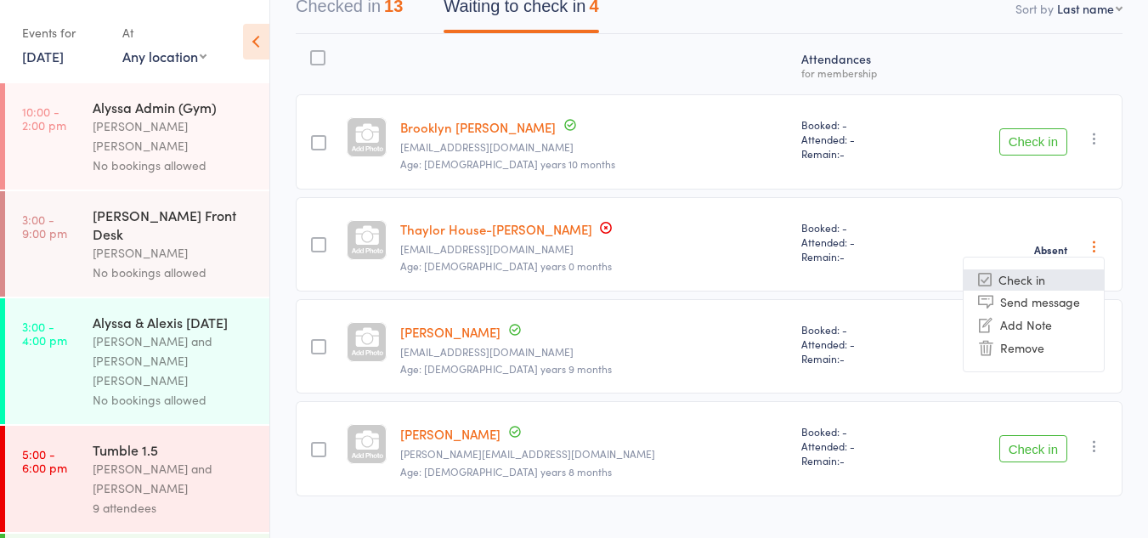
click at [1017, 269] on li "Check in" at bounding box center [1034, 279] width 140 height 21
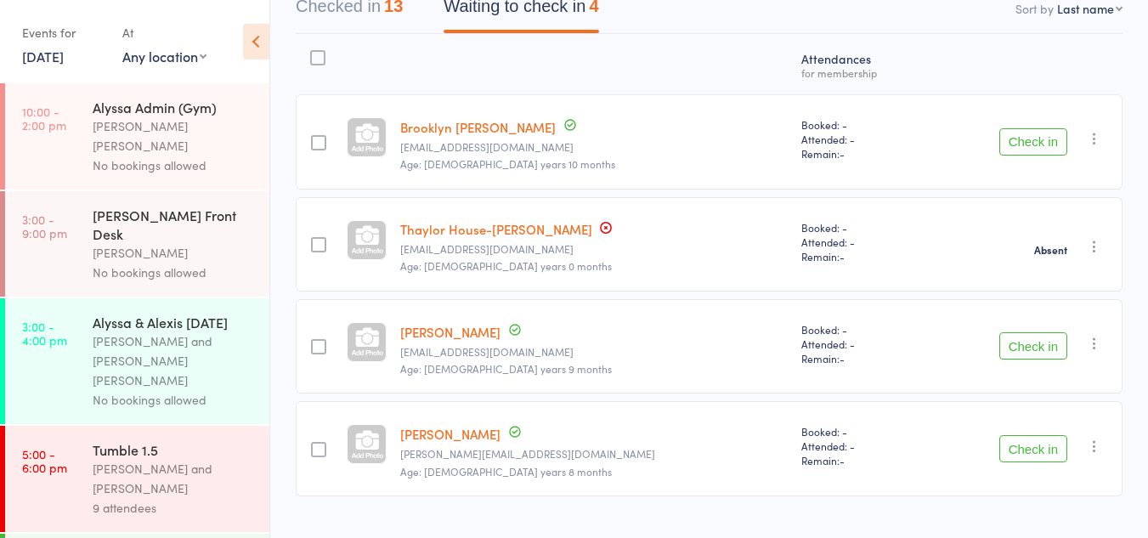
scroll to position [119, 0]
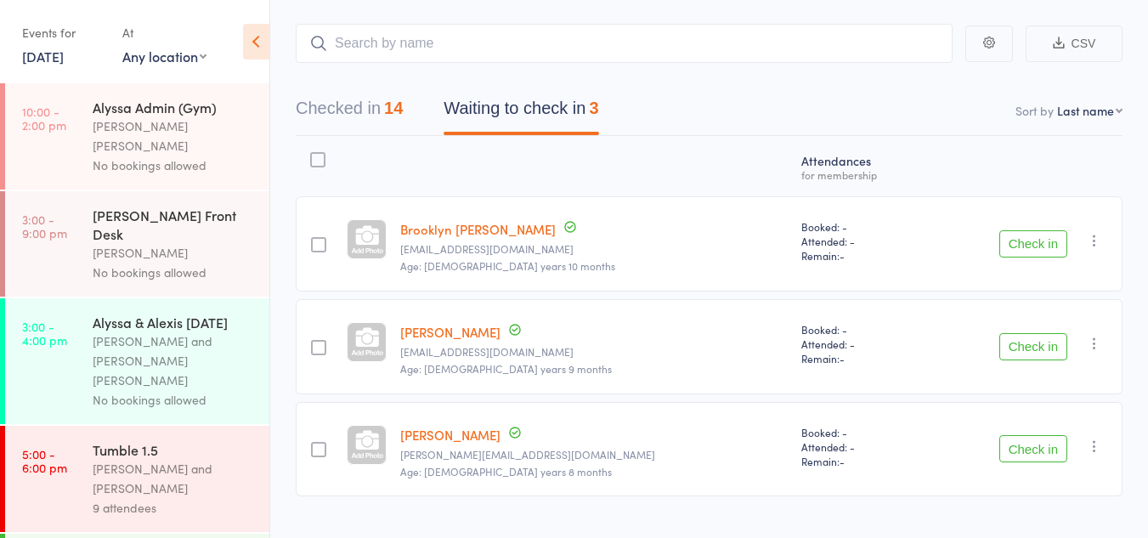
click at [1029, 230] on button "Check in" at bounding box center [1034, 243] width 68 height 27
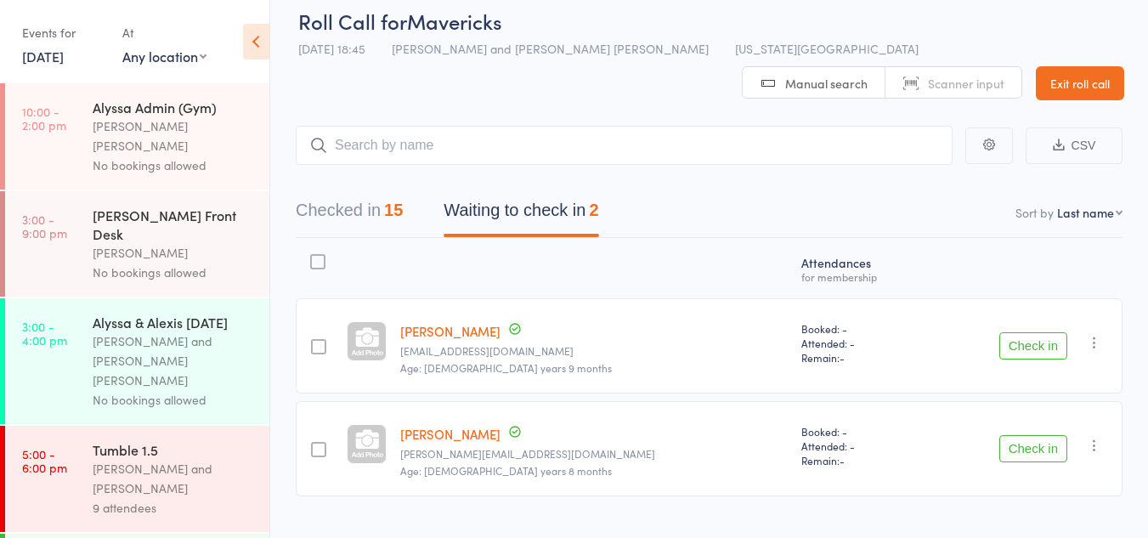
click at [1039, 332] on button "Check in" at bounding box center [1034, 345] width 68 height 27
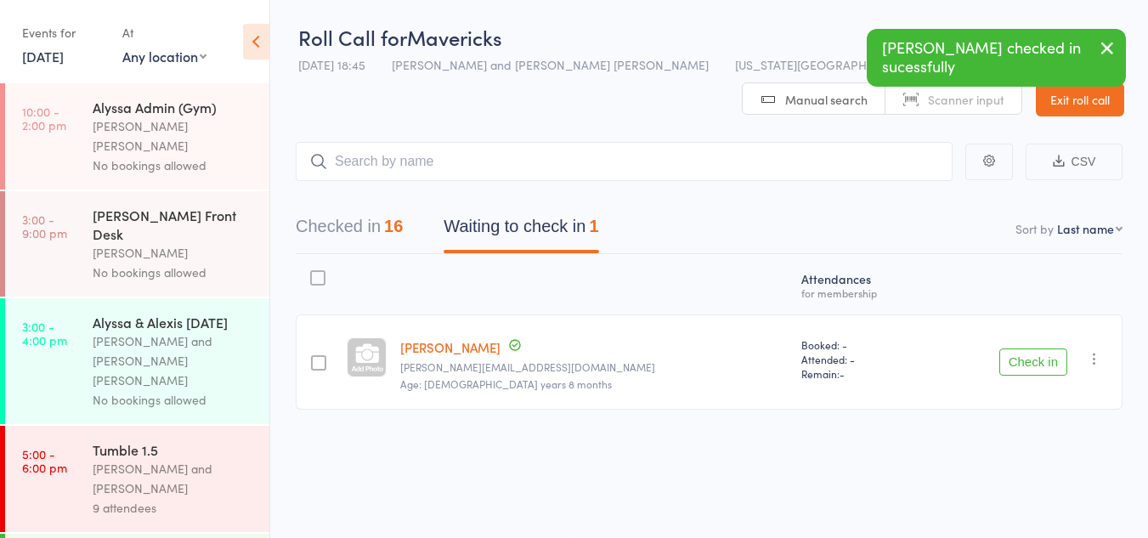
scroll to position [0, 0]
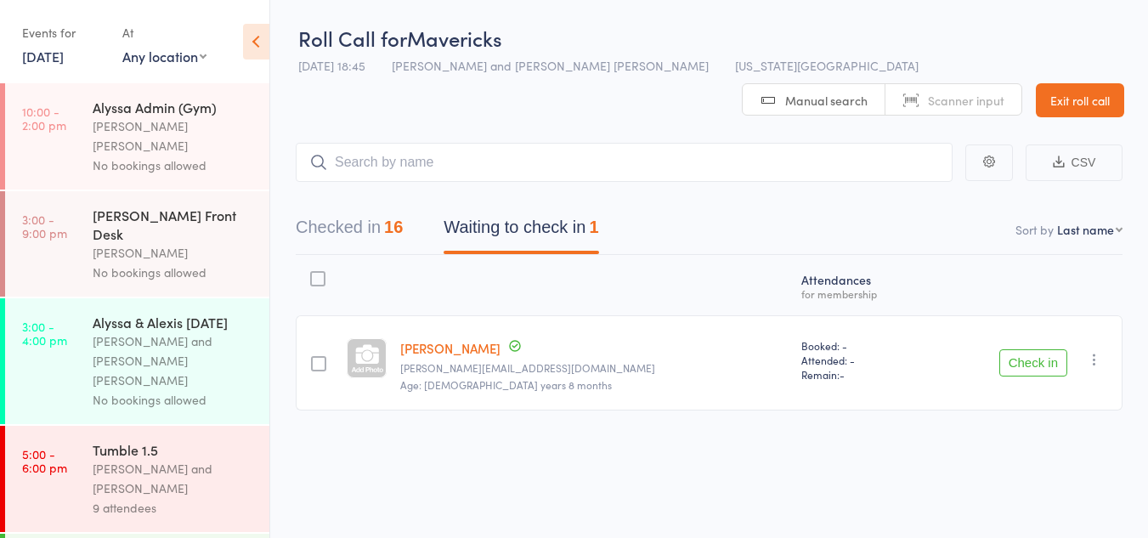
click at [377, 209] on button "Checked in 16" at bounding box center [349, 231] width 107 height 45
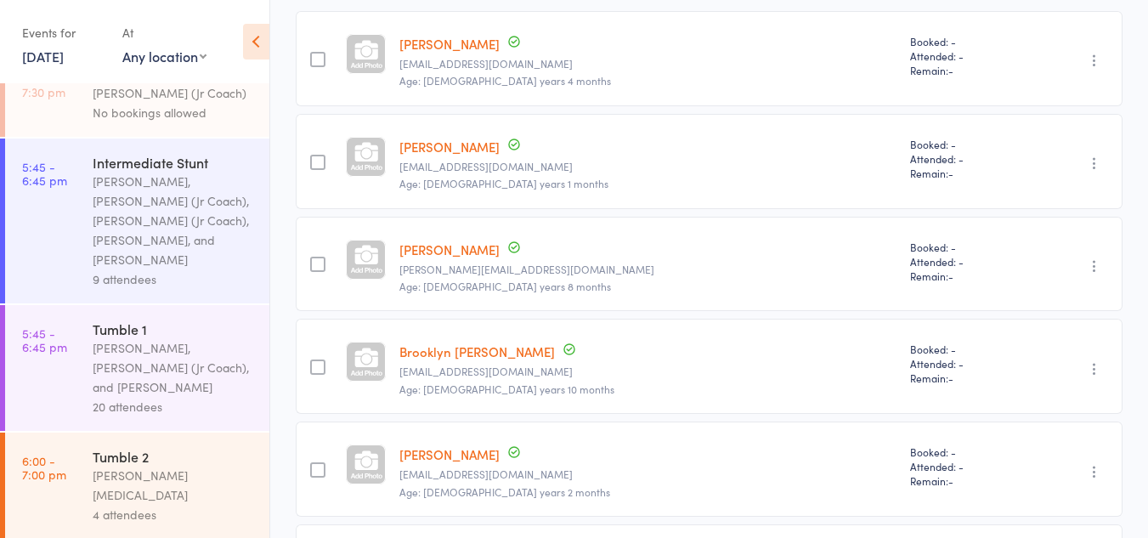
scroll to position [917, 0]
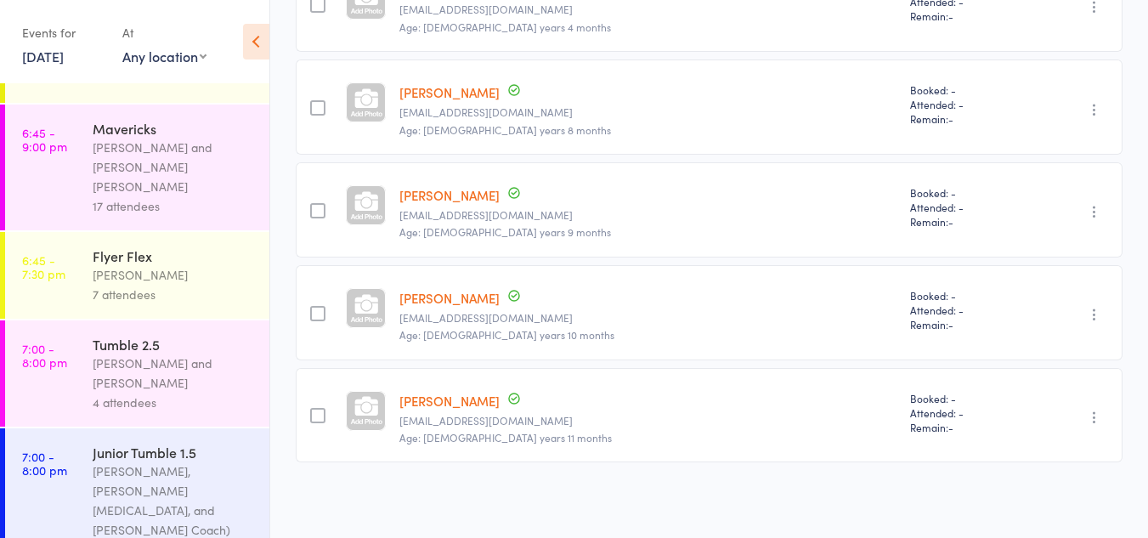
scroll to position [1732, 0]
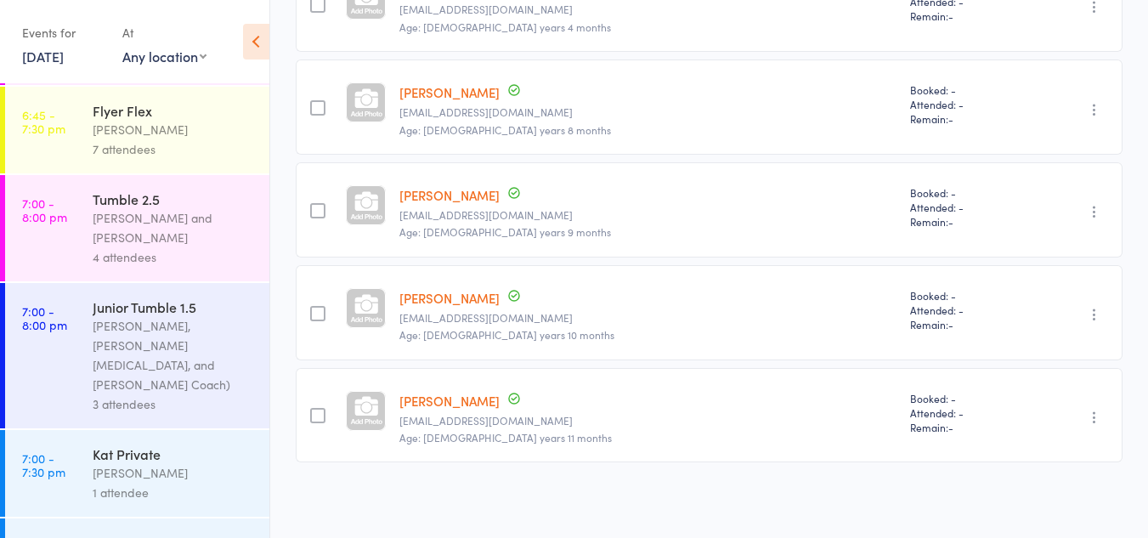
drag, startPoint x: 144, startPoint y: 466, endPoint x: 66, endPoint y: 462, distance: 77.4
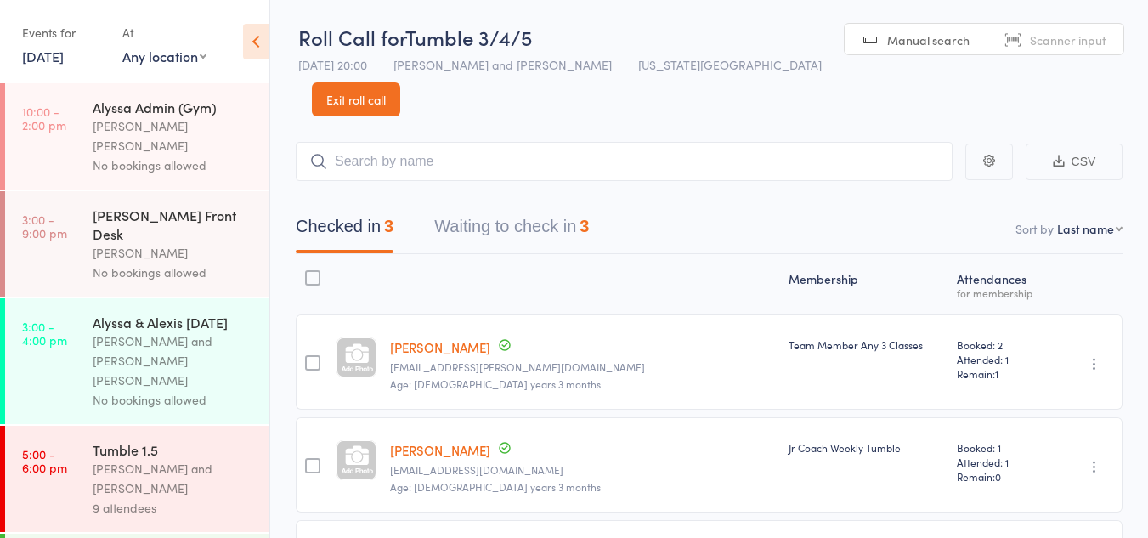
click at [530, 208] on button "Waiting to check in 3" at bounding box center [511, 230] width 155 height 45
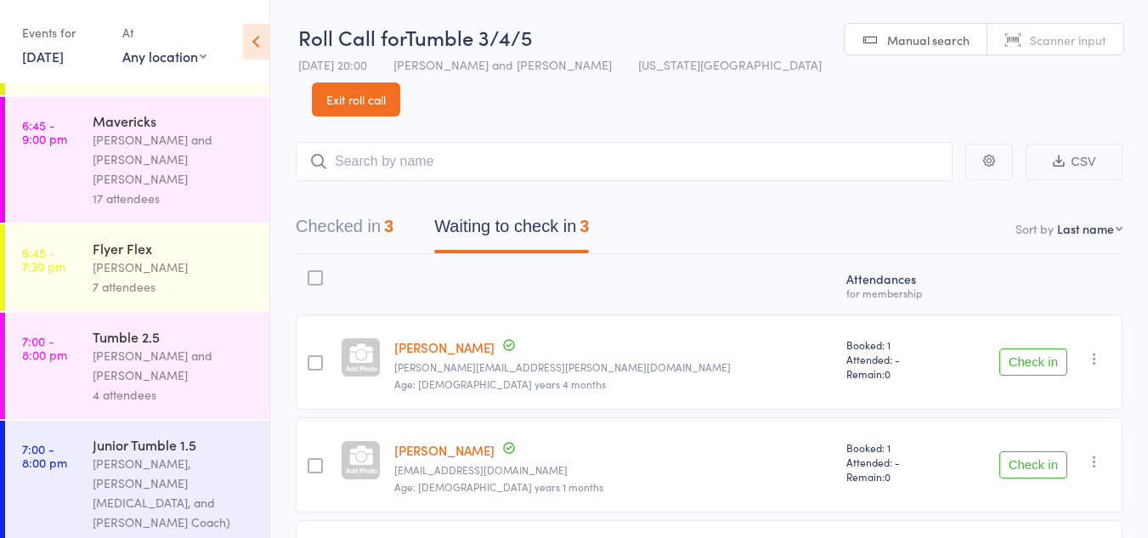
scroll to position [1732, 0]
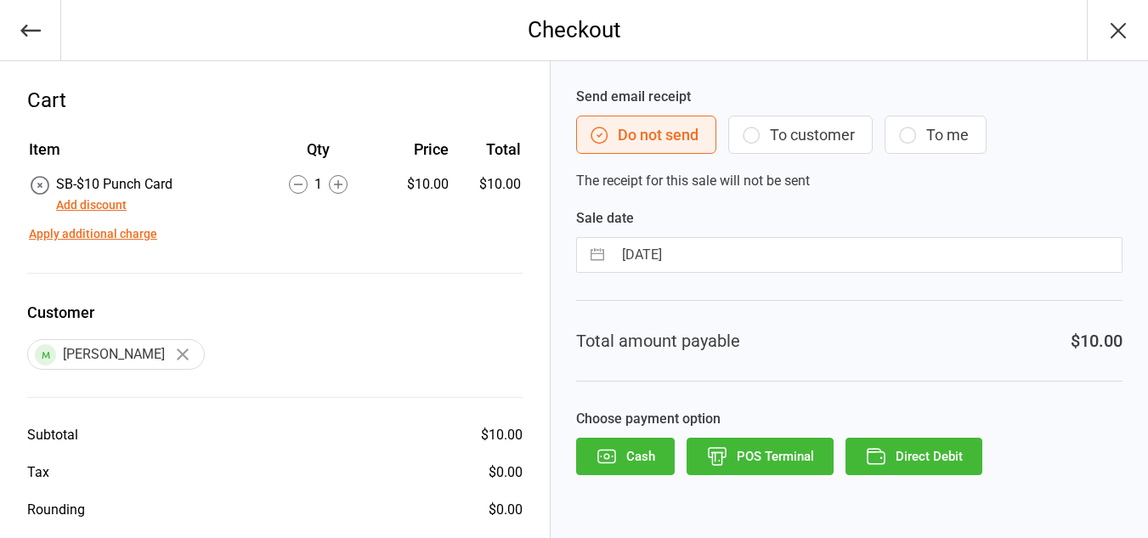
click at [909, 449] on button "Direct Debit" at bounding box center [914, 456] width 137 height 37
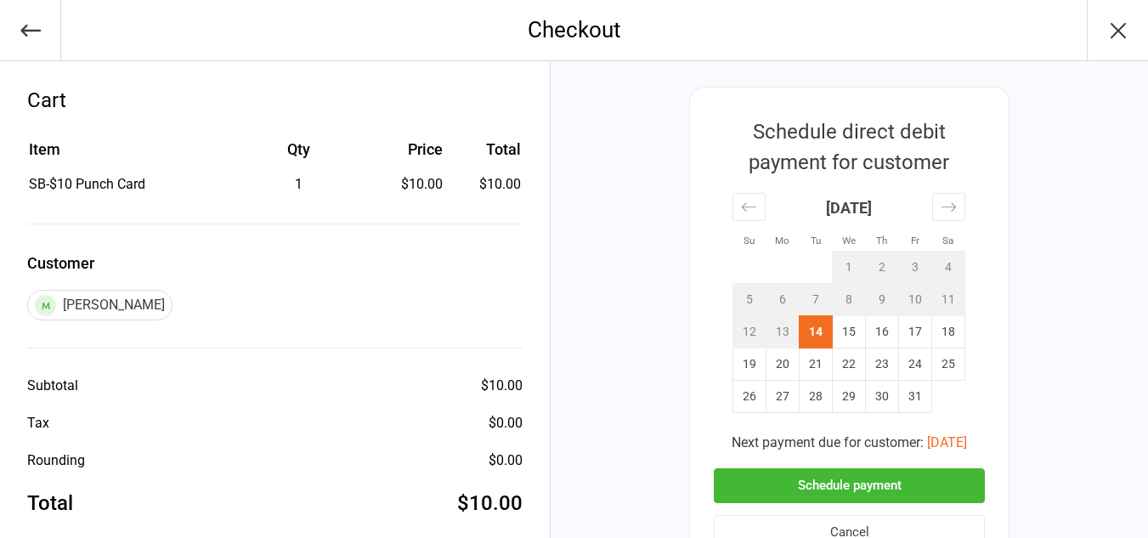
click at [803, 481] on button "Schedule payment" at bounding box center [849, 485] width 271 height 35
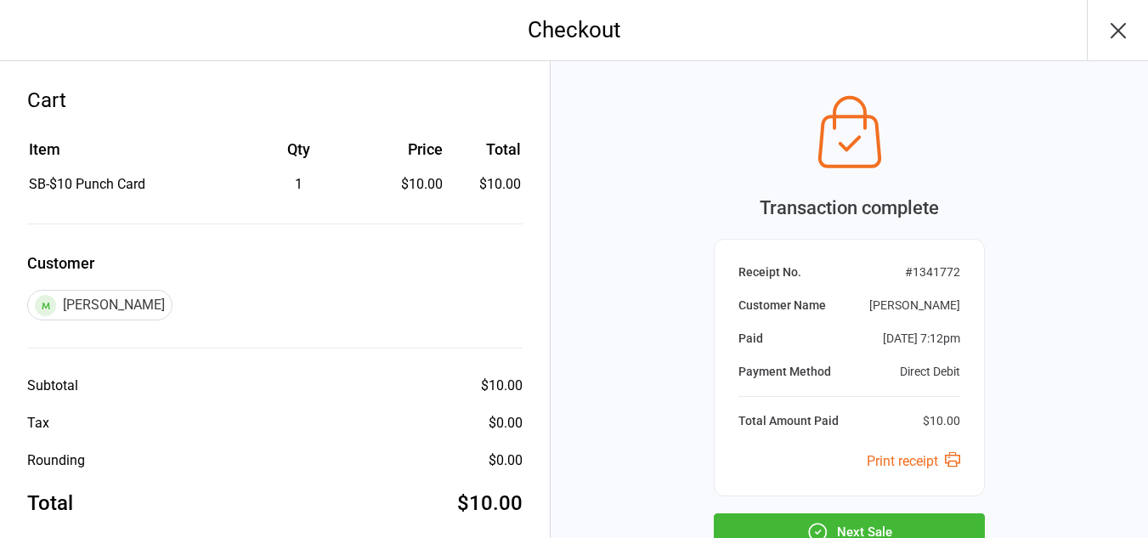
click at [802, 524] on button "Next Sale" at bounding box center [849, 531] width 271 height 37
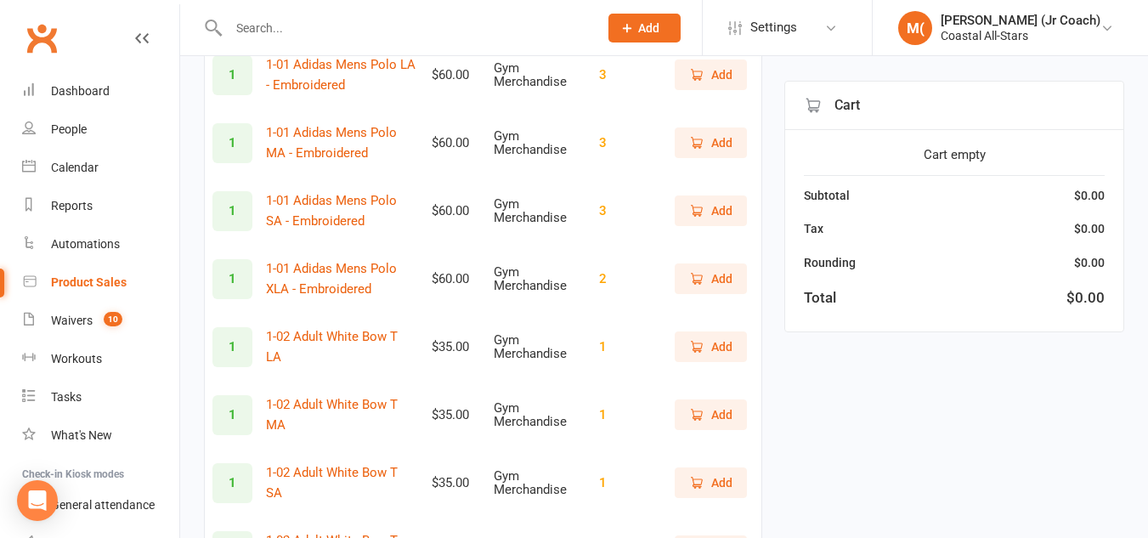
scroll to position [556, 0]
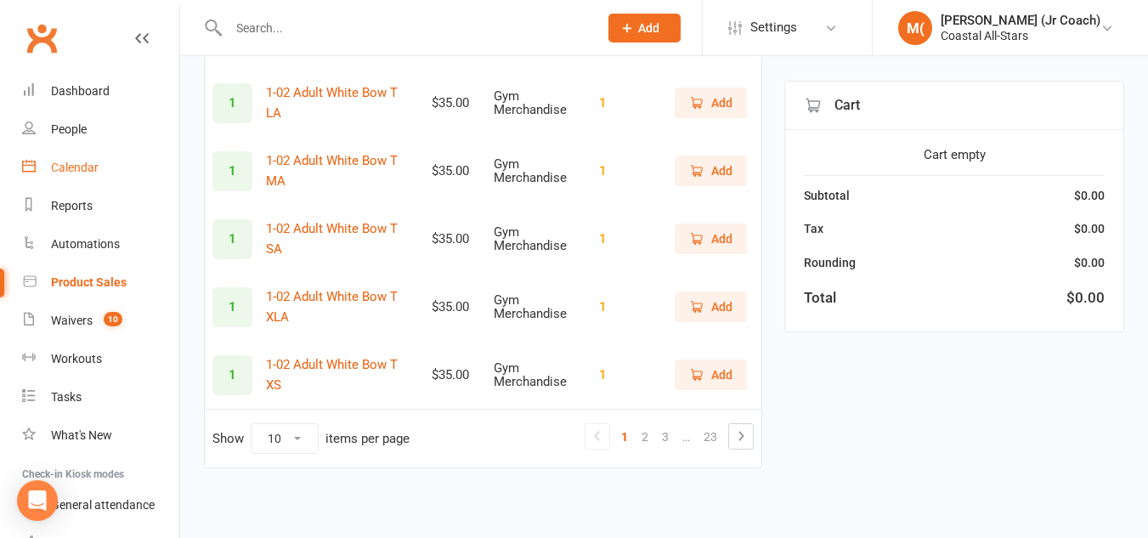
click at [113, 173] on link "Calendar" at bounding box center [100, 168] width 157 height 38
